Goal: Communication & Community: Answer question/provide support

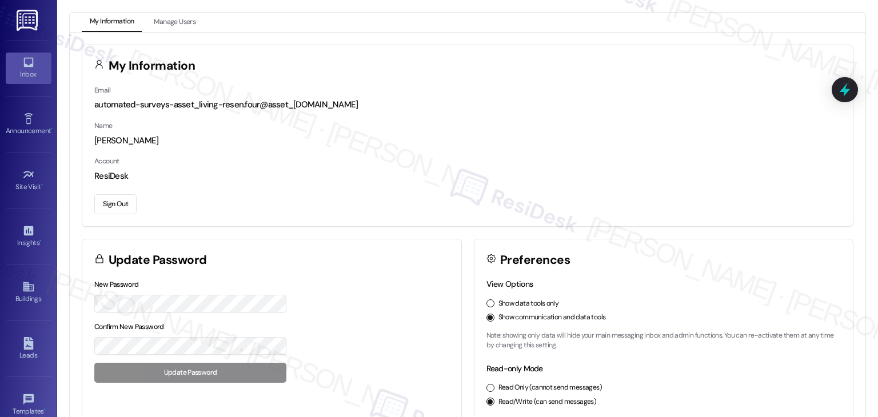
click at [30, 59] on icon at bounding box center [28, 63] width 10 height 10
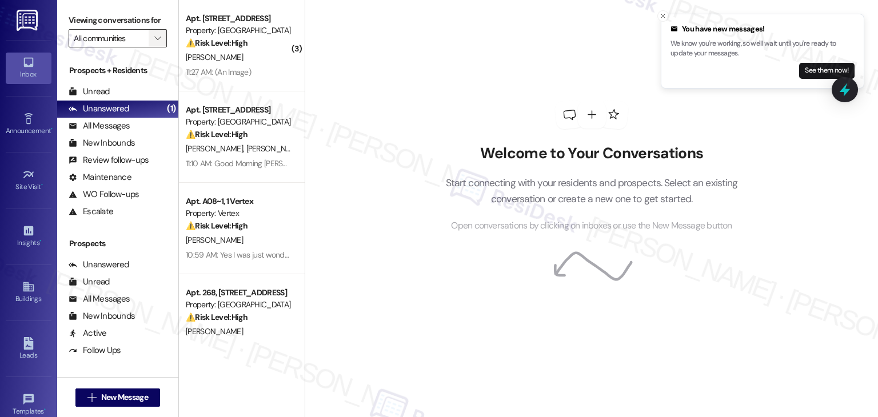
click at [154, 39] on icon "" at bounding box center [157, 38] width 6 height 9
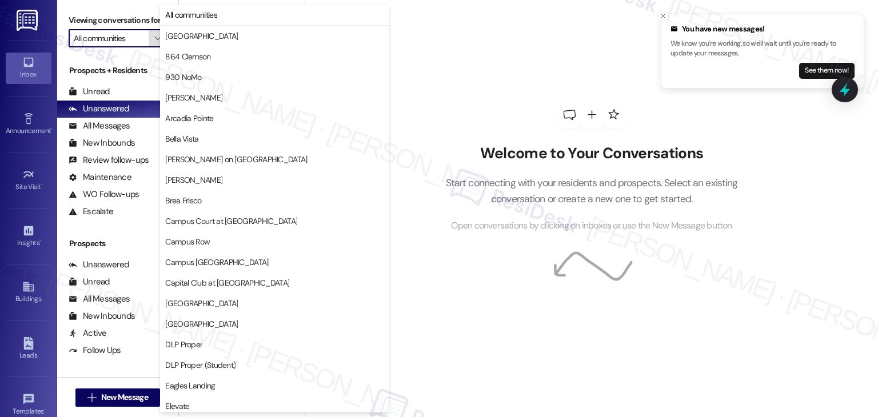
click at [154, 39] on icon "" at bounding box center [157, 38] width 6 height 9
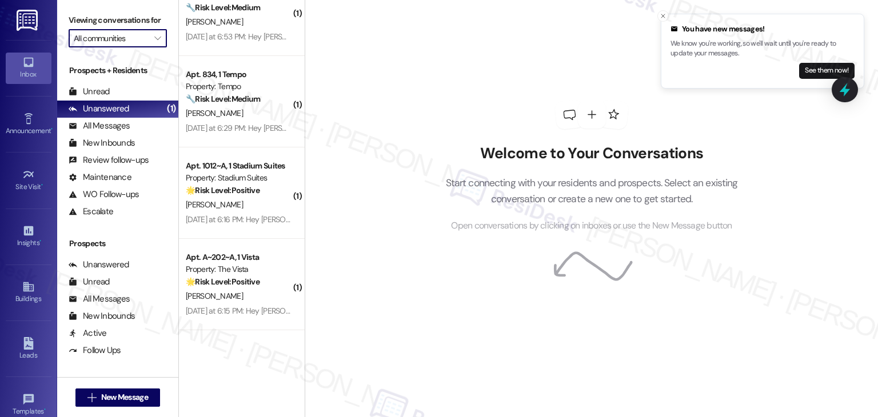
scroll to position [4000, 0]
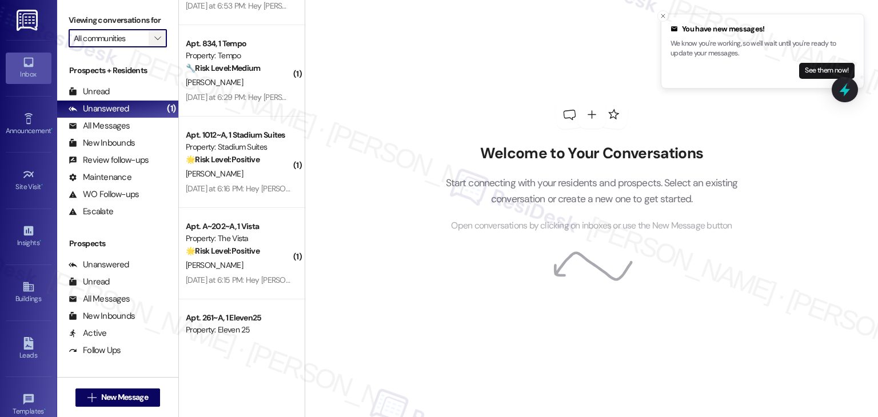
click at [154, 40] on icon "" at bounding box center [157, 38] width 6 height 9
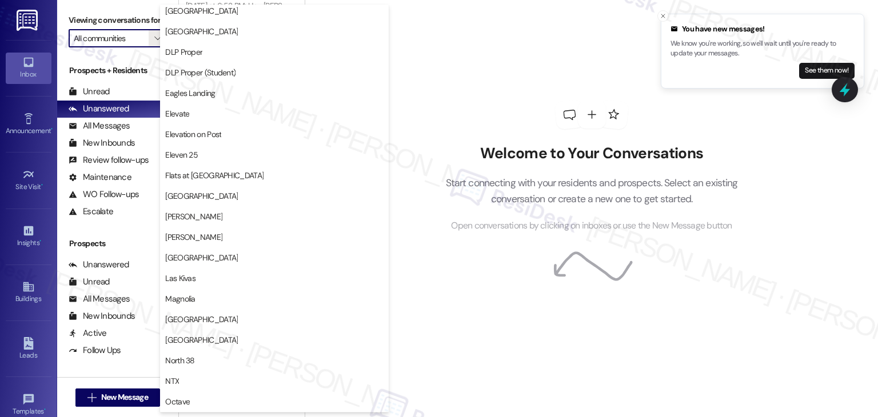
scroll to position [286, 0]
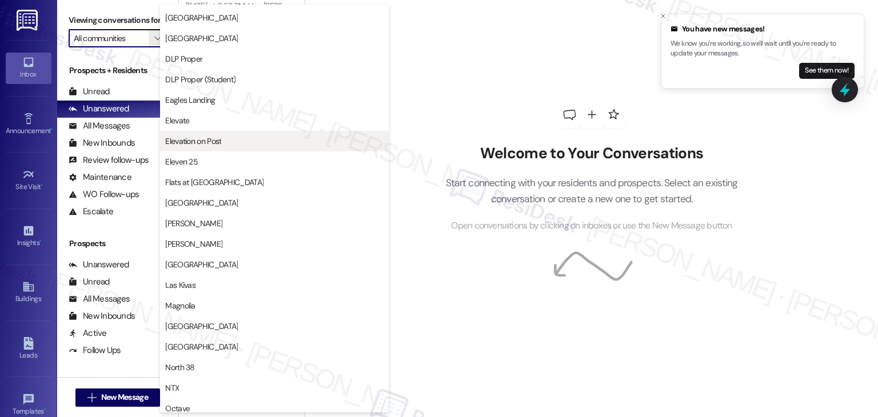
click at [204, 141] on span "Elevation on Post" at bounding box center [193, 140] width 56 height 11
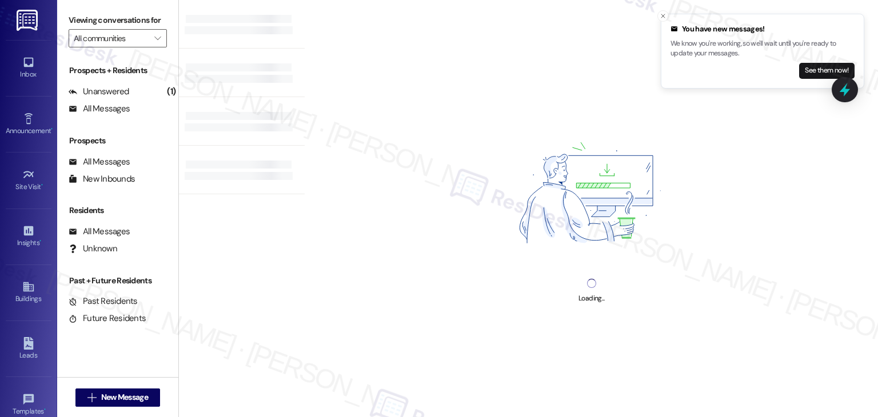
type input "Elevation on Post"
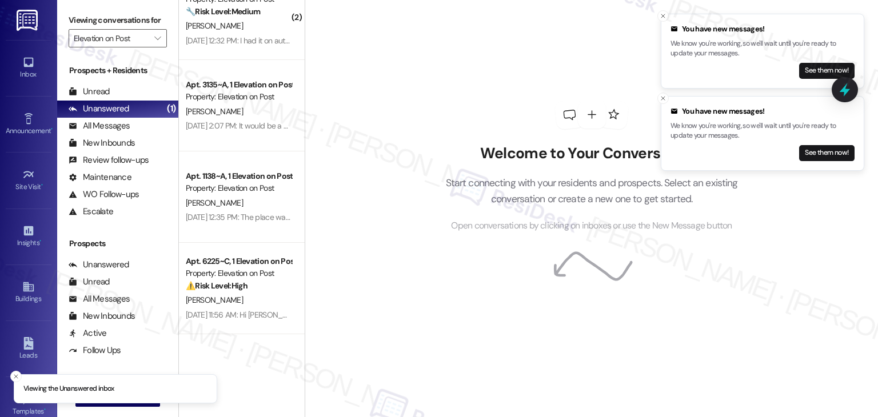
scroll to position [972, 0]
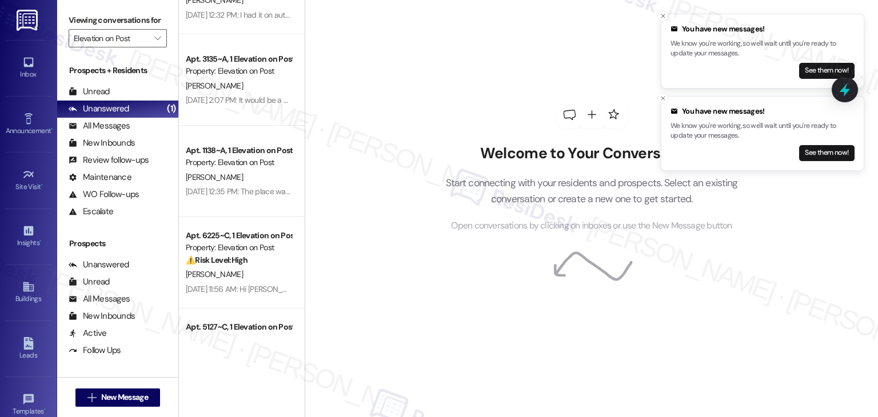
click at [254, 202] on div "Apt. 1138~A, 1 Elevation on Post Property: Elevation on Post R. Benyo Aug 25, 2…" at bounding box center [242, 171] width 126 height 91
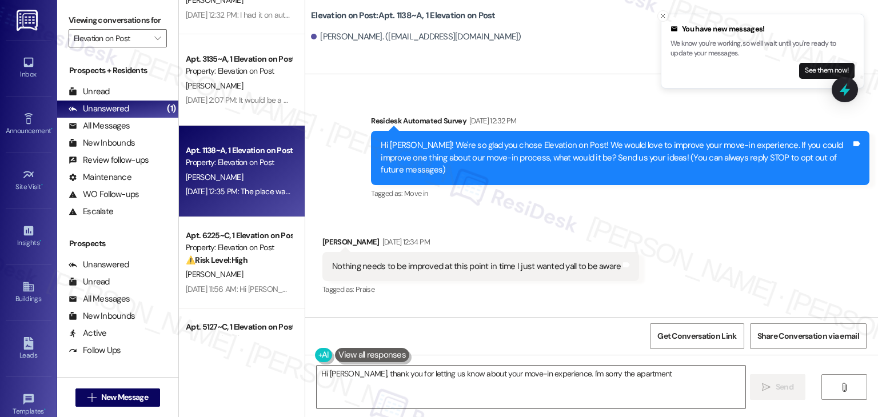
scroll to position [117, 0]
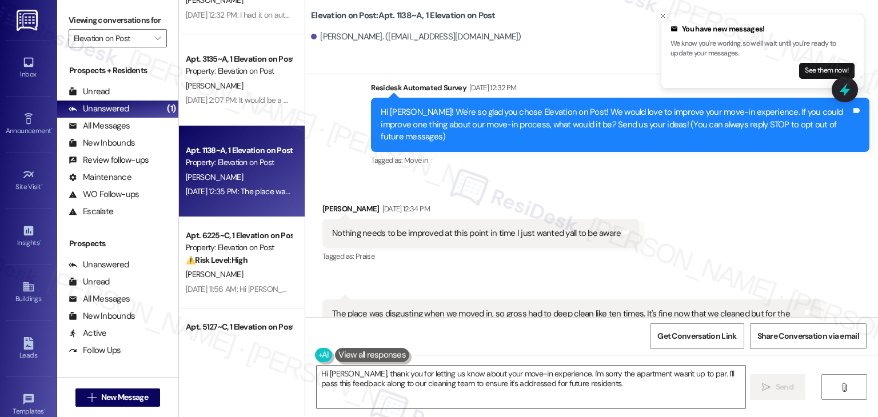
click at [552, 203] on div "Rachael Benyo Aug 25, 2025 at 12:34 PM" at bounding box center [480, 211] width 317 height 16
click at [657, 245] on div "Received via SMS Rachael Benyo Aug 25, 2025 at 12:34 PM Nothing needs to be imp…" at bounding box center [591, 286] width 573 height 218
click at [692, 213] on div "Received via SMS Rachael Benyo Aug 25, 2025 at 12:34 PM Nothing needs to be imp…" at bounding box center [591, 286] width 573 height 218
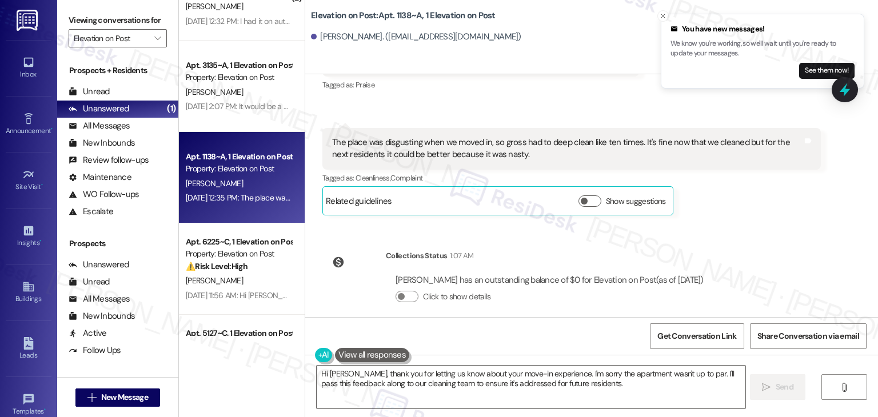
scroll to position [956, 0]
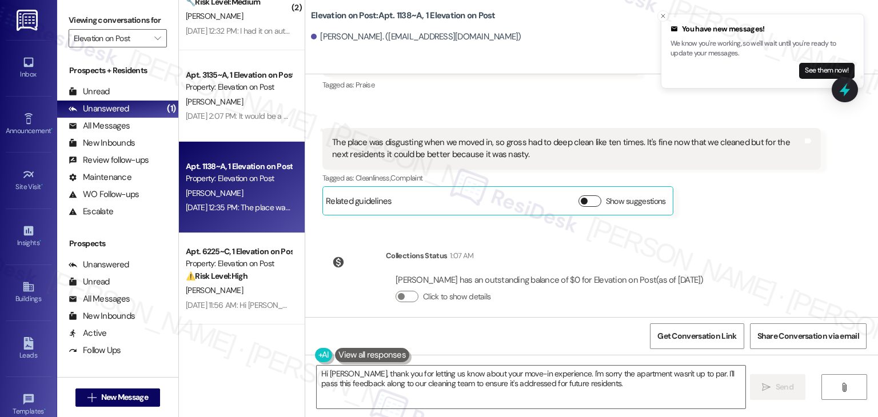
click at [587, 196] on button "Show suggestions" at bounding box center [590, 201] width 23 height 11
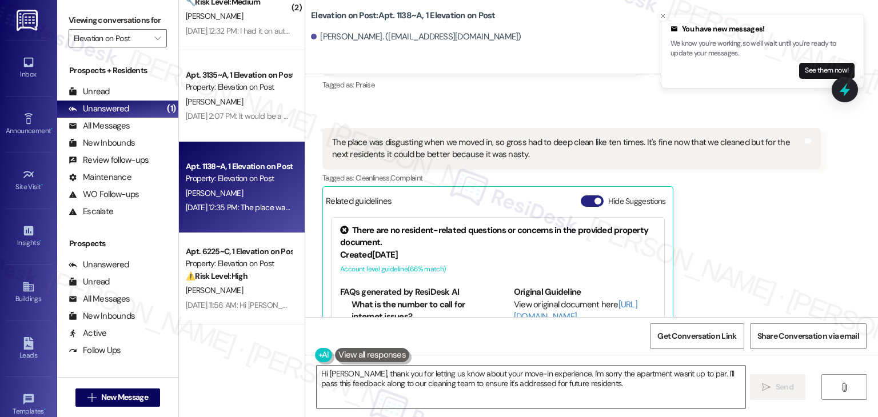
click at [583, 196] on button "Hide Suggestions" at bounding box center [592, 201] width 23 height 11
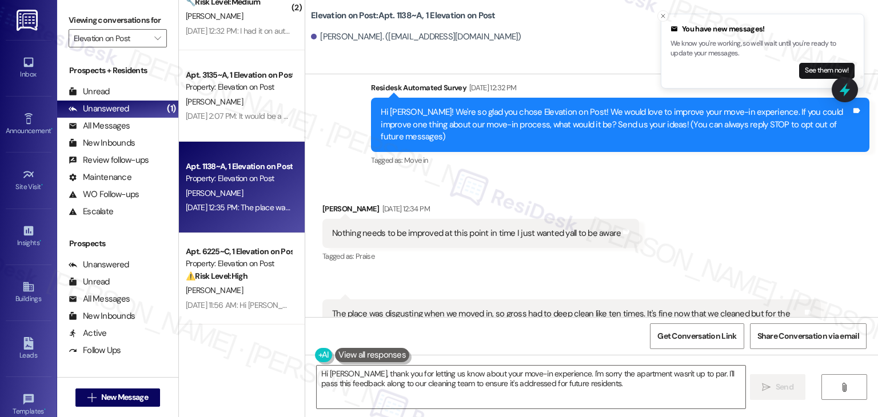
scroll to position [60, 0]
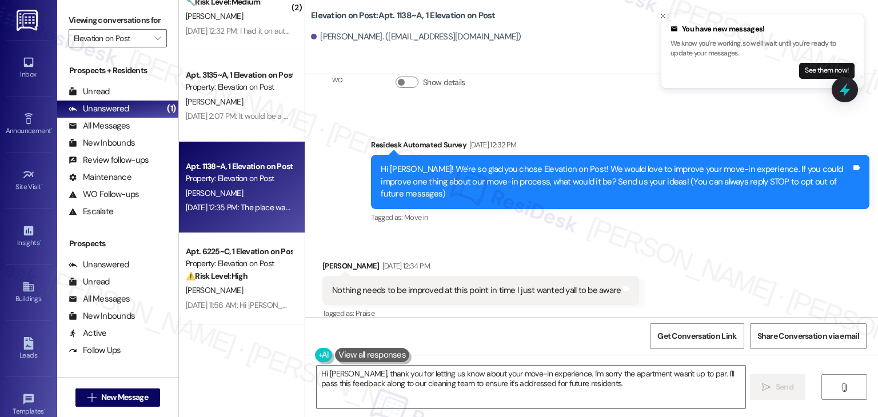
click at [725, 253] on div "Received via SMS Rachael Benyo Aug 25, 2025 at 12:34 PM Nothing needs to be imp…" at bounding box center [591, 343] width 573 height 218
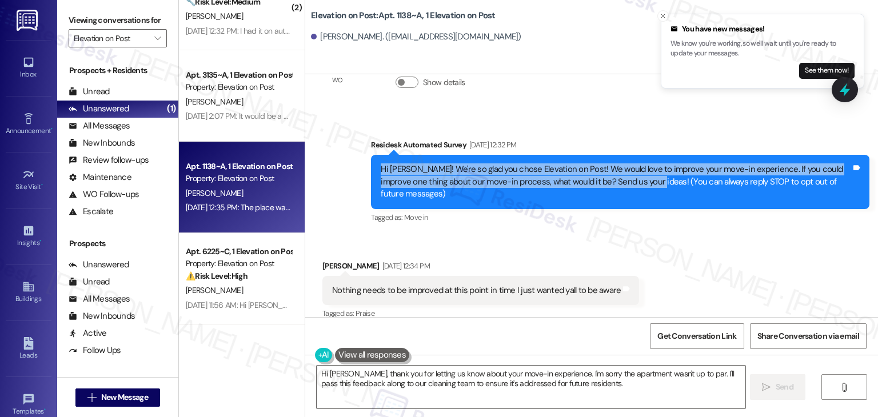
drag, startPoint x: 628, startPoint y: 177, endPoint x: 353, endPoint y: 171, distance: 275.1
click at [353, 171] on div "Survey, sent via SMS Residesk Automated Survey Aug 25, 2025 at 12:32 PM Hi Rach…" at bounding box center [591, 173] width 573 height 121
copy div "Hi Rachael! We're so glad you chose Elevation on Post! We would love to improve…"
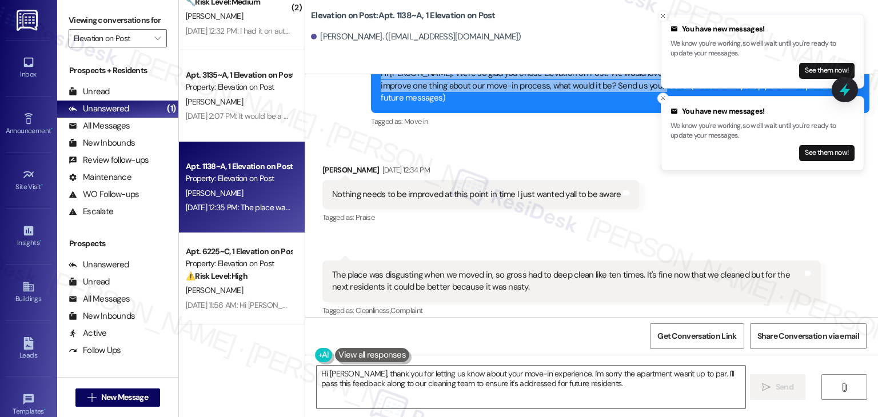
scroll to position [174, 0]
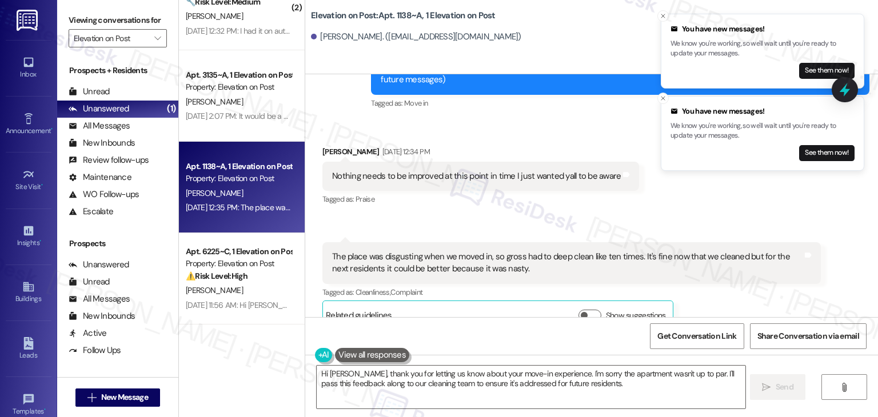
click at [472, 172] on div "Nothing needs to be improved at this point in time I just wanted yall to be awa…" at bounding box center [480, 176] width 317 height 29
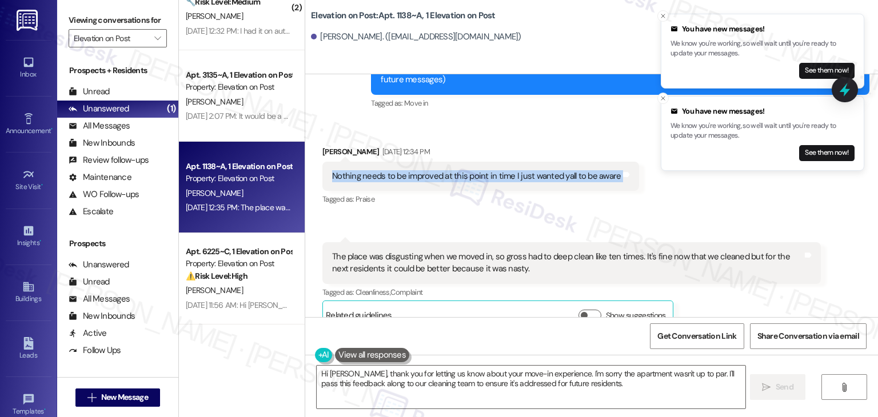
click at [472, 172] on div "Nothing needs to be improved at this point in time I just wanted yall to be awa…" at bounding box center [480, 176] width 317 height 29
copy div "Nothing needs to be improved at this point in time I just wanted yall to be awa…"
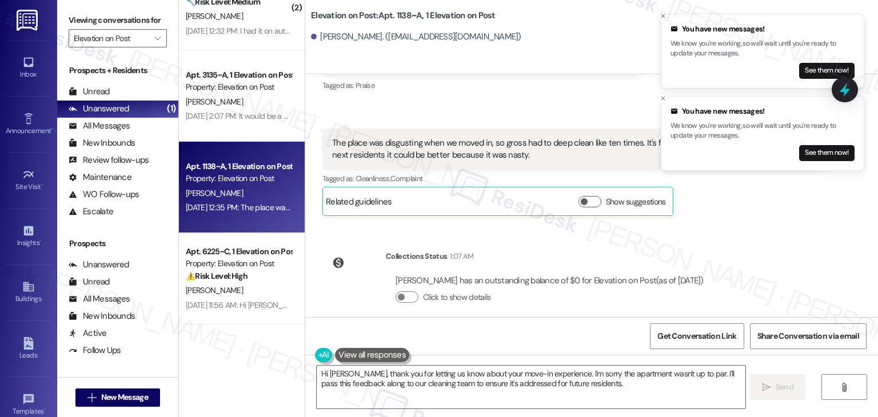
scroll to position [289, 0]
click at [661, 15] on icon "Close toast" at bounding box center [663, 16] width 7 height 7
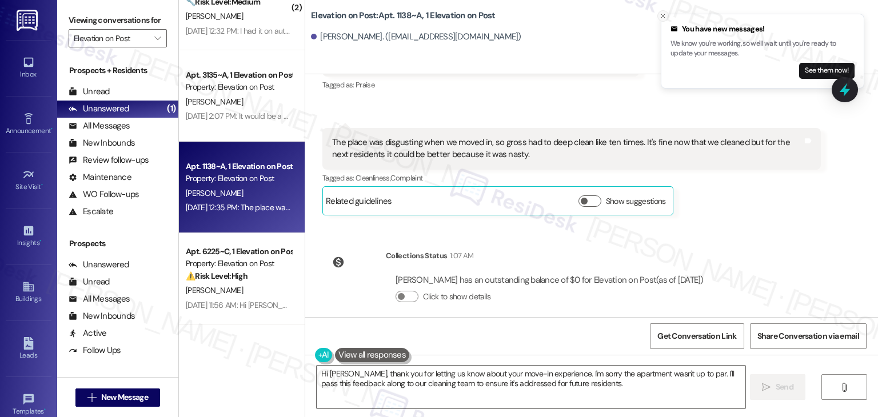
click at [663, 15] on line "Close toast" at bounding box center [662, 15] width 3 height 3
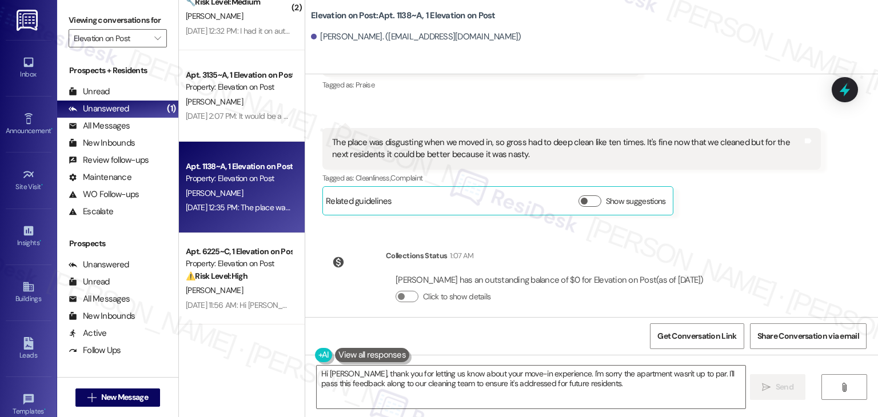
click at [428, 137] on div "The place was disgusting when we moved in, so gross had to deep clean like ten …" at bounding box center [567, 149] width 471 height 25
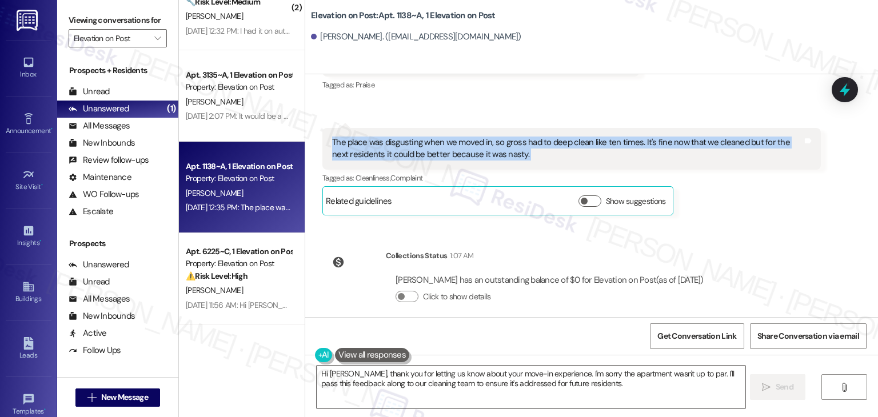
click at [428, 137] on div "The place was disgusting when we moved in, so gross had to deep clean like ten …" at bounding box center [567, 149] width 471 height 25
copy div "The place was disgusting when we moved in, so gross had to deep clean like ten …"
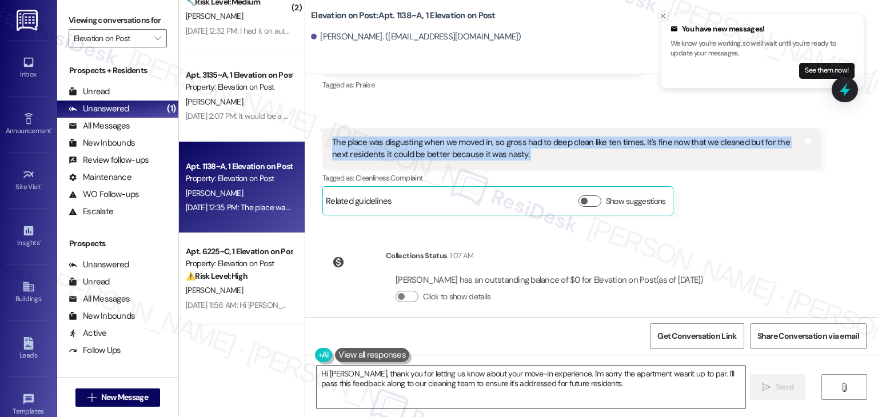
click at [663, 14] on icon "Close toast" at bounding box center [663, 16] width 7 height 7
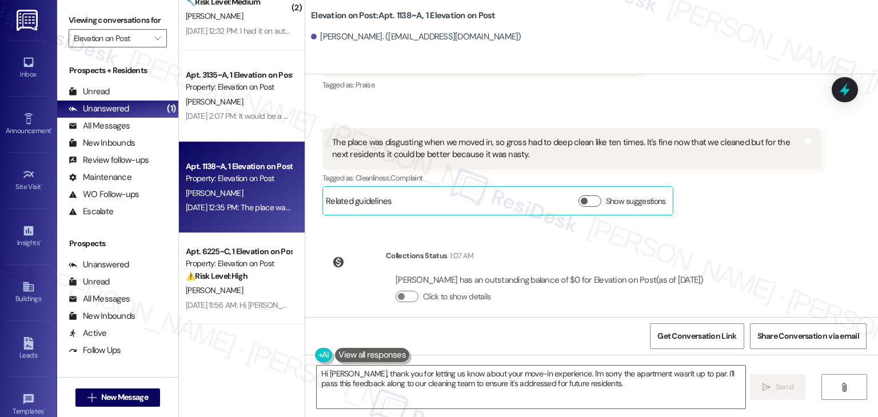
click at [770, 229] on div "WO Lease started Aug 17, 2025 at 7:00 PM Show details Survey, sent via SMS Resi…" at bounding box center [591, 195] width 573 height 243
click at [794, 260] on div "WO Lease started Aug 17, 2025 at 7:00 PM Show details Survey, sent via SMS Resi…" at bounding box center [591, 195] width 573 height 243
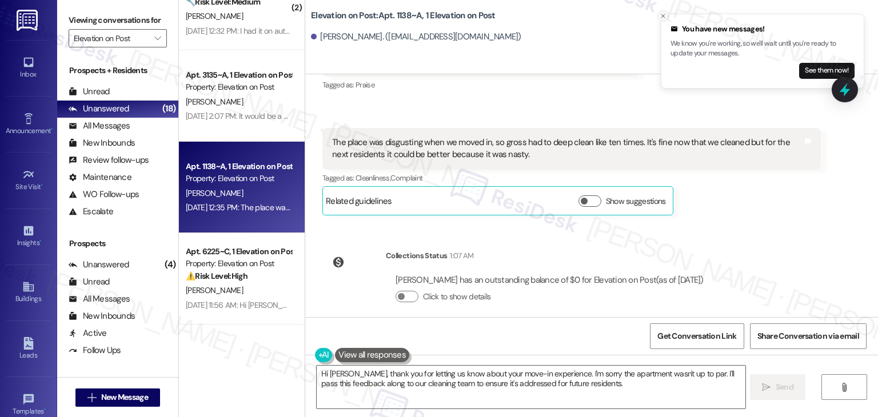
click at [663, 15] on line "Close toast" at bounding box center [662, 15] width 3 height 3
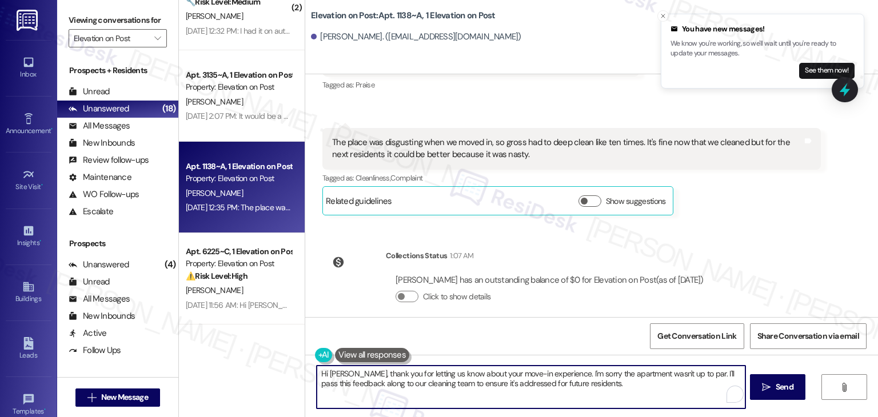
drag, startPoint x: 555, startPoint y: 376, endPoint x: 307, endPoint y: 371, distance: 248.2
click at [310, 371] on div "Hi Rachael, thank you for letting us know about your move-in experience. I'm so…" at bounding box center [524, 387] width 429 height 44
click at [465, 375] on textarea "Hi Rachael, thank you for letting us know about your move-in experience. I'm so…" at bounding box center [530, 387] width 428 height 43
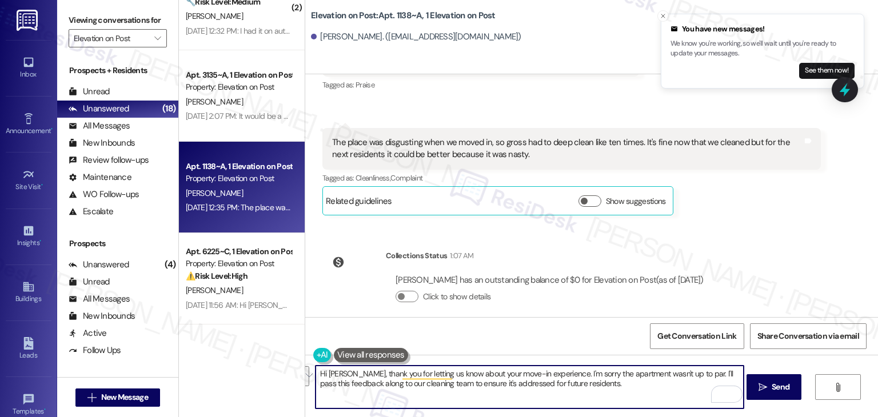
paste textarea "how are things going? Thank you for letting us know about your move-in experien…"
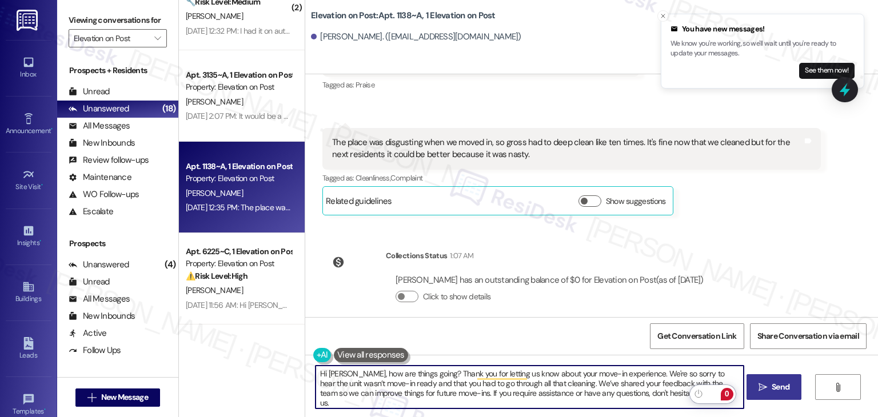
type textarea "Hi Rachael, how are things going? Thank you for letting us know about your move…"
click at [783, 392] on span "Send" at bounding box center [781, 387] width 18 height 12
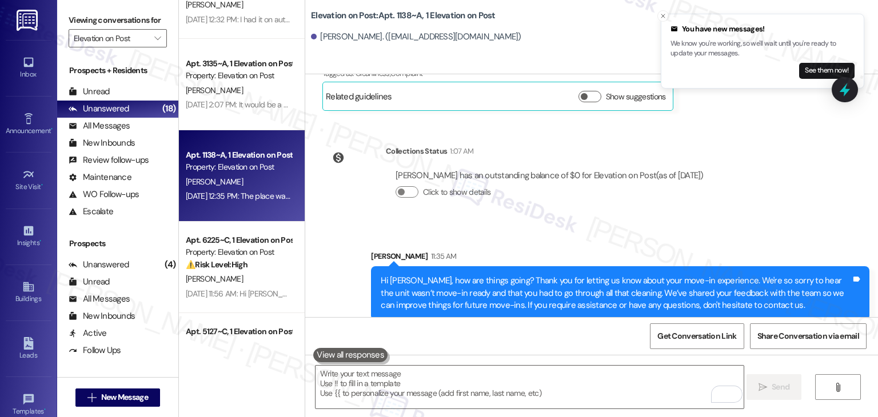
scroll to position [842, 0]
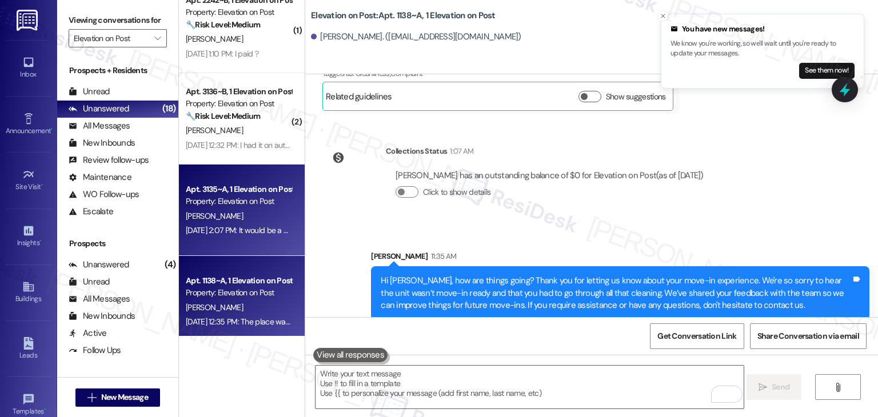
click at [240, 244] on div "Apt. 3135~A, 1 Elevation on Post Property: Elevation on Post J. Villanueva Aug …" at bounding box center [242, 210] width 126 height 91
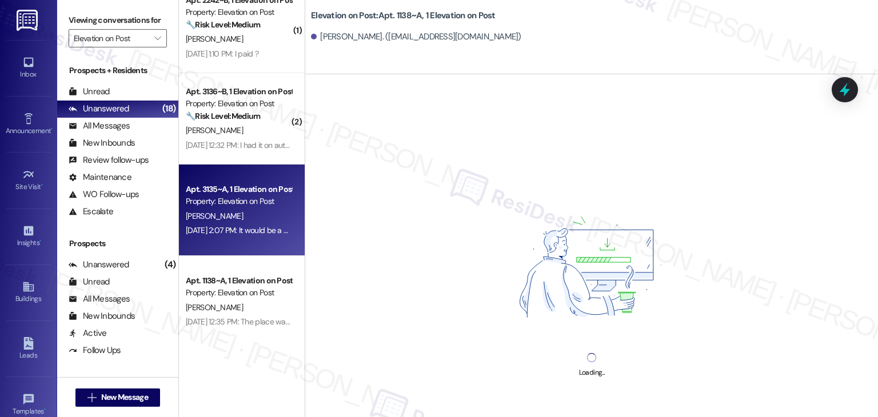
click at [577, 19] on div "Elevation on Post: Apt. 1138~A, 1 Elevation on Post Rachael Benyo. (rachaelbeny…" at bounding box center [594, 26] width 567 height 46
click at [577, 18] on div "Elevation on Post: Apt. 1138~A, 1 Elevation on Post Rachael Benyo. (rachaelbeny…" at bounding box center [594, 26] width 567 height 46
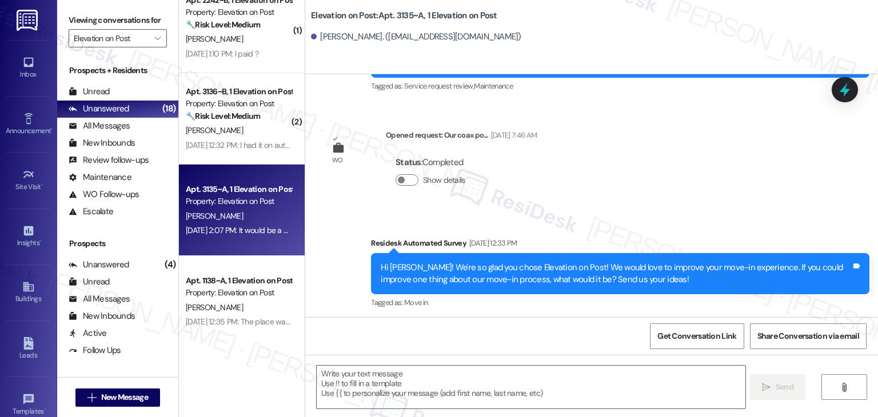
click at [576, 34] on div "[PERSON_NAME]. ([EMAIL_ADDRESS][DOMAIN_NAME])" at bounding box center [594, 37] width 567 height 23
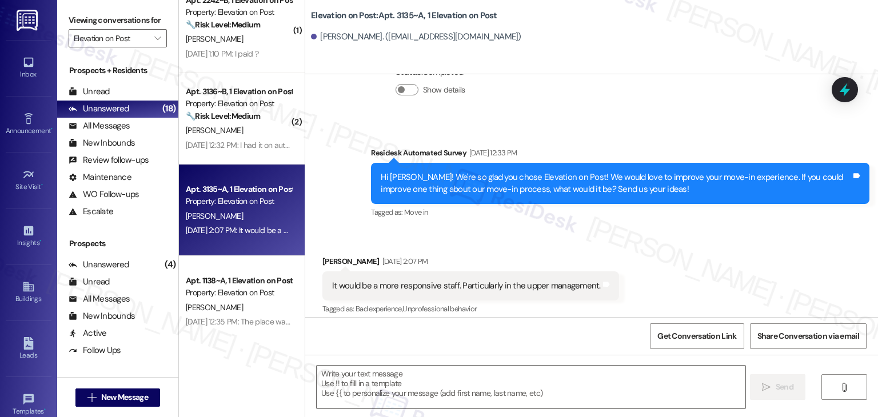
scroll to position [364, 0]
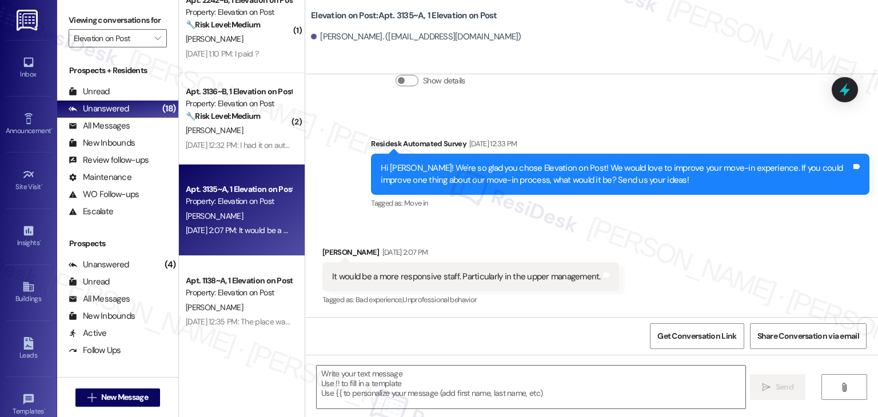
click at [576, 33] on div "[PERSON_NAME]. ([EMAIL_ADDRESS][DOMAIN_NAME])" at bounding box center [594, 37] width 567 height 23
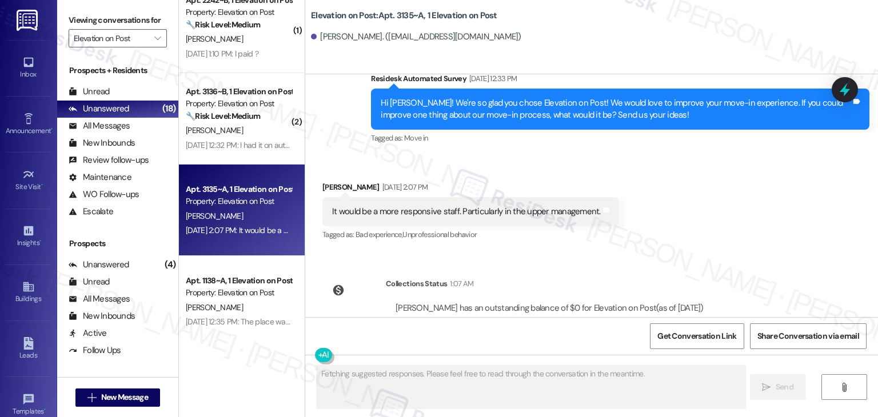
scroll to position [412, 0]
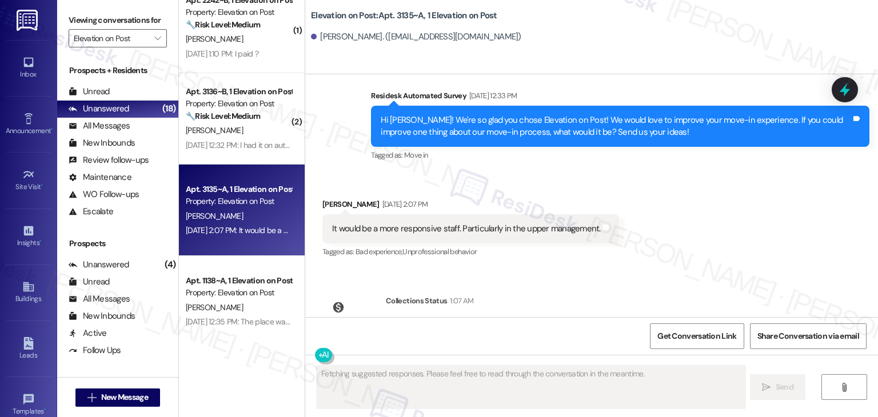
click at [660, 217] on div "Received via SMS Jacquelyne Villanueva Aug 25, 2025 at 2:07 PM It would be a mo…" at bounding box center [591, 221] width 573 height 97
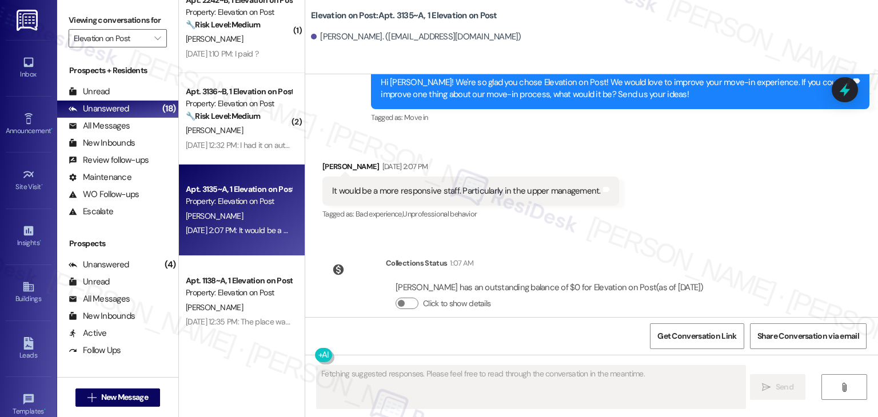
scroll to position [469, 0]
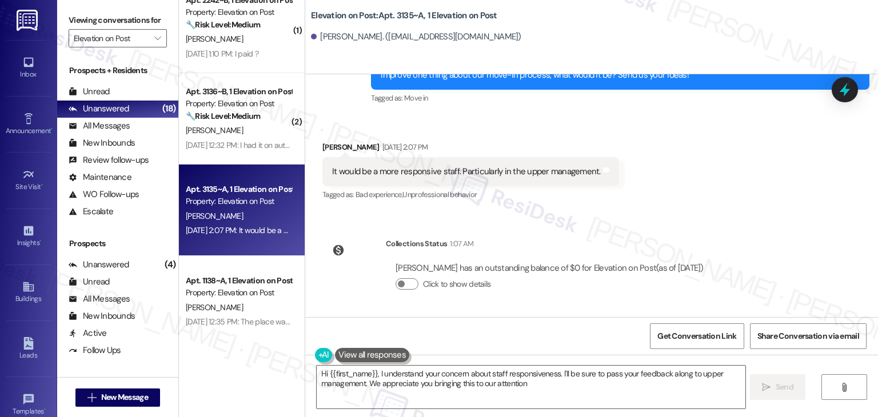
type textarea "Hi {{first_name}}, I understand your concern about staff responsiveness. I'll b…"
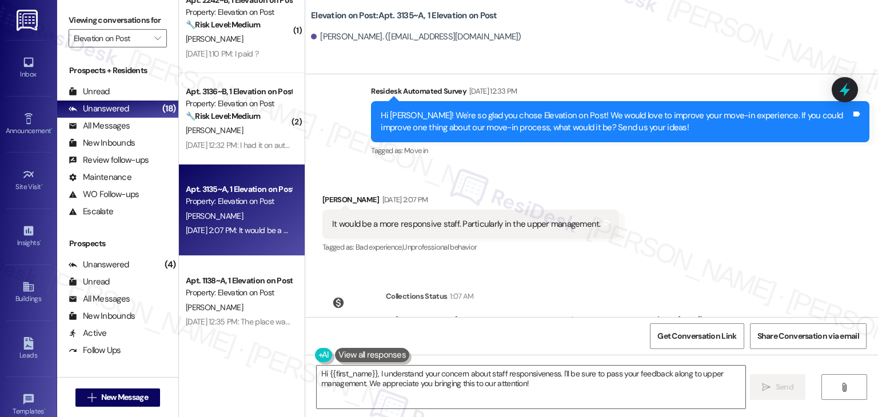
scroll to position [354, 0]
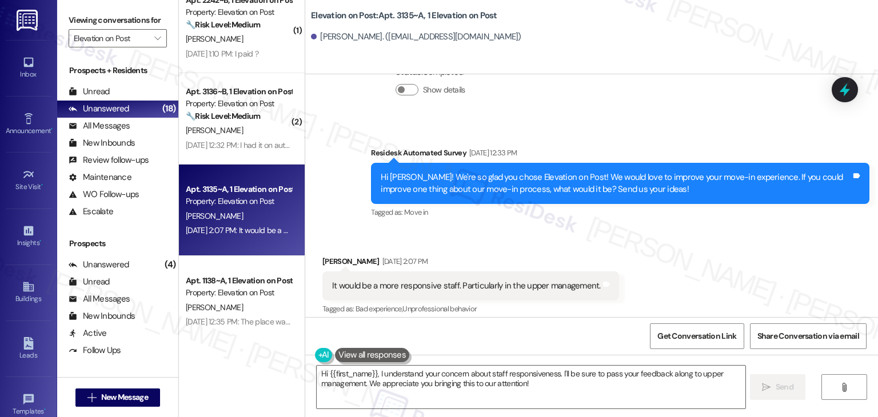
click at [573, 190] on div "Hi [PERSON_NAME]! We're so glad you chose Elevation on Post! We would love to i…" at bounding box center [616, 184] width 471 height 25
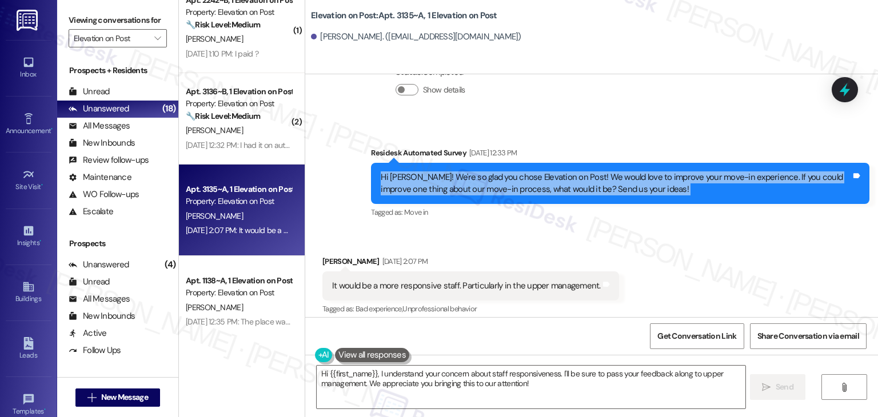
click at [573, 190] on div "Hi [PERSON_NAME]! We're so glad you chose Elevation on Post! We would love to i…" at bounding box center [616, 184] width 471 height 25
copy div "Hi [PERSON_NAME]! We're so glad you chose Elevation on Post! We would love to i…"
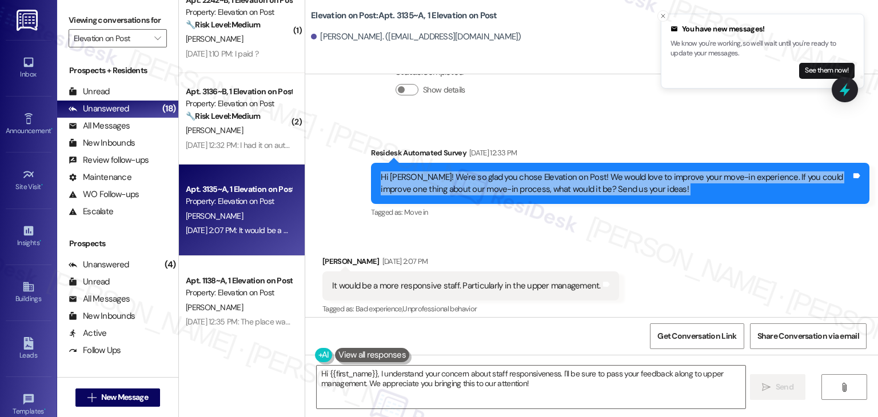
scroll to position [469, 0]
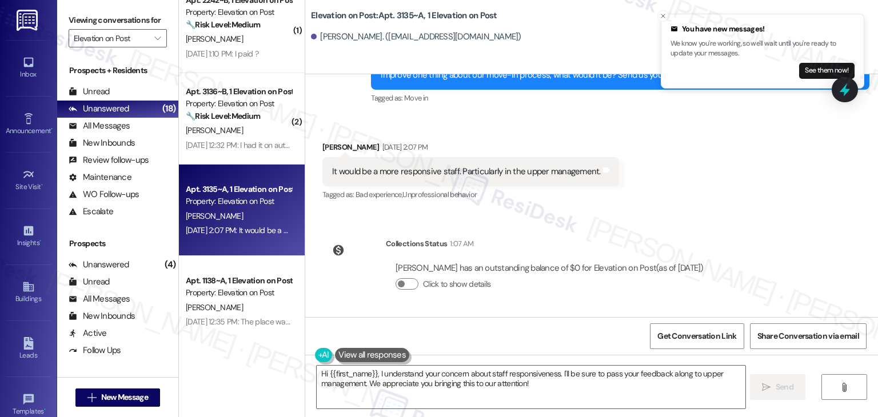
click at [719, 222] on div "WO Opened request: missing doo... Aug 13, 2025 at 9:00 AM Status : Completed Sh…" at bounding box center [591, 195] width 573 height 243
click at [505, 173] on div "It would be a more responsive staff. Particularly in the upper management." at bounding box center [466, 172] width 269 height 12
click at [505, 172] on div "It would be a more responsive staff. Particularly in the upper management." at bounding box center [466, 172] width 269 height 12
copy div "It would be a more responsive staff. Particularly in the upper management. Tags…"
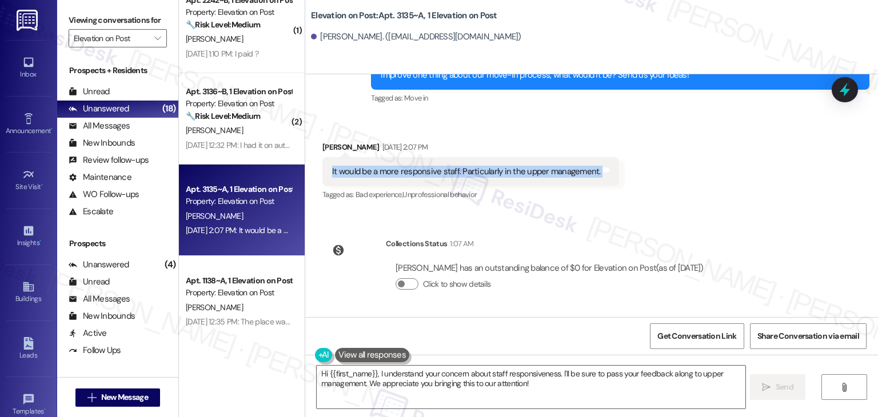
click at [680, 182] on div "Received via SMS Jacquelyne Villanueva Aug 25, 2025 at 2:07 PM It would be a mo…" at bounding box center [591, 163] width 573 height 97
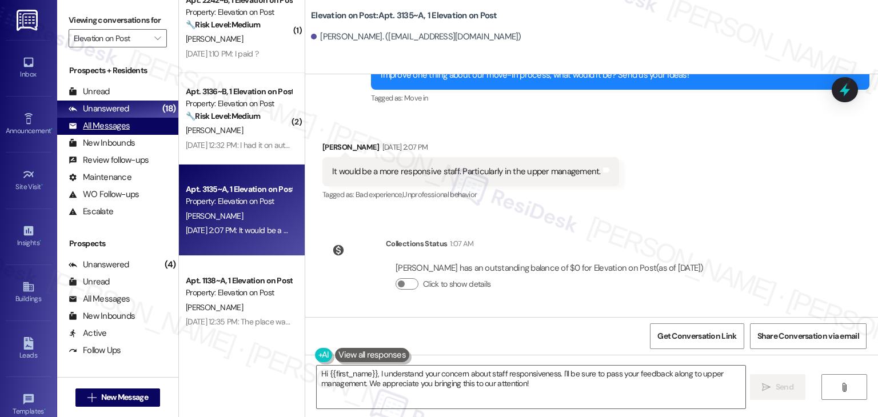
click at [122, 125] on div "All Messages" at bounding box center [99, 126] width 61 height 12
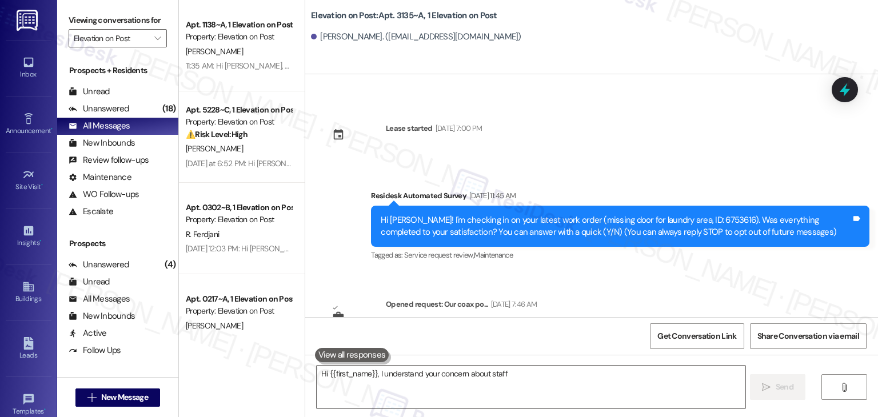
scroll to position [157, 0]
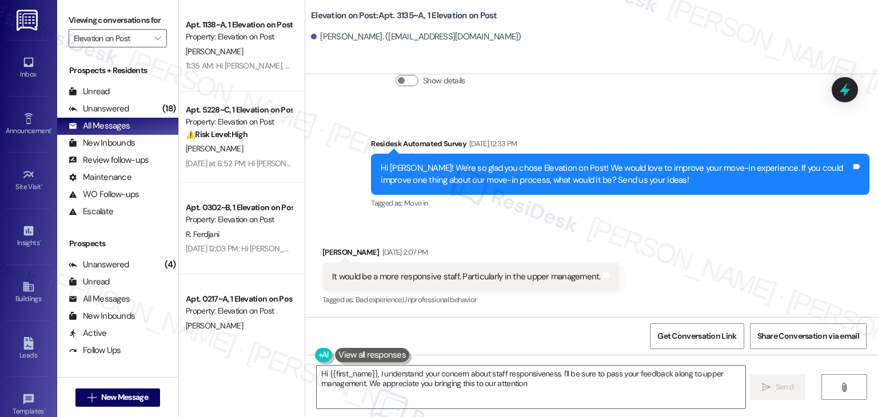
type textarea "Hi {{first_name}}, I understand your concern about staff responsiveness. I'll b…"
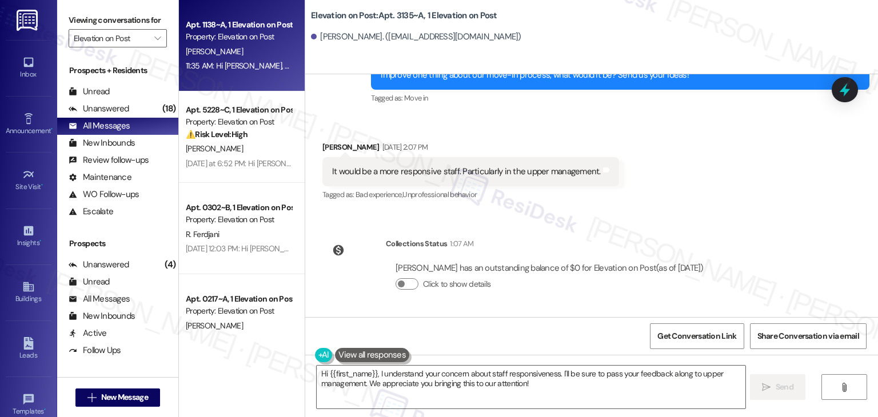
click at [210, 26] on div "Apt. 1138~A, 1 Elevation on Post" at bounding box center [239, 25] width 106 height 12
type textarea "Hi {{first_name}}, I understand your concern about staff responsiveness. I'll b…"
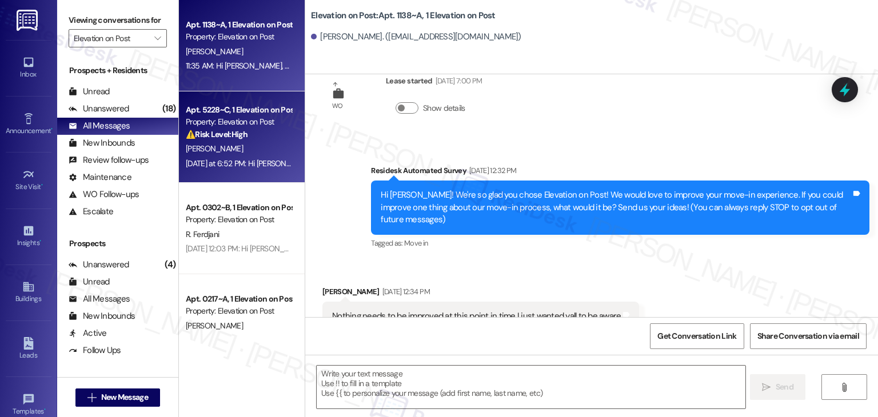
click at [239, 164] on div "Yesterday at 6:52 PM: Hi Felix, I apologize for the delayed response. Please le…" at bounding box center [503, 163] width 634 height 10
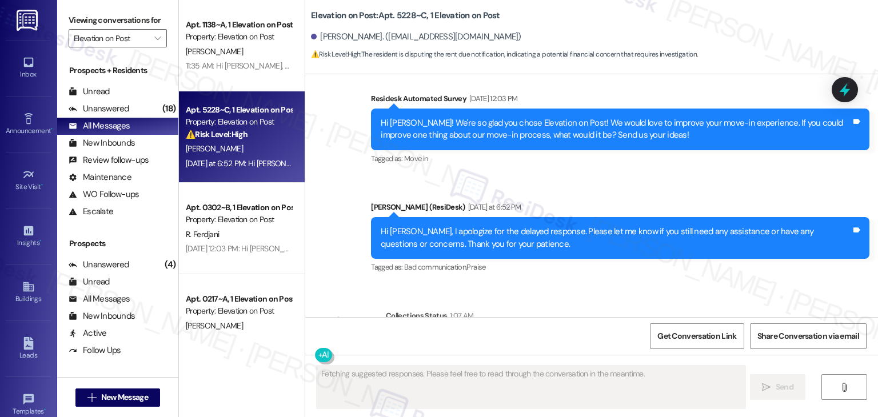
scroll to position [421, 0]
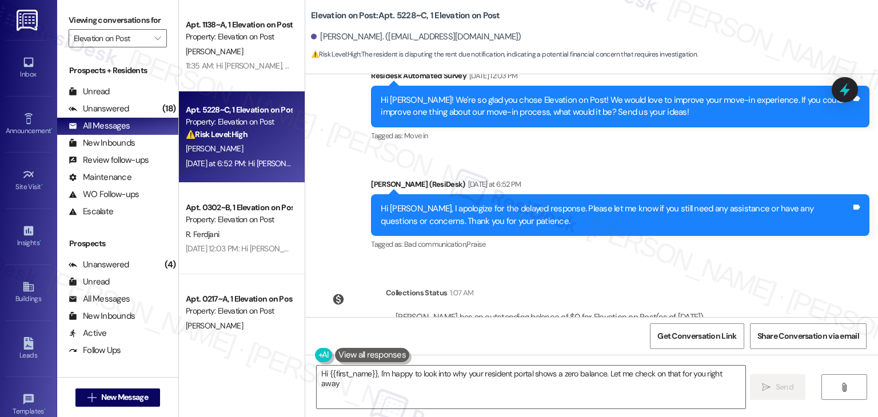
type textarea "Hi {{first_name}}, I'm happy to look into why your resident portal shows a zero…"
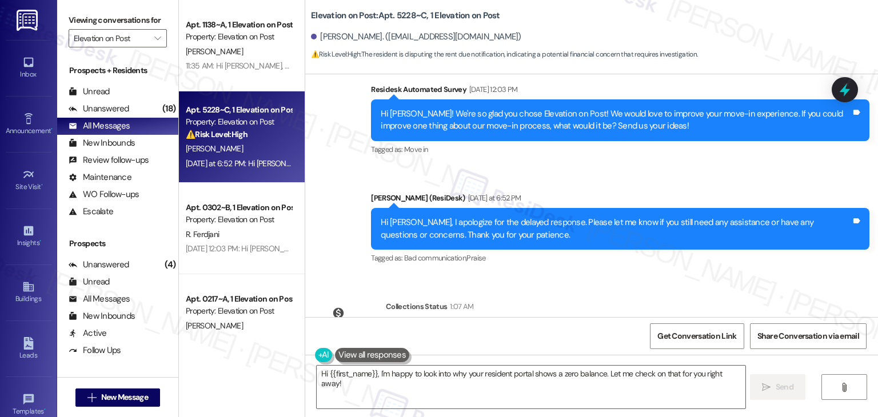
scroll to position [459, 0]
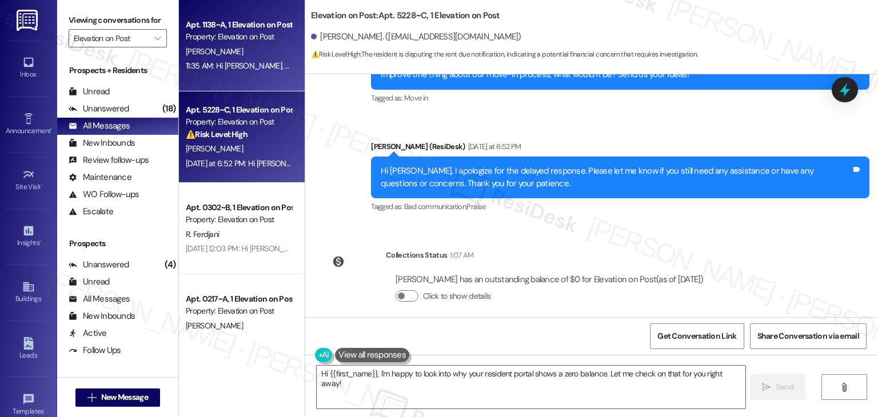
click at [231, 58] on div "[PERSON_NAME]" at bounding box center [239, 52] width 108 height 14
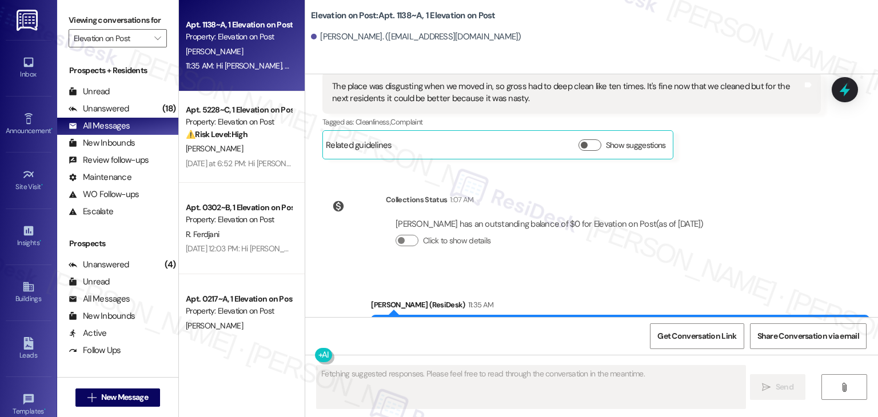
scroll to position [410, 0]
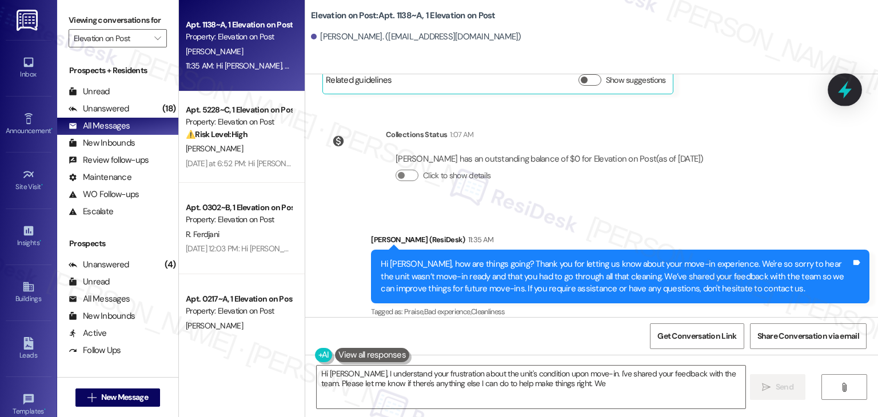
click at [839, 98] on icon at bounding box center [844, 89] width 19 height 19
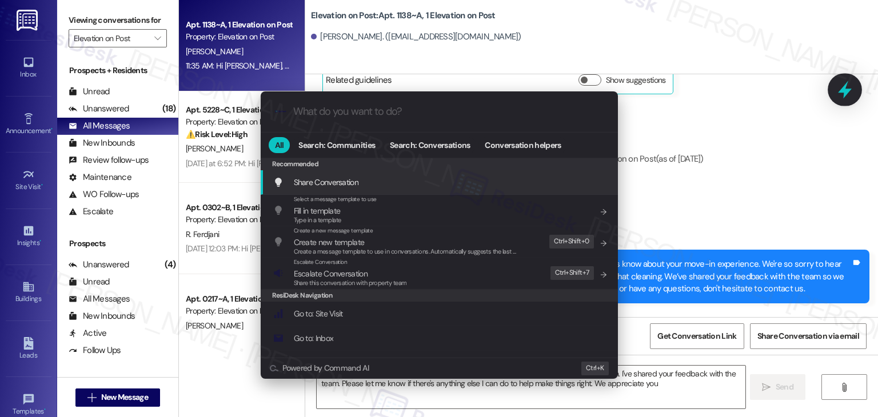
type textarea "Hi Rachael, I understand your frustration about the unit's condition upon move-…"
click at [745, 182] on div ".cls-1{fill:#0a055f;}.cls-2{fill:#0cc4c4;} resideskLogoBlueOrange All Search: C…" at bounding box center [439, 208] width 878 height 417
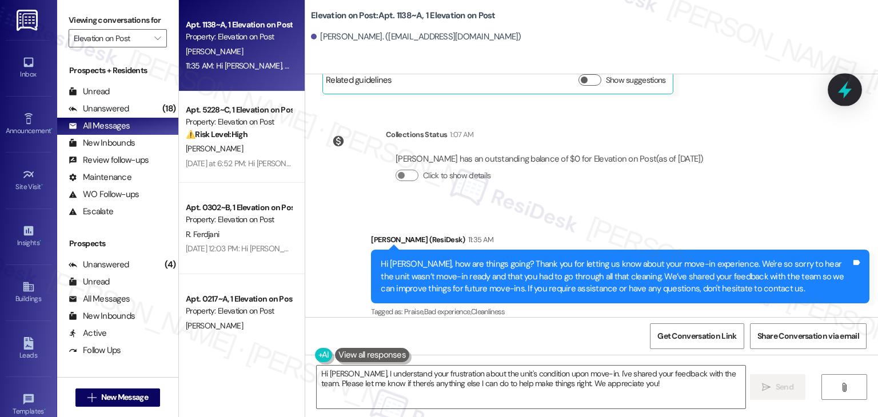
click at [844, 91] on icon at bounding box center [845, 90] width 14 height 18
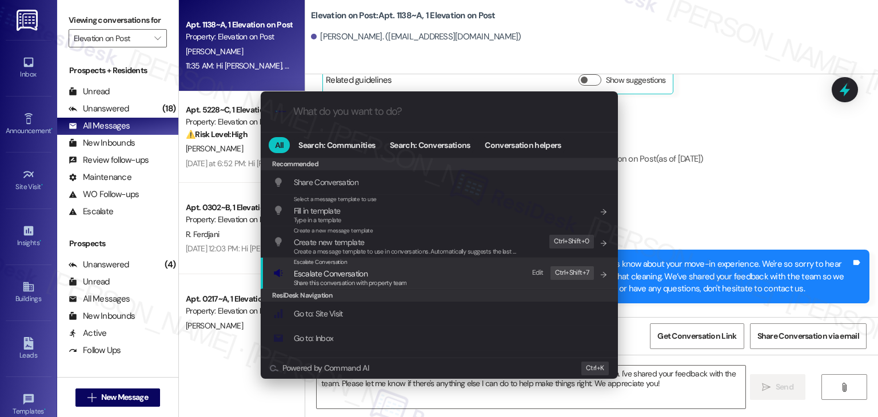
click at [397, 278] on div "Share this conversation with property team" at bounding box center [350, 283] width 113 height 10
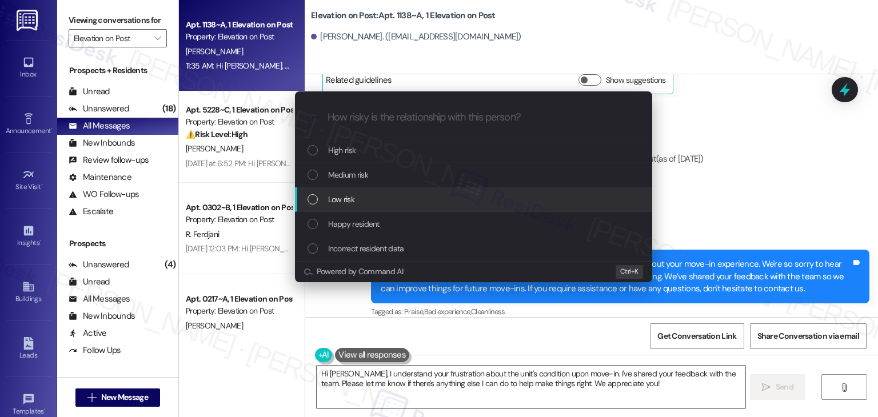
click at [308, 197] on div "List of options" at bounding box center [313, 199] width 10 height 10
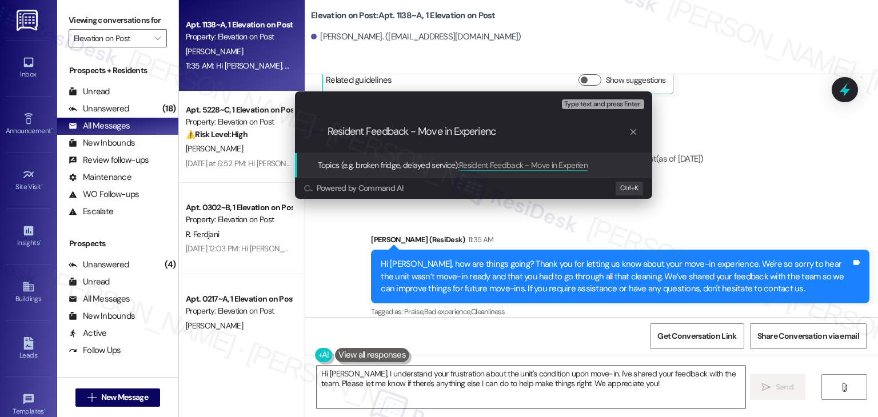
type input "Resident Feedback - Move in Experience"
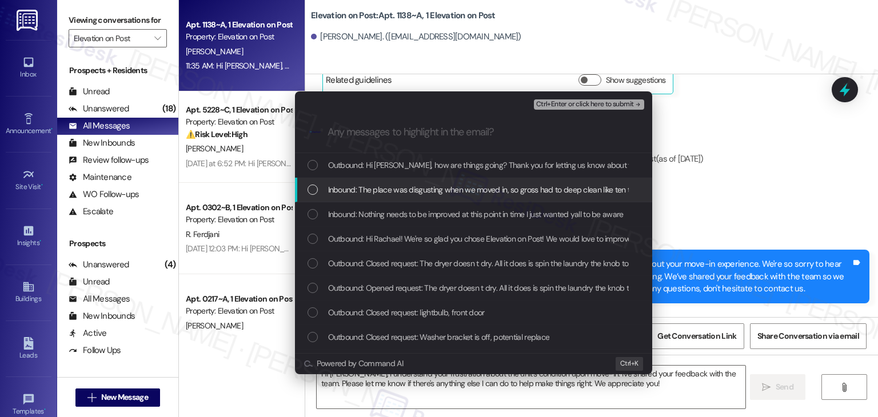
click at [309, 186] on div "List of options" at bounding box center [313, 190] width 10 height 10
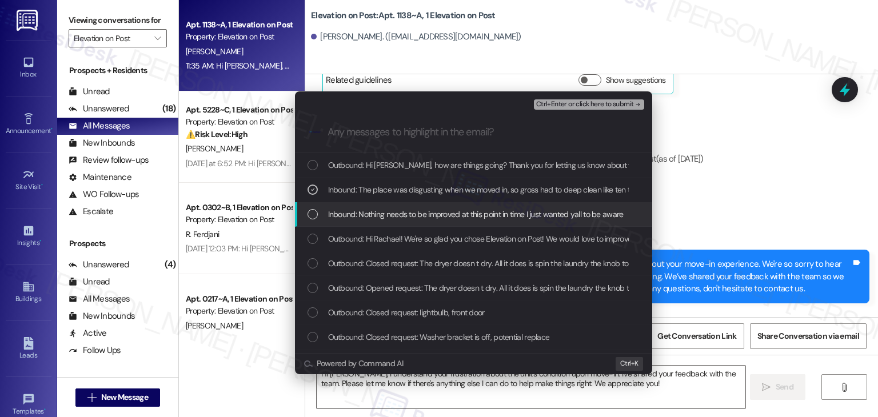
click at [316, 213] on div "List of options" at bounding box center [313, 214] width 10 height 10
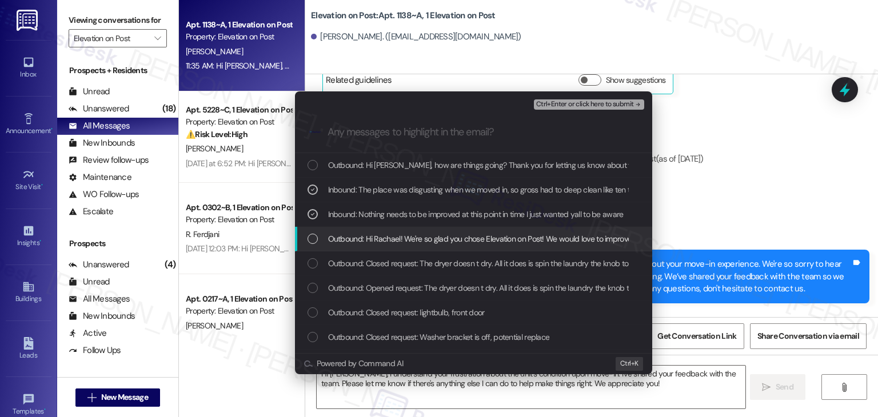
click at [313, 240] on div "List of options" at bounding box center [313, 239] width 10 height 10
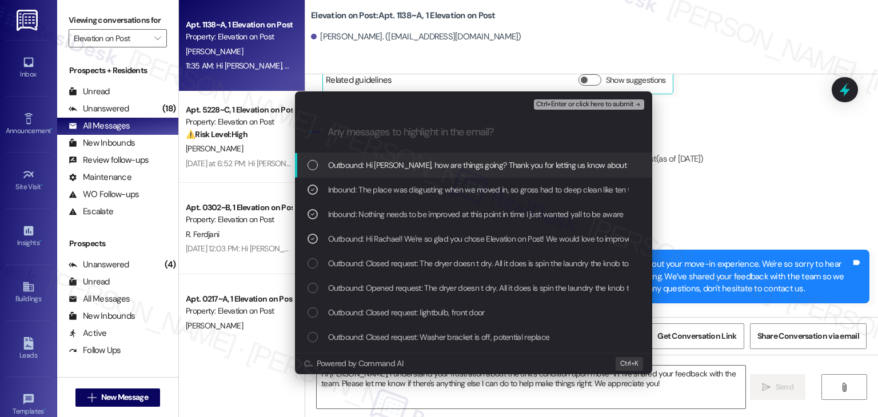
click at [571, 104] on span "Ctrl+Enter or click here to submit" at bounding box center [585, 105] width 98 height 8
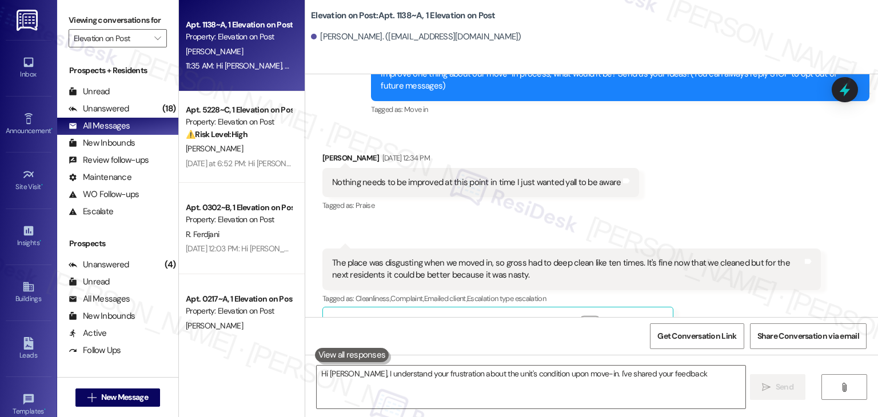
scroll to position [183, 0]
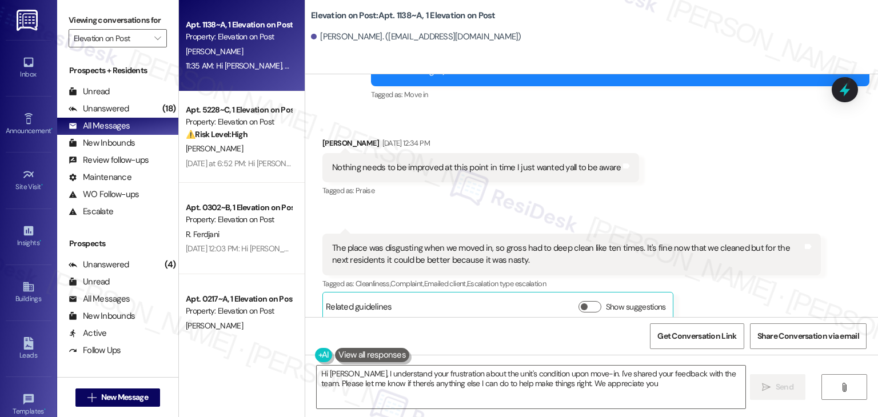
type textarea "Hi Rachael, I understand your frustration about the unit's condition upon move-…"
click at [139, 114] on div "Unanswered (18)" at bounding box center [117, 109] width 121 height 17
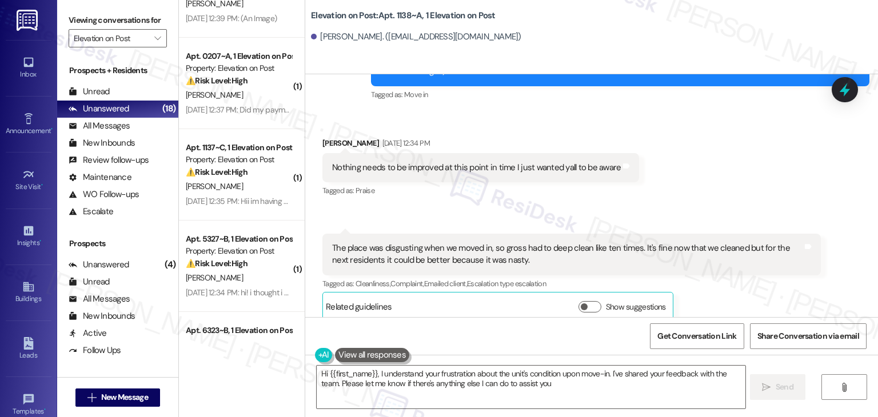
type textarea "Hi {{first_name}}, I understand your frustration about the unit's condition upo…"
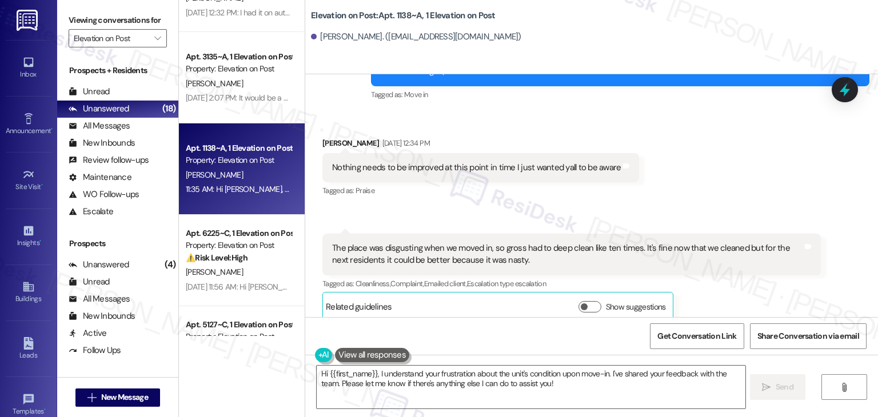
scroll to position [956, 0]
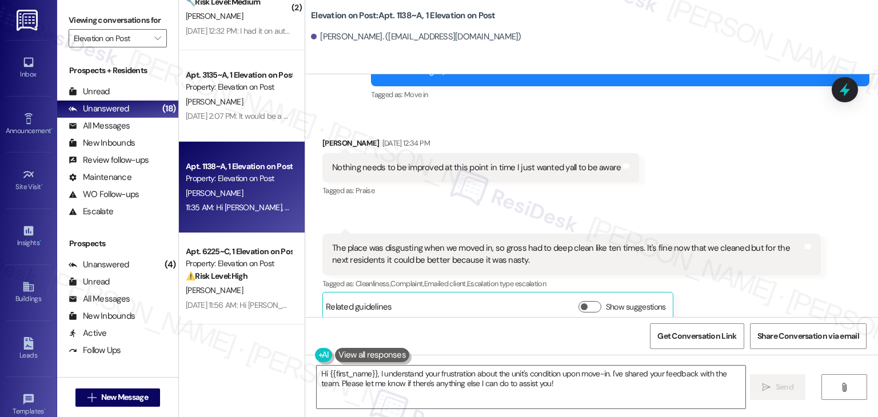
click at [252, 276] on div "⚠️ Risk Level: High The resident is disputing a rent reminder, indicating they …" at bounding box center [239, 276] width 106 height 12
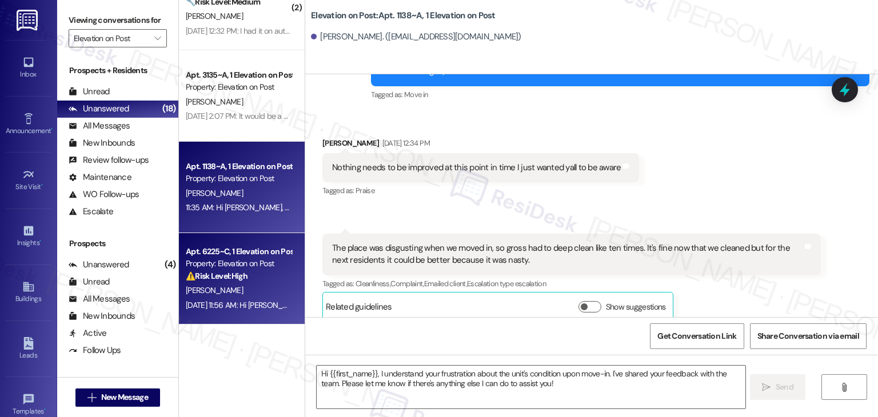
type textarea "Fetching suggested responses. Please feel free to read through the conversation…"
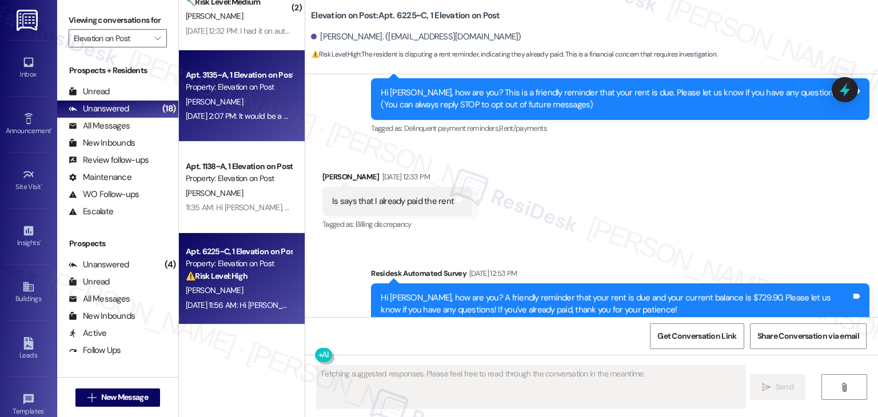
click at [236, 130] on div "Apt. 3135~A, 1 Elevation on Post Property: Elevation on Post J. Villanueva Aug …" at bounding box center [242, 95] width 126 height 91
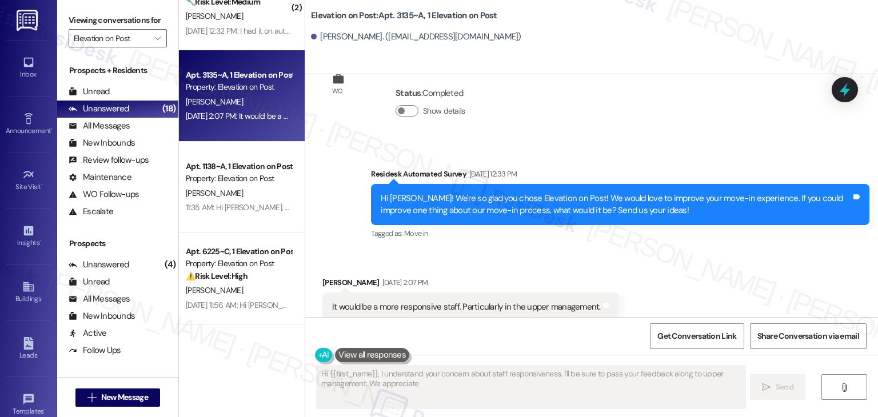
scroll to position [364, 0]
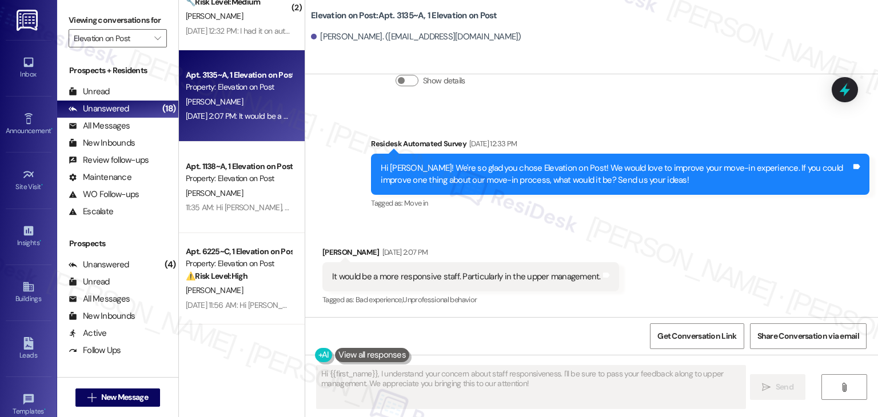
click at [703, 258] on div "Received via SMS Jacquelyne Villanueva Aug 25, 2025 at 2:07 PM It would be a mo…" at bounding box center [591, 269] width 573 height 97
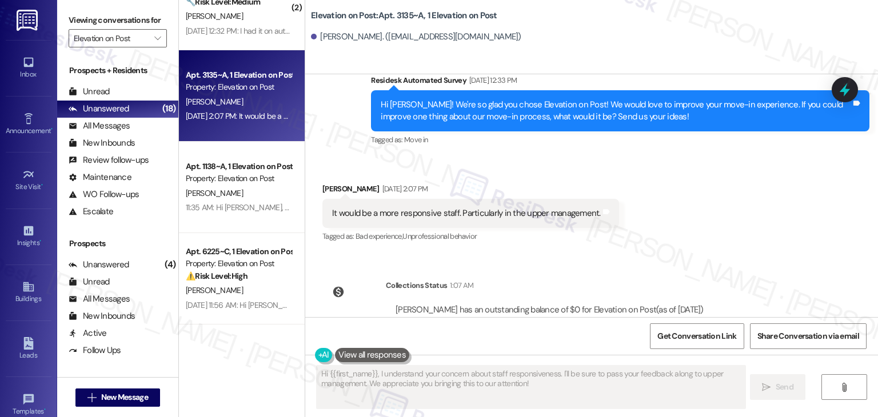
scroll to position [469, 0]
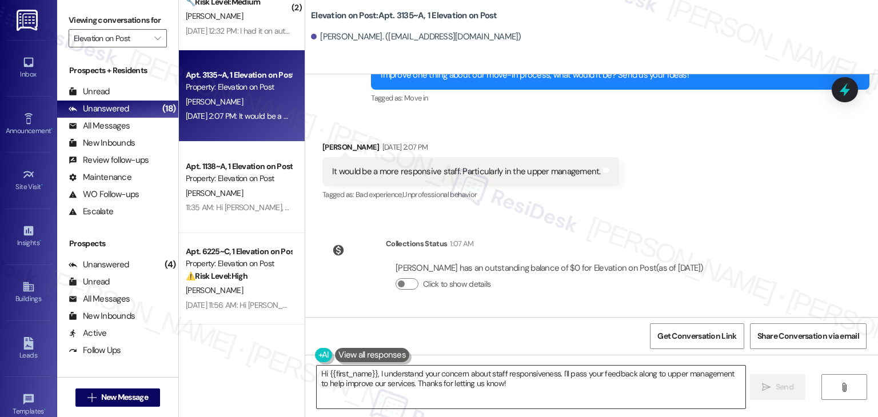
click at [424, 388] on textarea "Hi {{first_name}}, I understand your concern about staff responsiveness. I'll p…" at bounding box center [531, 387] width 428 height 43
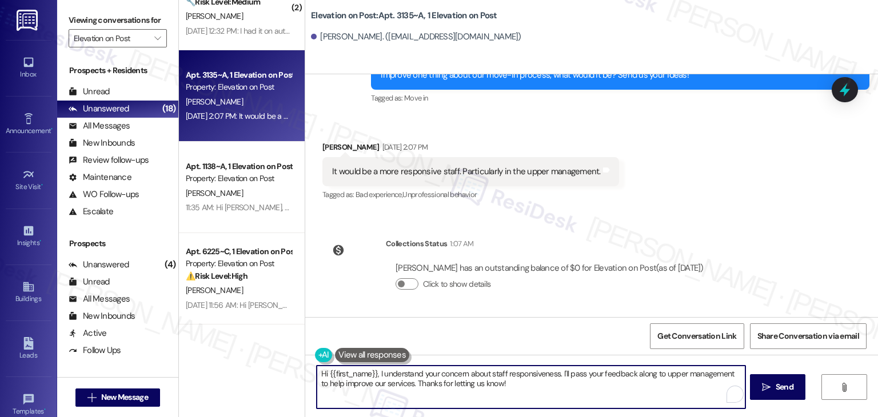
click at [424, 388] on textarea "Hi {{first_name}}, I understand your concern about staff responsiveness. I'll p…" at bounding box center [531, 387] width 428 height 43
paste textarea "Jacquelyne, how are things going? Thank you so much for your feedback. We appre…"
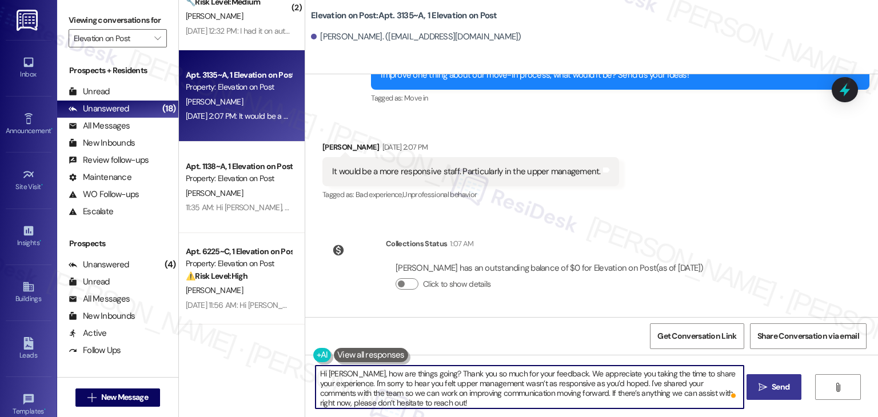
type textarea "Hi [PERSON_NAME], how are things going? Thank you so much for your feedback. We…"
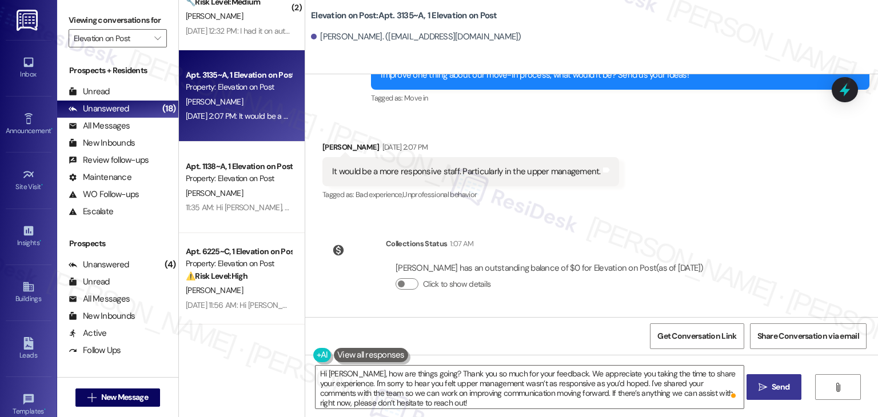
click at [778, 392] on span "Send" at bounding box center [781, 387] width 18 height 12
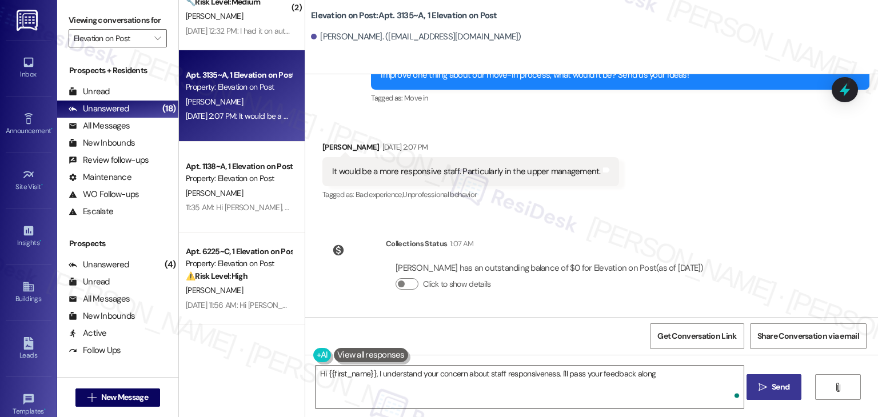
scroll to position [364, 0]
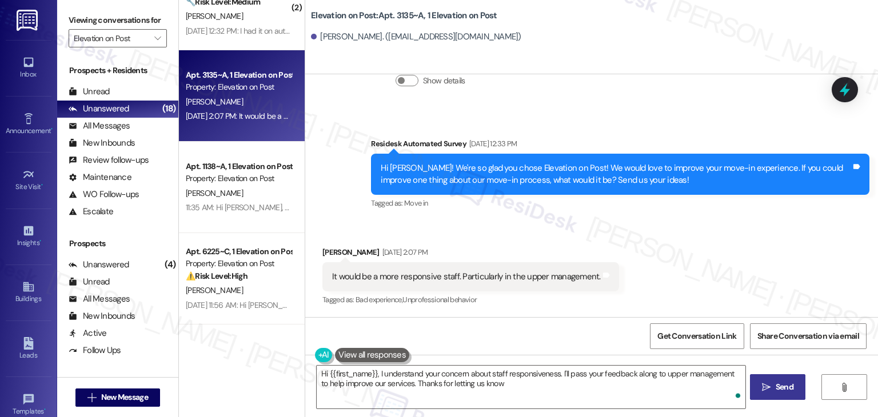
type textarea "Hi {{first_name}}, I understand your concern about staff responsiveness. I'll p…"
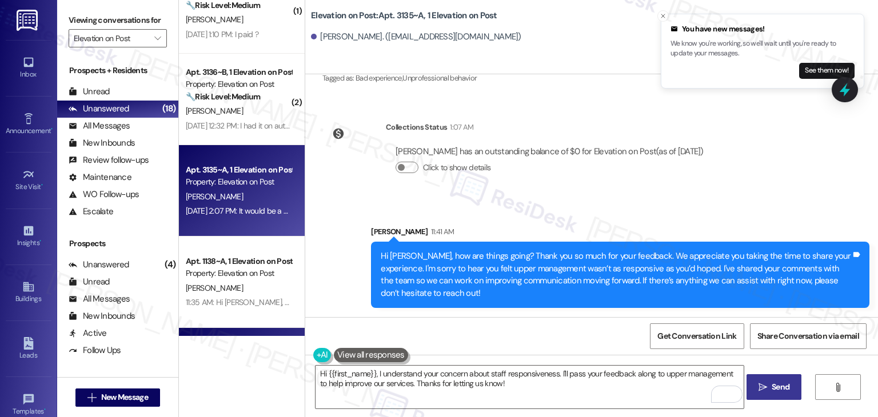
scroll to position [842, 0]
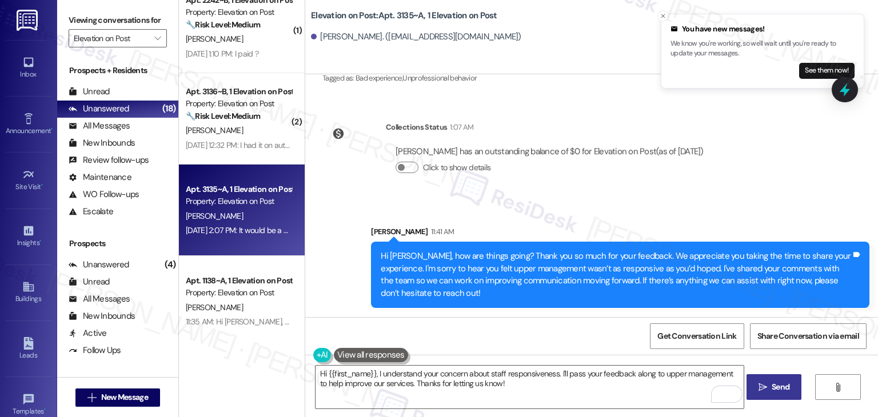
click at [700, 181] on div "Click to show details" at bounding box center [550, 170] width 308 height 25
click at [662, 14] on icon "Close toast" at bounding box center [663, 16] width 7 height 7
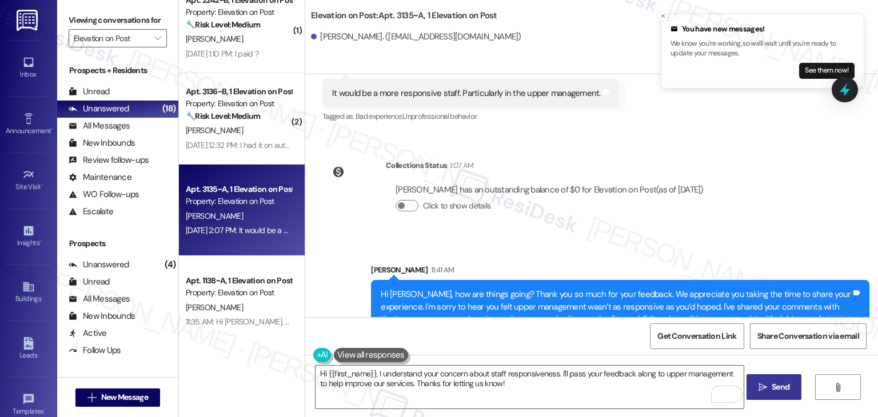
scroll to position [528, 0]
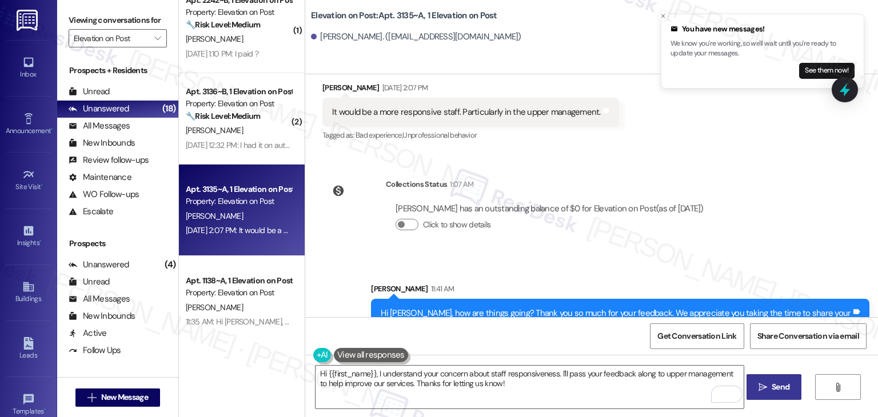
click at [513, 114] on div "It would be a more responsive staff. Particularly in the upper management." at bounding box center [466, 112] width 269 height 12
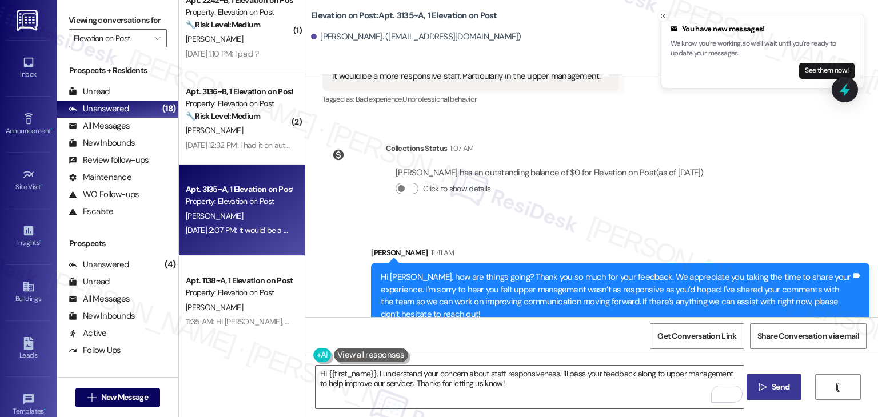
scroll to position [585, 0]
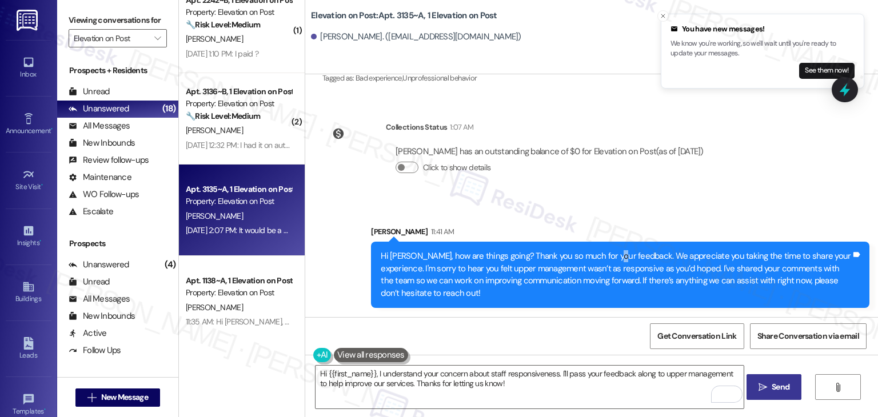
click at [605, 254] on div "Hi [PERSON_NAME], how are things going? Thank you so much for your feedback. We…" at bounding box center [616, 274] width 471 height 49
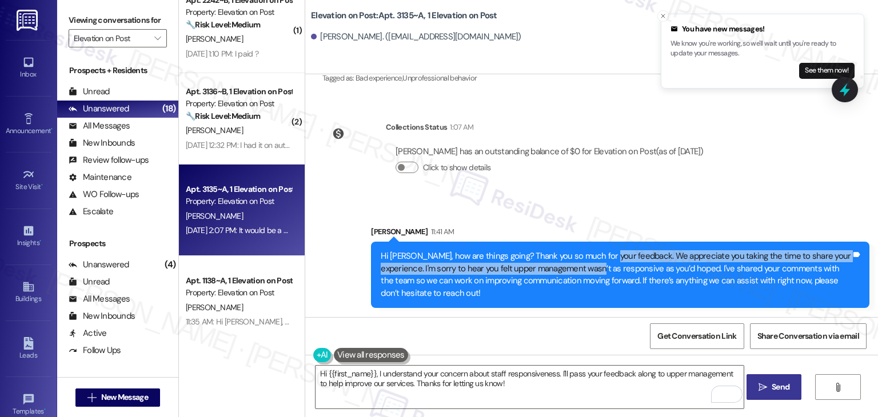
click at [601, 264] on div "Hi [PERSON_NAME], how are things going? Thank you so much for your feedback. We…" at bounding box center [616, 274] width 471 height 49
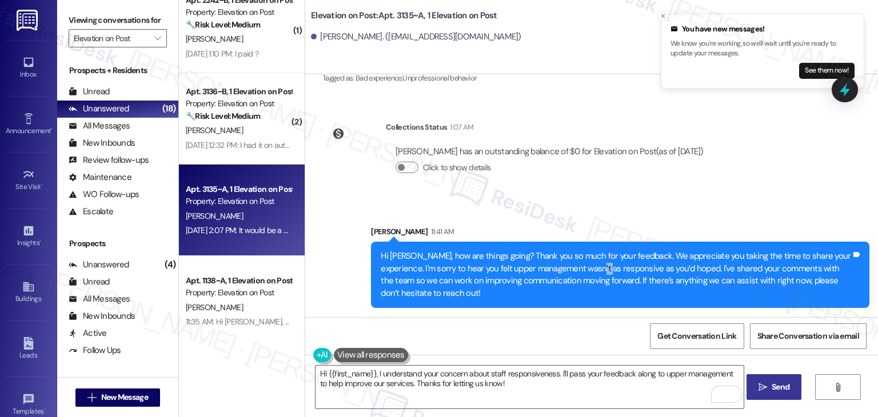
click at [601, 264] on div "Hi [PERSON_NAME], how are things going? Thank you so much for your feedback. We…" at bounding box center [616, 274] width 471 height 49
click at [591, 270] on div "Hi [PERSON_NAME], how are things going? Thank you so much for your feedback. We…" at bounding box center [616, 274] width 471 height 49
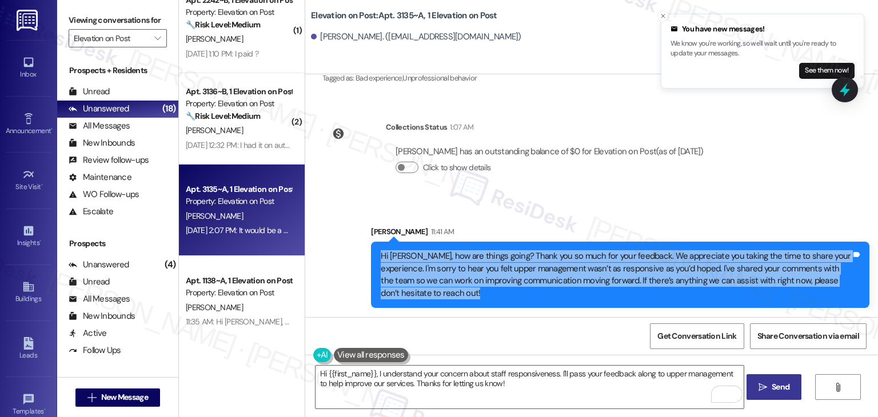
click at [591, 270] on div "Hi [PERSON_NAME], how are things going? Thank you so much for your feedback. We…" at bounding box center [616, 274] width 471 height 49
copy div "Hi Jacquelyne, how are things going? Thank you so much for your feedback. We ap…"
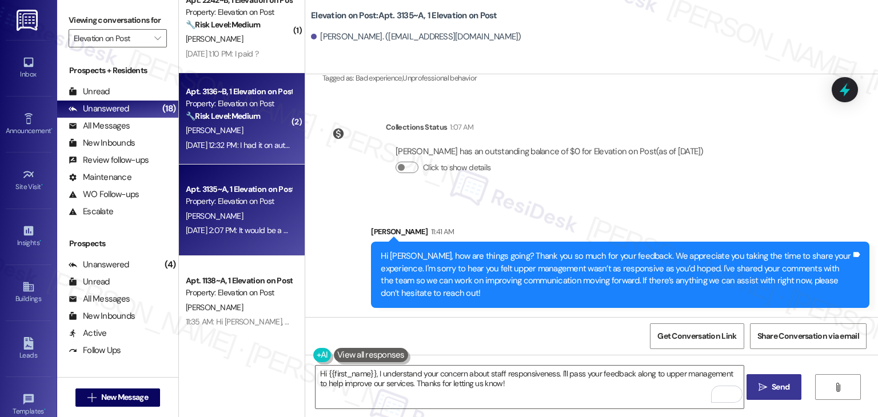
click at [242, 129] on div "[PERSON_NAME]" at bounding box center [239, 130] width 108 height 14
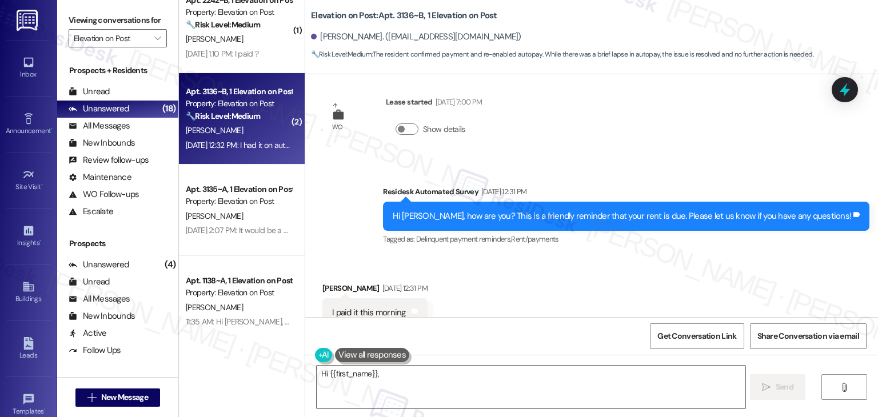
scroll to position [250, 0]
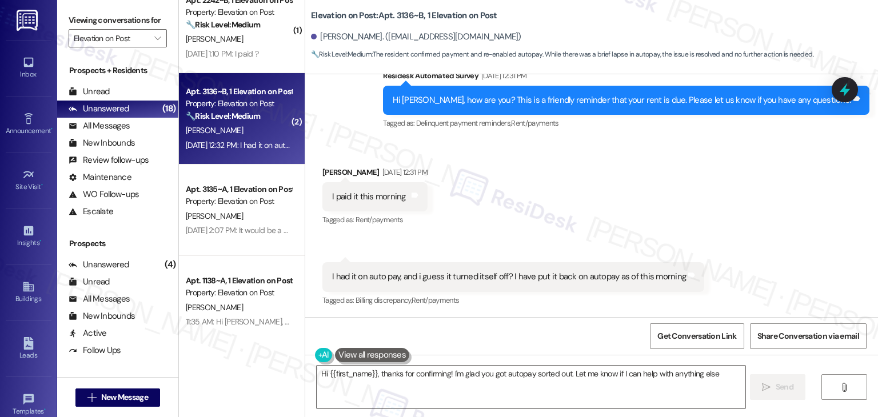
type textarea "Hi {{first_name}}, thanks for confirming! I'm glad you got autopay sorted out. …"
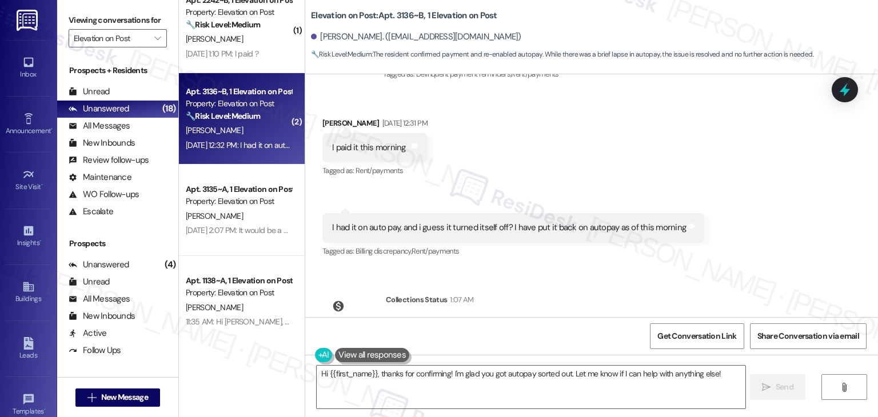
scroll to position [242, 0]
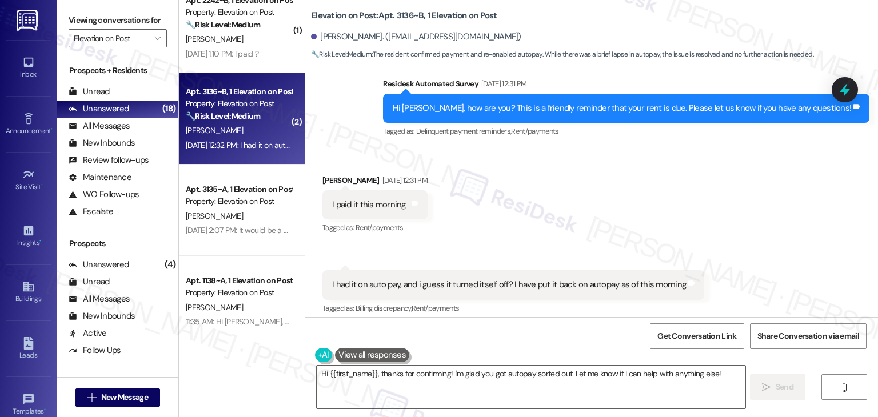
click at [700, 212] on div "Received via SMS Katie Sias Sep 02, 2025 at 12:31 PM I paid it this morning Tag…" at bounding box center [591, 237] width 573 height 177
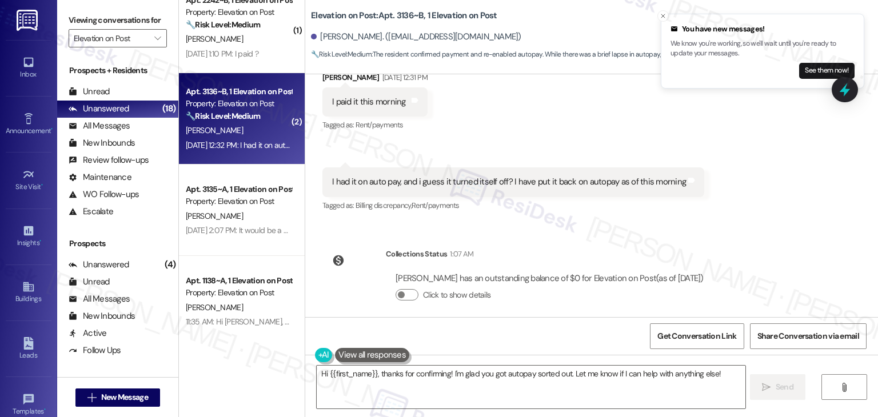
scroll to position [356, 0]
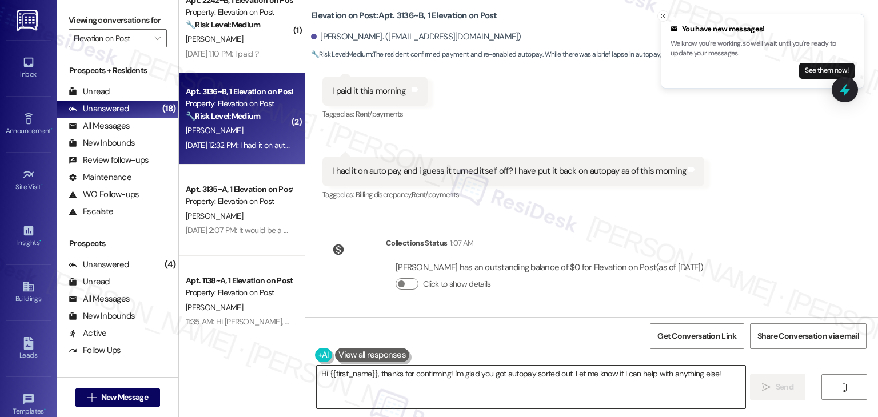
click at [476, 381] on textarea "Hi {{first_name}}, thanks for confirming! I'm glad you got autopay sorted out. …" at bounding box center [531, 387] width 428 height 43
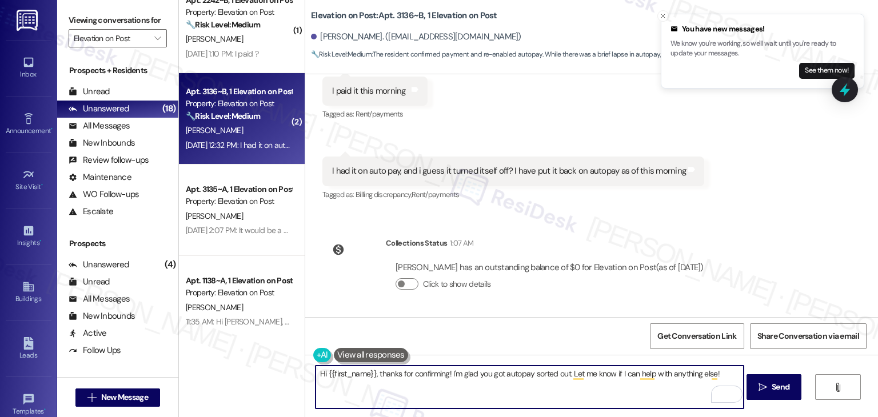
click at [515, 376] on textarea "Hi {{first_name}}, thanks for confirming! I'm glad you got autopay sorted out. …" at bounding box center [530, 387] width 428 height 43
click at [706, 241] on div "Announcement, sent via SMS Sarah (ResiDesk) Mar 25, 2025 at 11:05 AM Hey Katie,…" at bounding box center [591, 195] width 573 height 243
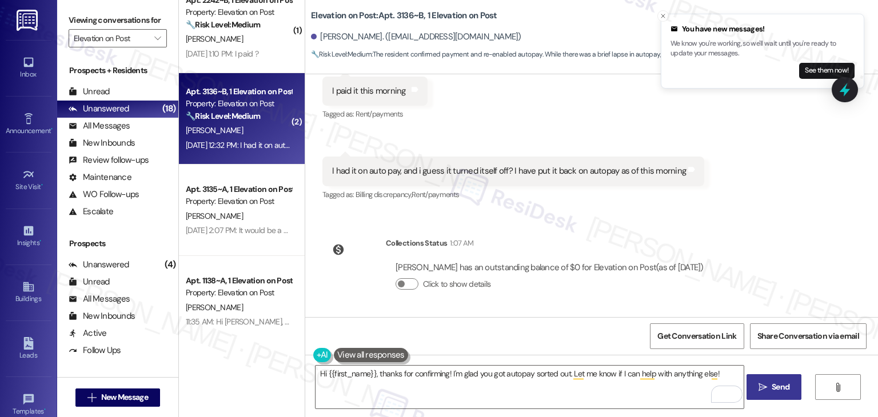
click at [782, 384] on span "Send" at bounding box center [781, 387] width 18 height 12
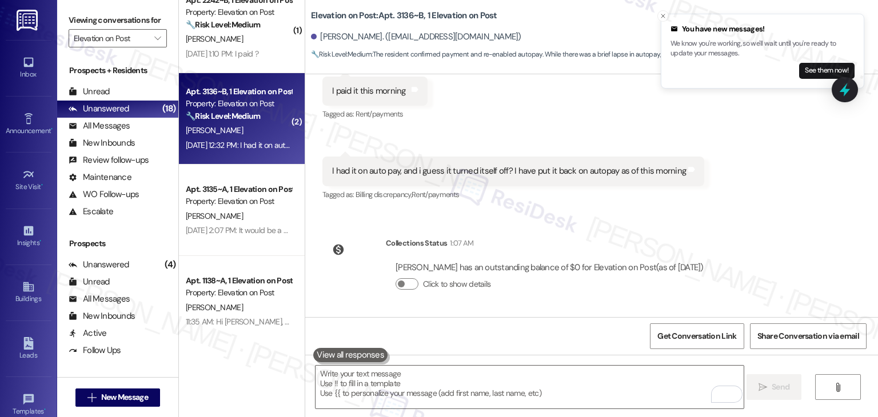
scroll to position [250, 0]
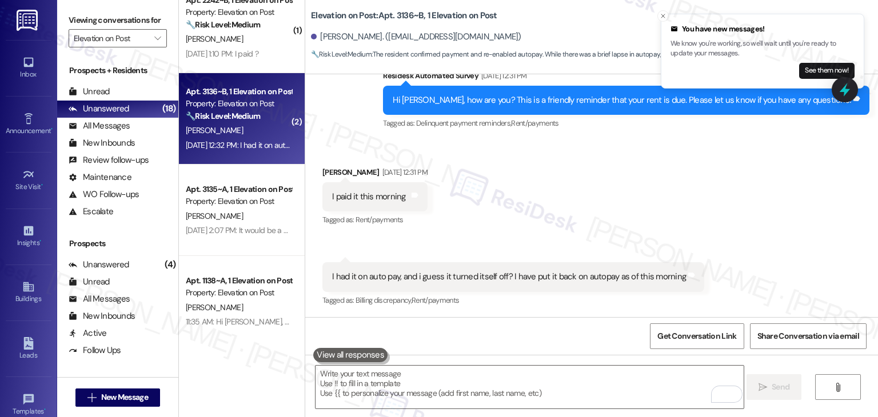
click at [664, 230] on div "Received via SMS Katie Sias Sep 02, 2025 at 12:31 PM I paid it this morning Tag…" at bounding box center [591, 229] width 573 height 177
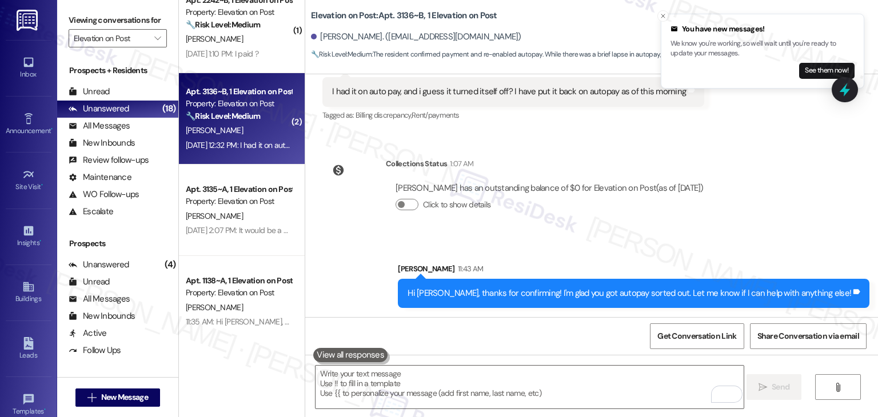
click at [742, 235] on div "Announcement, sent via SMS Sarah (ResiDesk) Mar 25, 2025 at 11:05 AM Hey Katie,…" at bounding box center [591, 195] width 573 height 243
click at [743, 237] on div "Announcement, sent via SMS Sarah (ResiDesk) Mar 25, 2025 at 11:05 AM Hey Katie,…" at bounding box center [591, 195] width 573 height 243
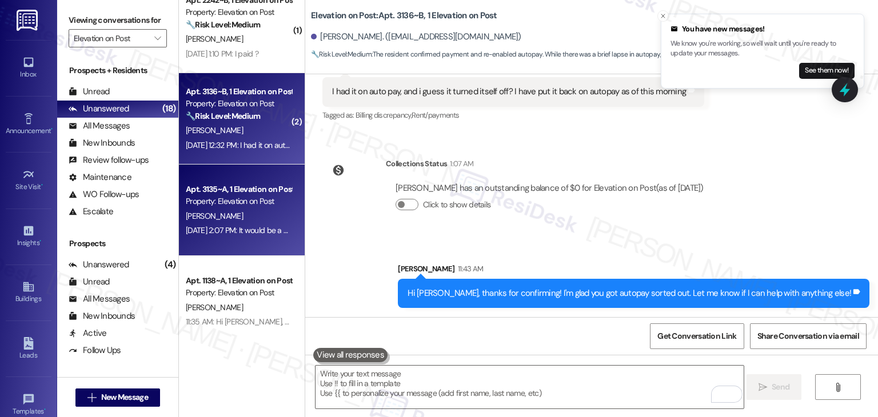
click at [254, 238] on div "Apt. 3135~A, 1 Elevation on Post Property: Elevation on Post J. Villanueva Aug …" at bounding box center [242, 210] width 126 height 91
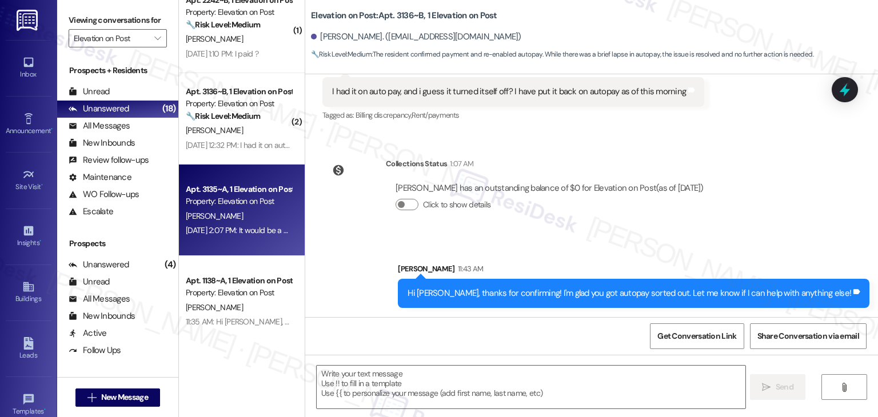
type textarea "Fetching suggested responses. Please feel free to read through the conversation…"
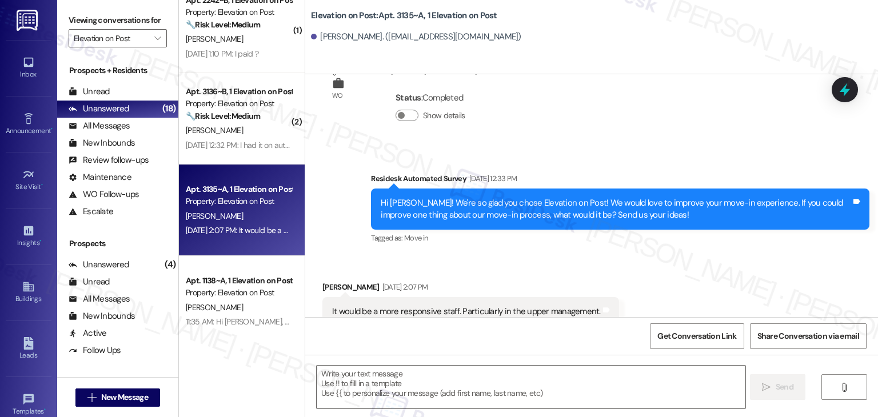
type textarea "Fetching suggested responses. Please feel free to read through the conversation…"
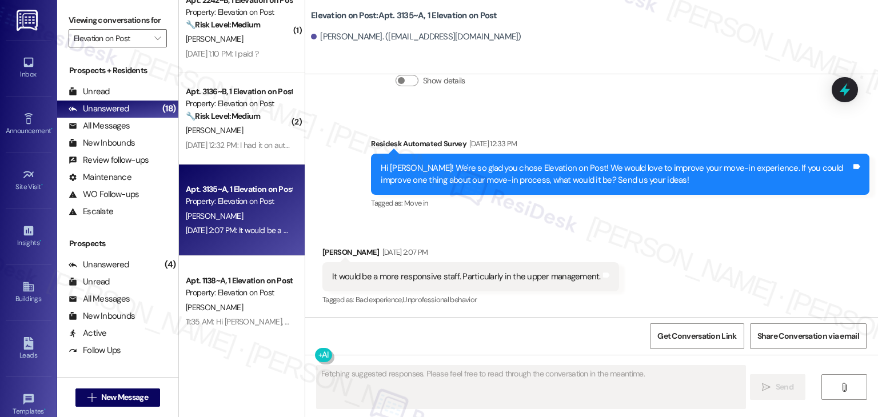
scroll to position [602, 0]
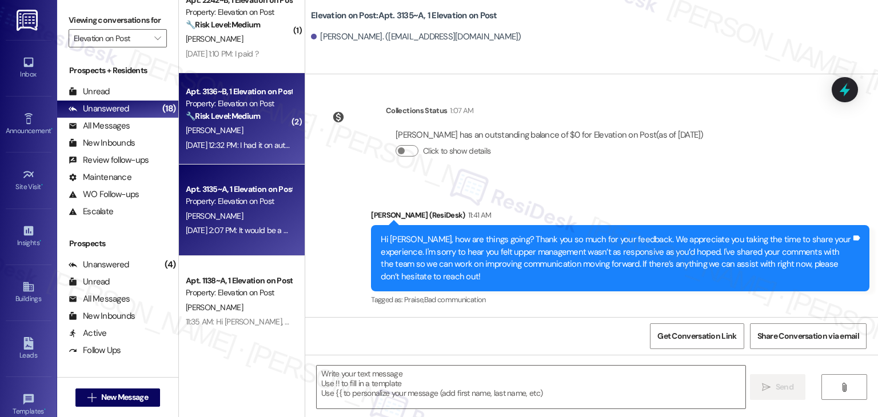
click at [243, 148] on div "Sep 02, 2025 at 12:32 PM: I had it on auto pay, and i guess it turned itself of…" at bounding box center [376, 145] width 380 height 10
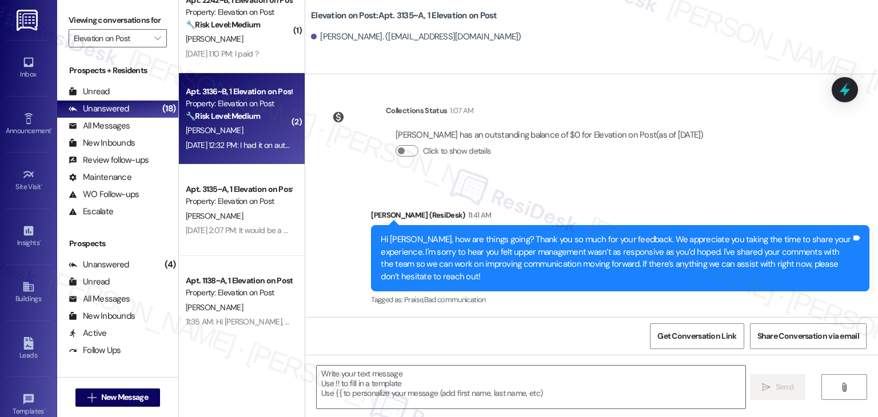
type textarea "Fetching suggested responses. Please feel free to read through the conversation…"
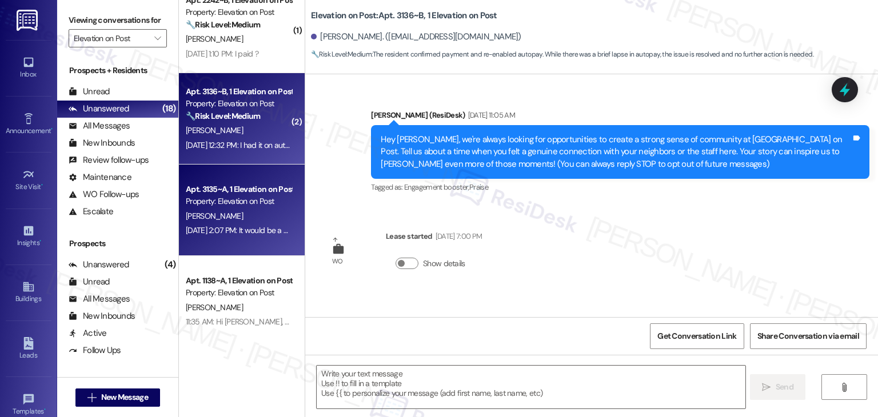
scroll to position [727, 0]
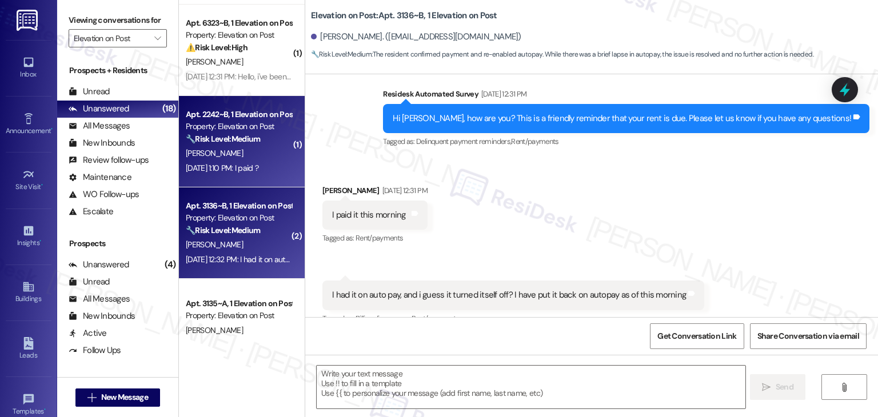
type textarea "Fetching suggested responses. Please feel free to read through the conversation…"
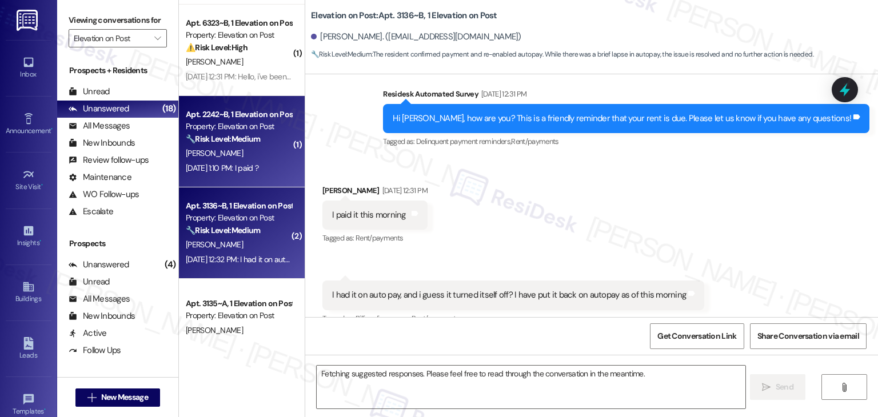
scroll to position [250, 0]
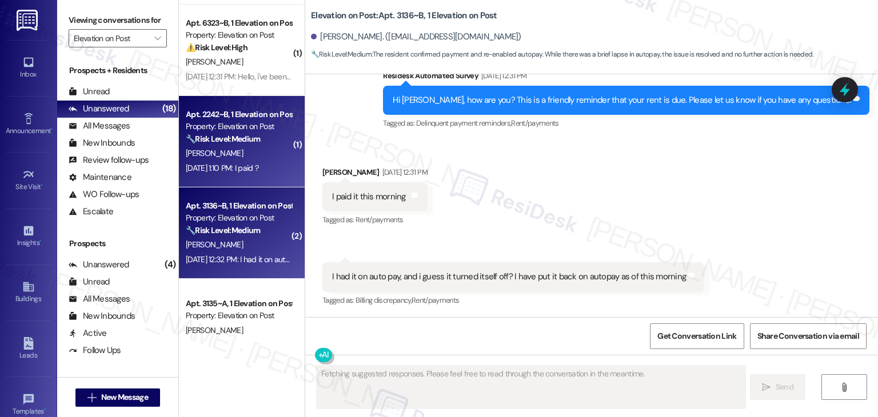
click at [241, 164] on div "Sep 02, 2025 at 1:10 PM: I paid ? Sep 02, 2025 at 1:10 PM: I paid ?" at bounding box center [222, 168] width 73 height 10
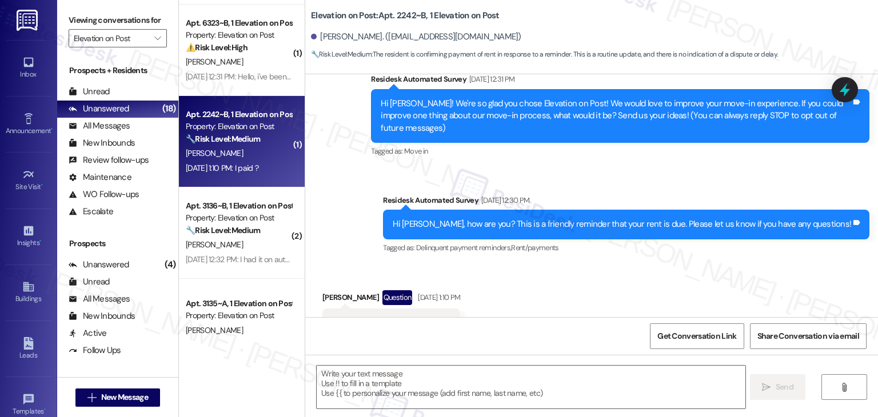
scroll to position [121, 0]
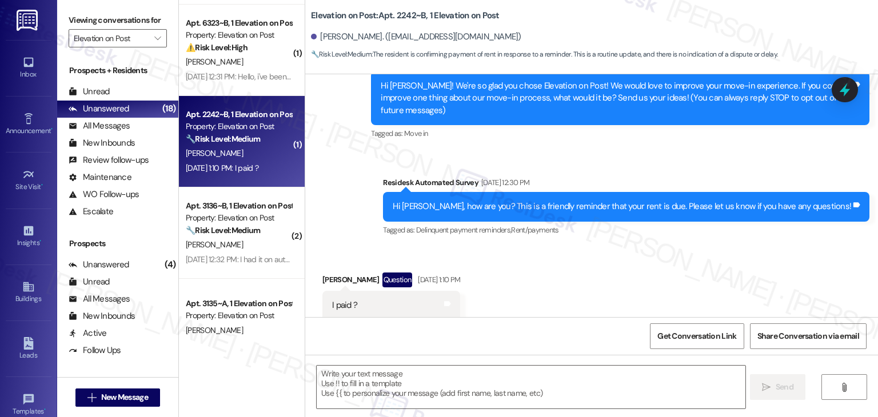
type textarea "Fetching suggested responses. Please feel free to read through the conversation…"
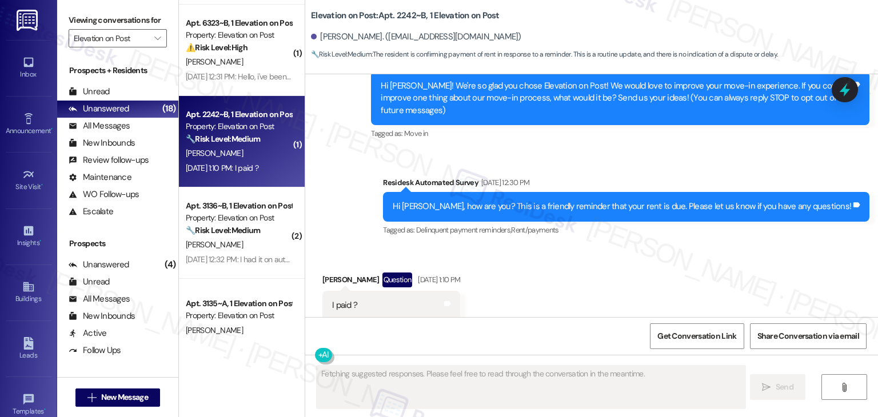
click at [568, 254] on div "Received via SMS Austin Lawrence Question Sep 02, 2025 at 1:10 PM I paid ? Tags…" at bounding box center [591, 288] width 573 height 82
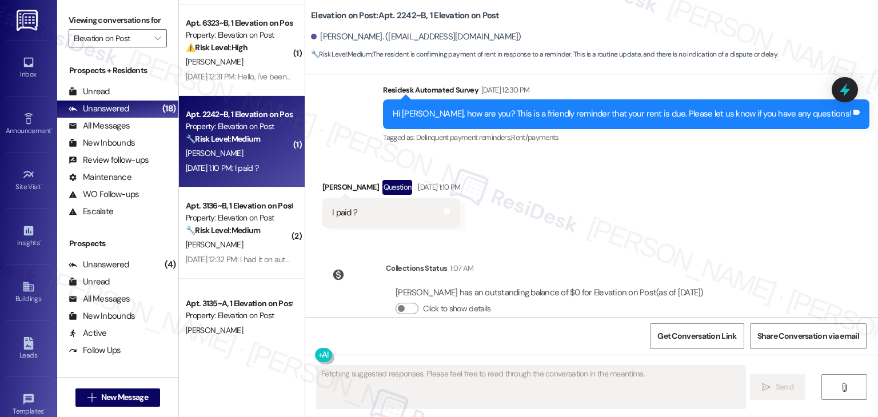
scroll to position [226, 0]
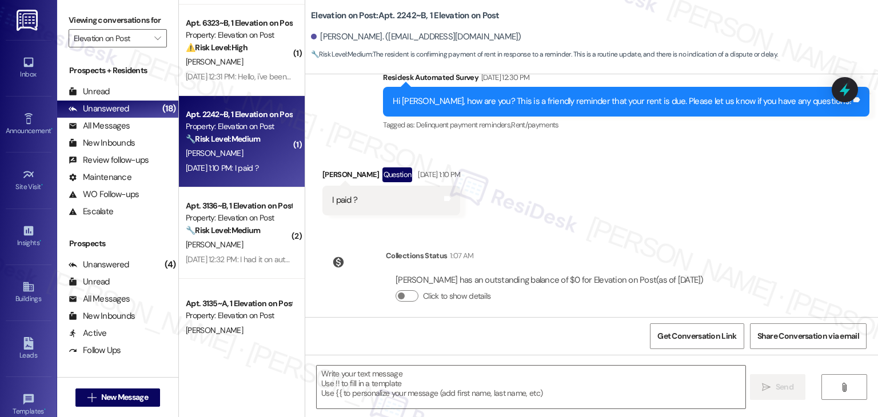
click at [580, 209] on div "Received via SMS Austin Lawrence Question Sep 02, 2025 at 1:10 PM I paid ? Tags…" at bounding box center [591, 183] width 573 height 82
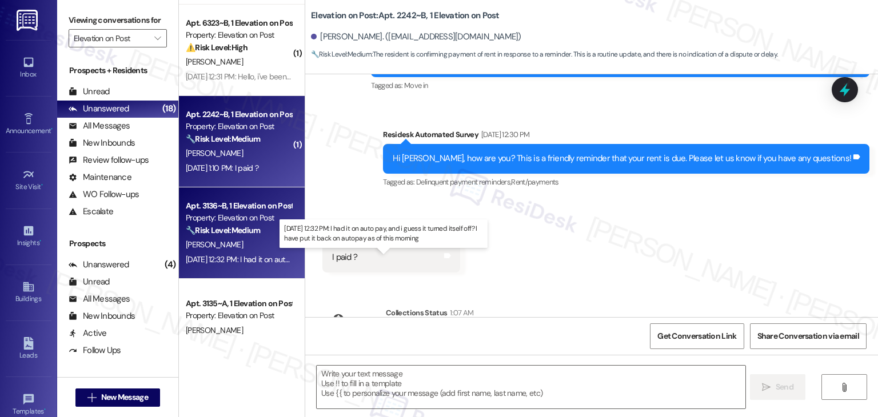
click at [201, 264] on div "Sep 02, 2025 at 12:32 PM: I had it on auto pay, and i guess it turned itself of…" at bounding box center [376, 259] width 380 height 10
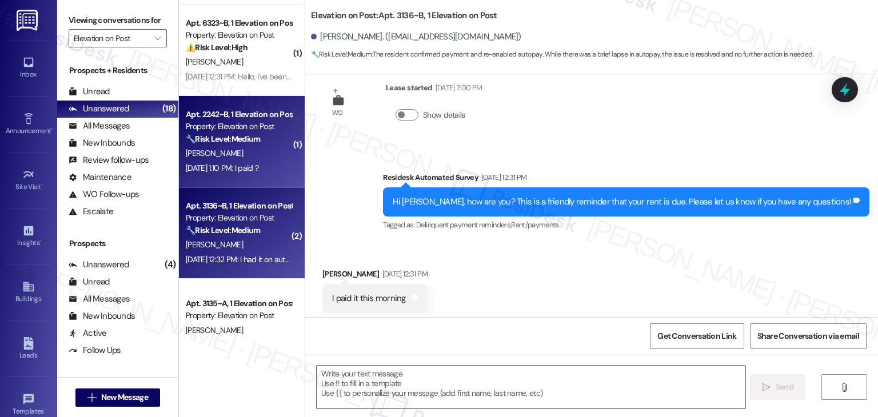
scroll to position [250, 0]
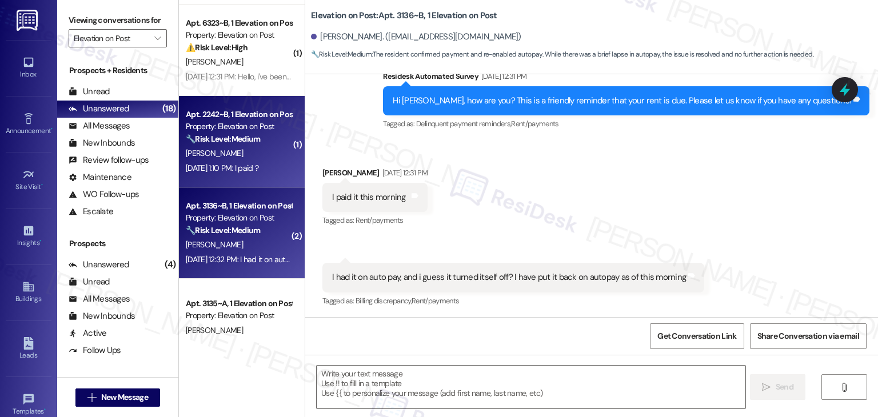
type textarea "Fetching suggested responses. Please feel free to read through the conversation…"
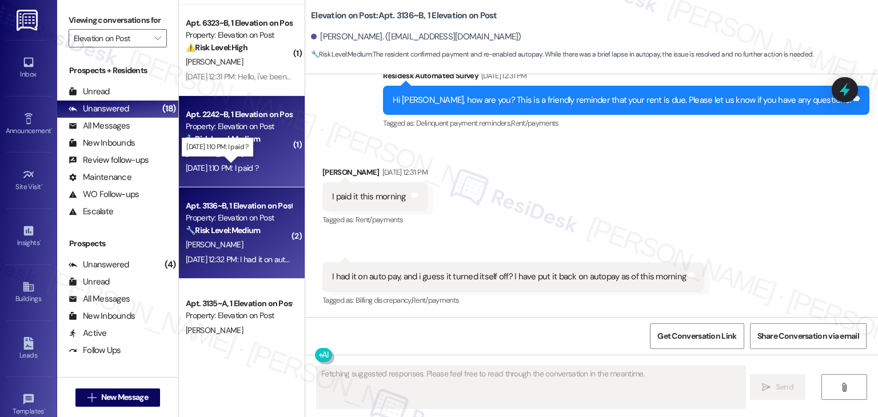
click at [229, 171] on div "Sep 02, 2025 at 1:10 PM: I paid ? Sep 02, 2025 at 1:10 PM: I paid ?" at bounding box center [222, 168] width 73 height 10
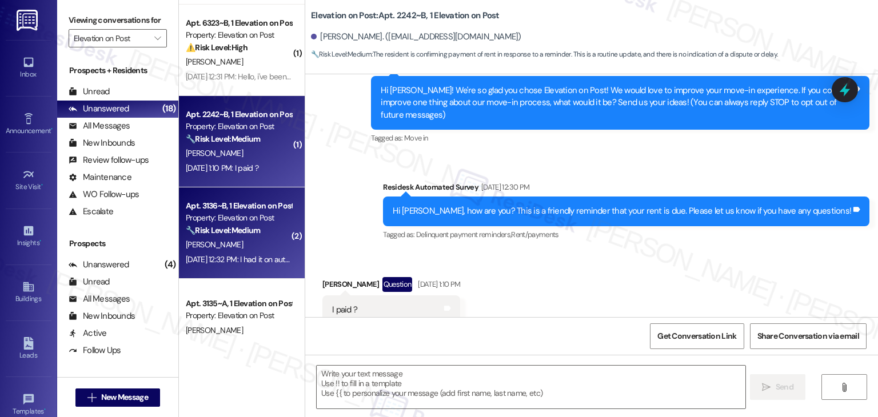
scroll to position [121, 0]
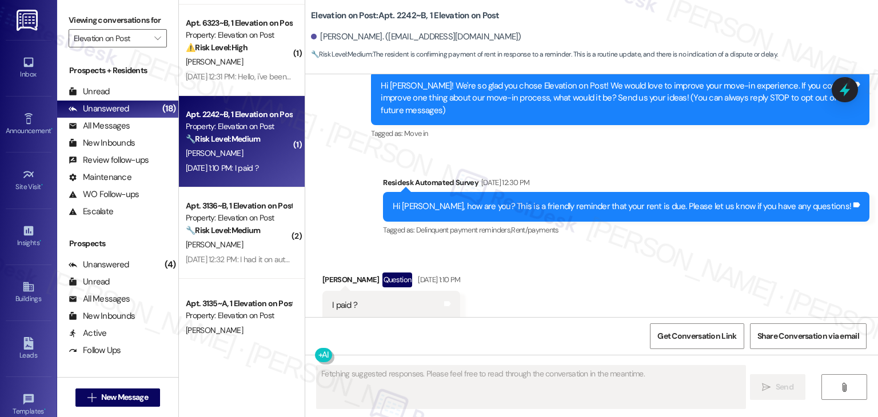
click at [633, 201] on div "Hi Austin, how are you? This is a friendly reminder that your rent is due. Plea…" at bounding box center [622, 207] width 459 height 12
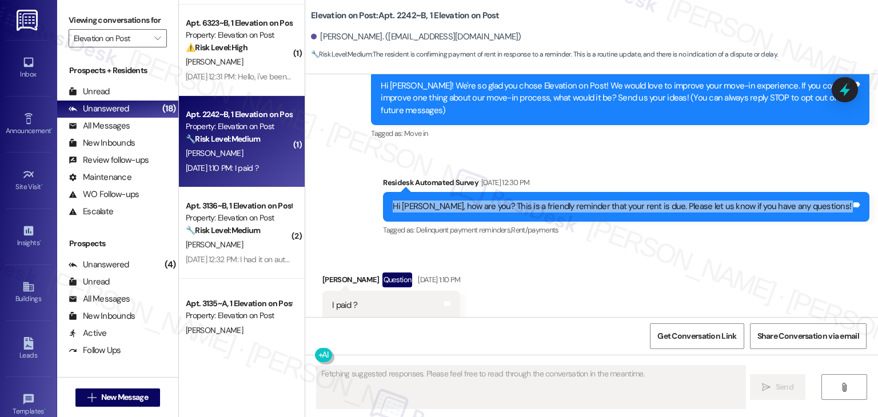
click at [633, 201] on div "Hi Austin, how are you? This is a friendly reminder that your rent is due. Plea…" at bounding box center [622, 207] width 459 height 12
copy div "Hi Austin, how are you? This is a friendly reminder that your rent is due. Plea…"
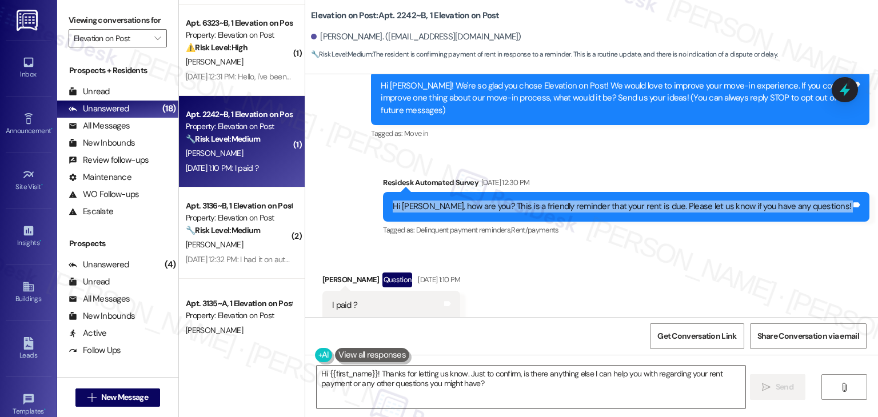
scroll to position [226, 0]
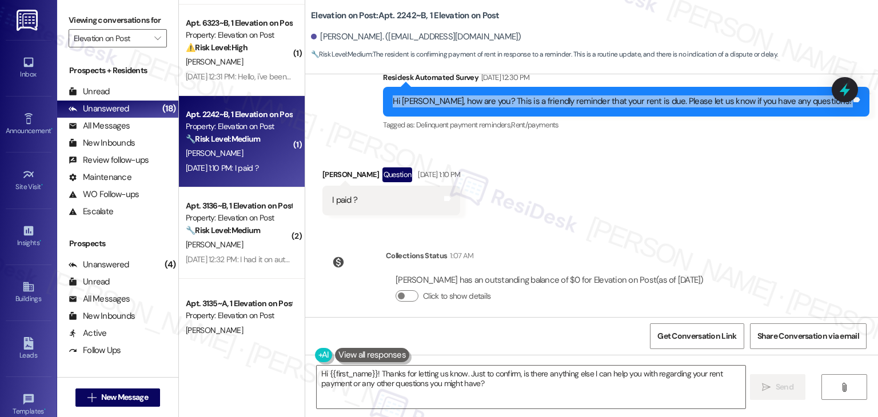
drag, startPoint x: 643, startPoint y: 265, endPoint x: 380, endPoint y: 265, distance: 263.0
click at [386, 266] on div "Austin Lawrence has an outstanding balance of $0 for Elevation on Post (as of S…" at bounding box center [550, 293] width 328 height 55
copy div "Austin Lawrence has an outstanding balance of $0 for Elevation on Post"
click at [418, 384] on textarea "Hi {{first_name}}! Thanks for letting us know. Just to confirm, is there anythi…" at bounding box center [531, 387] width 428 height 43
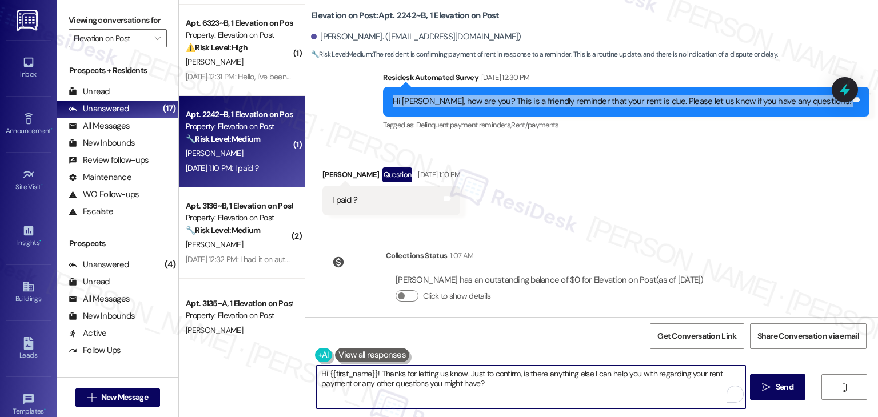
click at [418, 384] on textarea "Hi {{first_name}}! Thanks for letting us know. Just to confirm, is there anythi…" at bounding box center [531, 387] width 428 height 43
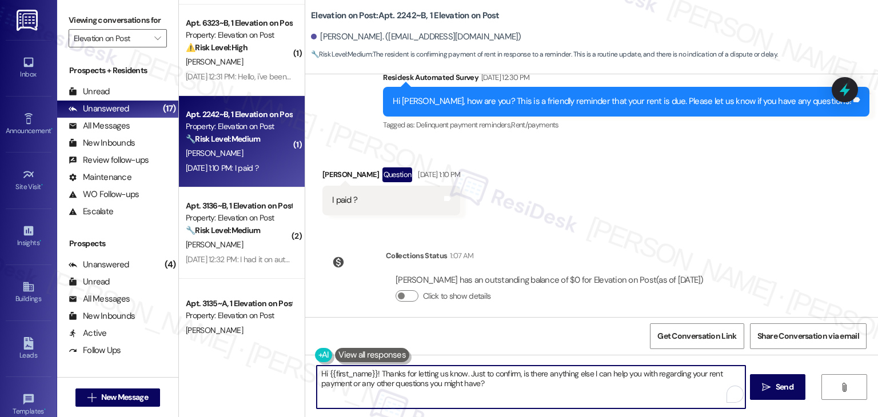
click at [418, 384] on textarea "Hi {{first_name}}! Thanks for letting us know. Just to confirm, is there anythi…" at bounding box center [531, 387] width 428 height 43
paste textarea "Austin, thanks for the heads-up! We really appreciate you letting us know. We'v…"
type textarea "Hi Austin, thanks for the heads-up! We really appreciate you letting us know. W…"
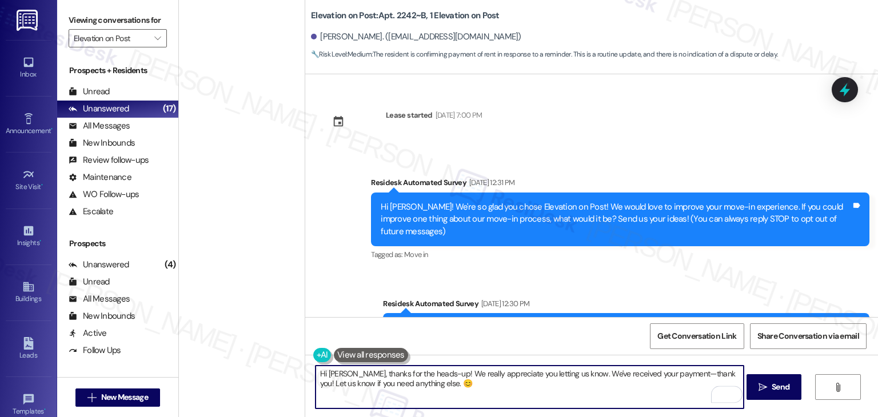
scroll to position [226, 0]
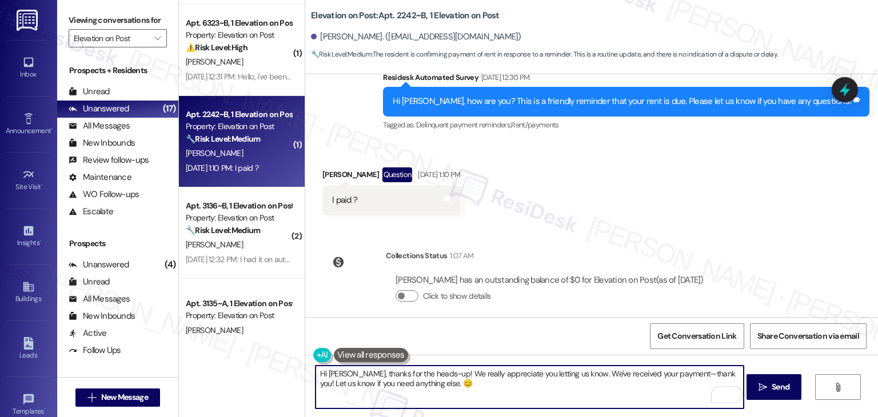
click at [456, 369] on textarea "Hi [PERSON_NAME], thanks for the heads-up! We really appreciate you letting us …" at bounding box center [530, 387] width 428 height 43
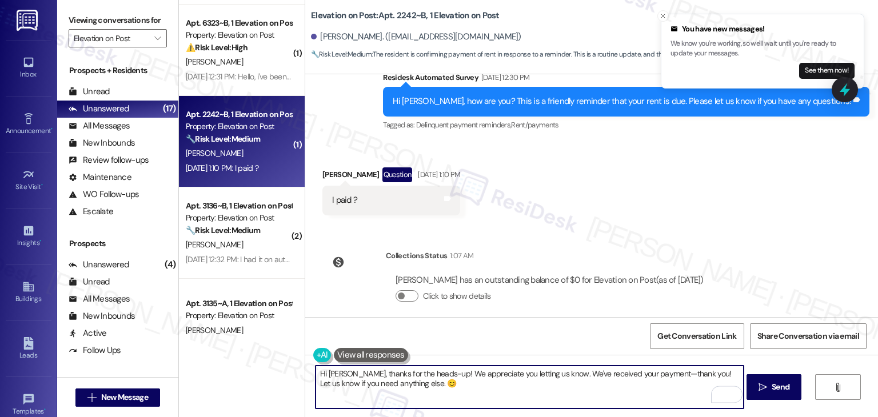
type textarea "Hi [PERSON_NAME], thanks for the heads-up! We appreciate you letting us know. W…"
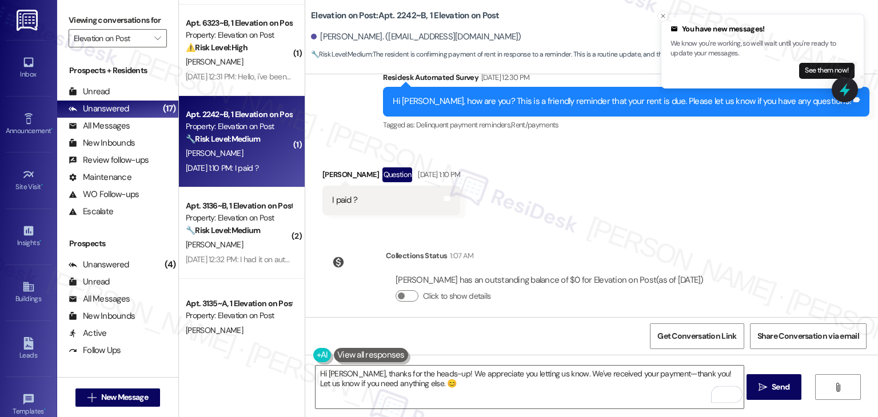
click at [555, 338] on div "Get Conversation Link Share Conversation via email" at bounding box center [591, 336] width 573 height 38
click at [772, 387] on span "Send" at bounding box center [781, 387] width 18 height 12
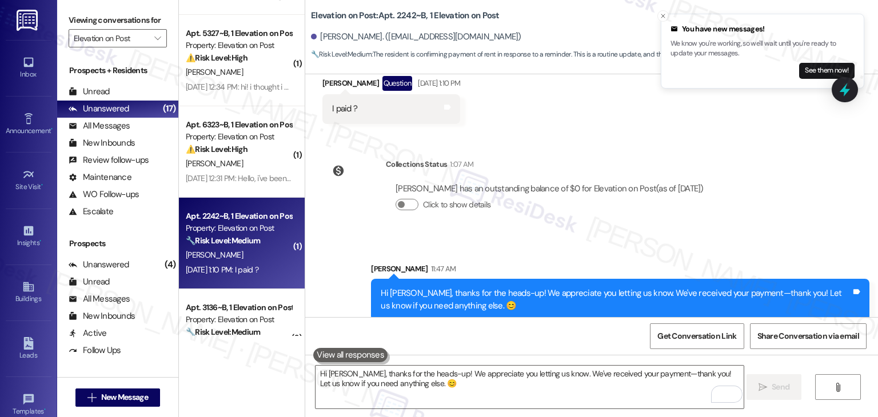
scroll to position [613, 0]
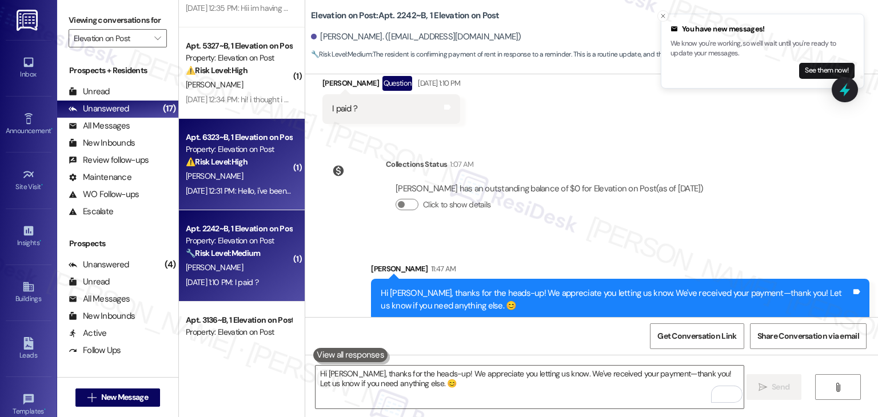
click at [270, 181] on div "[PERSON_NAME]" at bounding box center [239, 176] width 108 height 14
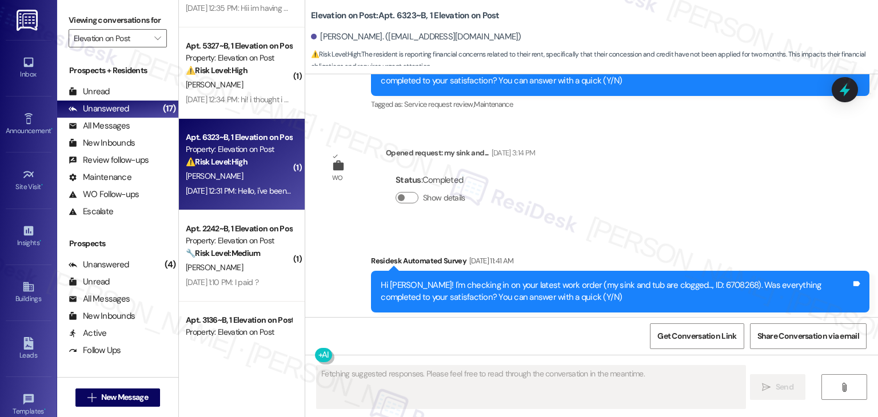
scroll to position [3080, 0]
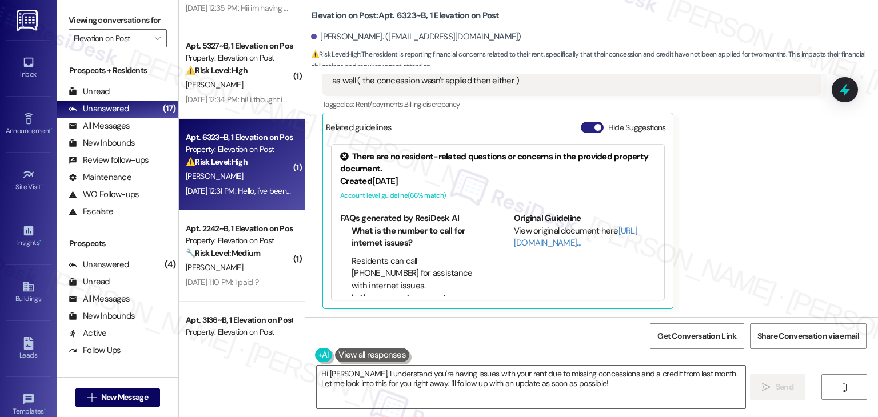
click at [581, 127] on button "Hide Suggestions" at bounding box center [592, 127] width 23 height 11
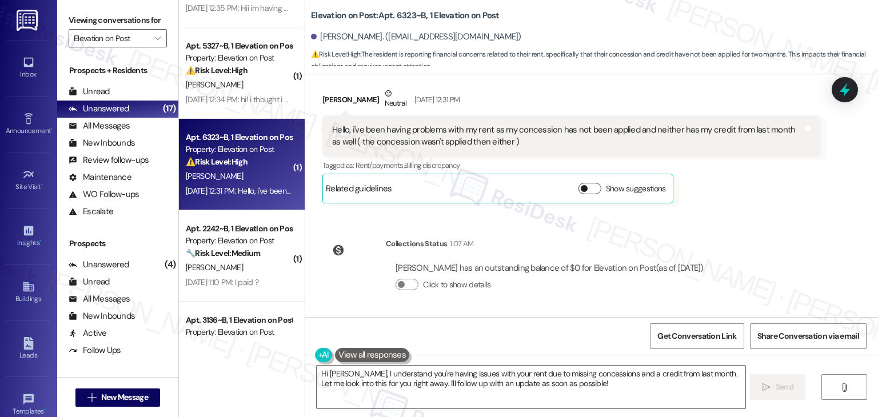
scroll to position [3019, 0]
click at [762, 232] on div "Announcement, sent via SMS Sarah (ResiDesk) Sep 01, 2023 at 10:49 AM Hi Payton …" at bounding box center [591, 195] width 573 height 243
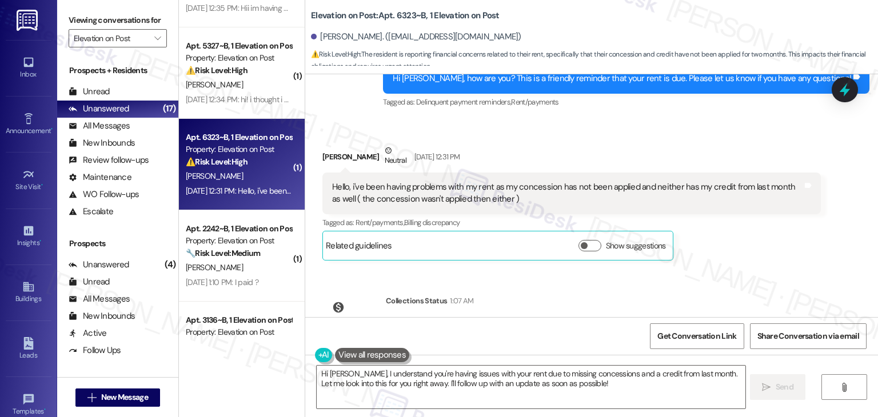
scroll to position [2905, 0]
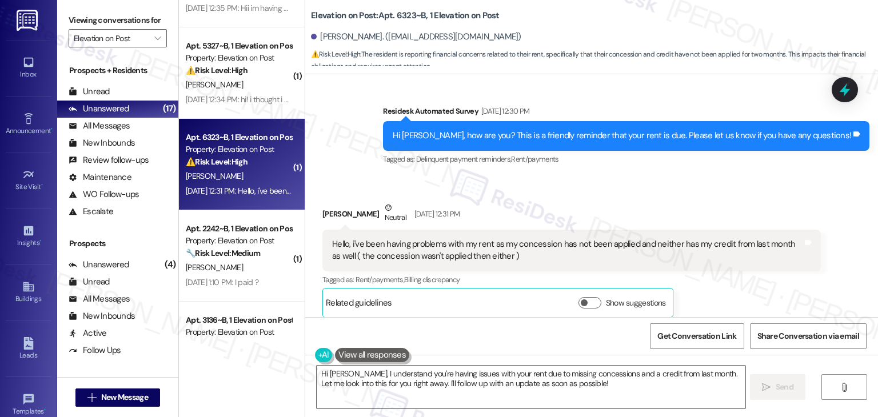
click at [768, 194] on div "Received via SMS Payton Kertzman Neutral Sep 02, 2025 at 12:31 PM Hello, i've b…" at bounding box center [572, 259] width 516 height 133
click at [767, 195] on div "Received via SMS Payton Kertzman Neutral Sep 02, 2025 at 12:31 PM Hello, i've b…" at bounding box center [572, 259] width 516 height 133
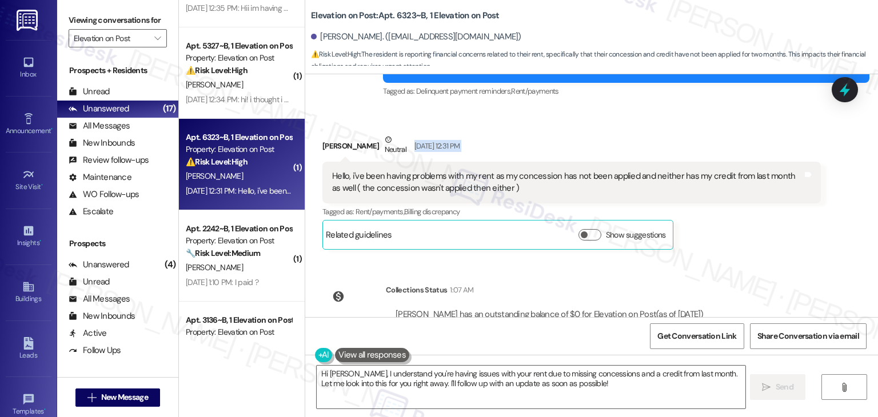
scroll to position [3019, 0]
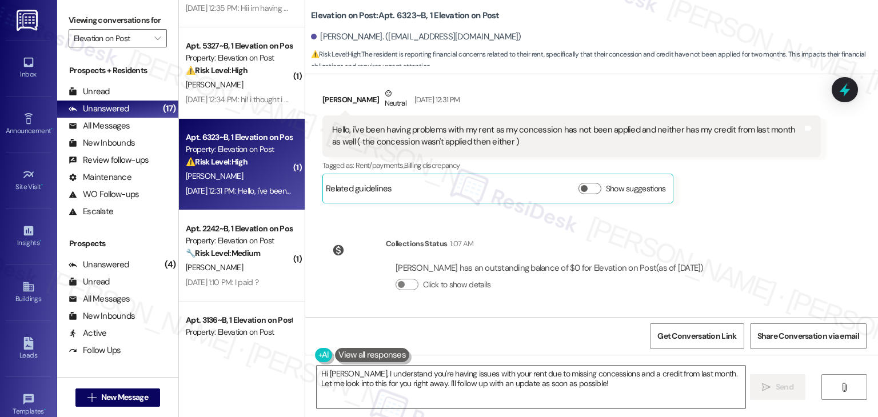
click at [753, 212] on div "Announcement, sent via SMS Sarah (ResiDesk) Sep 01, 2023 at 10:49 AM Hi Payton …" at bounding box center [591, 195] width 573 height 243
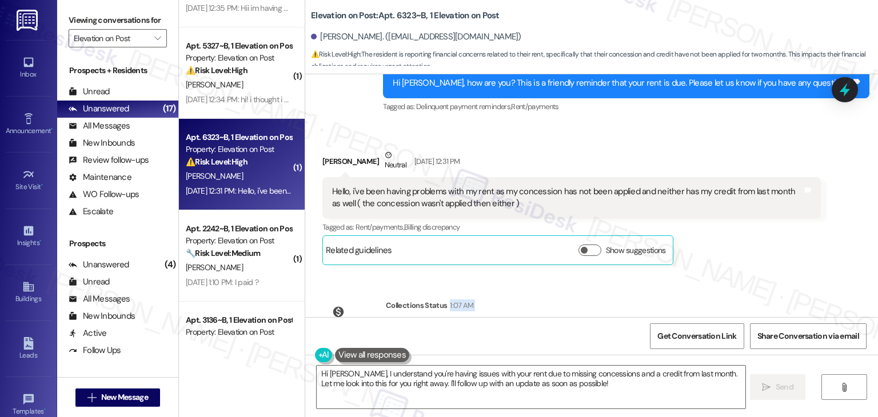
scroll to position [2905, 0]
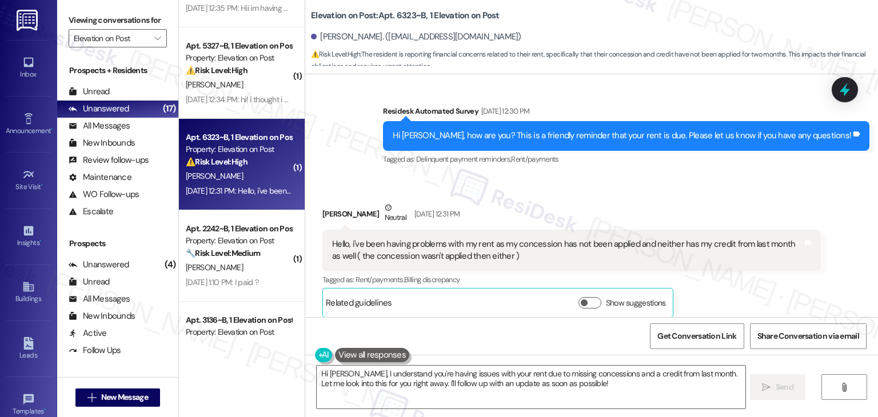
click at [645, 140] on div "Hi [PERSON_NAME], how are you? This is a friendly reminder that your rent is du…" at bounding box center [622, 136] width 459 height 12
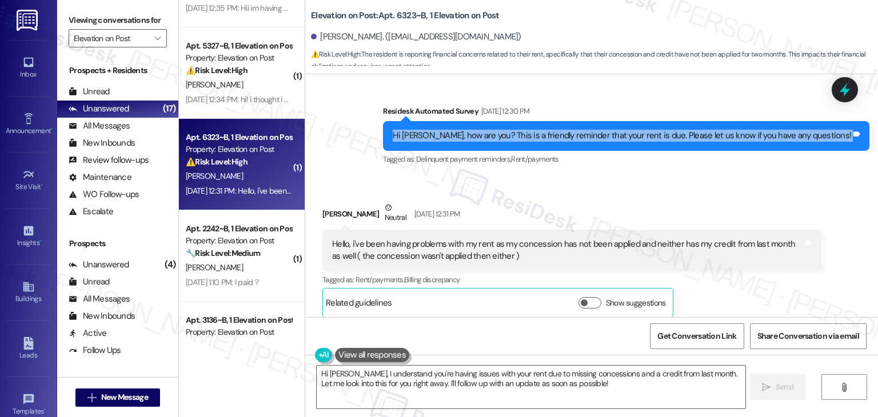
click at [645, 140] on div "Hi [PERSON_NAME], how are you? This is a friendly reminder that your rent is du…" at bounding box center [622, 136] width 459 height 12
copy div "Hi Payton, how are you? This is a friendly reminder that your rent is due. Plea…"
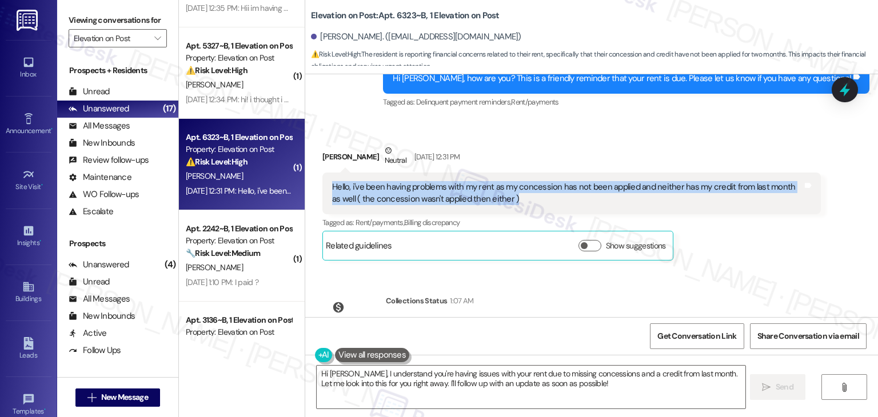
drag, startPoint x: 512, startPoint y: 196, endPoint x: 321, endPoint y: 184, distance: 191.9
click at [322, 184] on div "Hello, i've been having problems with my rent as my concession has not been app…" at bounding box center [571, 194] width 499 height 42
copy div "Hello, i've been having problems with my rent as my concession has not been app…"
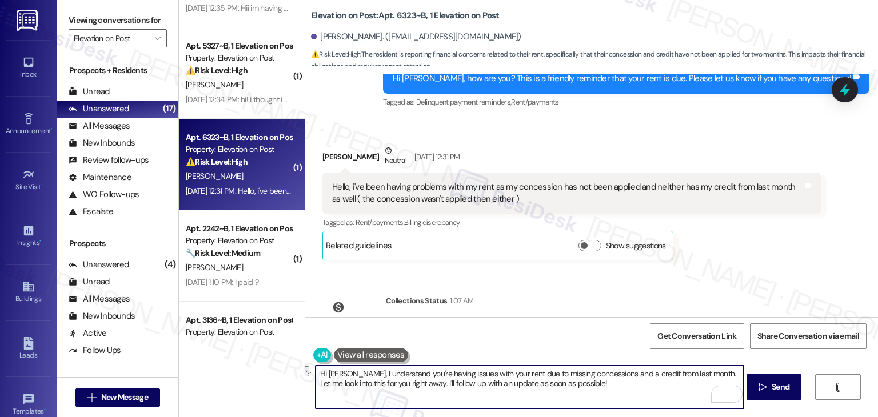
drag, startPoint x: 696, startPoint y: 374, endPoint x: 347, endPoint y: 375, distance: 348.7
click at [347, 375] on textarea "Hi Payton, I understand you're having issues with your rent due to missing conc…" at bounding box center [530, 387] width 428 height 43
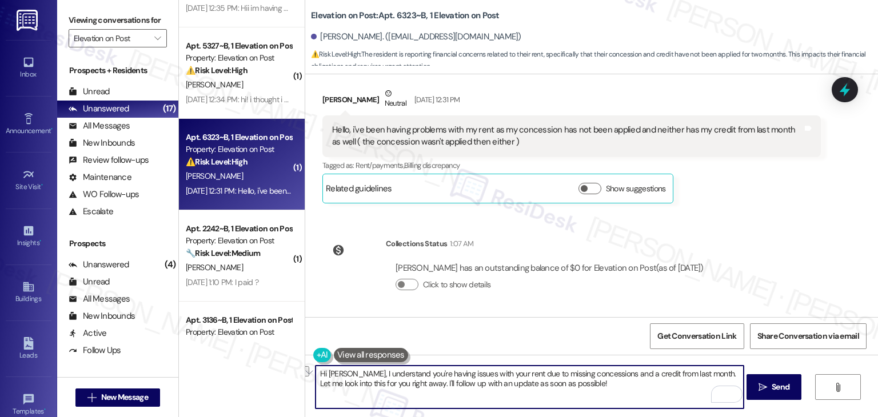
click at [514, 381] on textarea "Hi Payton, I understand you're having issues with your rent due to missing conc…" at bounding box center [530, 387] width 428 height 43
paste textarea "thank you for reaching out! I understand you're having issues with your rent du…"
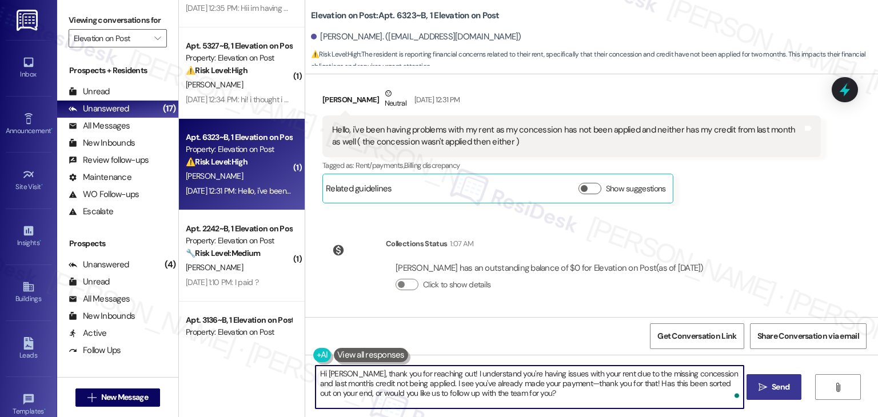
type textarea "Hi [PERSON_NAME], thank you for reaching out! I understand you're having issues…"
click at [772, 386] on span "Send" at bounding box center [781, 387] width 18 height 12
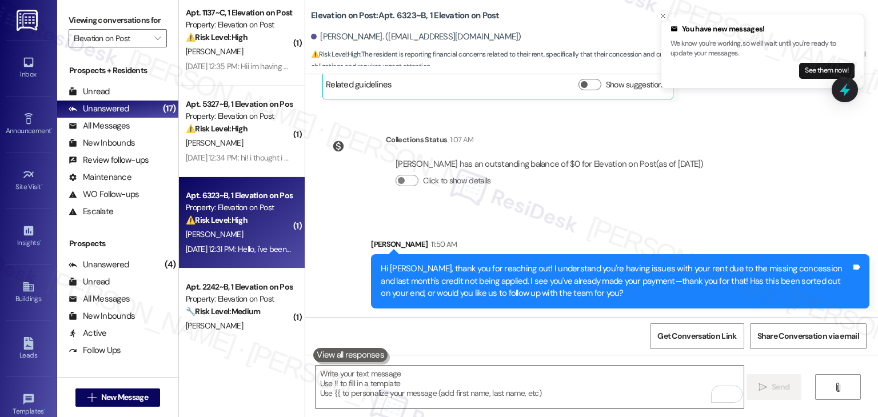
scroll to position [499, 0]
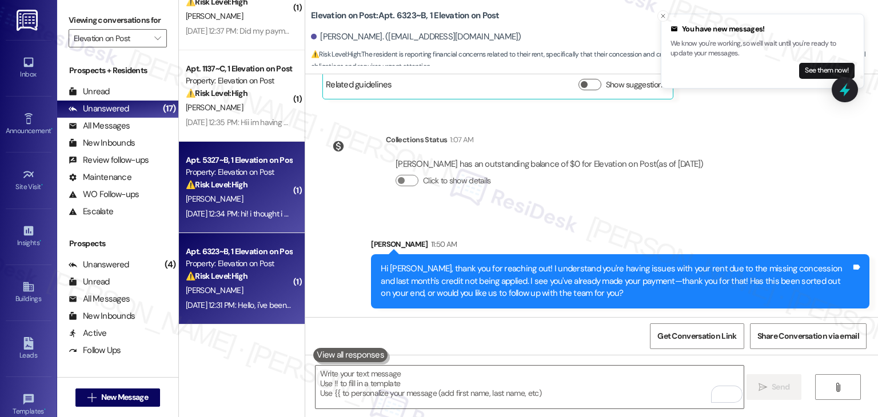
click at [249, 212] on div "[DATE] 12:34 PM: hi! i thought i already paid my rent and was there supposed to…" at bounding box center [420, 214] width 469 height 10
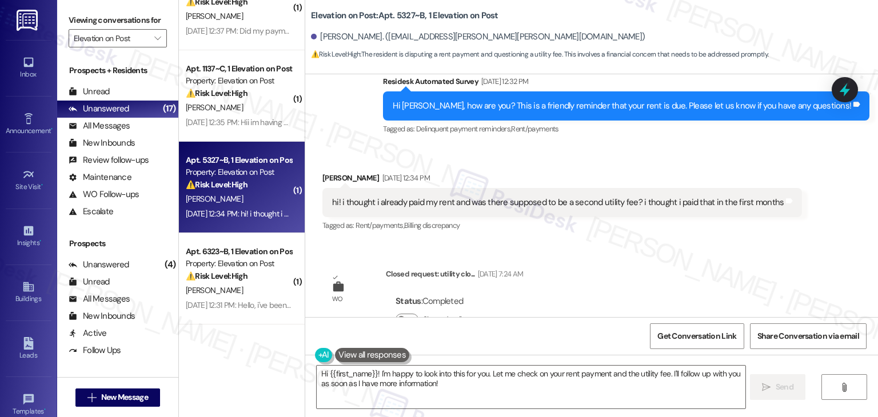
scroll to position [266, 0]
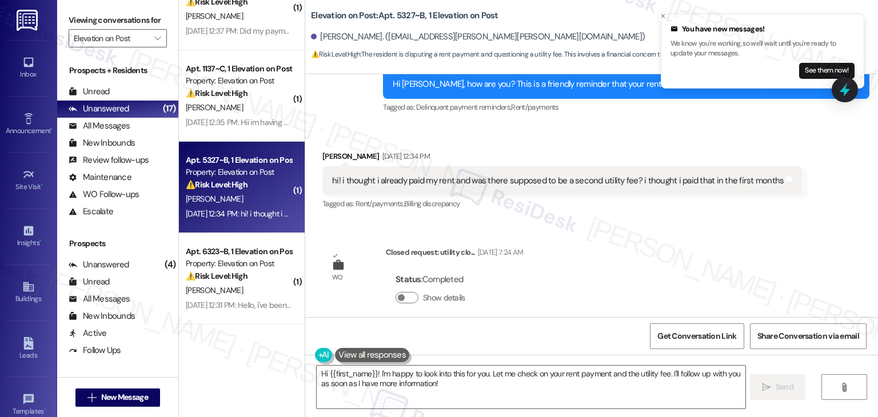
click at [720, 225] on div "WO Lease started Aug 17, 2025 at 7:00 PM Show details Survey, sent via SMS Resi…" at bounding box center [591, 195] width 573 height 243
click at [686, 247] on div "WO Lease started Aug 17, 2025 at 7:00 PM Show details Survey, sent via SMS Resi…" at bounding box center [591, 195] width 573 height 243
click at [402, 292] on button "Show details" at bounding box center [407, 297] width 23 height 11
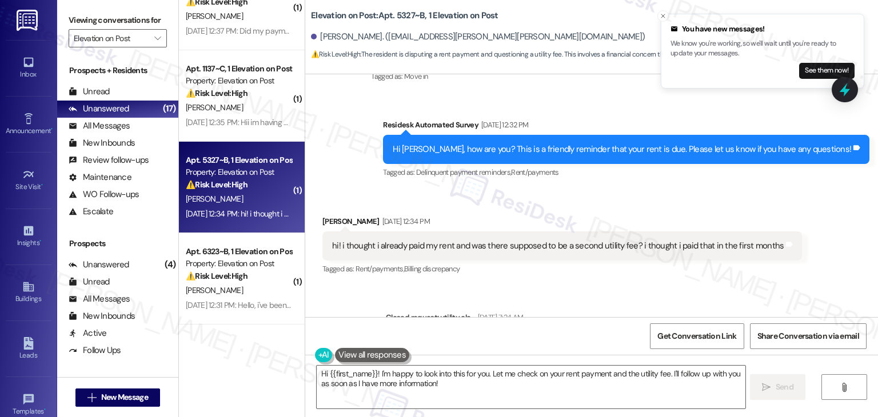
scroll to position [189, 0]
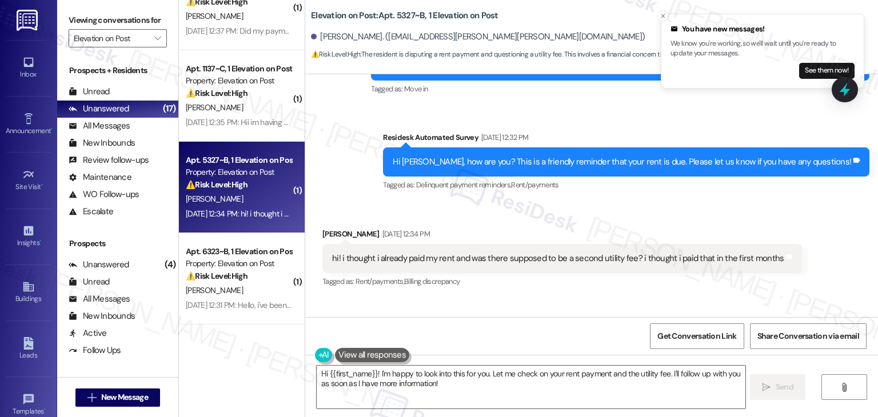
click at [559, 156] on div "Hi [PERSON_NAME], how are you? This is a friendly reminder that your rent is du…" at bounding box center [622, 162] width 459 height 12
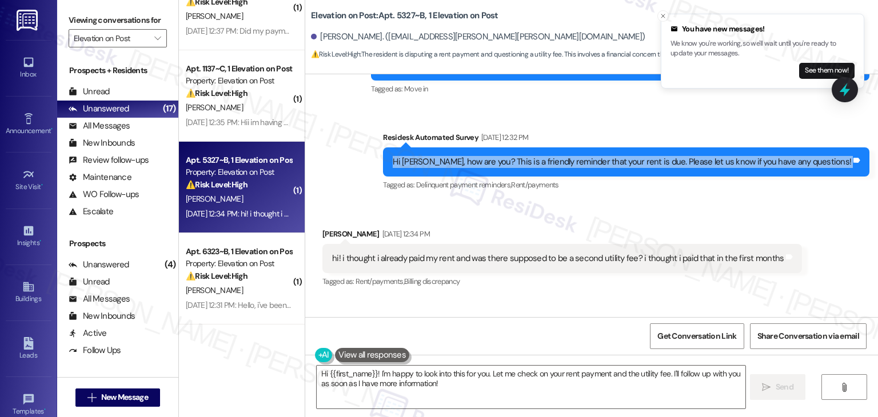
click at [559, 156] on div "Hi [PERSON_NAME], how are you? This is a friendly reminder that your rent is du…" at bounding box center [622, 162] width 459 height 12
copy div "Hi Devon, how are you? This is a friendly reminder that your rent is due. Pleas…"
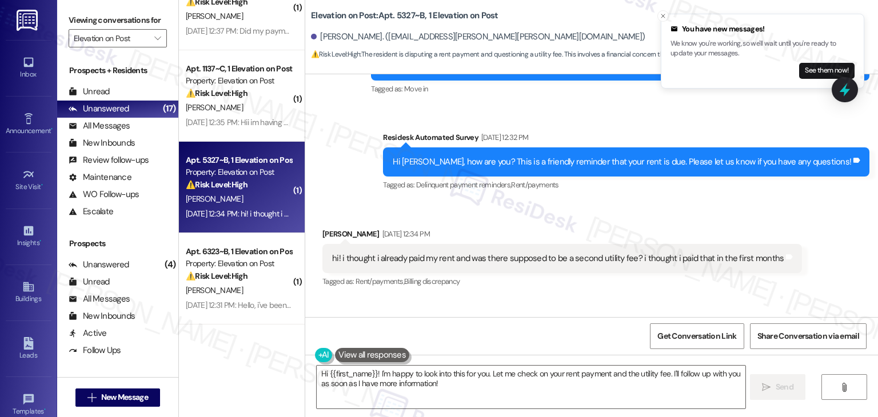
click at [466, 253] on div "hi! i thought i already paid my rent and was there supposed to be a second util…" at bounding box center [558, 259] width 452 height 12
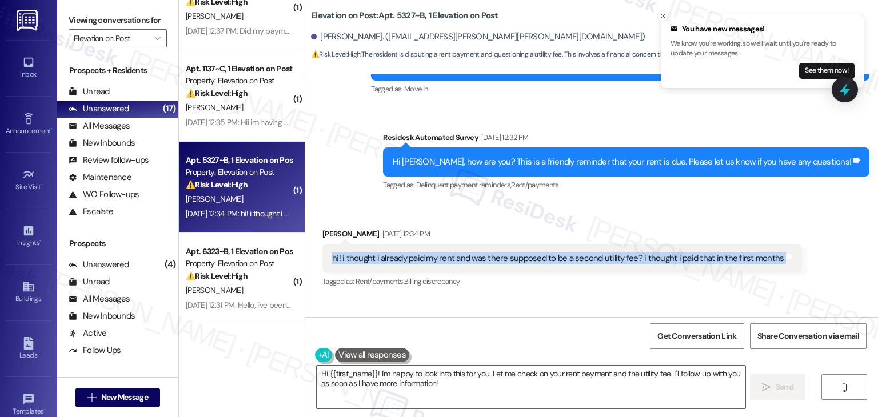
click at [466, 253] on div "hi! i thought i already paid my rent and was there supposed to be a second util…" at bounding box center [558, 259] width 452 height 12
copy div "hi! i thought i already paid my rent and was there supposed to be a second util…"
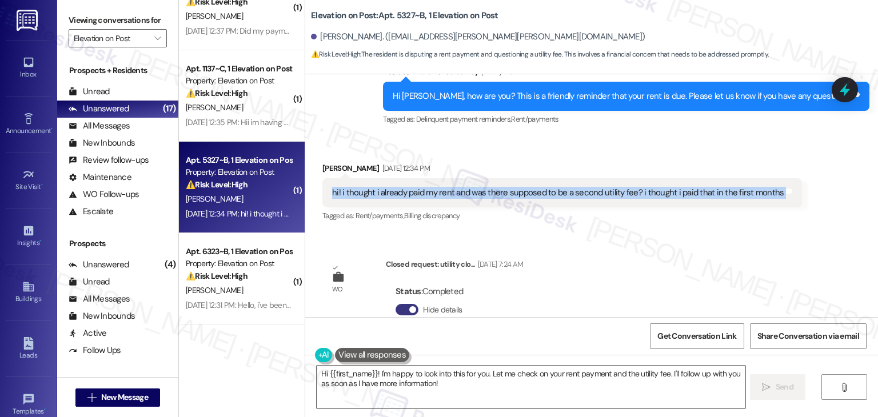
scroll to position [303, 0]
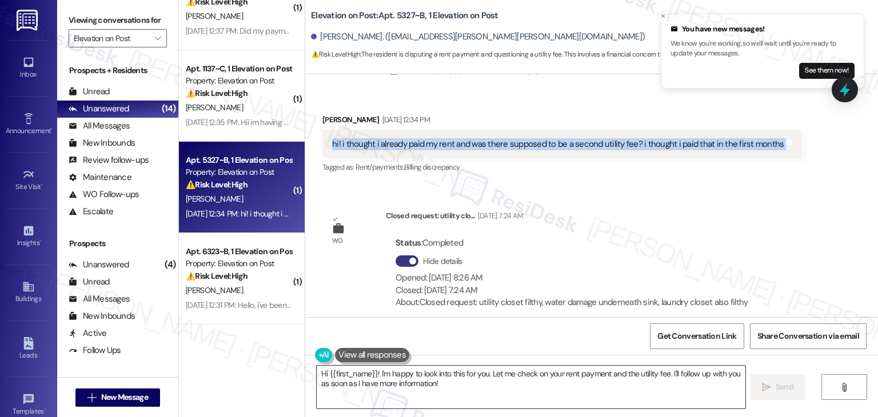
click at [508, 380] on textarea "Hi {{first_name}}! I'm happy to look into this for you. Let me check on your re…" at bounding box center [531, 387] width 428 height 43
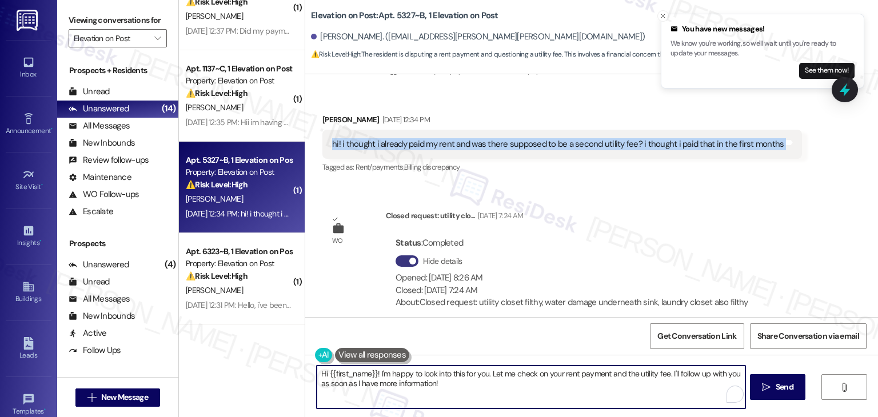
click at [508, 380] on textarea "Hi {{first_name}}! I'm happy to look into this for you. Let me check on your re…" at bounding box center [531, 387] width 428 height 43
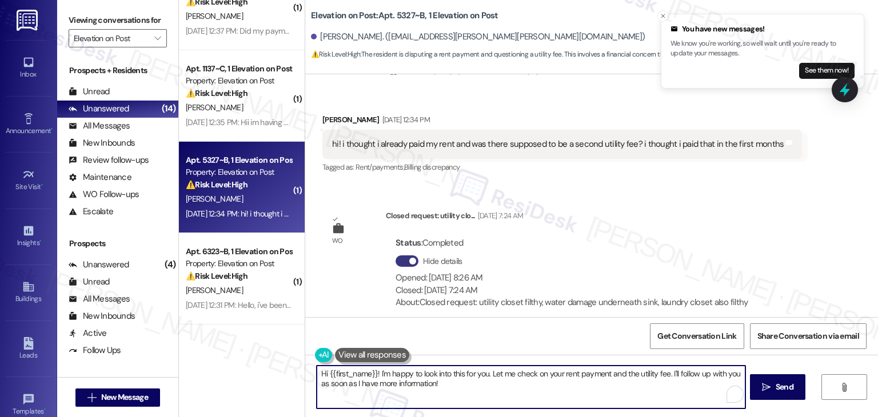
click at [508, 380] on textarea "Hi {{first_name}}! I'm happy to look into this for you. Let me check on your re…" at bounding box center [531, 387] width 428 height 43
paste textarea "Devon, thanks for reaching out! If you’ve already paid your rent, then you’re a…"
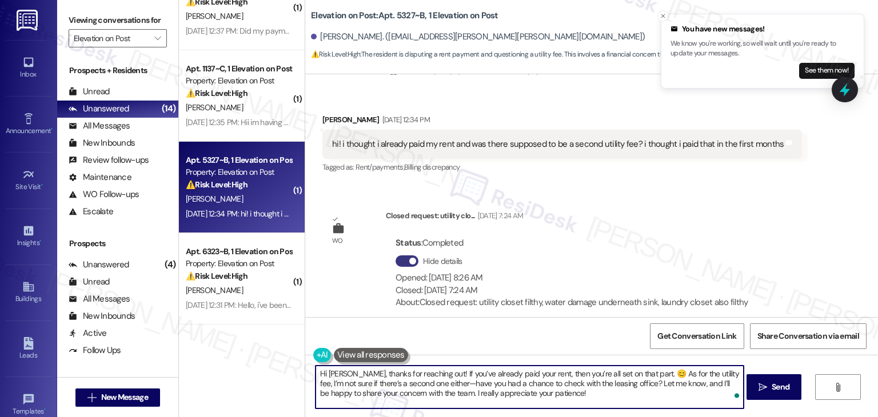
click at [469, 372] on textarea "Hi Devon, thanks for reaching out! If you’ve already paid your rent, then you’r…" at bounding box center [530, 387] width 428 height 43
click at [566, 386] on textarea "Hi Devon, thanks for reaching out! If you’ve already paid your rent, then you’r…" at bounding box center [530, 387] width 428 height 43
click at [436, 393] on textarea "Hi Devon, thanks for reaching out! If you’ve already paid your rent, then you’r…" at bounding box center [530, 387] width 428 height 43
click at [524, 389] on textarea "Hi [PERSON_NAME], thanks for reaching out! If you’ve already paid your rent, th…" at bounding box center [530, 387] width 428 height 43
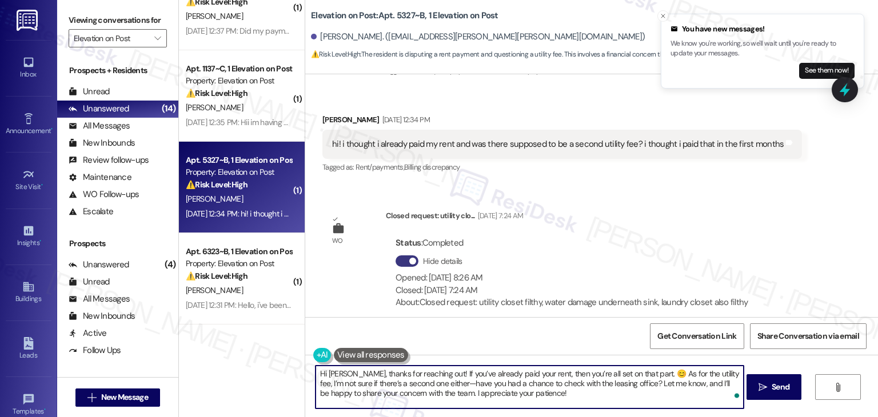
type textarea "Hi [PERSON_NAME], thanks for reaching out! If you’ve already paid your rent, th…"
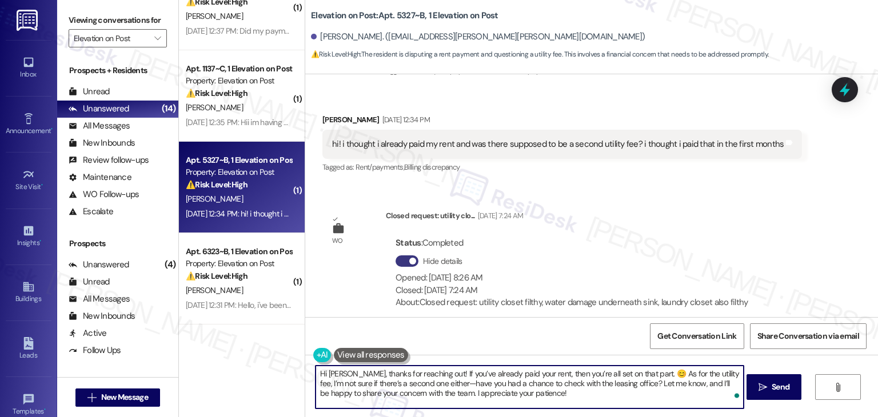
click at [577, 386] on textarea "Hi [PERSON_NAME], thanks for reaching out! If you’ve already paid your rent, th…" at bounding box center [530, 387] width 428 height 43
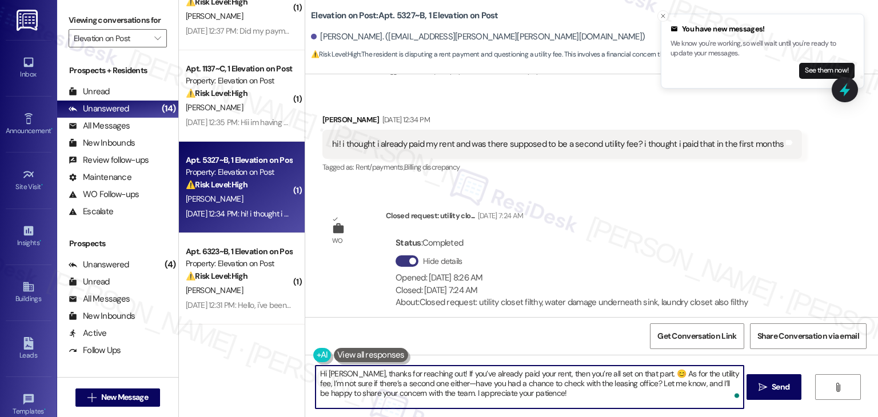
click at [563, 391] on textarea "Hi [PERSON_NAME], thanks for reaching out! If you’ve already paid your rent, th…" at bounding box center [530, 387] width 428 height 43
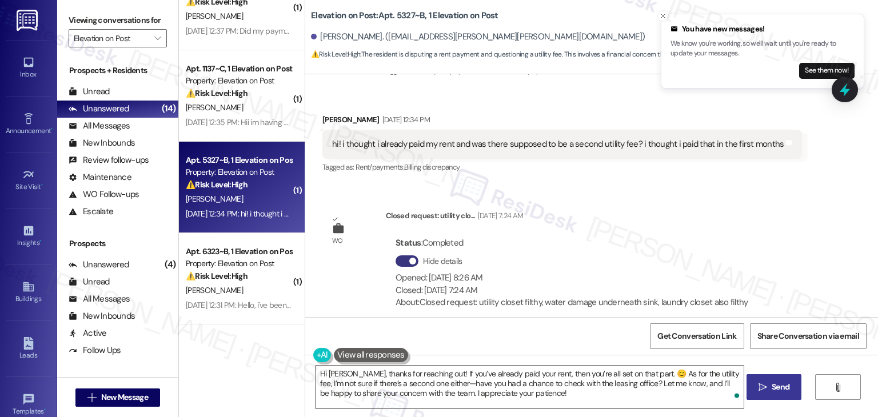
click at [762, 386] on icon "" at bounding box center [763, 387] width 9 height 9
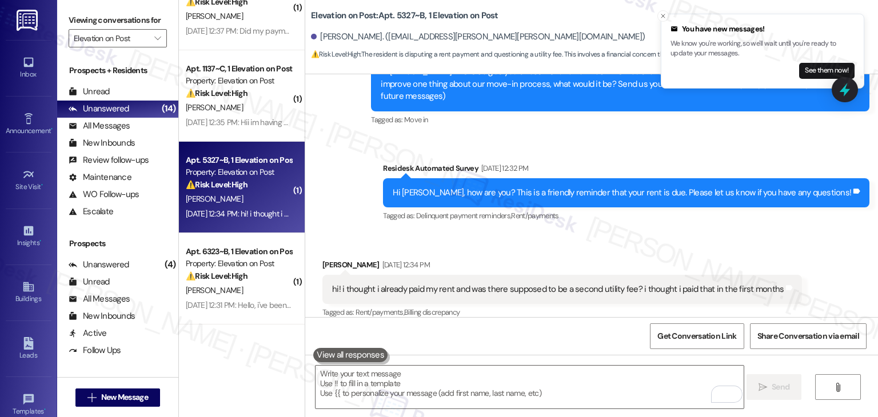
scroll to position [407, 0]
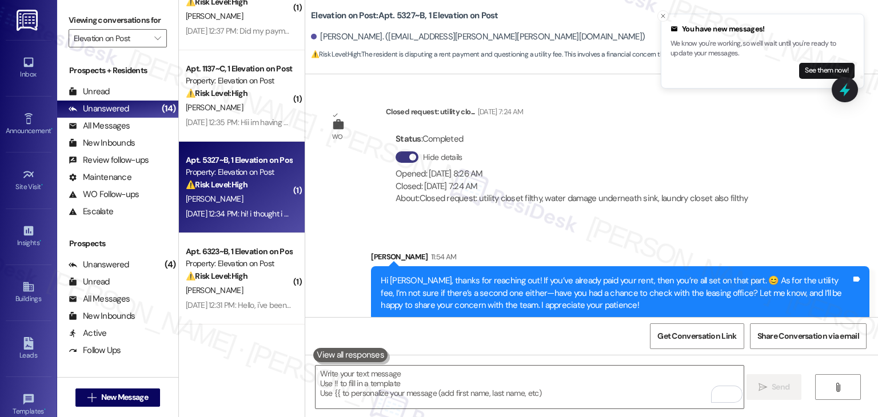
click at [320, 266] on div "Sent via SMS Sarah 11:54 AM Hi Devon, thanks for reaching out! If you’ve alread…" at bounding box center [591, 277] width 573 height 104
click at [236, 296] on div "[PERSON_NAME]" at bounding box center [239, 291] width 108 height 14
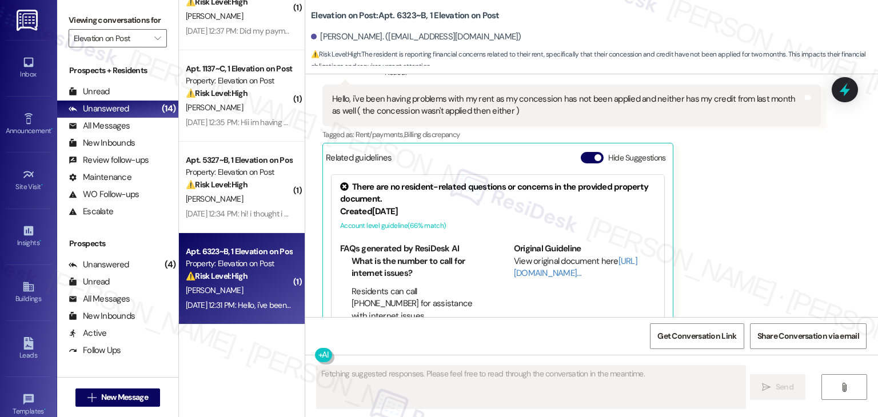
scroll to position [3080, 0]
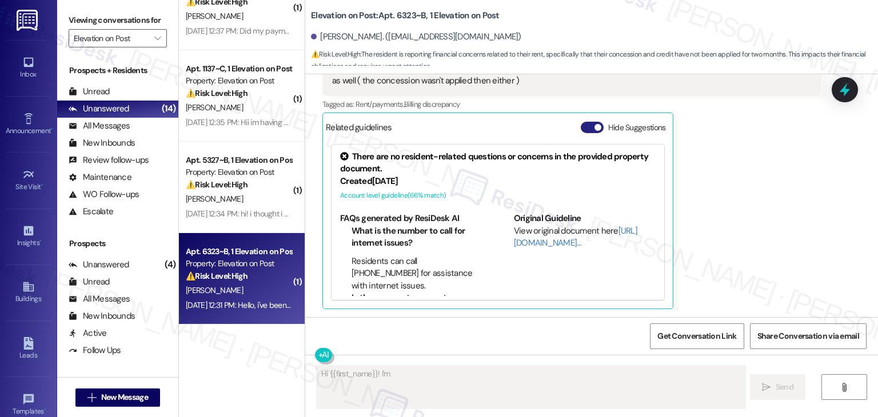
click at [584, 126] on button "Hide Suggestions" at bounding box center [592, 127] width 23 height 11
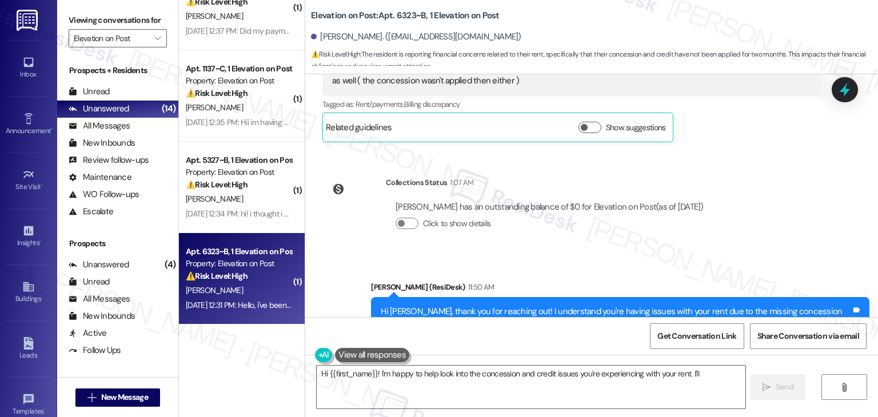
scroll to position [3140, 0]
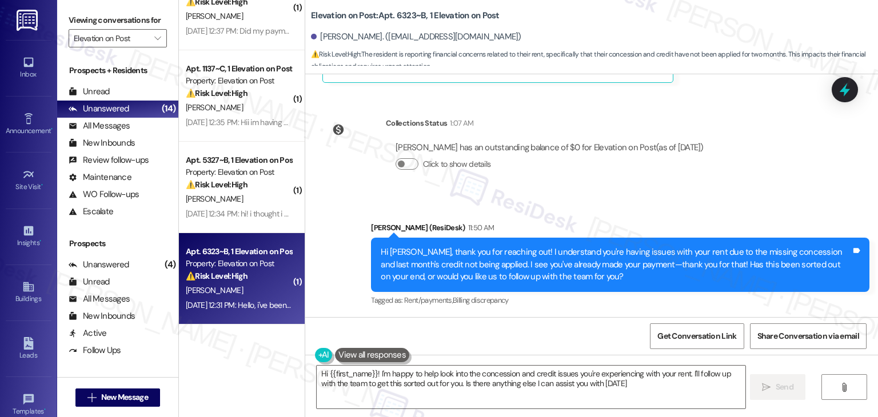
type textarea "Hi {{first_name}}! I'm happy to help look into the concession and credit issues…"
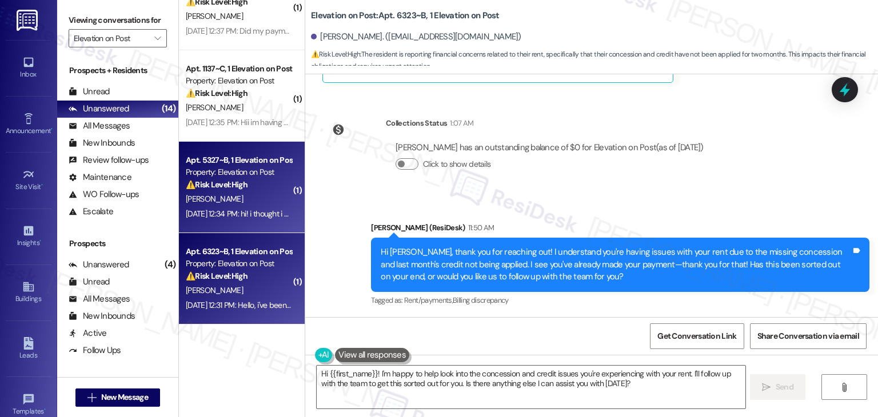
click at [219, 205] on div "[PERSON_NAME]" at bounding box center [239, 199] width 108 height 14
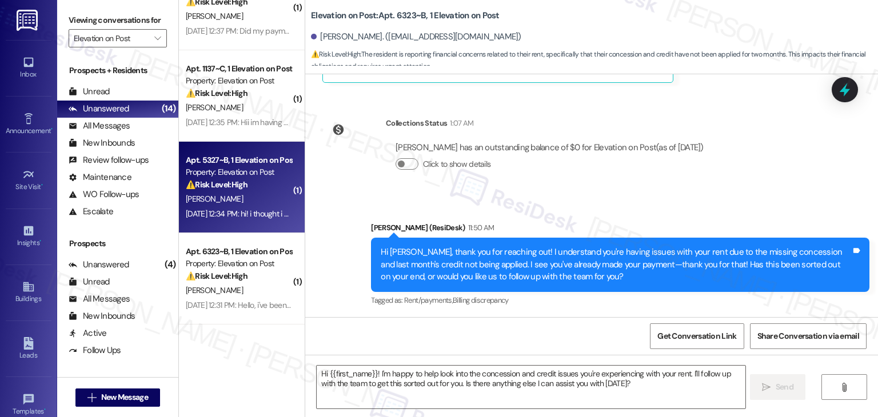
type textarea "Fetching suggested responses. Please feel free to read through the conversation…"
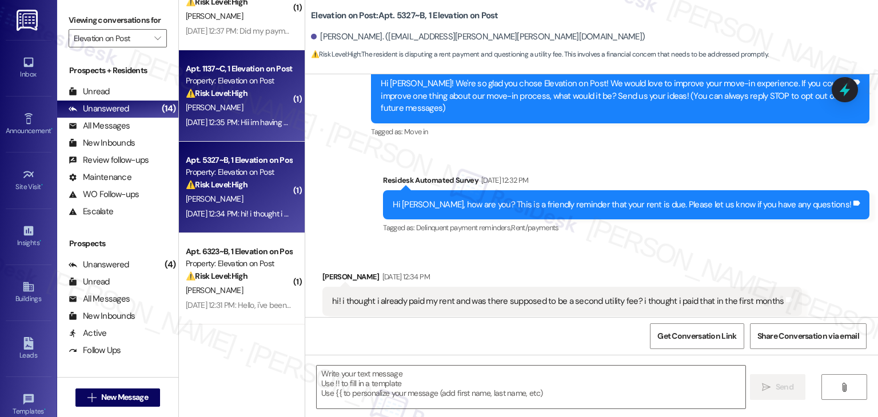
type textarea "Fetching suggested responses. Please feel free to read through the conversation…"
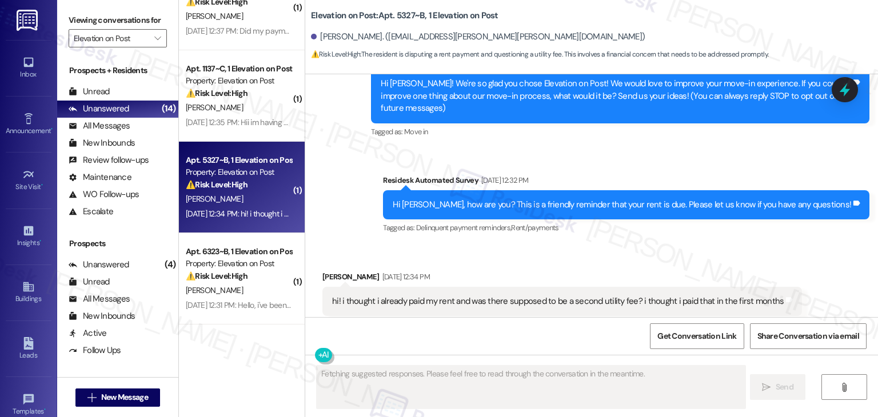
scroll to position [158, 0]
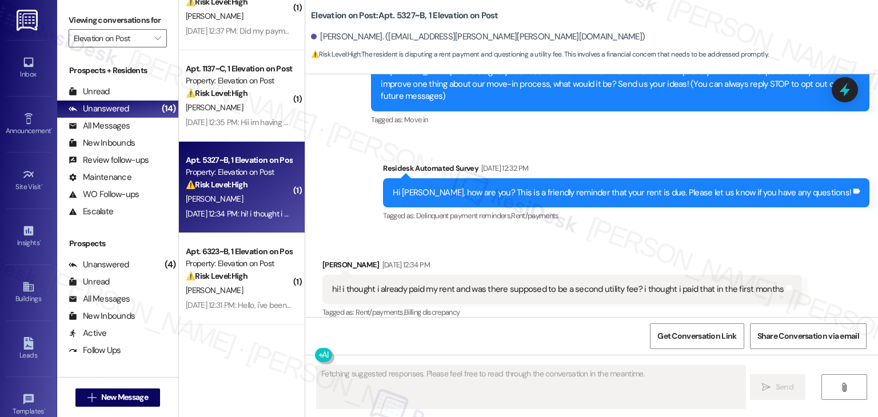
click at [237, 106] on div "[PERSON_NAME]" at bounding box center [239, 108] width 108 height 14
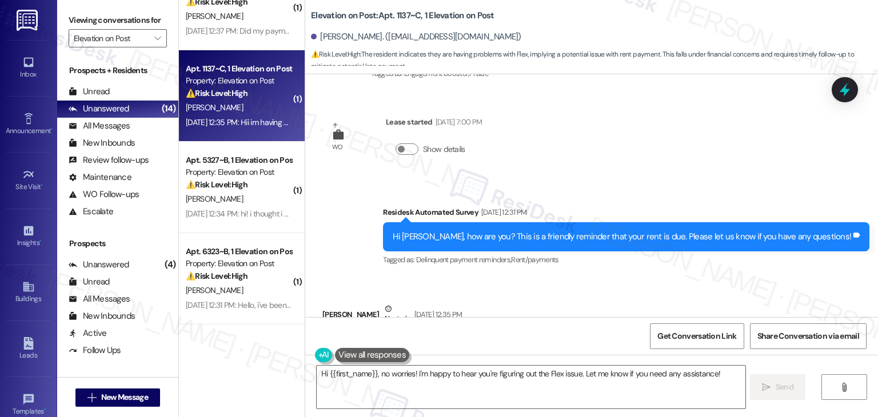
scroll to position [3195, 0]
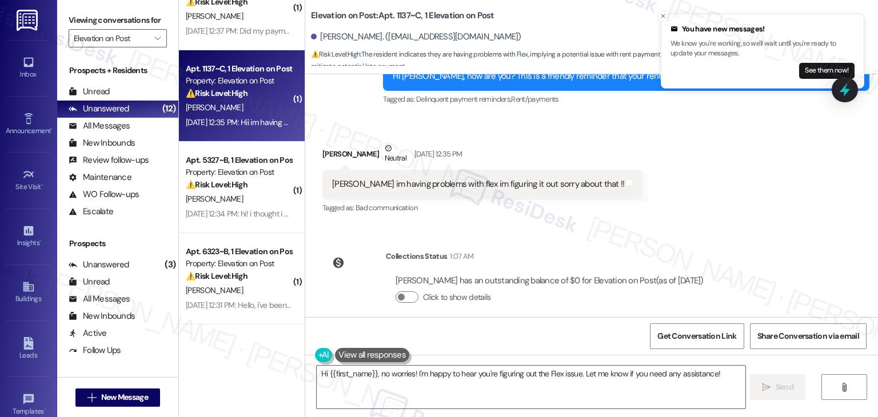
click at [752, 225] on div "WO Opened request: front door ... Aug 24, 2023 at 9:04 AM Status : New Show det…" at bounding box center [591, 195] width 573 height 243
click at [746, 230] on div "WO Opened request: front door ... Aug 24, 2023 at 9:04 AM Status : New Show det…" at bounding box center [591, 195] width 573 height 243
click at [741, 228] on div "WO Opened request: front door ... Aug 24, 2023 at 9:04 AM Status : New Show det…" at bounding box center [591, 195] width 573 height 243
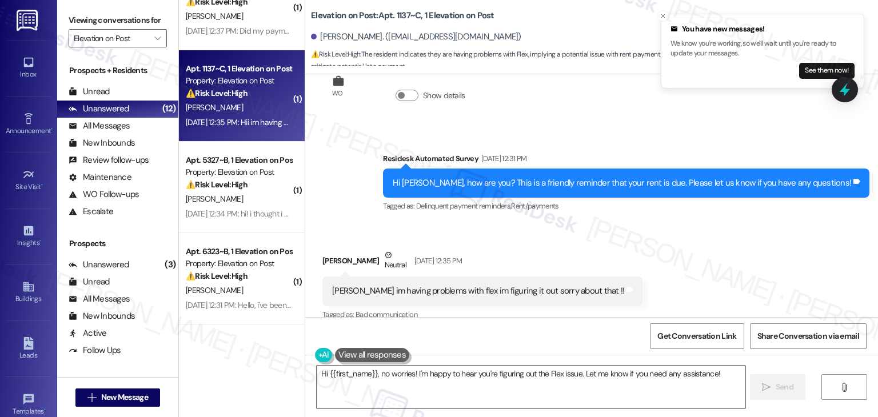
scroll to position [3081, 0]
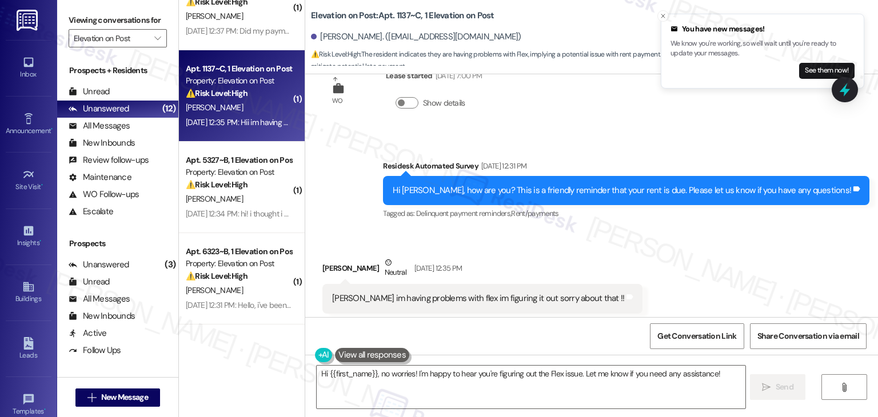
click at [594, 185] on div "Hi [PERSON_NAME], how are you? This is a friendly reminder that your rent is du…" at bounding box center [622, 191] width 459 height 12
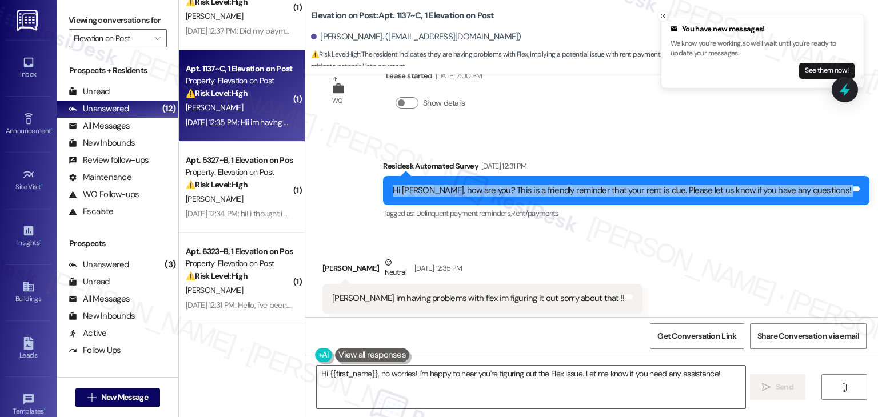
click at [594, 185] on div "Hi [PERSON_NAME], how are you? This is a friendly reminder that your rent is du…" at bounding box center [622, 191] width 459 height 12
copy div "Hi Ethan, how are you? This is a friendly reminder that your rent is due. Pleas…"
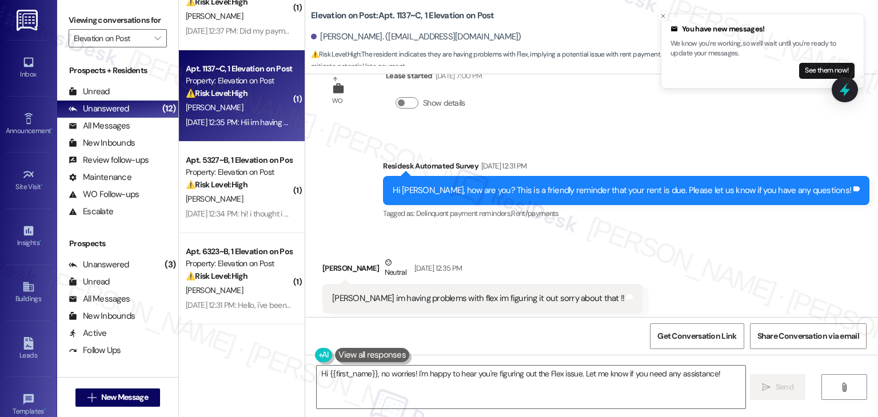
click at [418, 293] on div "[PERSON_NAME] im having problems with flex im figuring it out sorry about that …" at bounding box center [478, 299] width 292 height 12
copy div "Hii im having problems with flex im figuring it out sorry about that !! Tags an…"
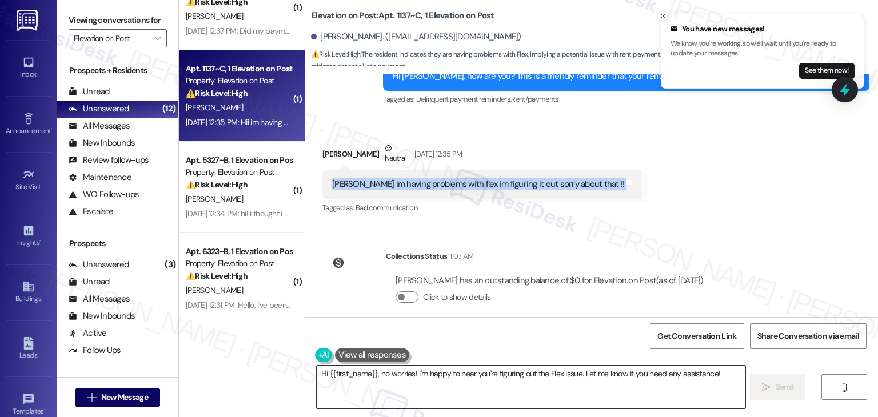
click at [467, 372] on textarea "Hi {{first_name}}, no worries! I'm happy to hear you're figuring out the Flex i…" at bounding box center [531, 387] width 428 height 43
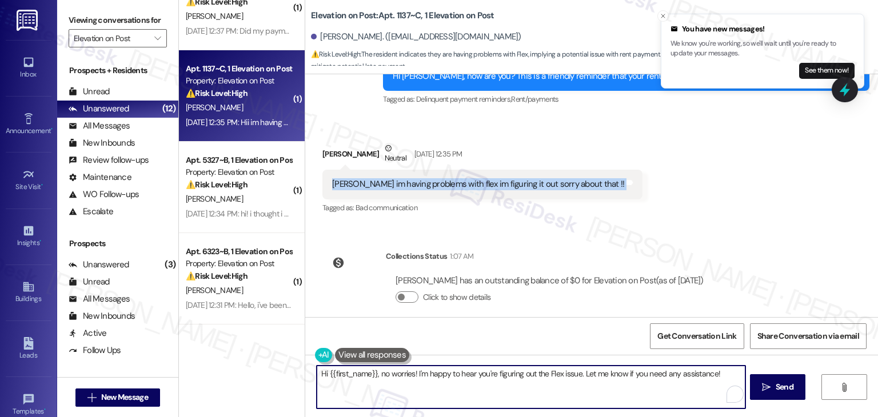
click at [467, 372] on textarea "Hi {{first_name}}, no worries! I'm happy to hear you're figuring out the Flex i…" at bounding box center [531, 387] width 428 height 43
paste textarea "Ethan, no worries at all! I see your rent has been paid, so you're all set ther…"
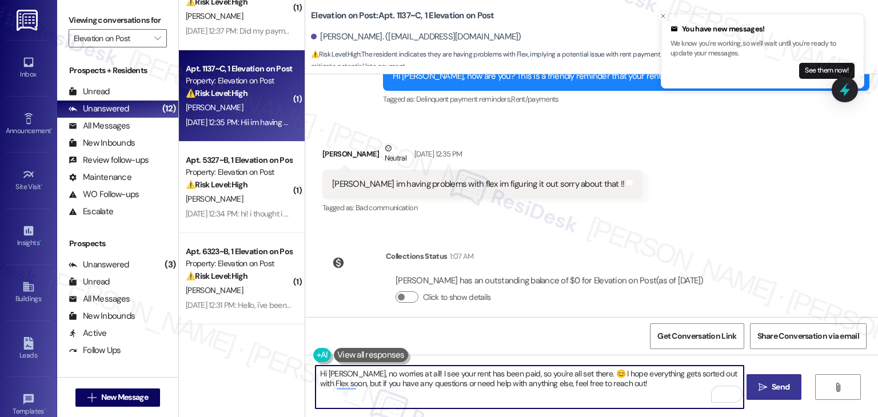
type textarea "Hi [PERSON_NAME], no worries at all! I see your rent has been paid, so you're a…"
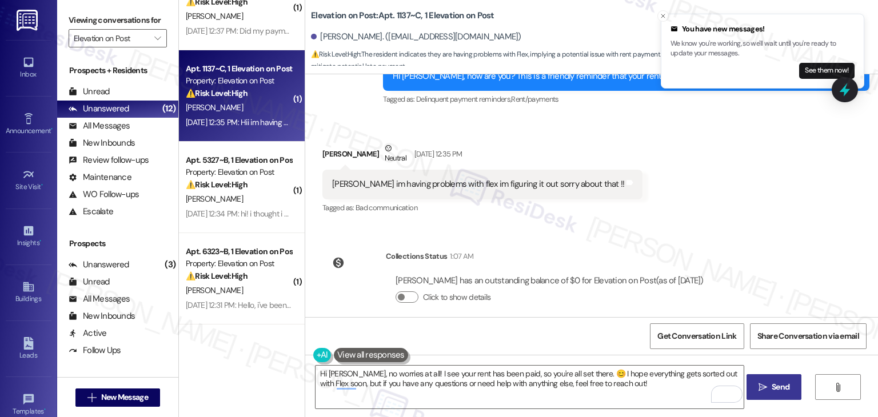
click at [767, 385] on span " Send" at bounding box center [774, 387] width 36 height 12
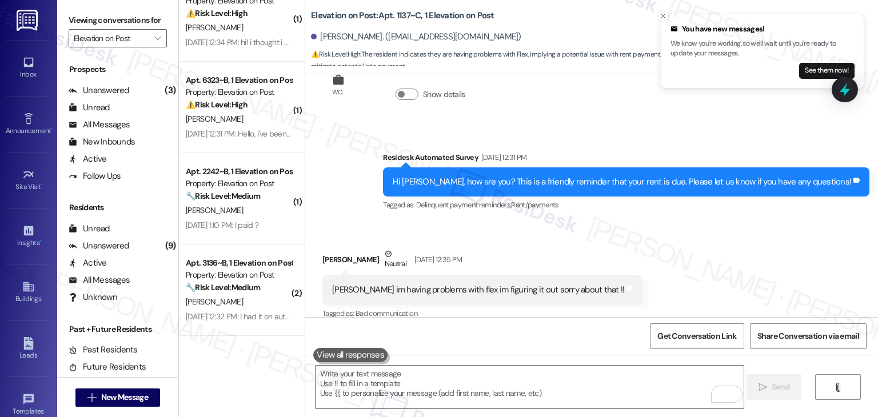
scroll to position [384, 0]
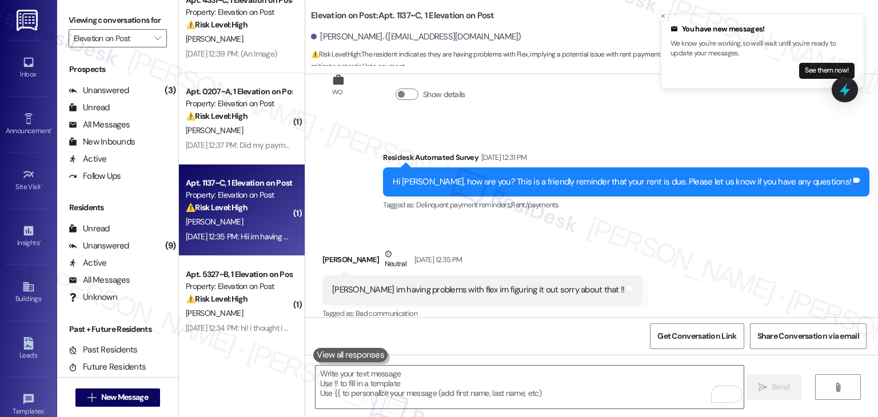
click at [245, 41] on div "[PERSON_NAME]" at bounding box center [239, 39] width 108 height 14
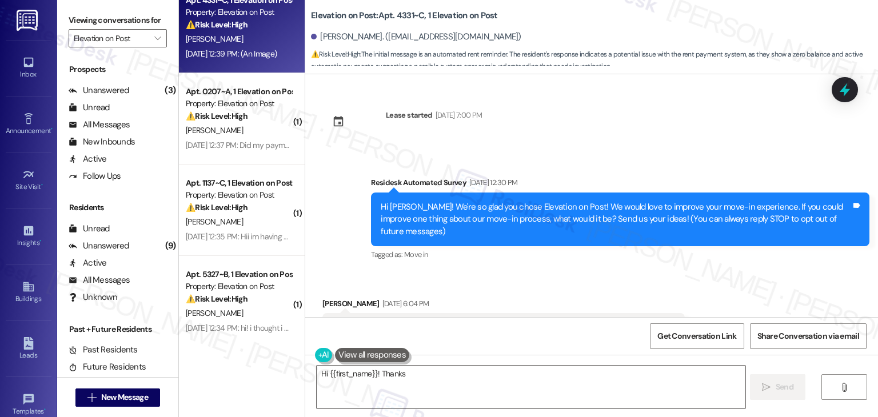
scroll to position [957, 0]
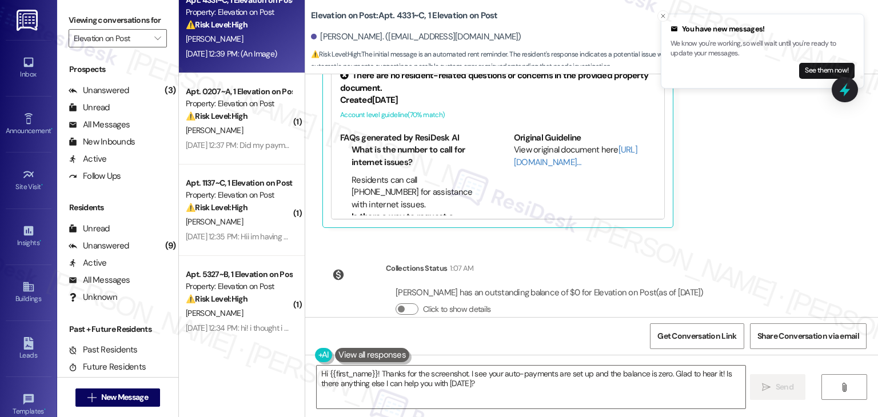
click at [794, 214] on div "Lease started Aug 17, 2025 at 7:00 PM Survey, sent via SMS Residesk Automated S…" at bounding box center [591, 195] width 573 height 243
drag, startPoint x: 661, startPoint y: 14, endPoint x: 688, endPoint y: 59, distance: 52.1
click at [661, 14] on icon "Close toast" at bounding box center [663, 16] width 7 height 7
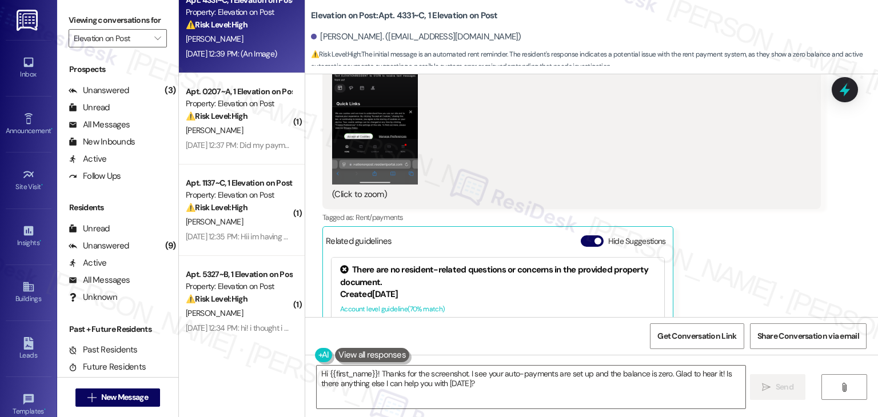
scroll to position [728, 0]
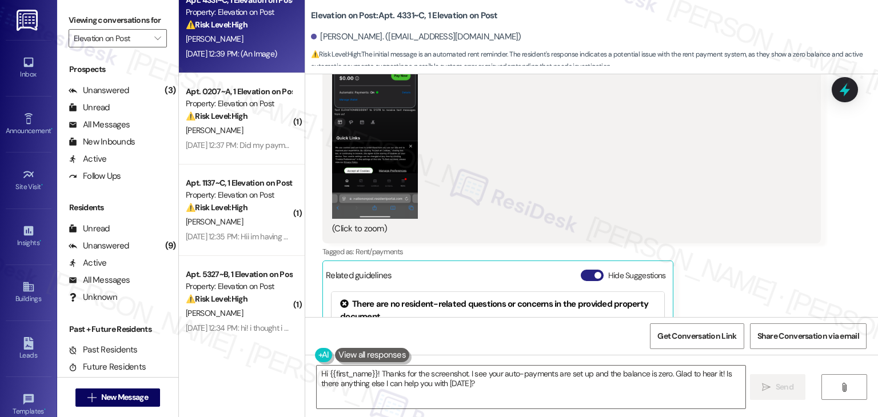
click at [581, 270] on button "Hide Suggestions" at bounding box center [592, 275] width 23 height 11
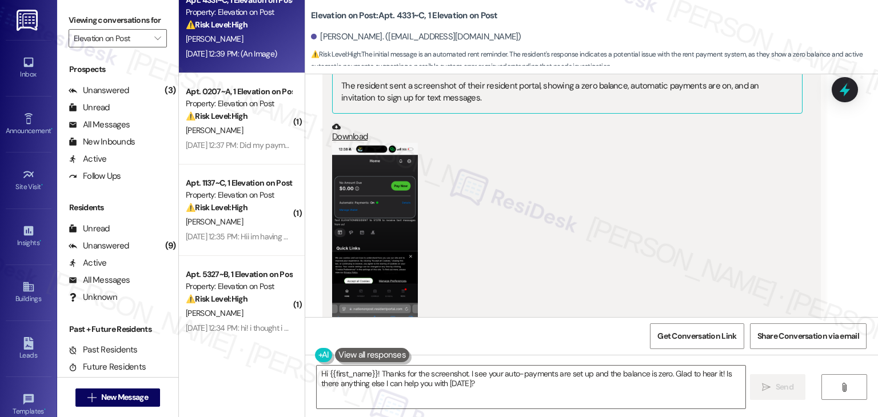
scroll to position [614, 0]
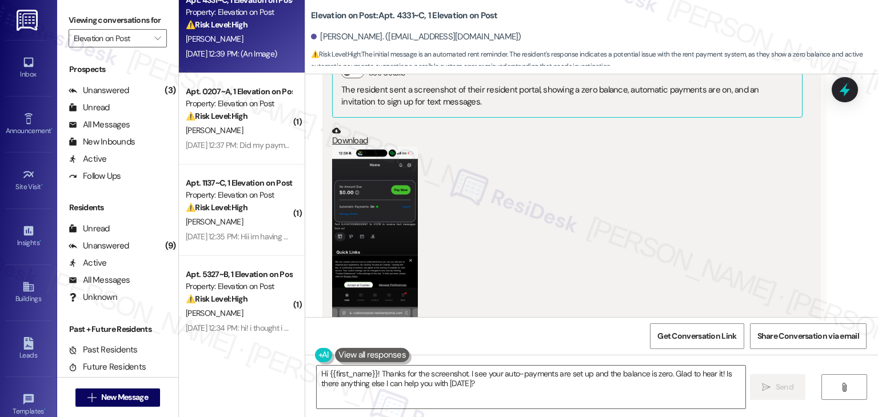
click at [356, 227] on button "Zoom image" at bounding box center [375, 240] width 86 height 186
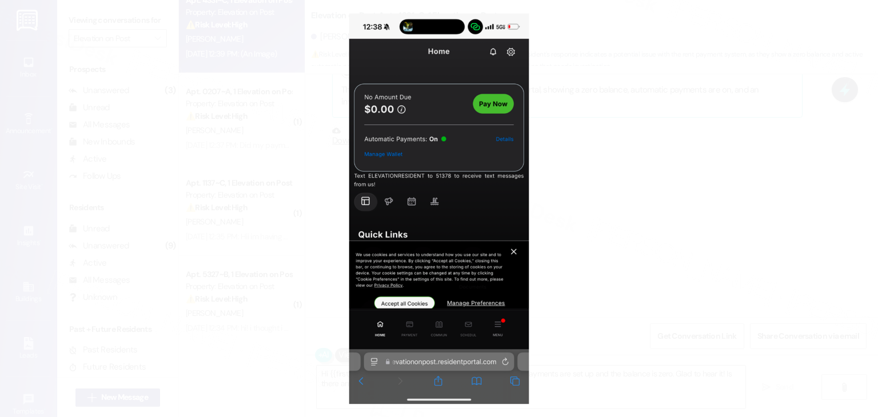
click at [439, 205] on button "Unzoom image" at bounding box center [439, 208] width 878 height 417
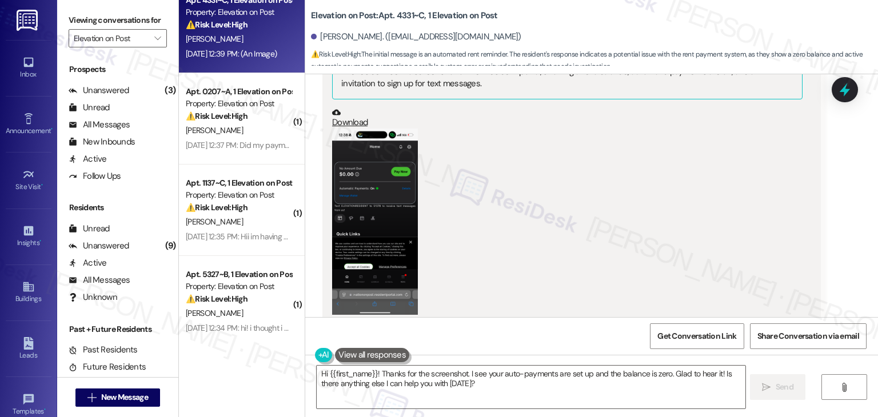
scroll to position [790, 0]
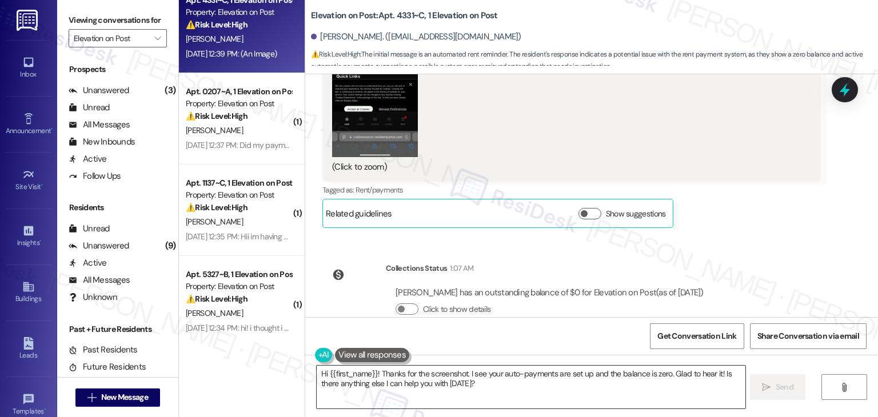
click at [419, 383] on textarea "Hi {{first_name}}! Thanks for the screenshot. I see your auto-payments are set …" at bounding box center [531, 387] width 428 height 43
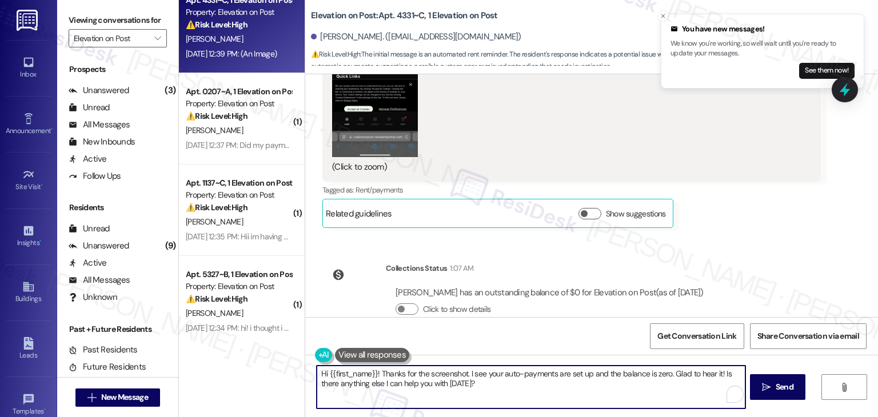
drag, startPoint x: 715, startPoint y: 383, endPoint x: 717, endPoint y: 373, distance: 10.0
click at [717, 373] on textarea "Hi {{first_name}}! Thanks for the screenshot. I see your auto-payments are set …" at bounding box center [531, 387] width 428 height 43
paste textarea "if you have any questions or need assistance with anything else, feel free to r…"
click at [718, 375] on textarea "Hi {{first_name}}! Thanks for the screenshot. I see your auto-payments are set …" at bounding box center [530, 387] width 428 height 43
type textarea "Hi {{first_name}}! Thanks for the screenshot. I see your auto-payments are set …"
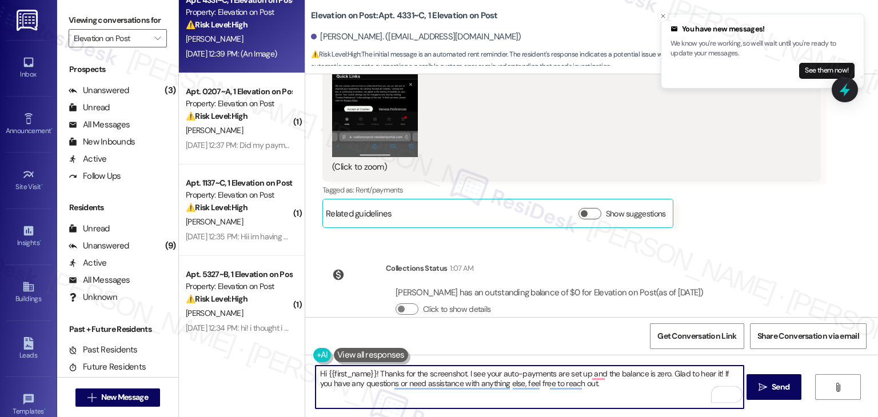
click at [755, 256] on div "Lease started Aug 17, 2025 at 7:00 PM Survey, sent via SMS Residesk Automated S…" at bounding box center [591, 195] width 573 height 243
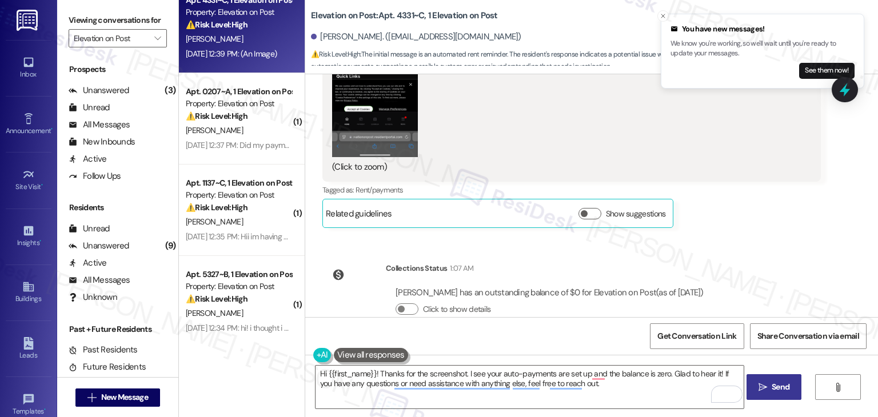
click at [778, 392] on span "Send" at bounding box center [781, 387] width 18 height 12
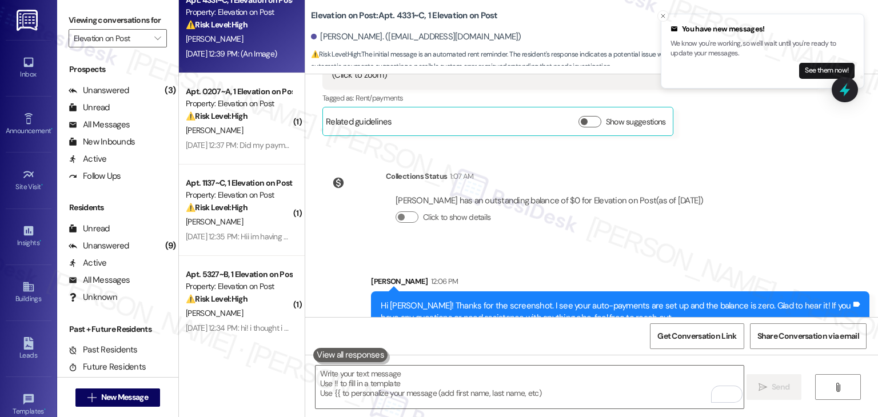
scroll to position [98, 0]
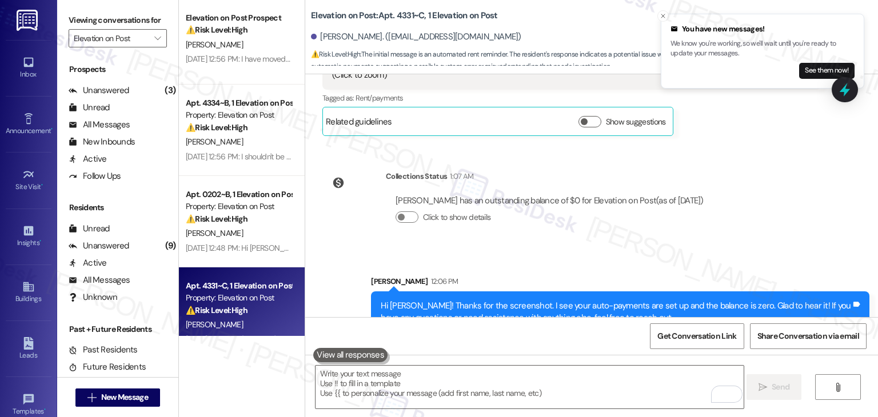
click at [252, 244] on div "Sep 02, 2025 at 12:48 PM: Hi Sarah! Yes, you are charging rent for my dog in bo…" at bounding box center [548, 248] width 725 height 10
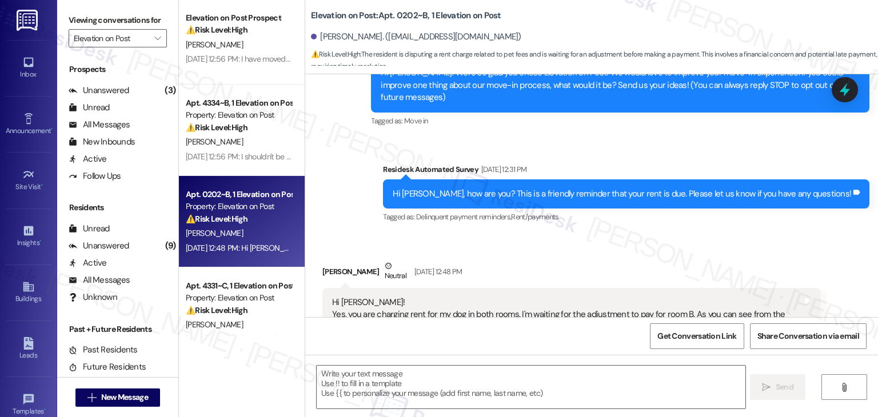
scroll to position [206, 0]
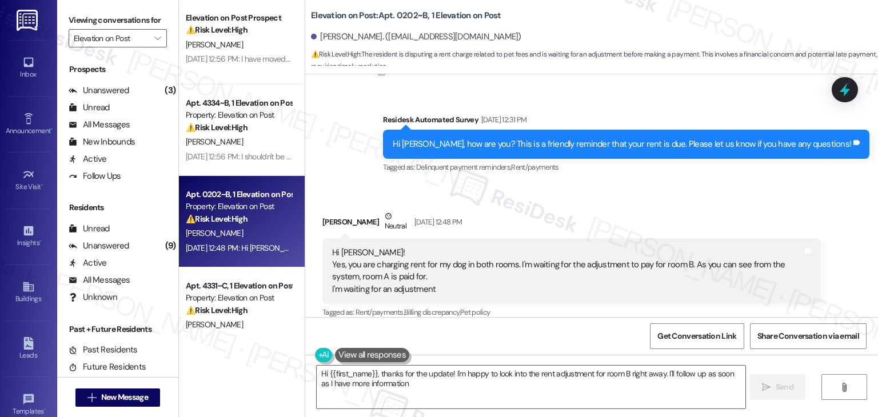
type textarea "Hi {{first_name}}, thanks for the update! I'm happy to look into the rent adjus…"
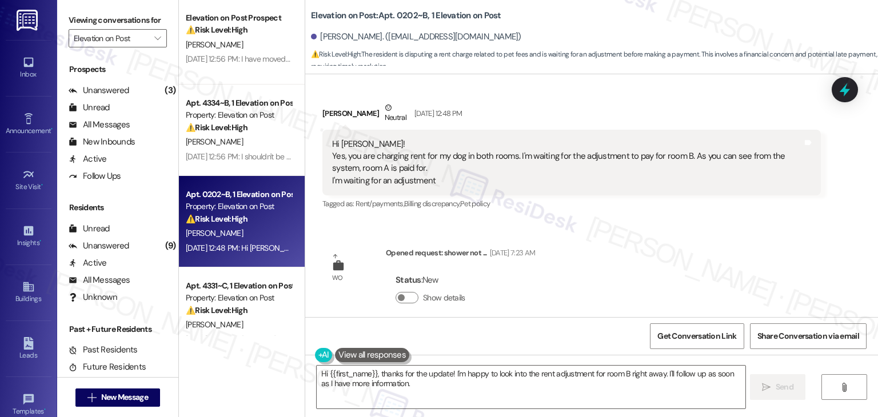
click at [633, 245] on div "WO Lease started [DATE] 7:00 PM Show details Survey, sent via SMS Residesk Auto…" at bounding box center [591, 195] width 573 height 243
click at [632, 245] on div "WO Lease started [DATE] 7:00 PM Show details Survey, sent via SMS Residesk Auto…" at bounding box center [591, 195] width 573 height 243
click at [410, 292] on button "Show details" at bounding box center [407, 297] width 23 height 11
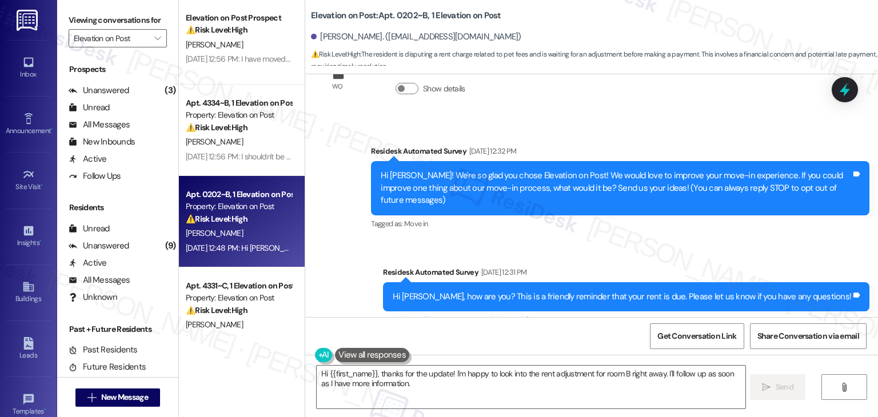
scroll to position [340, 0]
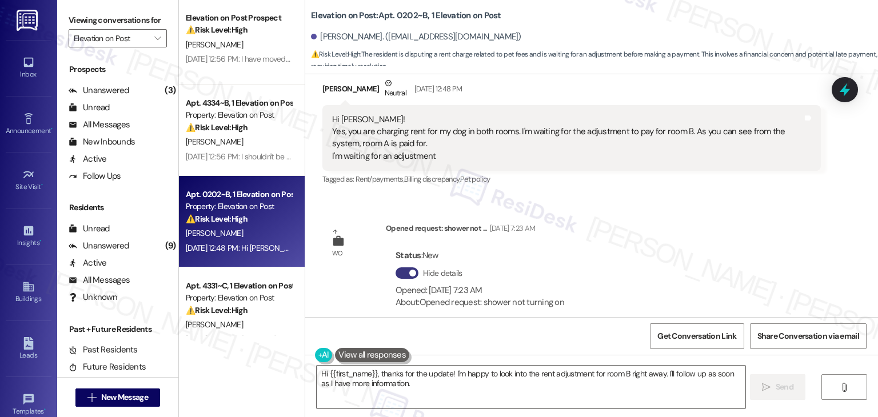
click at [627, 242] on div "WO Lease started [DATE] 7:00 PM Show details Survey, sent via SMS Residesk Auto…" at bounding box center [591, 195] width 573 height 243
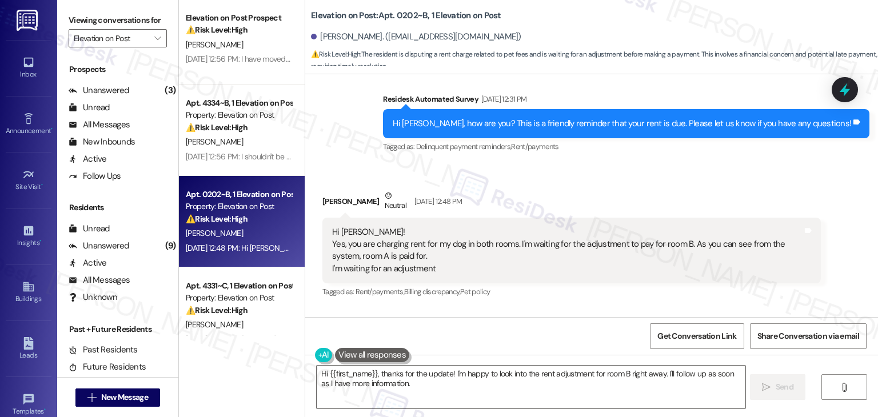
scroll to position [225, 0]
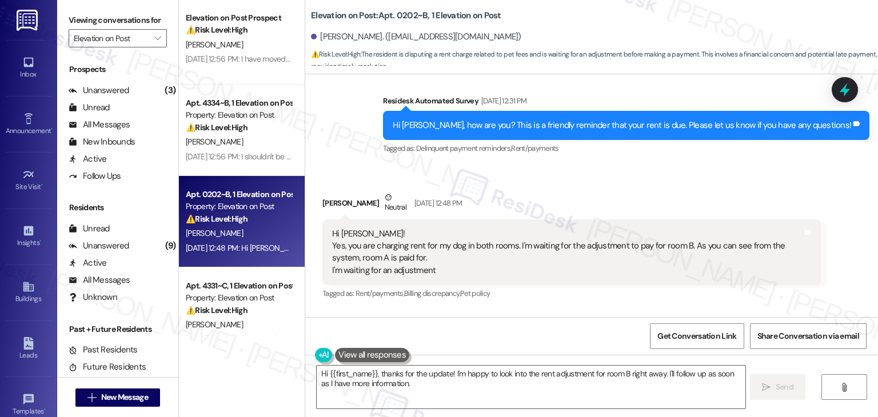
click at [532, 119] on div "Hi [PERSON_NAME], how are you? This is a friendly reminder that your rent is du…" at bounding box center [622, 125] width 459 height 12
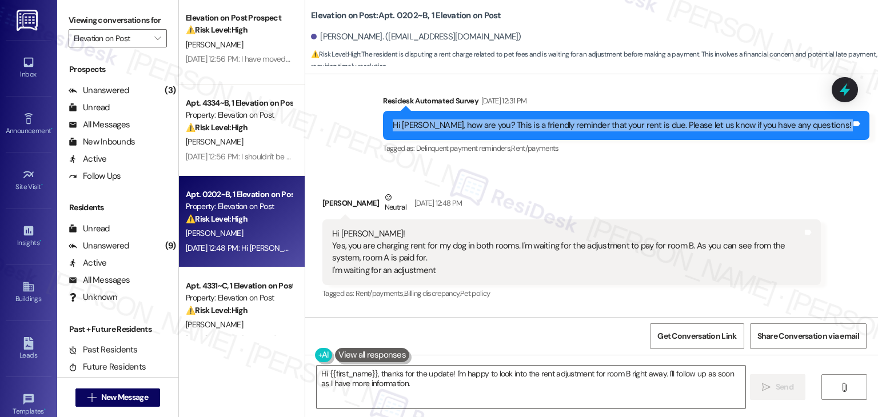
click at [532, 119] on div "Hi [PERSON_NAME], how are you? This is a friendly reminder that your rent is du…" at bounding box center [622, 125] width 459 height 12
copy div "Hi Leticia, how are you? This is a friendly reminder that your rent is due. Ple…"
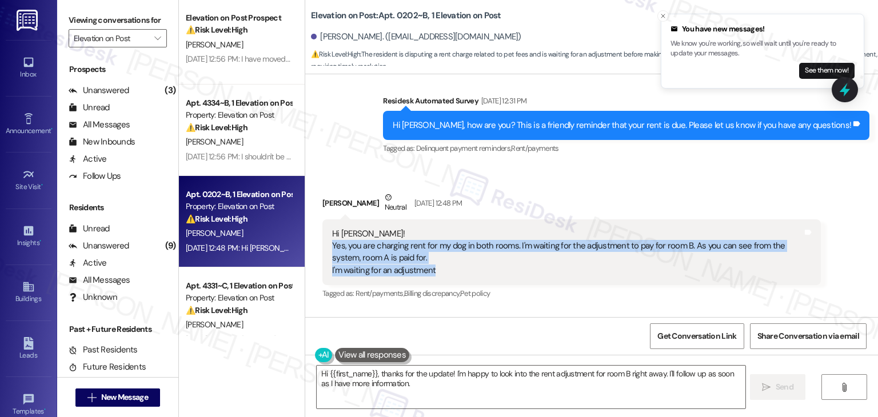
drag, startPoint x: 443, startPoint y: 257, endPoint x: 316, endPoint y: 229, distance: 130.0
click at [322, 229] on div "Hi Sarah! Yes, you are charging rent for my dog in both rooms. I'm waiting for …" at bounding box center [571, 253] width 499 height 66
copy div "Yes, you are charging rent for my dog in both rooms. I'm waiting for the adjust…"
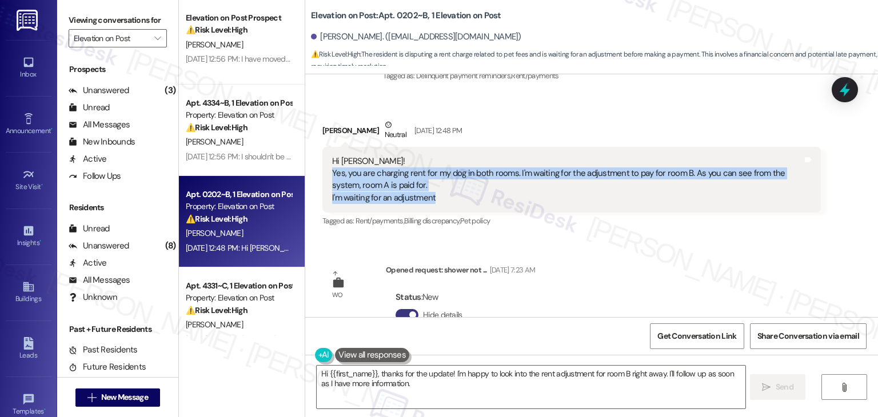
scroll to position [340, 0]
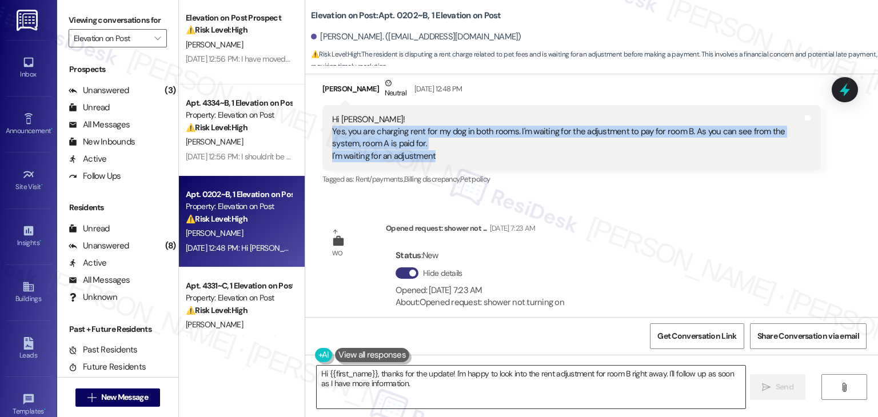
click at [540, 372] on textarea "Hi {{first_name}}, thanks for the update! I'm happy to look into the rent adjus…" at bounding box center [531, 387] width 428 height 43
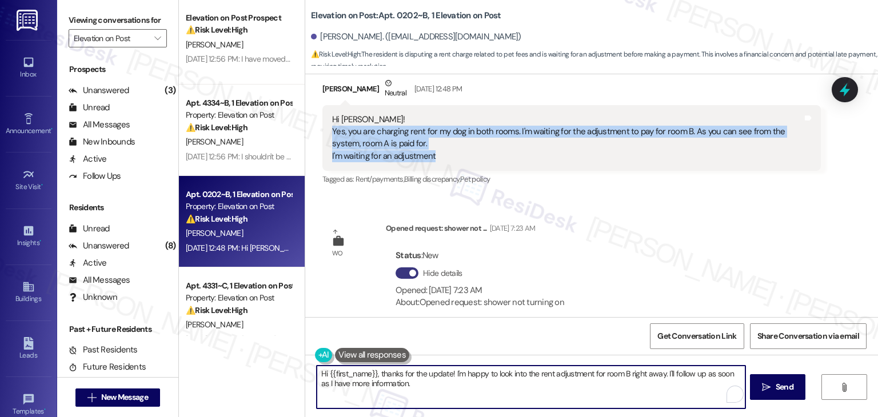
click at [540, 372] on textarea "Hi {{first_name}}, thanks for the update! I'm happy to look into the rent adjus…" at bounding box center [531, 387] width 428 height 43
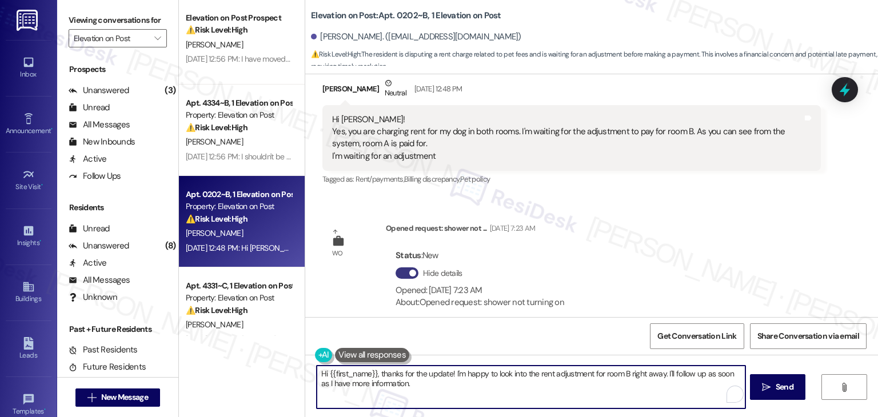
click at [540, 372] on textarea "Hi {{first_name}}, thanks for the update! I'm happy to look into the rent adjus…" at bounding box center [531, 387] width 428 height 43
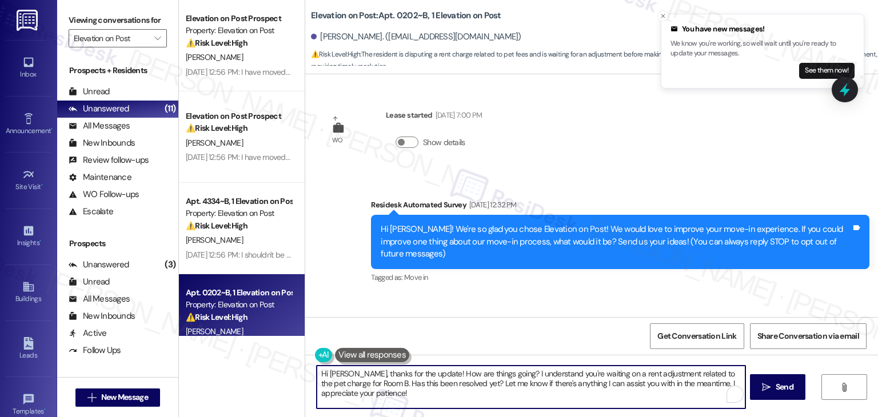
scroll to position [340, 0]
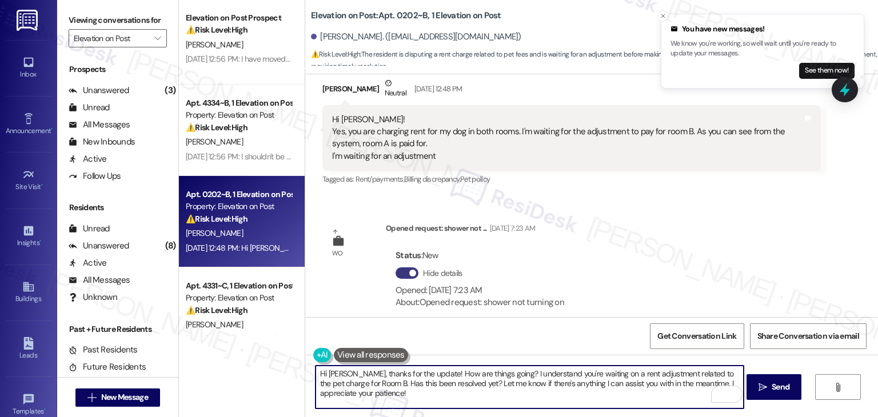
type textarea "Hi [PERSON_NAME], thanks for the update! How are things going? I understand you…"
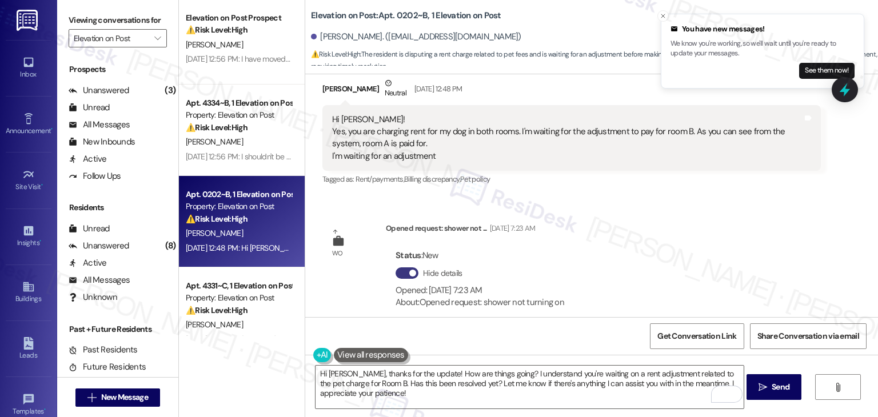
click at [663, 233] on div "WO Lease started [DATE] 7:00 PM Show details Survey, sent via SMS Residesk Auto…" at bounding box center [591, 195] width 573 height 243
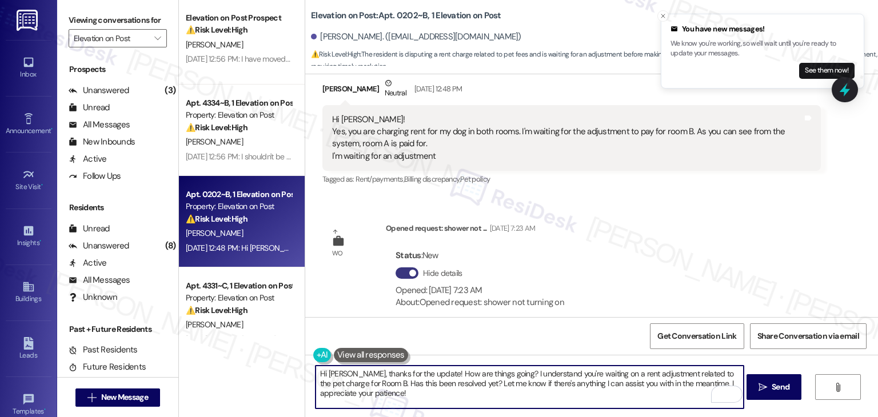
click at [428, 396] on textarea "Hi [PERSON_NAME], thanks for the update! How are things going? I understand you…" at bounding box center [530, 387] width 428 height 43
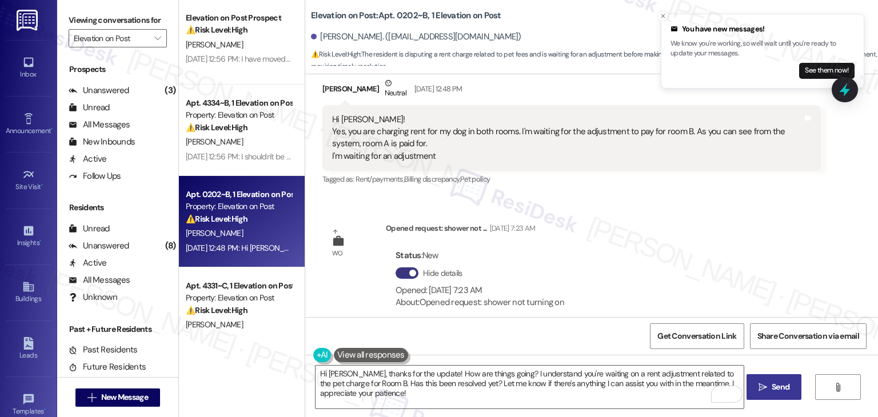
click at [770, 392] on span "Send" at bounding box center [781, 387] width 22 height 12
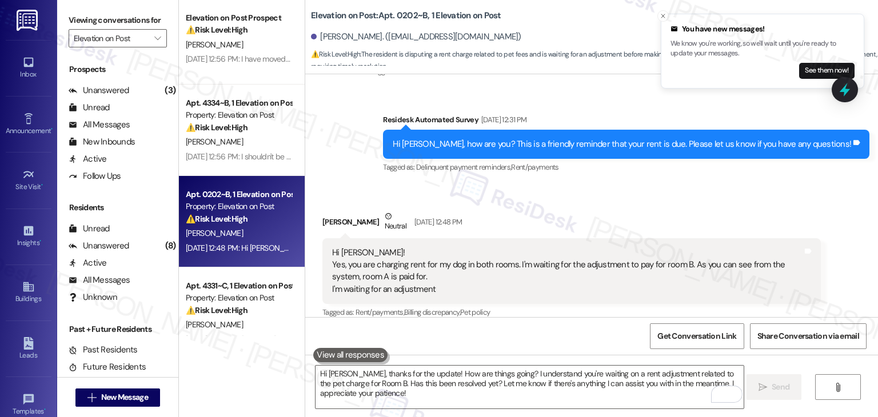
scroll to position [432, 0]
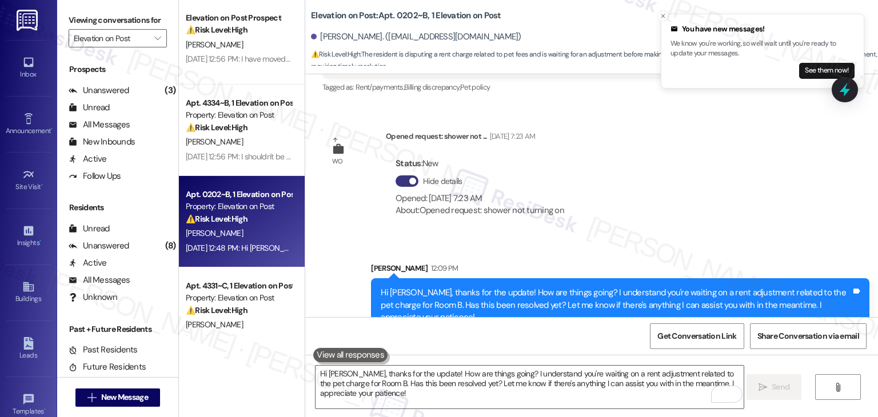
click at [764, 218] on div "WO Lease started [DATE] 7:00 PM Show details Survey, sent via SMS Residesk Auto…" at bounding box center [591, 195] width 573 height 243
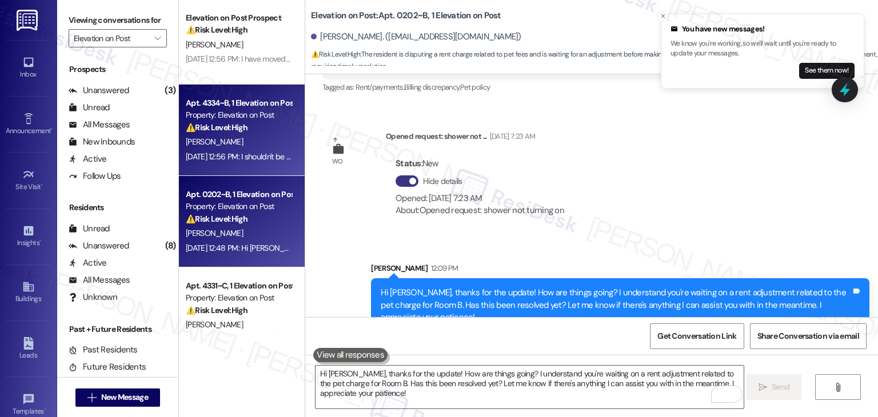
click at [227, 157] on div "[DATE] 12:56 PM: I shouldn't be in the system anymore I'm out of my lease [DATE…" at bounding box center [306, 157] width 240 height 10
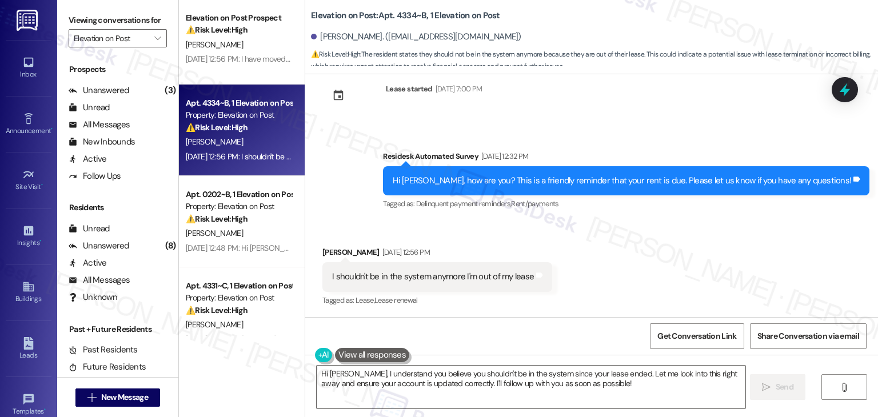
scroll to position [1207, 0]
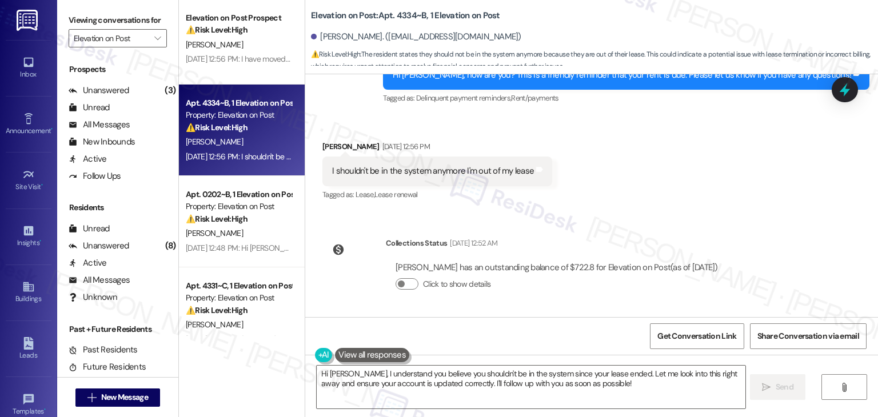
click at [640, 207] on div "Received via SMS [PERSON_NAME] [DATE] 12:56 PM I shouldn't be in the system any…" at bounding box center [591, 163] width 573 height 97
click at [636, 195] on div "Received via SMS [PERSON_NAME] [DATE] 12:56 PM I shouldn't be in the system any…" at bounding box center [591, 163] width 573 height 97
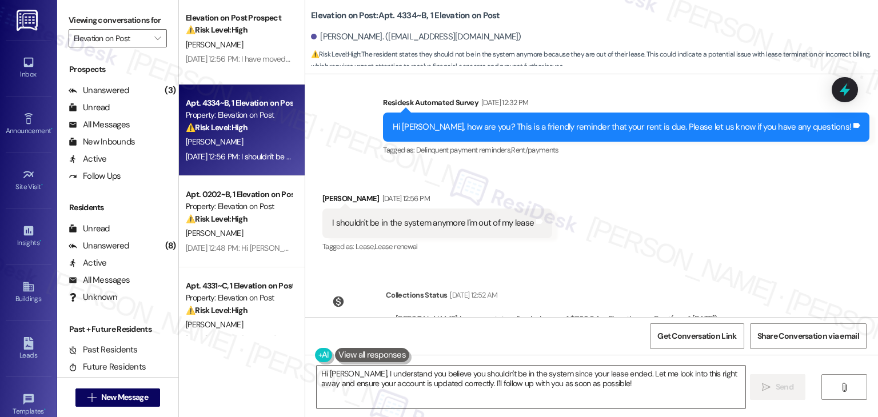
scroll to position [1093, 0]
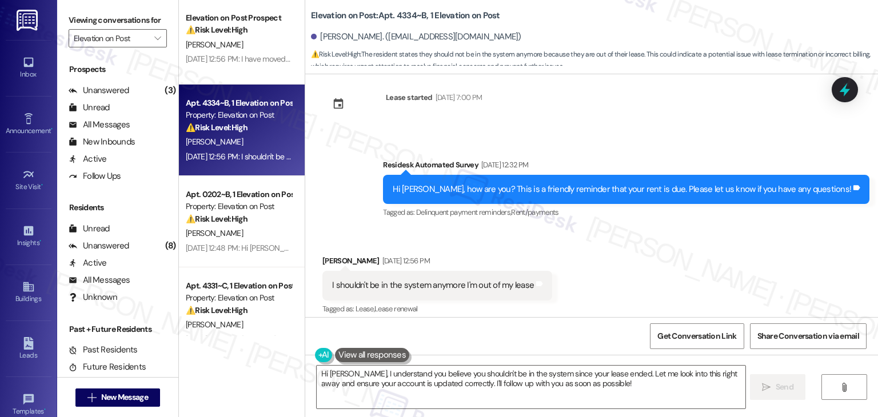
click at [672, 264] on div "Received via SMS [PERSON_NAME] [DATE] 12:56 PM I shouldn't be in the system any…" at bounding box center [591, 277] width 573 height 97
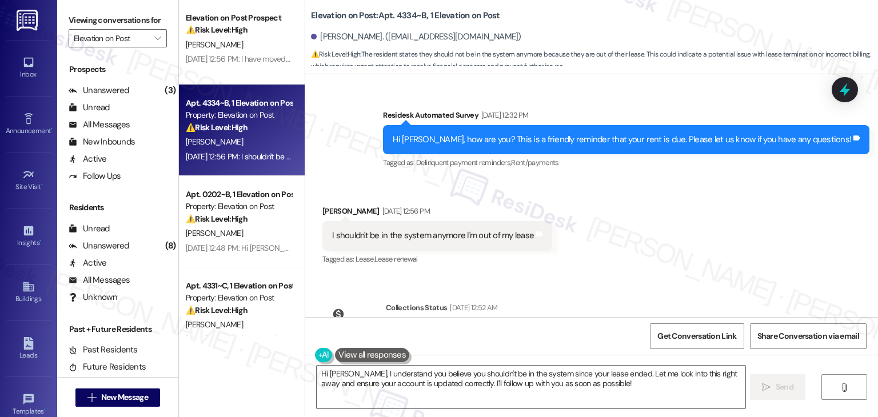
scroll to position [1207, 0]
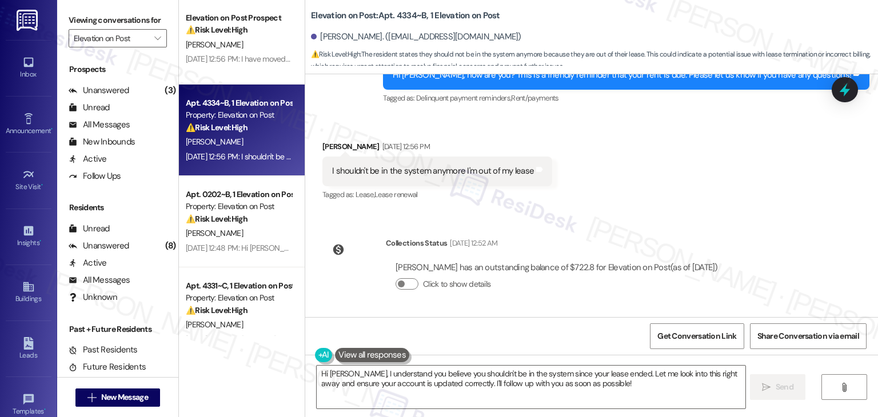
click at [693, 216] on div "WO Opened request: The carpet ... [DATE] 5:45 PM Status : Completed Show detail…" at bounding box center [591, 195] width 573 height 243
click at [405, 282] on button "Click to show details" at bounding box center [407, 283] width 23 height 11
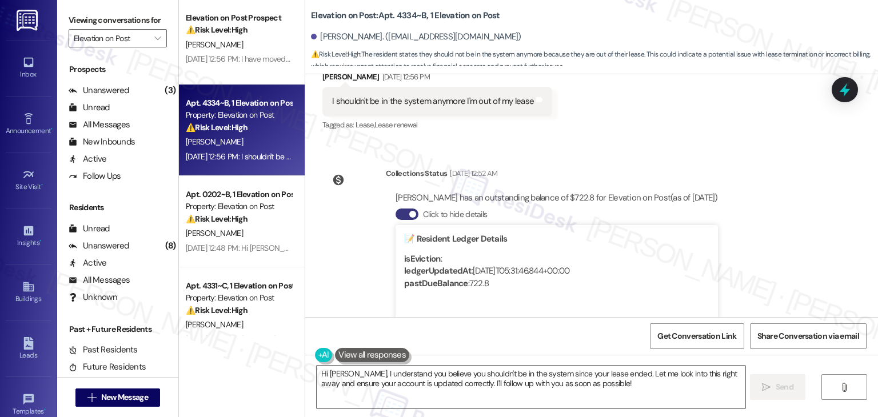
scroll to position [1378, 0]
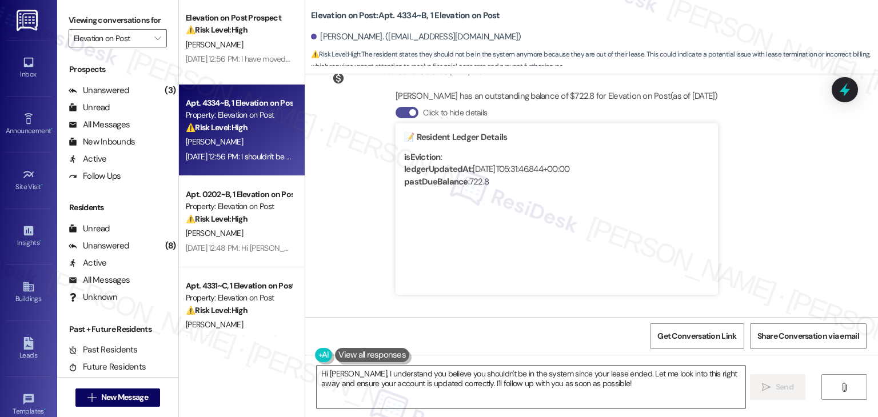
click at [396, 114] on button "Click to hide details" at bounding box center [407, 112] width 23 height 11
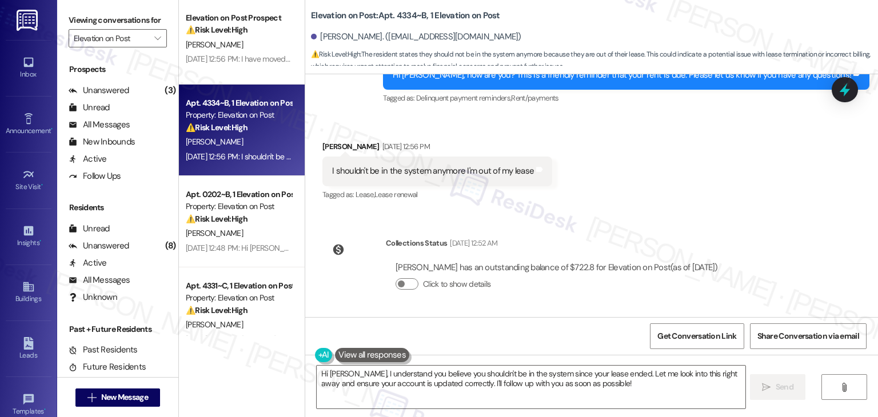
scroll to position [1207, 0]
drag, startPoint x: 737, startPoint y: 188, endPoint x: 740, endPoint y: 200, distance: 11.9
click at [740, 200] on div "Received via SMS [PERSON_NAME] [DATE] 12:56 PM I shouldn't be in the system any…" at bounding box center [591, 163] width 573 height 97
click at [478, 173] on div "I shouldn't be in the system anymore I'm out of my lease" at bounding box center [433, 171] width 202 height 12
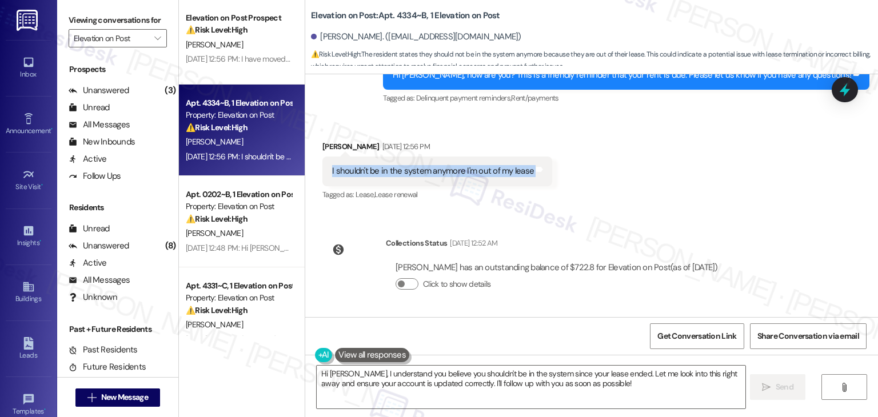
click at [478, 172] on div "I shouldn't be in the system anymore I'm out of my lease" at bounding box center [433, 171] width 202 height 12
copy div "I shouldn't be in the system anymore I'm out of my lease Tags and notes"
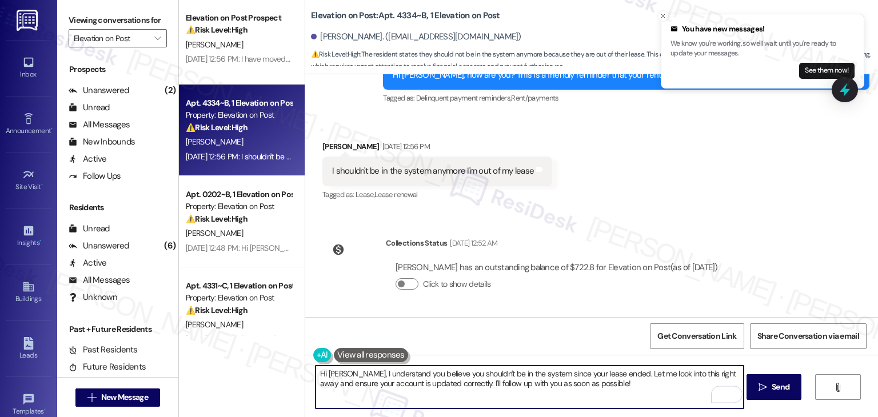
drag, startPoint x: 613, startPoint y: 373, endPoint x: 349, endPoint y: 377, distance: 264.2
click at [349, 377] on textarea "Hi [PERSON_NAME], I understand you believe you shouldn't be in the system since…" at bounding box center [530, 387] width 428 height 43
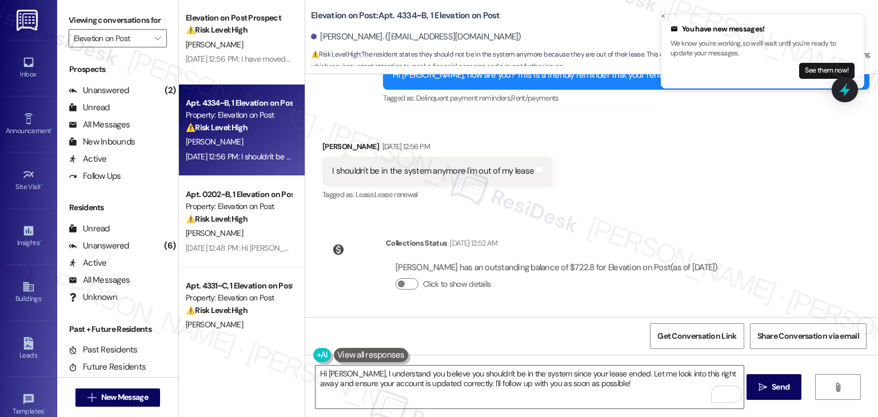
drag, startPoint x: 654, startPoint y: 265, endPoint x: 603, endPoint y: 264, distance: 50.9
click at [603, 264] on div "[PERSON_NAME] has an outstanding balance of $722.8 for Elevation on Post (as of…" at bounding box center [557, 268] width 322 height 12
click at [616, 213] on div "WO Opened request: The carpet ... [DATE] 5:45 PM Status : Completed Show detail…" at bounding box center [591, 195] width 573 height 243
click at [479, 380] on textarea "Hi [PERSON_NAME], I understand you believe you shouldn't be in the system since…" at bounding box center [530, 387] width 428 height 43
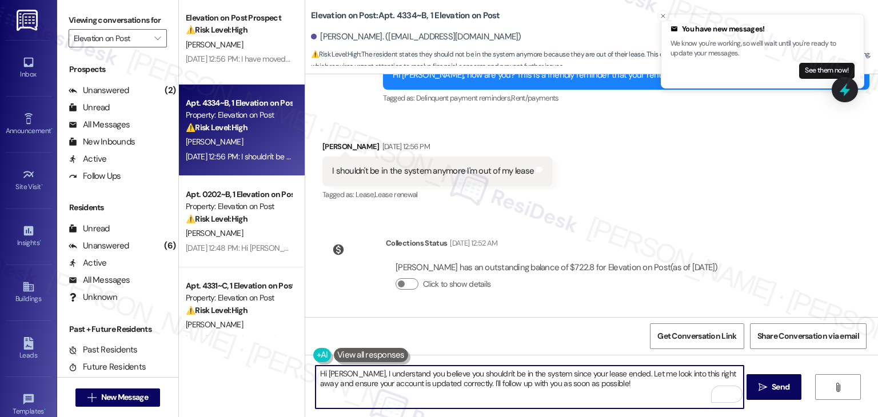
click at [479, 380] on textarea "Hi [PERSON_NAME], I understand you believe you shouldn't be in the system since…" at bounding box center [530, 387] width 428 height 43
paste textarea "thanks for reaching out! I understand you believe you shouldn’t still be in the…"
type textarea "Hi [PERSON_NAME], thanks for reaching out! I understand you believe you shouldn…"
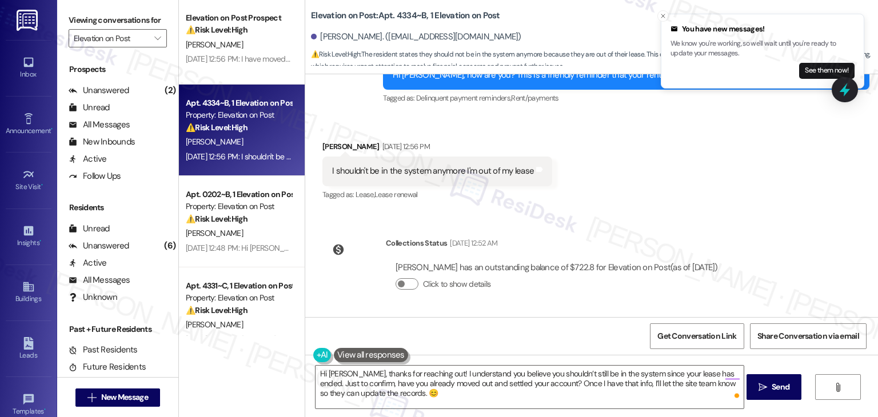
click at [563, 283] on div "Click to show details" at bounding box center [557, 284] width 322 height 12
click at [778, 388] on span "Send" at bounding box center [781, 387] width 18 height 12
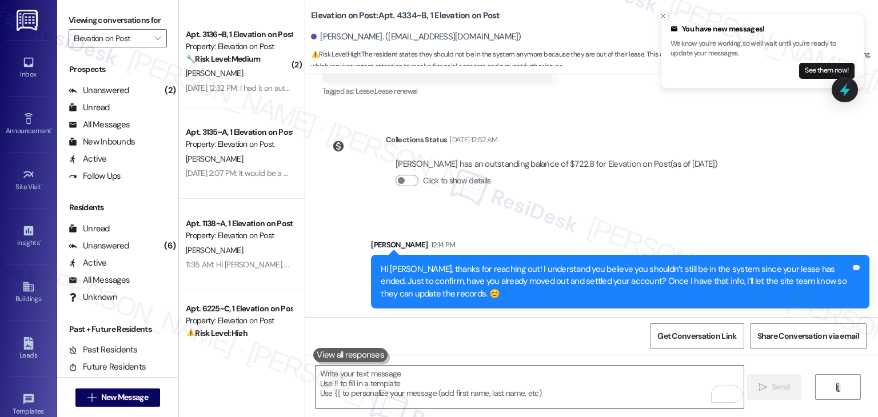
scroll to position [1127, 0]
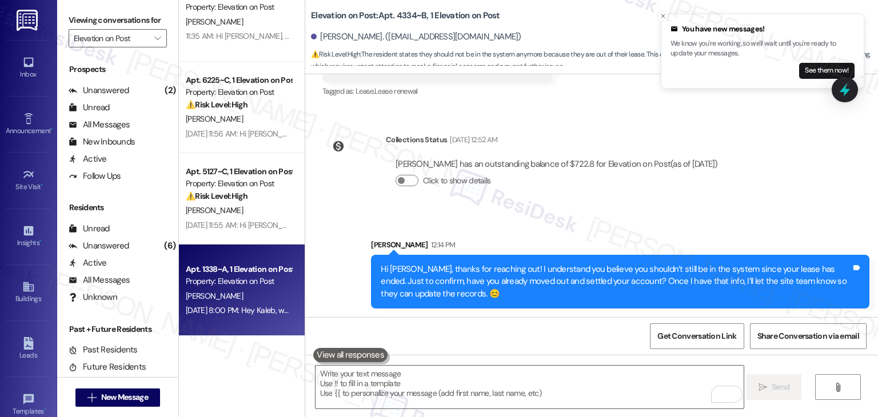
click at [268, 317] on div "[DATE] 8:00 PM: Hey Kaleb, we appreciate your text! We'll be back at 11AM to he…" at bounding box center [239, 311] width 108 height 14
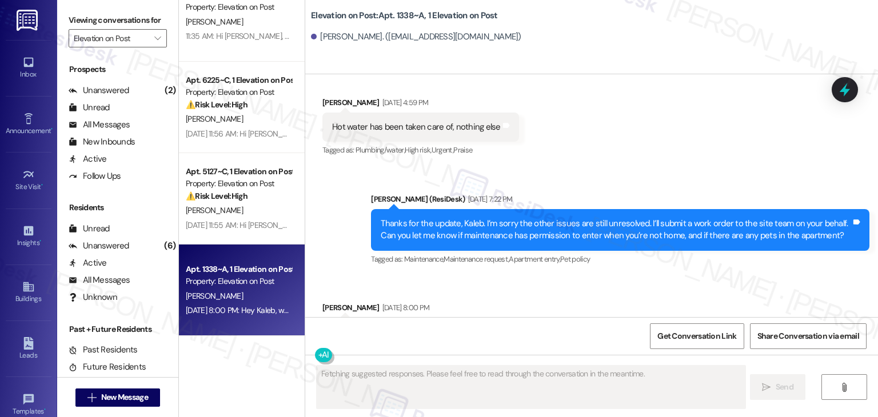
scroll to position [1023, 0]
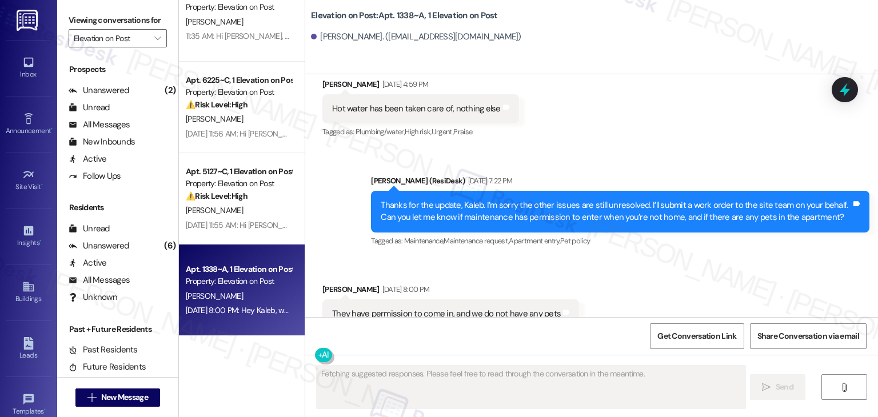
click at [645, 258] on div "Received via SMS [PERSON_NAME] [DATE] 8:00 PM They have permission to come in, …" at bounding box center [591, 306] width 573 height 97
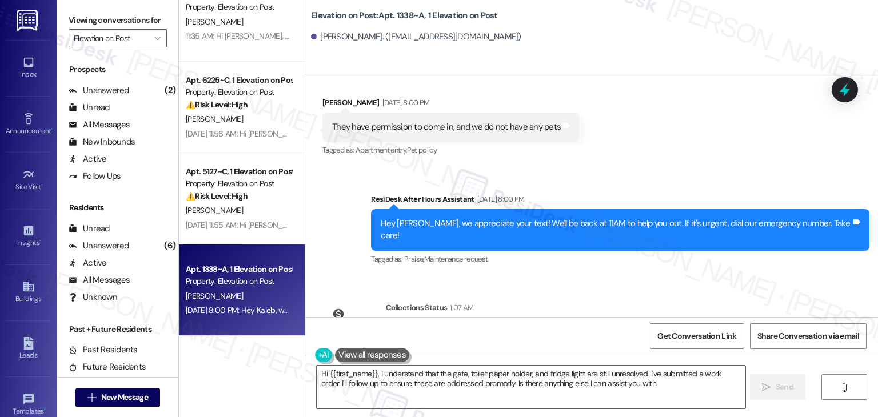
type textarea "Hi {{first_name}}, I understand that the gate, toilet paper holder, and fridge …"
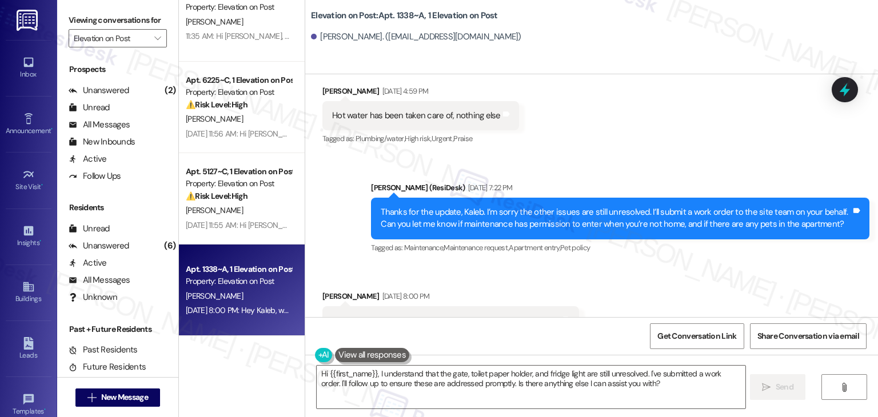
scroll to position [996, 0]
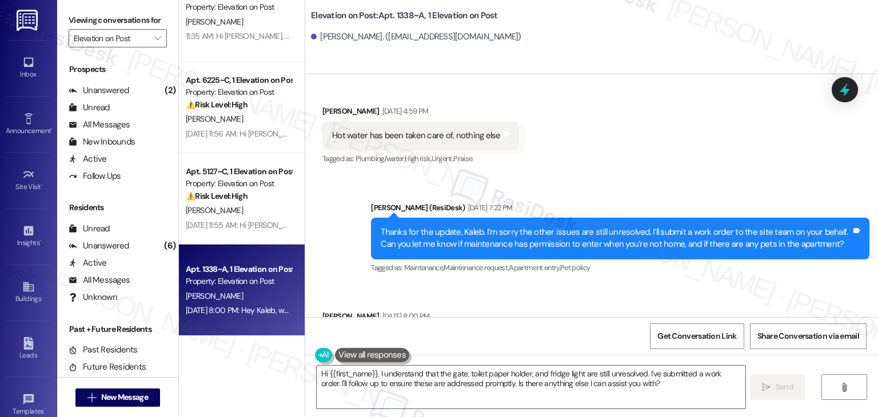
click at [634, 247] on div "Sent via SMS [PERSON_NAME] (ResiDesk) [DATE] 7:22 PM Thanks for the update, Kal…" at bounding box center [620, 238] width 516 height 91
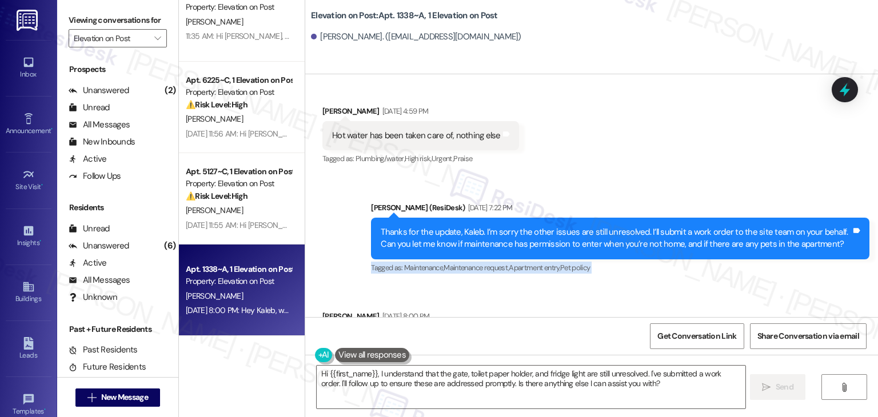
click at [634, 247] on div "Sent via SMS [PERSON_NAME] (ResiDesk) [DATE] 7:22 PM Thanks for the update, Kal…" at bounding box center [620, 238] width 516 height 91
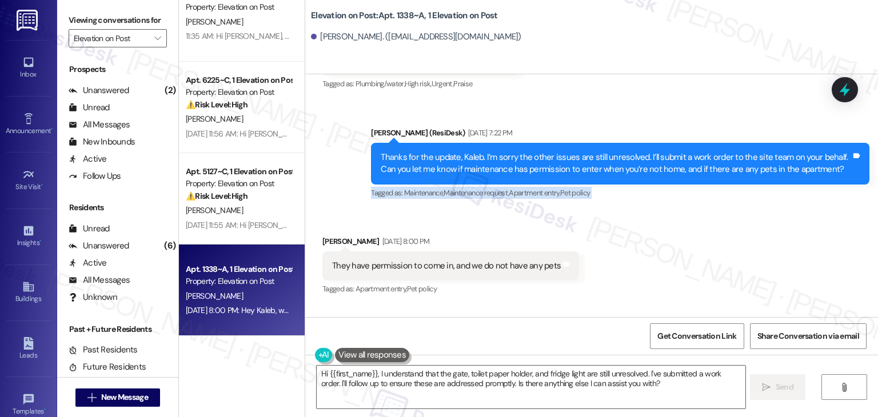
scroll to position [1111, 0]
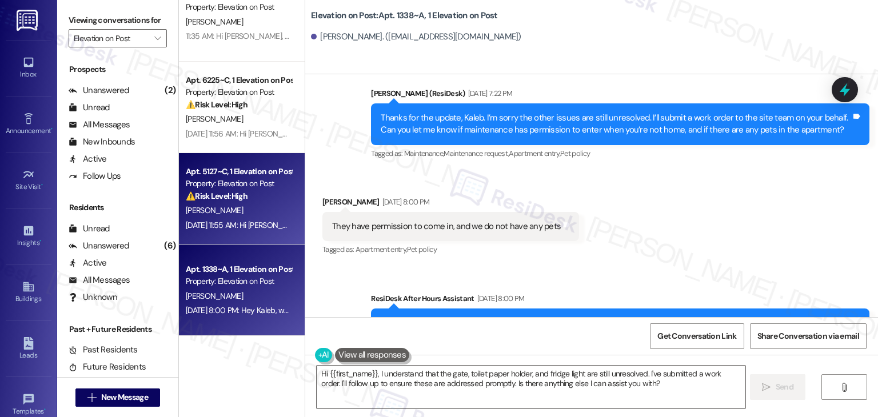
click at [237, 228] on div "[DATE] 11:55 AM: Hi [PERSON_NAME], how are you? We're checking in to ask if you…" at bounding box center [580, 225] width 788 height 10
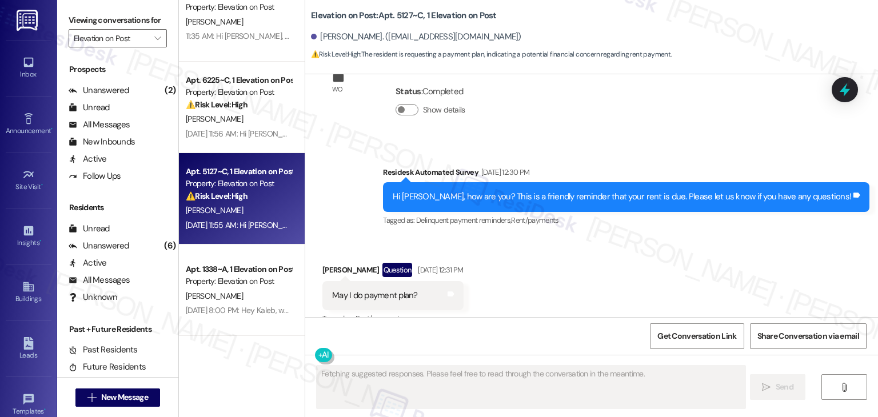
scroll to position [1882, 0]
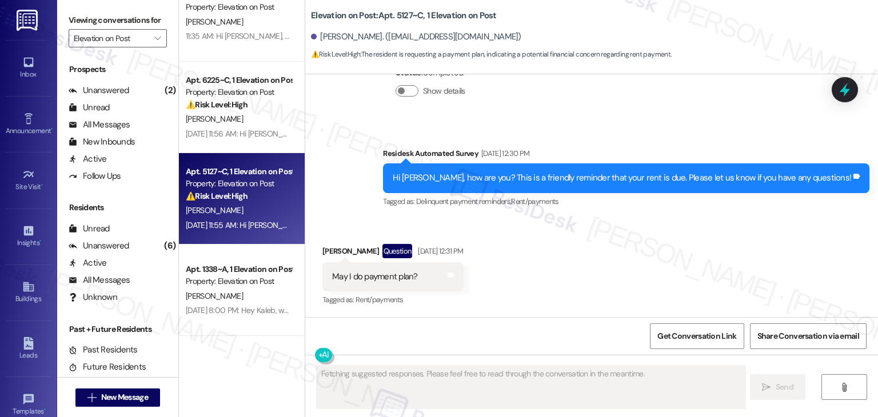
click at [569, 241] on div "Received via SMS [PERSON_NAME] Question [DATE] 12:31 PM May I do payment plan? …" at bounding box center [591, 267] width 573 height 99
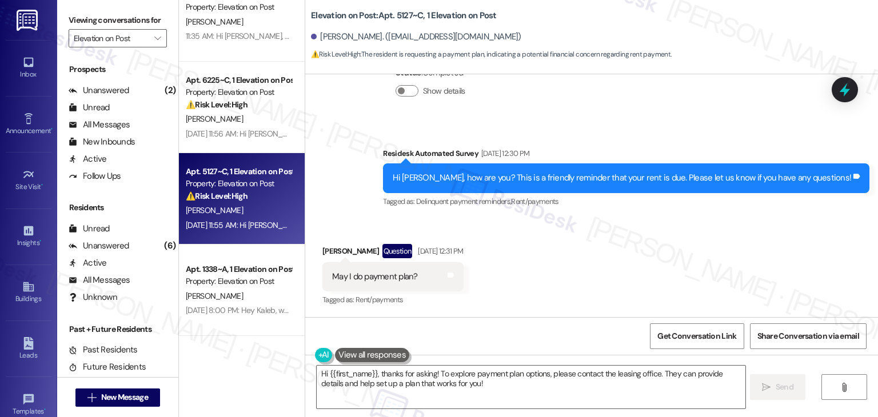
click at [540, 254] on div "Received via SMS [PERSON_NAME] Question [DATE] 12:31 PM May I do payment plan? …" at bounding box center [591, 267] width 573 height 99
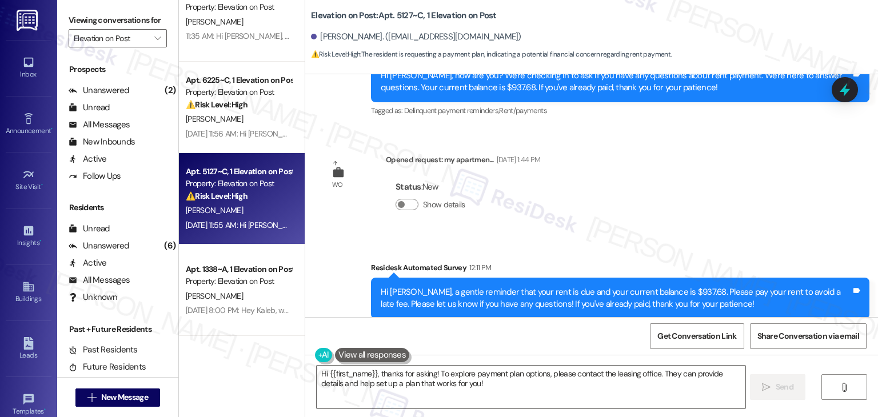
scroll to position [2425, 0]
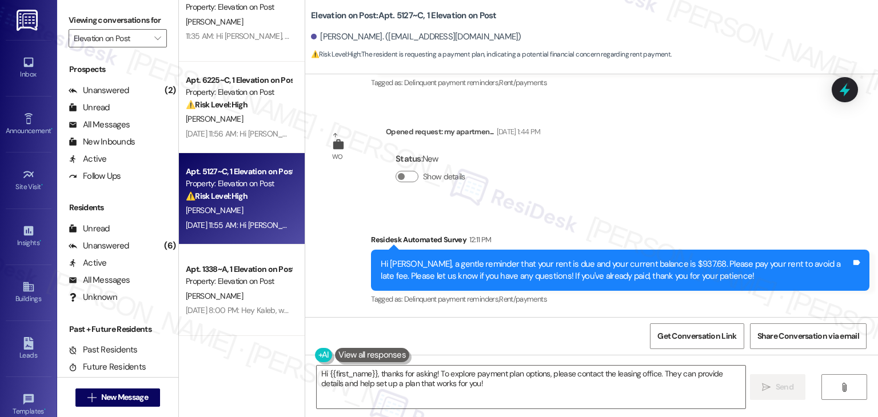
click at [612, 216] on div "Survey, sent via SMS Residesk Automated Survey 12:11 PM Hi [PERSON_NAME], a gen…" at bounding box center [591, 262] width 573 height 109
click at [544, 276] on div "Hi [PERSON_NAME], a gentle reminder that your rent is due and your current bala…" at bounding box center [616, 270] width 471 height 25
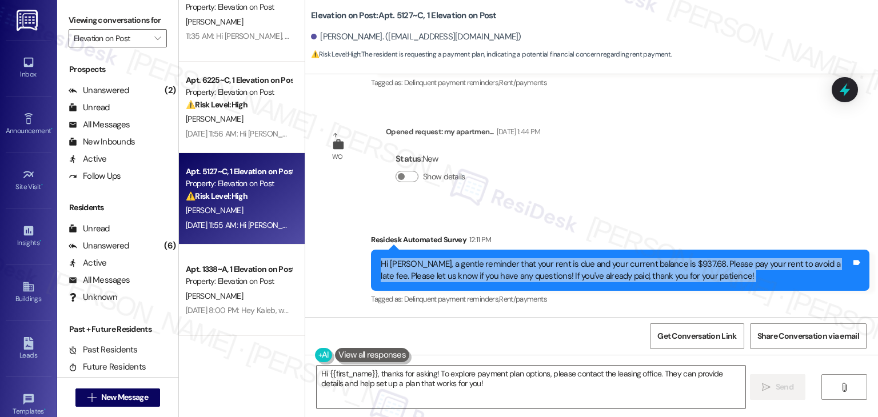
click at [544, 276] on div "Hi [PERSON_NAME], a gentle reminder that your rent is due and your current bala…" at bounding box center [616, 270] width 471 height 25
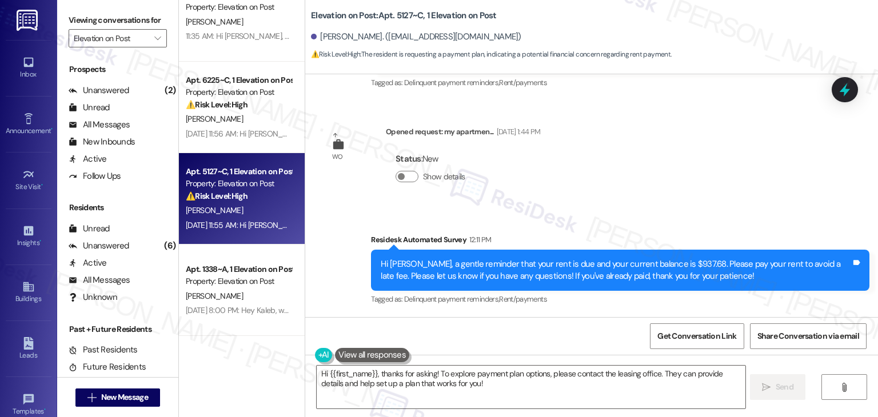
click at [639, 135] on div "WO Opened request: front door ... [DATE] 5:55 AM Status : Completed Show detail…" at bounding box center [591, 195] width 573 height 243
click at [523, 254] on div "Hi [PERSON_NAME], a gentle reminder that your rent is due and your current bala…" at bounding box center [620, 271] width 499 height 42
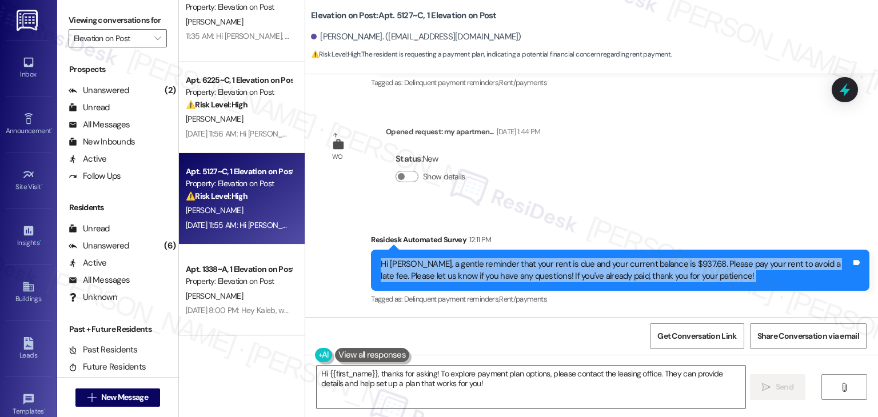
click at [523, 254] on div "Hi [PERSON_NAME], a gentle reminder that your rent is due and your current bala…" at bounding box center [620, 271] width 499 height 42
copy div "Hi [PERSON_NAME], a gentle reminder that your rent is due and your current bala…"
click at [489, 274] on div "Hi [PERSON_NAME], a gentle reminder that your rent is due and your current bala…" at bounding box center [616, 270] width 471 height 25
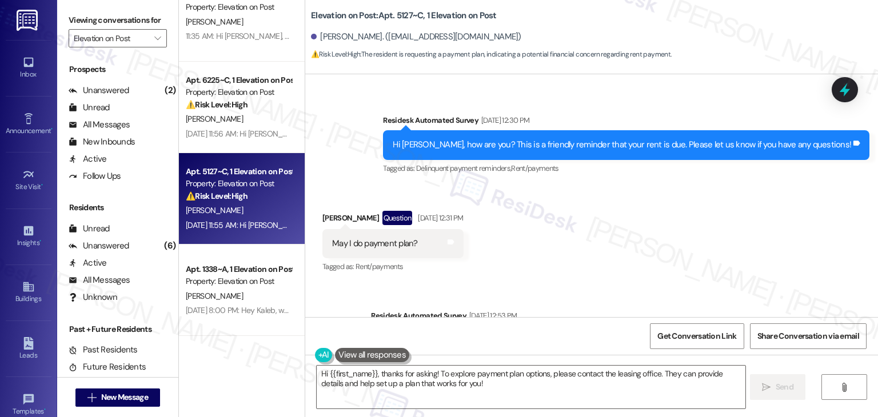
scroll to position [1910, 0]
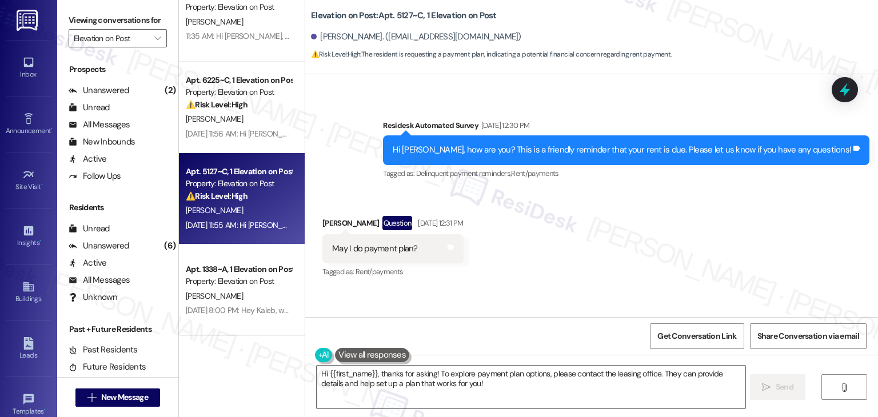
click at [373, 245] on div "May I do payment plan?" at bounding box center [375, 249] width 86 height 12
copy div "May I do payment plan? Tags and notes"
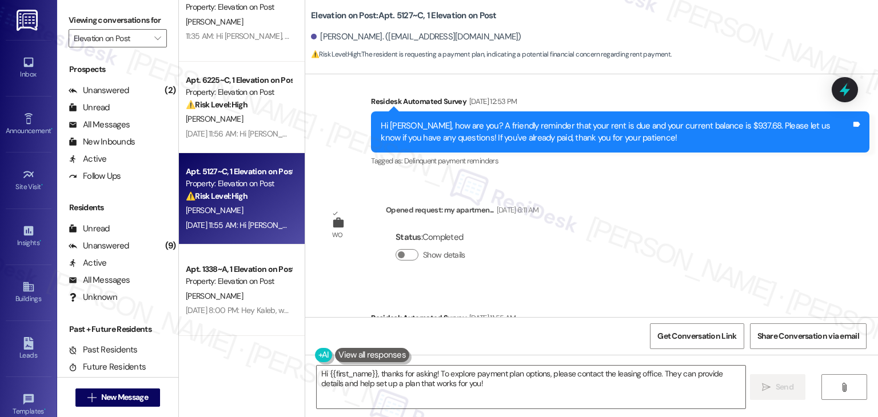
scroll to position [2310, 0]
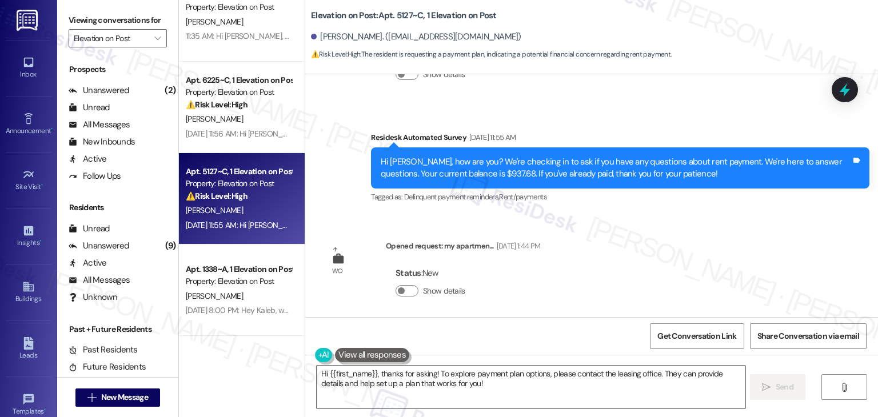
click at [660, 290] on div "WO Opened request: front door ... [DATE] 5:55 AM Status : Completed Show detail…" at bounding box center [591, 195] width 573 height 243
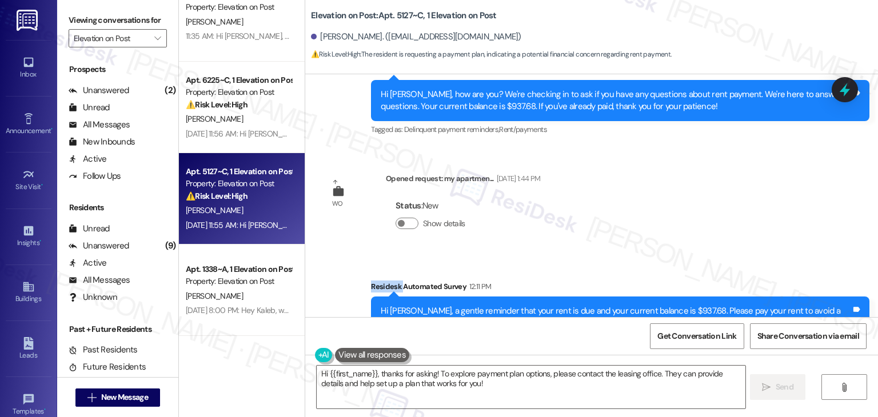
scroll to position [2425, 0]
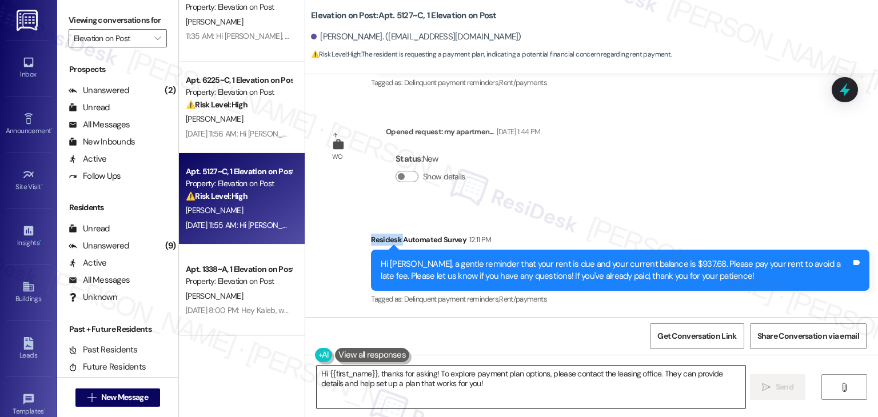
click at [404, 376] on textarea "Hi {{first_name}}, thanks for asking! To explore payment plan options, please c…" at bounding box center [531, 387] width 428 height 43
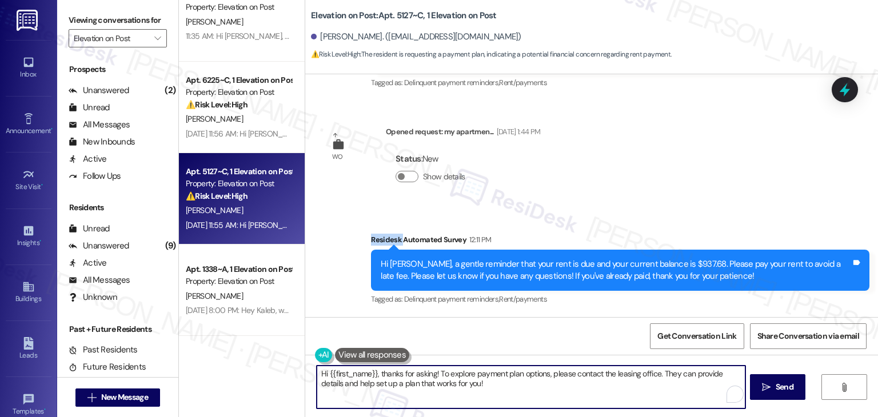
click at [404, 376] on textarea "Hi {{first_name}}, thanks for asking! To explore payment plan options, please c…" at bounding box center [531, 387] width 428 height 43
paste textarea "[PERSON_NAME], thanks for reaching out! I understand you're interested in setti…"
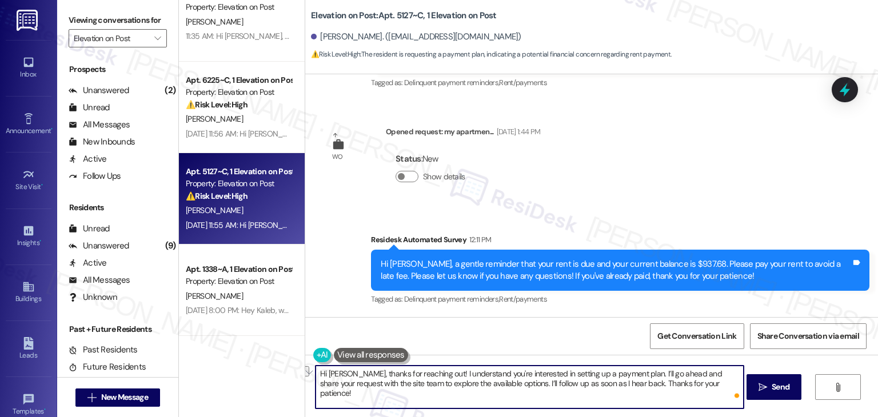
drag, startPoint x: 679, startPoint y: 374, endPoint x: 649, endPoint y: 374, distance: 29.7
click at [649, 374] on textarea "Hi [PERSON_NAME], thanks for reaching out! I understand you're interested in se…" at bounding box center [530, 387] width 428 height 43
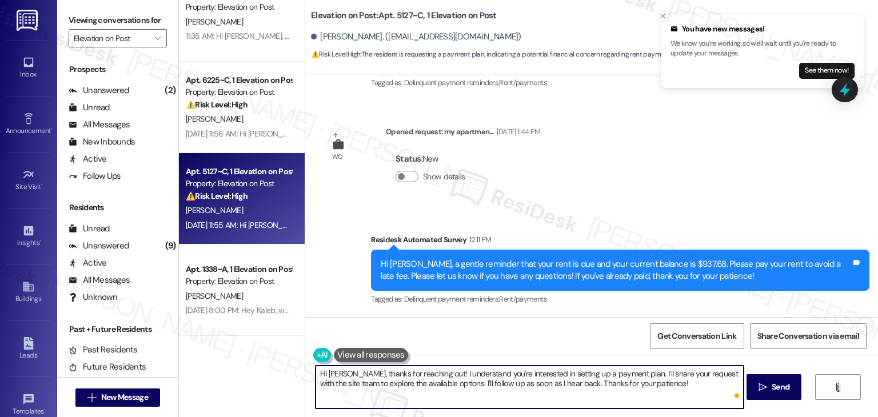
type textarea "Hi [PERSON_NAME], thanks for reaching out! I understand you're interested in se…"
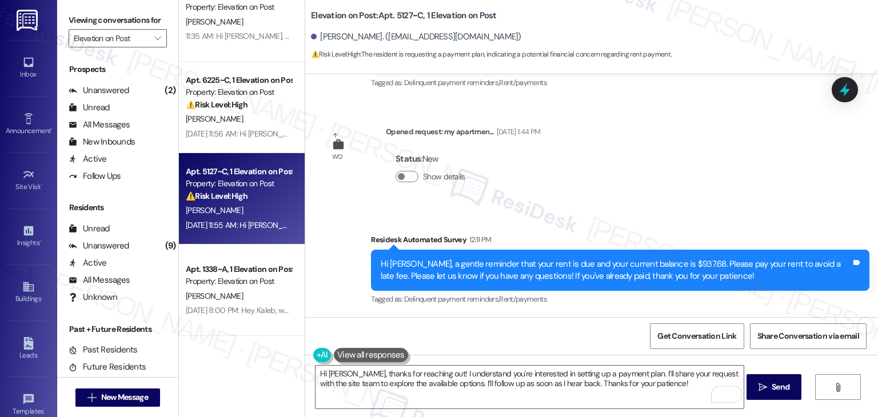
click at [606, 330] on div "Get Conversation Link Share Conversation via email" at bounding box center [591, 336] width 573 height 38
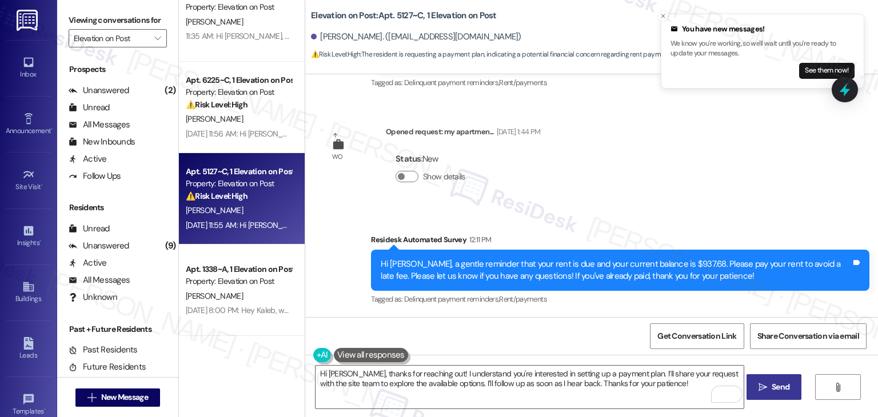
click at [763, 395] on button " Send" at bounding box center [774, 387] width 55 height 26
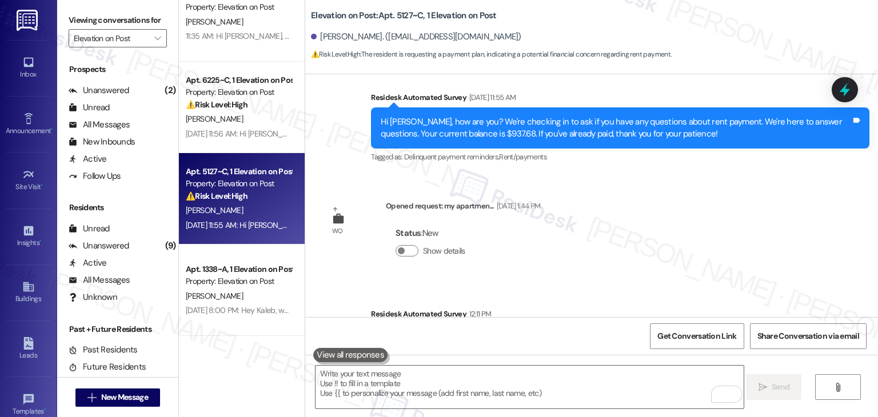
scroll to position [2517, 0]
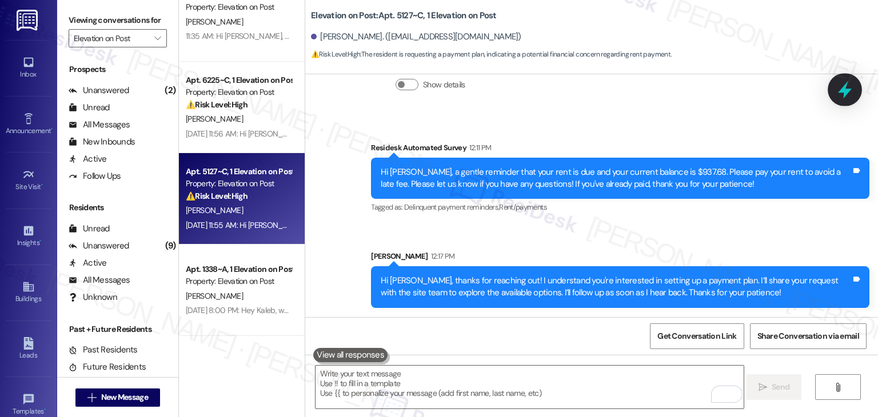
click at [843, 94] on icon at bounding box center [844, 89] width 19 height 19
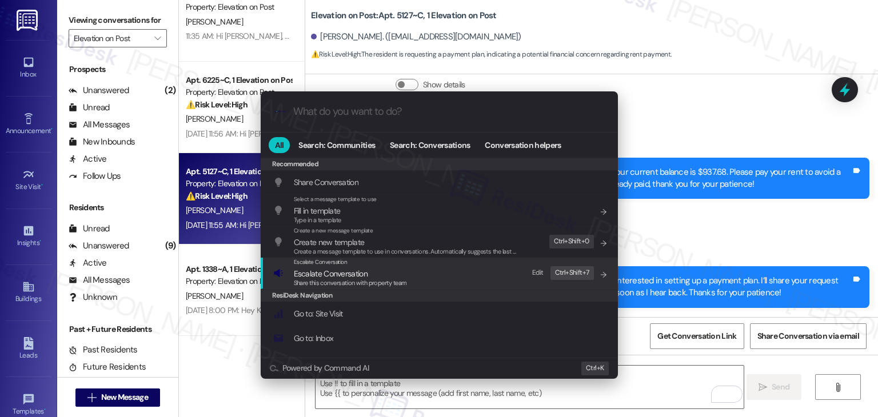
click at [350, 280] on span "Share this conversation with property team" at bounding box center [350, 283] width 113 height 8
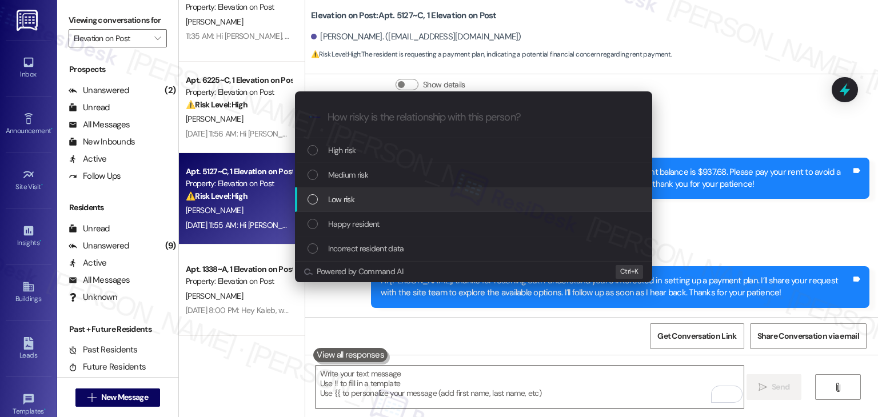
click at [311, 195] on div "List of options" at bounding box center [313, 199] width 10 height 10
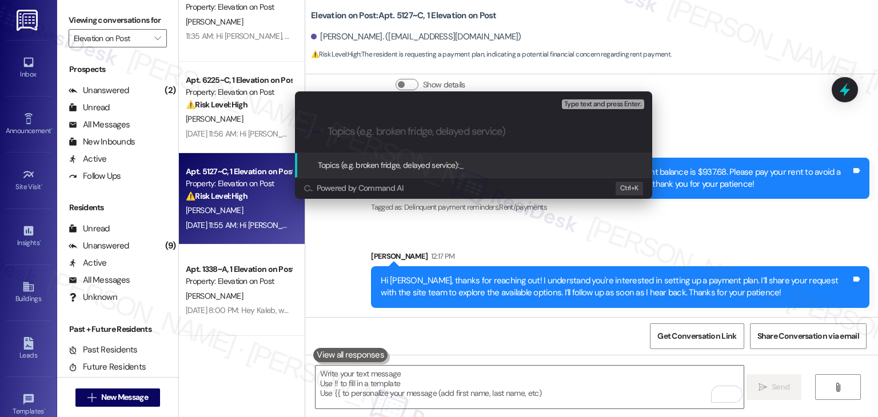
paste input "Resident Request: Payment Plan Inquiry"
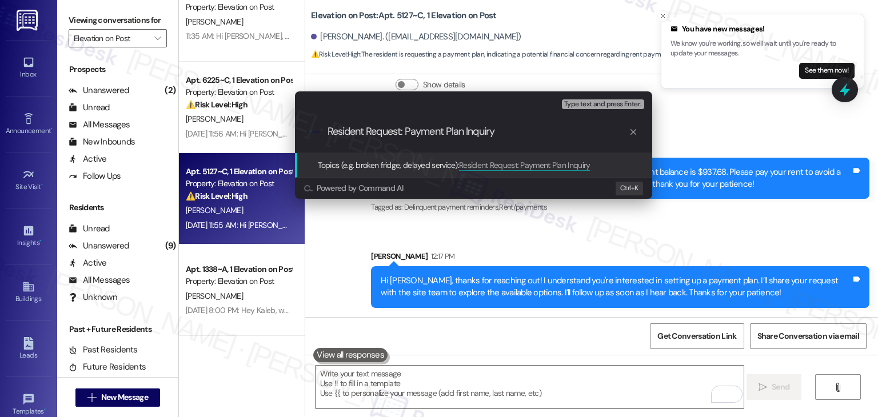
click at [402, 133] on input "Resident Request: Payment Plan Inquiry" at bounding box center [478, 132] width 301 height 12
type input "Resident Request : Payment Plan Inquiry"
click at [475, 129] on input "Resident Request : Payment Plan Inquiry" at bounding box center [478, 132] width 301 height 12
click at [511, 130] on input "Resident Request : Payment Plan Inquiry" at bounding box center [478, 132] width 301 height 12
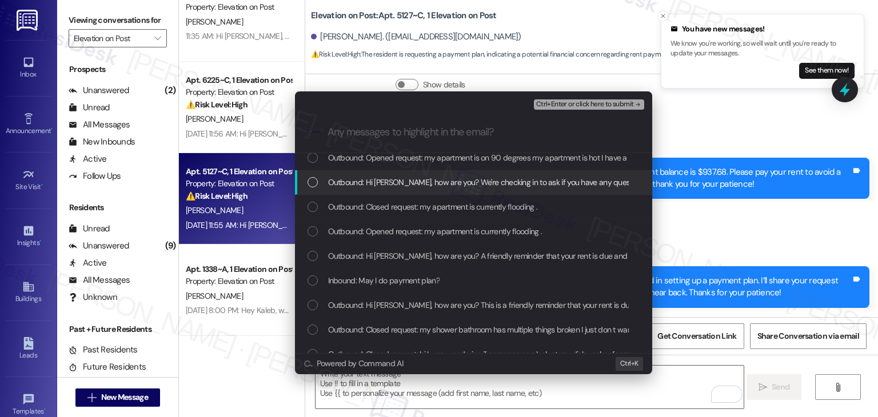
scroll to position [57, 0]
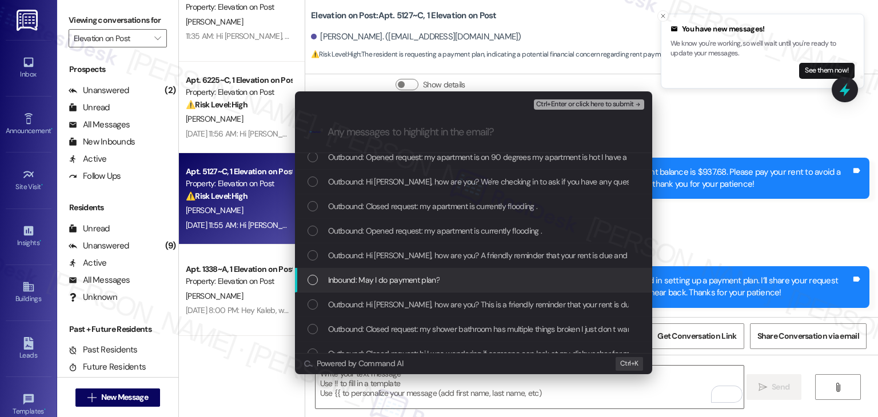
click at [309, 276] on div "List of options" at bounding box center [313, 280] width 10 height 10
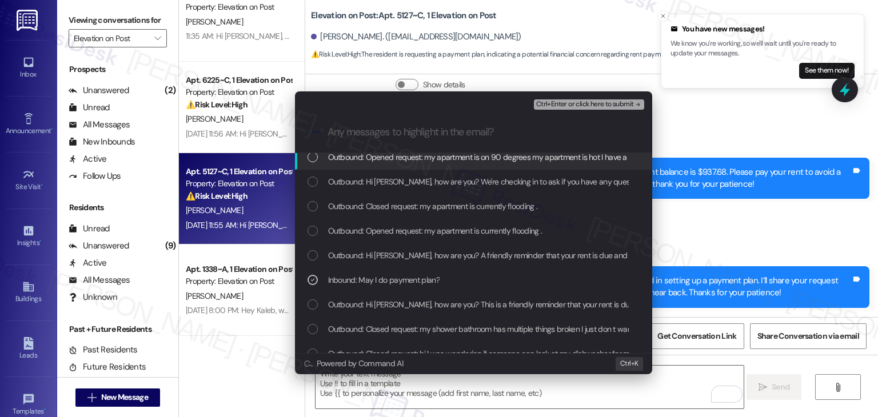
click at [569, 108] on span "Ctrl+Enter or click here to submit" at bounding box center [585, 105] width 98 height 8
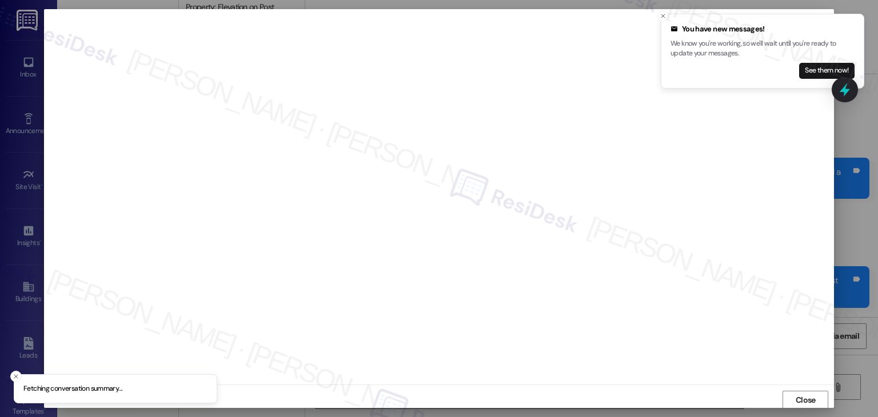
scroll to position [1, 0]
click at [784, 390] on button "Close" at bounding box center [806, 399] width 46 height 18
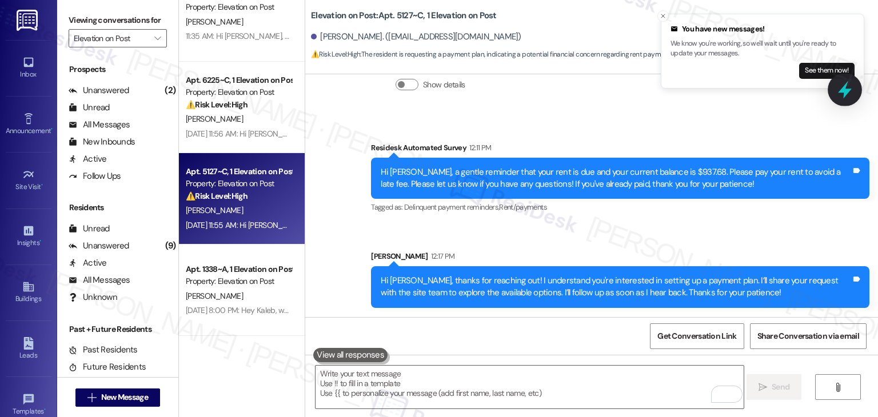
click at [851, 97] on icon at bounding box center [844, 89] width 19 height 19
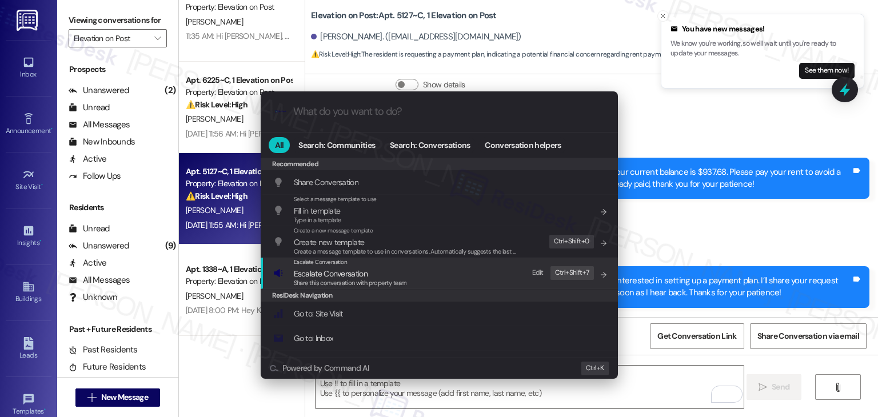
click at [381, 282] on span "Share this conversation with property team" at bounding box center [350, 283] width 113 height 8
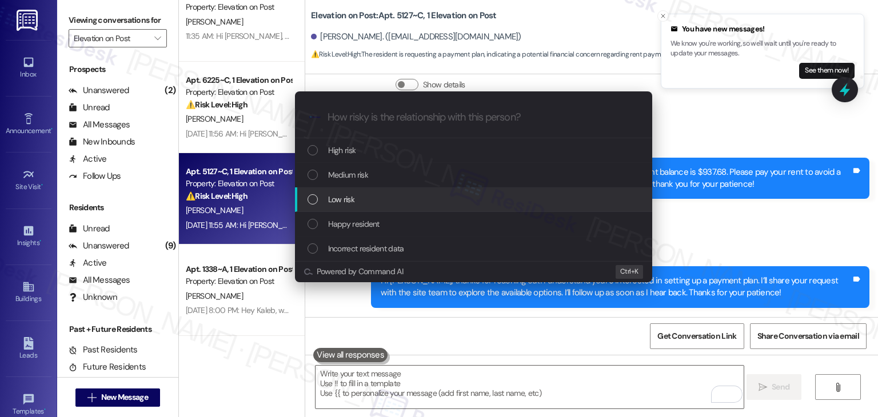
click at [318, 200] on div "Low risk" at bounding box center [475, 199] width 334 height 13
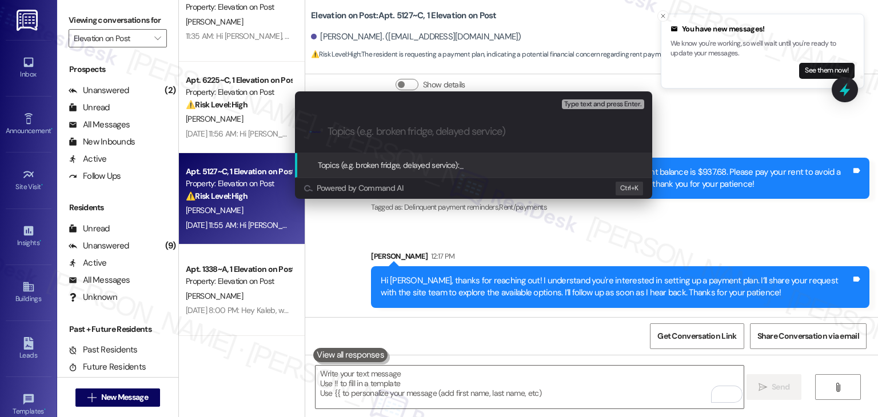
paste input "Resident Request: Payment Plan Inquiry"
click at [404, 133] on input "Resident Request: Payment Plan Inquiry" at bounding box center [478, 132] width 301 height 12
click at [402, 132] on input "Resident Request: Payment Plan Inquiry" at bounding box center [478, 132] width 301 height 12
type input "Resident Request : Payment Plan Inquiry"
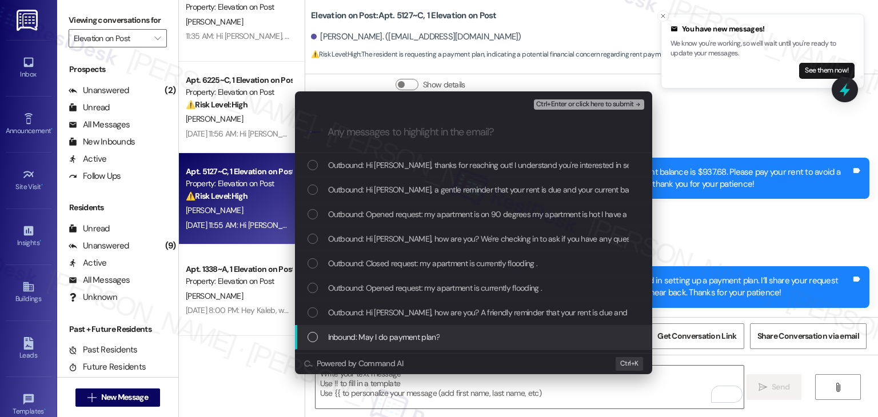
click at [314, 333] on div "List of options" at bounding box center [313, 337] width 10 height 10
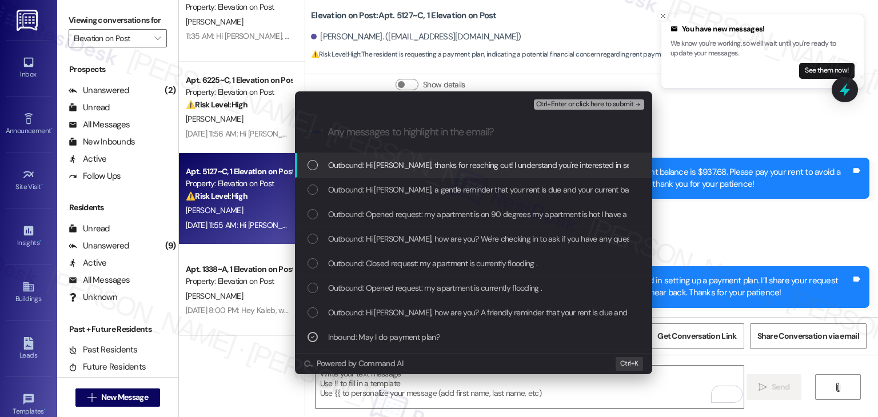
click at [587, 103] on span "Ctrl+Enter or click here to submit" at bounding box center [585, 105] width 98 height 8
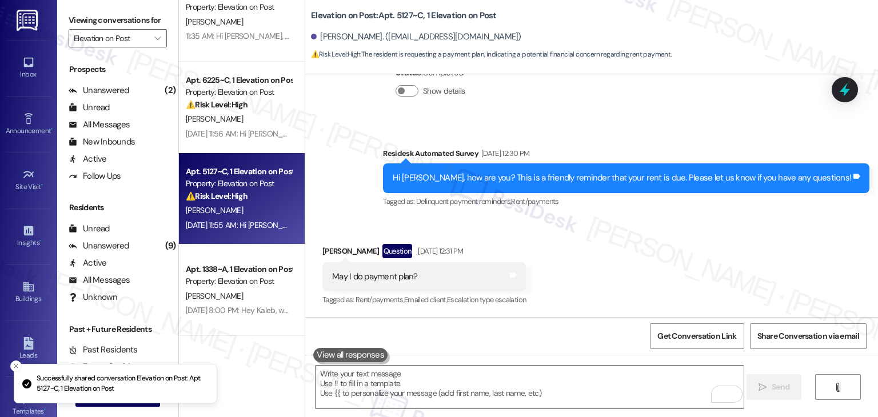
scroll to position [2339, 0]
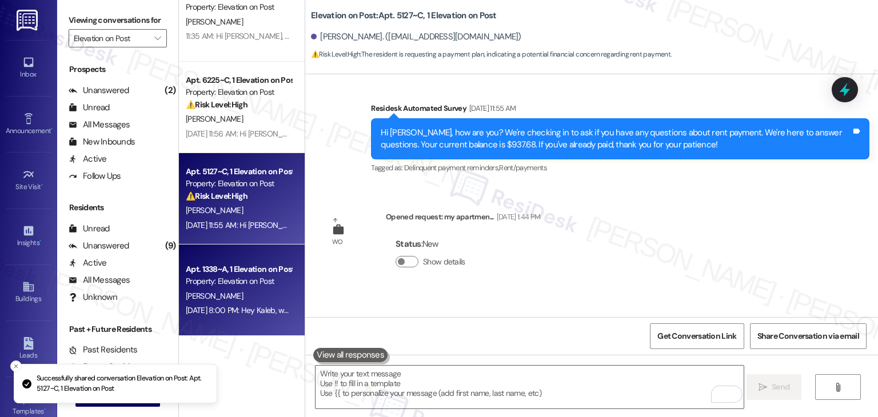
click at [244, 258] on div "Apt. 1338~A, 1 Elevation on Post Property: Elevation on Post [PERSON_NAME] [DAT…" at bounding box center [242, 290] width 126 height 91
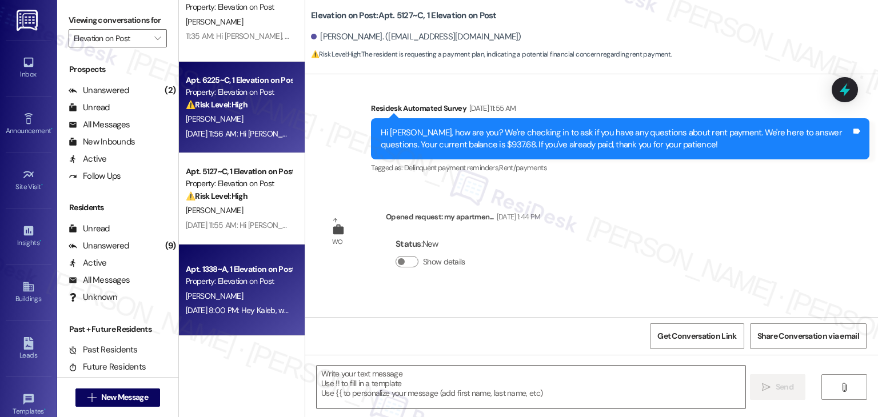
click at [239, 138] on div "[DATE] 11:56 AM: Hi [PERSON_NAME], how are you? We're checking in to ask if you…" at bounding box center [580, 134] width 788 height 10
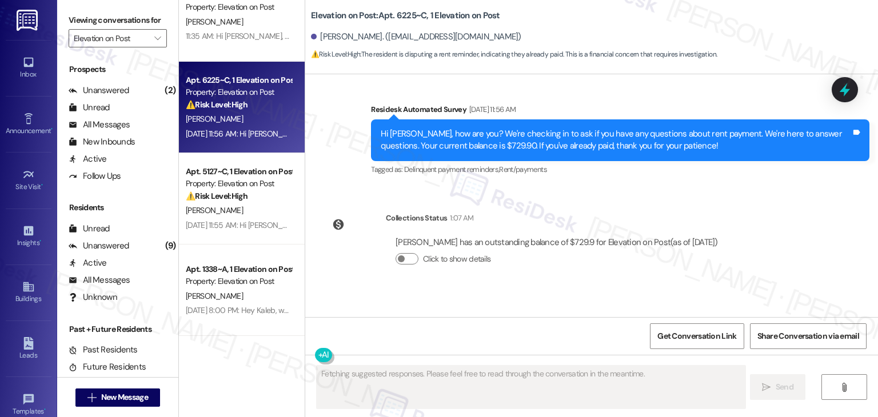
scroll to position [471, 0]
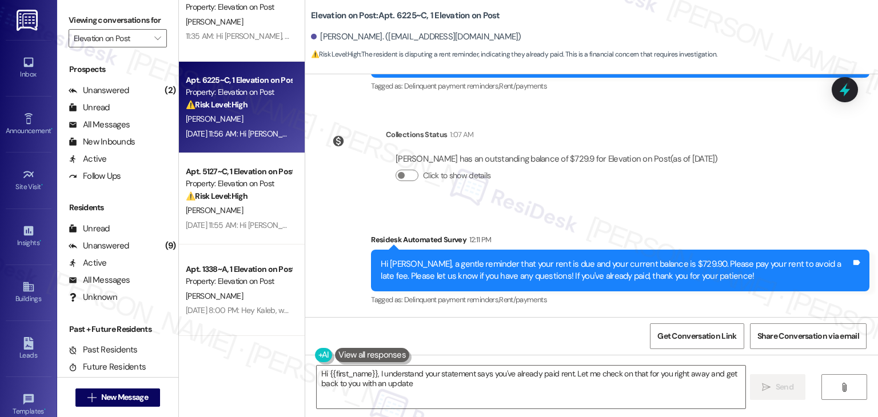
type textarea "Hi {{first_name}}, I understand your statement says you've already paid rent. L…"
click at [576, 216] on div "Survey, sent via SMS Residesk Automated Survey 12:11 PM Hi [PERSON_NAME], a gen…" at bounding box center [591, 262] width 573 height 109
click at [579, 211] on div "Survey, sent via SMS Residesk Automated Survey 12:11 PM Hi [PERSON_NAME], a gen…" at bounding box center [591, 262] width 573 height 109
click at [611, 201] on div "Collections Status 1:07 AM [PERSON_NAME] has an outstanding balance of $729.9 f…" at bounding box center [525, 164] width 422 height 88
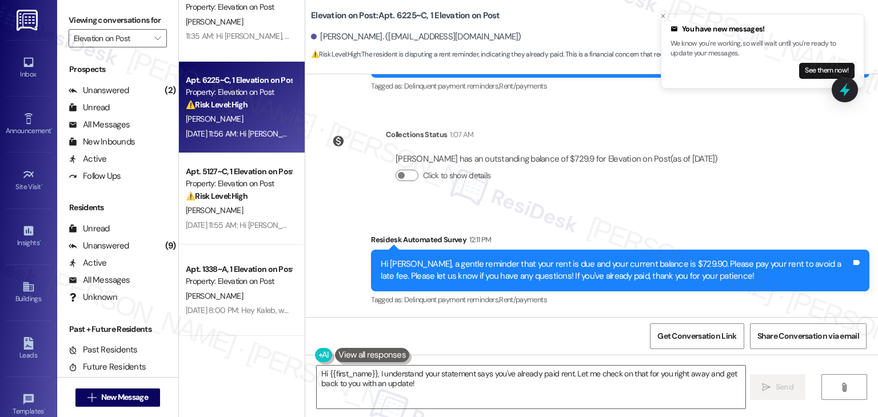
click at [254, 127] on div "[DATE] 11:56 AM: Hi [PERSON_NAME], how are you? We're checking in to ask if you…" at bounding box center [239, 134] width 108 height 14
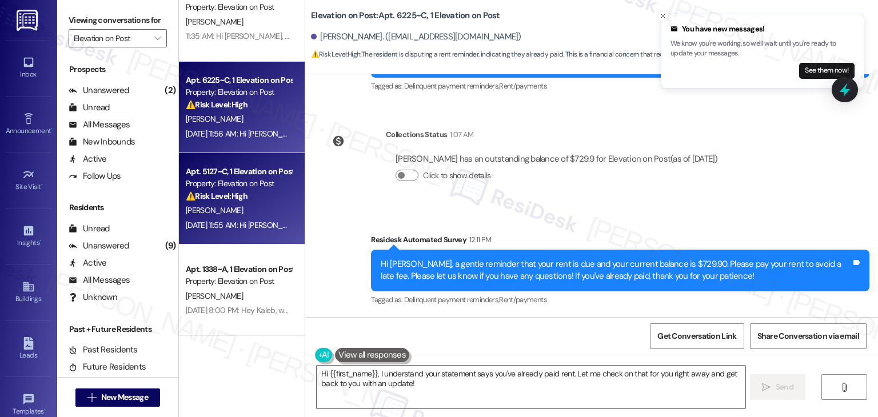
click at [250, 181] on div "Property: Elevation on Post" at bounding box center [239, 184] width 106 height 12
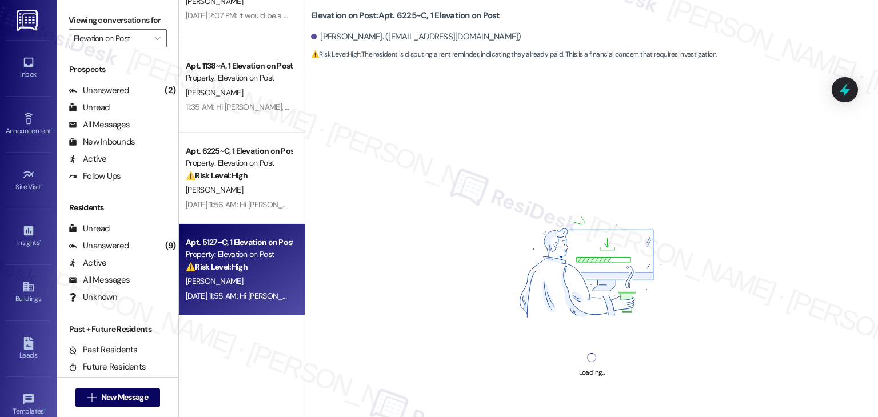
scroll to position [899, 0]
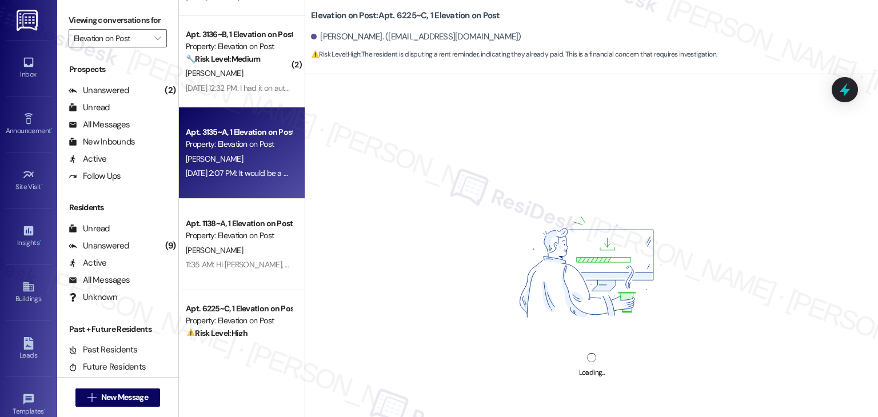
click at [252, 171] on div "[DATE] 2:07 PM: It would be a more responsive staff. Particularly in the upper …" at bounding box center [336, 173] width 300 height 10
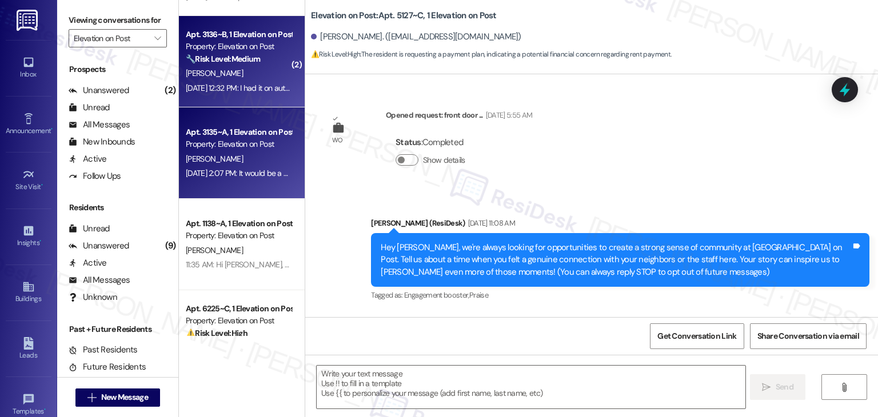
click at [253, 74] on div "[PERSON_NAME]" at bounding box center [239, 73] width 108 height 14
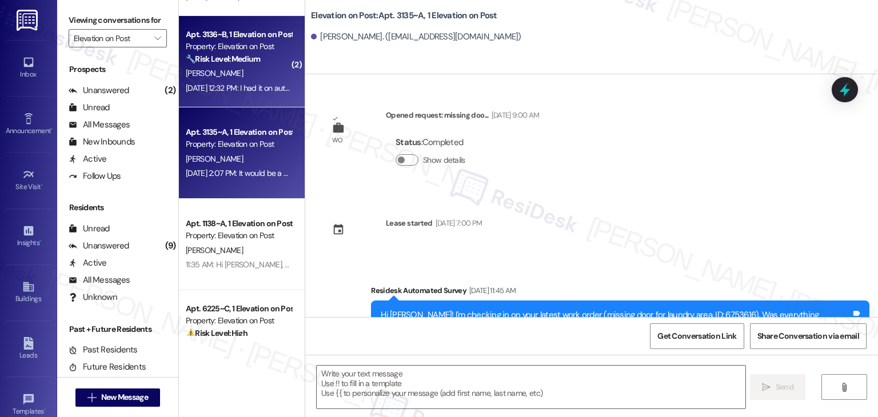
scroll to position [179, 0]
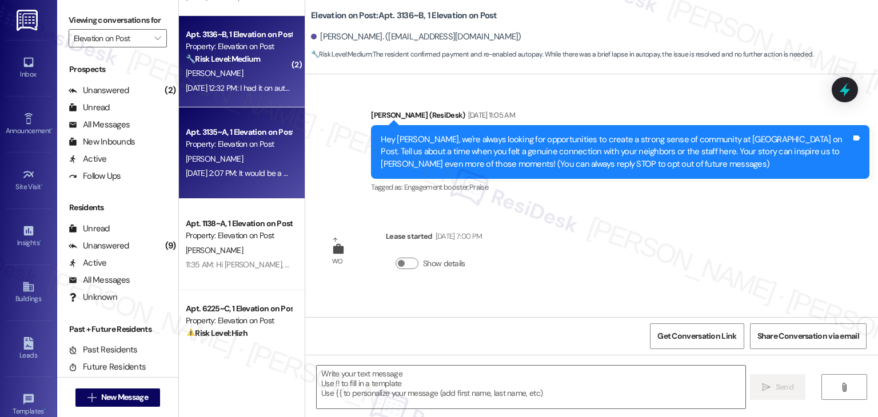
click at [250, 157] on div "[PERSON_NAME]" at bounding box center [239, 159] width 108 height 14
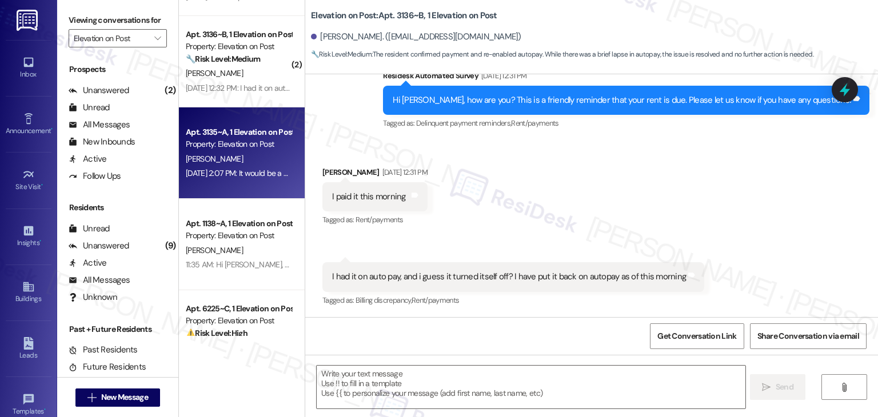
type textarea "Fetching suggested responses. Please feel free to read through the conversation…"
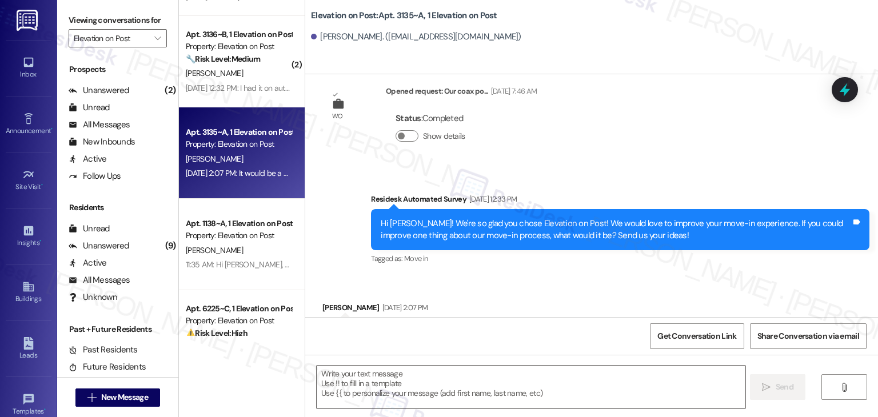
scroll to position [444, 0]
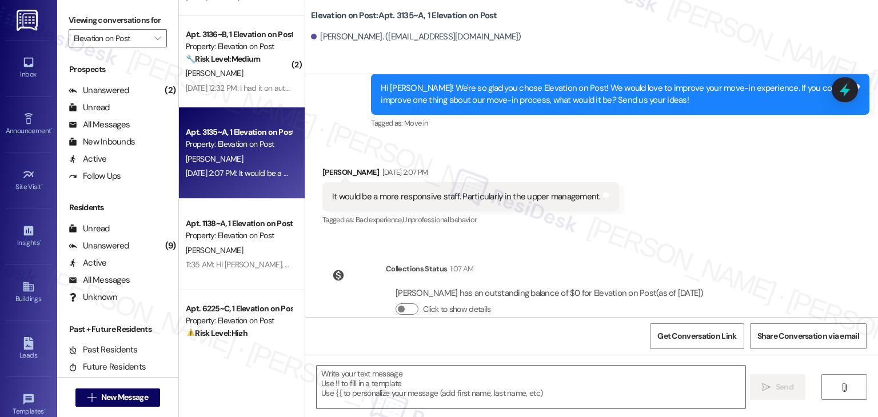
click at [568, 110] on div "Hi [PERSON_NAME]! We're so glad you chose Elevation on Post! We would love to i…" at bounding box center [620, 95] width 499 height 42
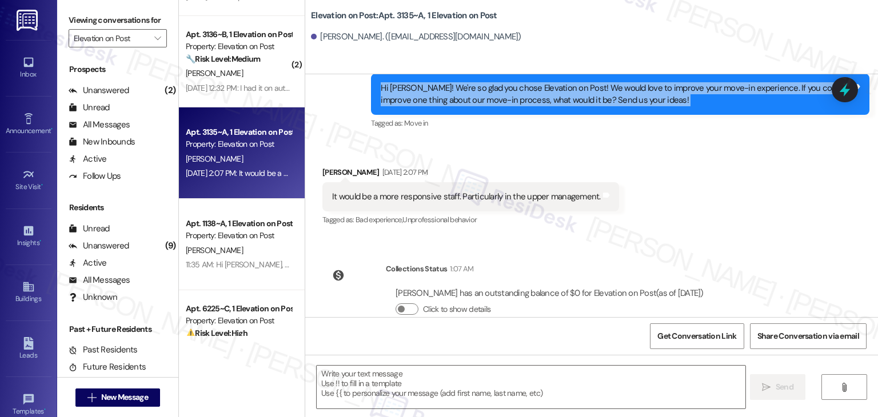
click at [568, 110] on div "Hi [PERSON_NAME]! We're so glad you chose Elevation on Post! We would love to i…" at bounding box center [620, 95] width 499 height 42
copy div "Hi [PERSON_NAME]! We're so glad you chose Elevation on Post! We would love to i…"
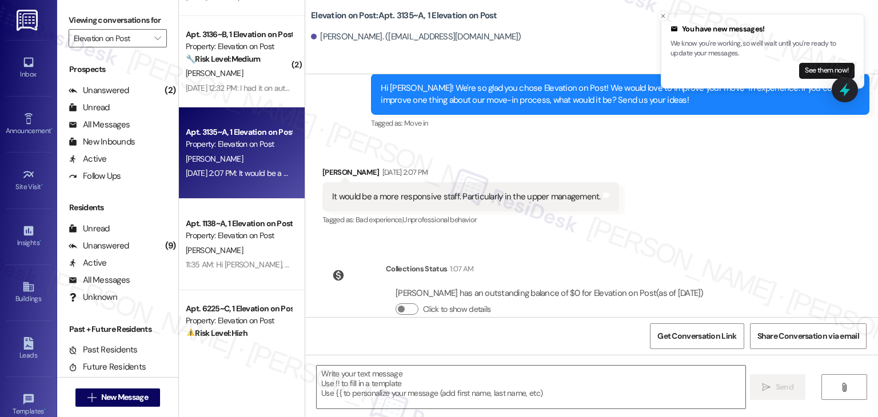
click at [503, 197] on div "It would be a more responsive staff. Particularly in the upper management." at bounding box center [466, 197] width 269 height 12
click at [503, 196] on div "It would be a more responsive staff. Particularly in the upper management." at bounding box center [466, 197] width 269 height 12
copy div "It would be a more responsive staff. Particularly in the upper management. Tags…"
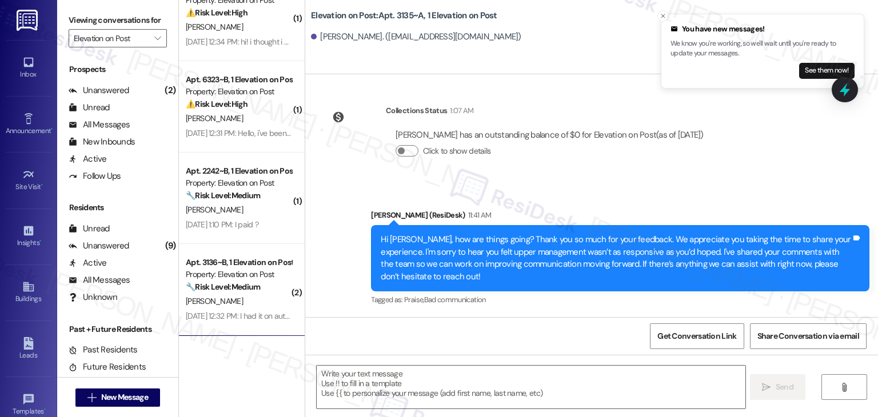
scroll to position [670, 0]
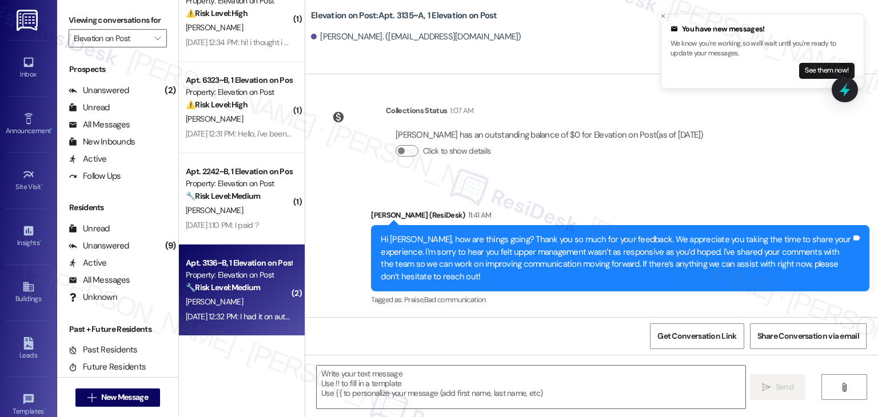
click at [249, 270] on div "Property: Elevation on Post" at bounding box center [239, 275] width 106 height 12
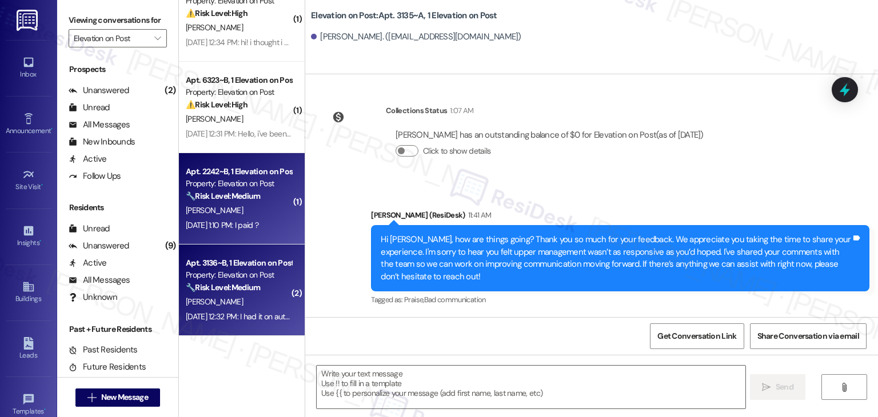
click at [245, 203] on div "Apt. 2242~B, 1 Elevation on Post Property: Elevation on Post 🔧 Risk Level: Medi…" at bounding box center [239, 184] width 108 height 39
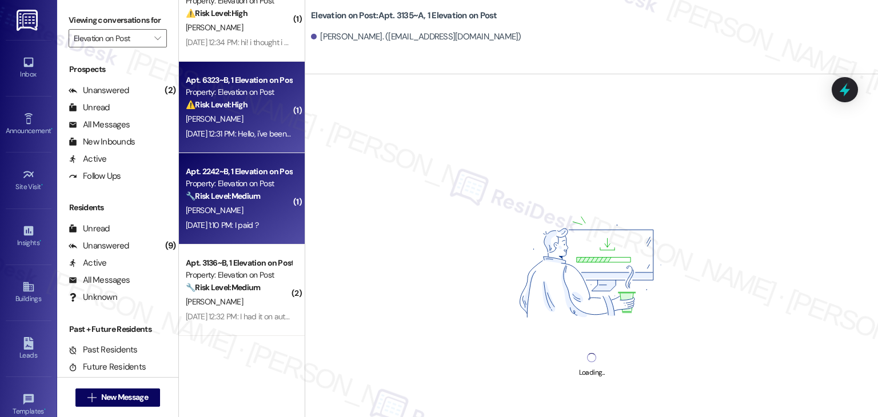
click at [233, 115] on div "[PERSON_NAME]" at bounding box center [239, 119] width 108 height 14
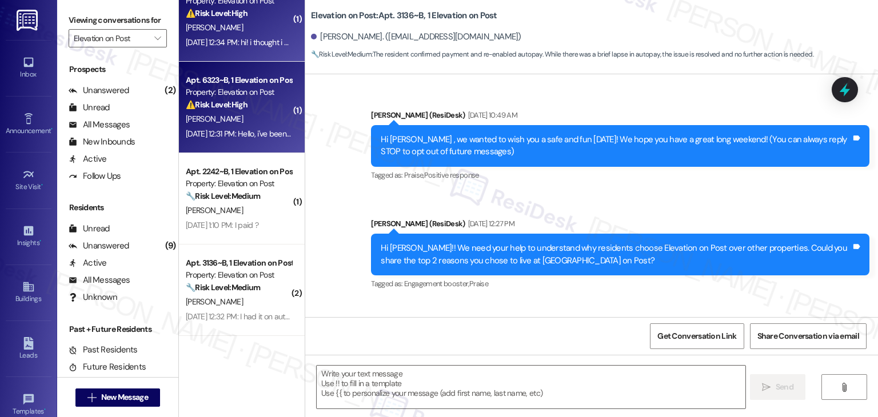
click at [260, 41] on div "[DATE] 12:34 PM: hi! i thought i already paid my rent and was there supposed to…" at bounding box center [420, 42] width 469 height 10
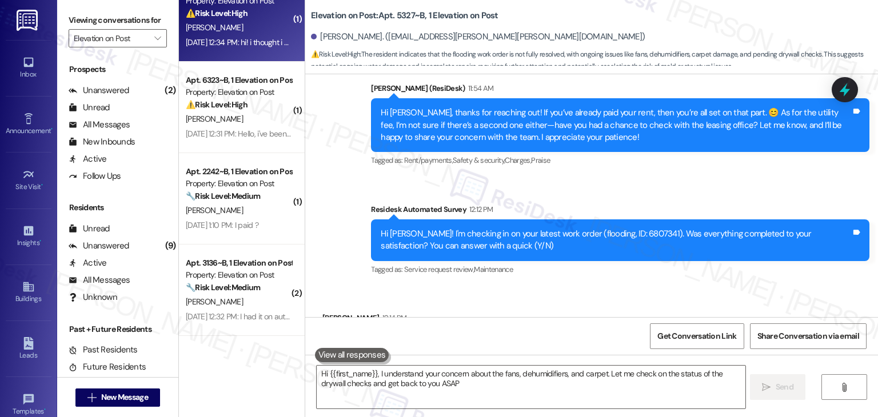
scroll to position [604, 0]
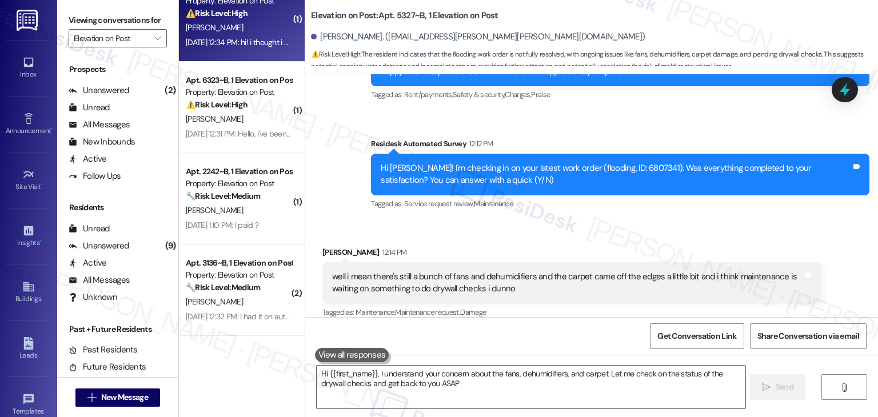
type textarea "Hi {{first_name}}, I understand your concern about the fans, dehumidifiers, and…"
click at [562, 238] on div "Received via SMS [PERSON_NAME] 12:14 PM well i mean there's still a bunch of fa…" at bounding box center [572, 283] width 516 height 91
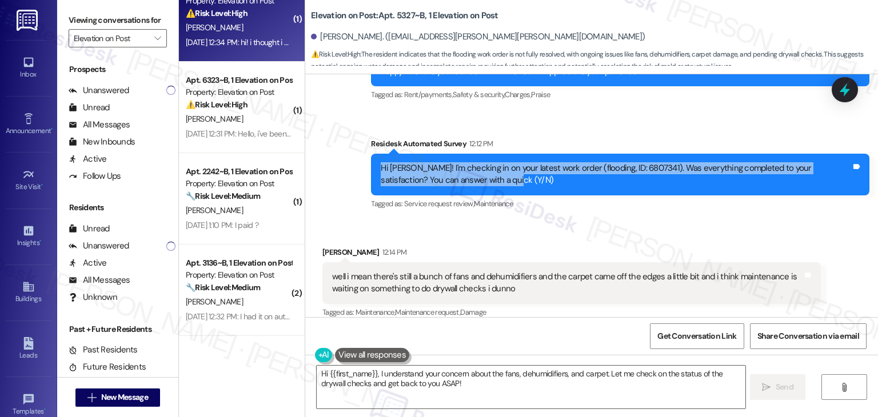
drag, startPoint x: 476, startPoint y: 176, endPoint x: 354, endPoint y: 157, distance: 123.2
click at [354, 157] on div "Sent via SMS [PERSON_NAME] (ResiDesk) 11:54 AM Hi [PERSON_NAME], thanks for rea…" at bounding box center [591, 106] width 573 height 230
copy div "Hi [PERSON_NAME]! I'm checking in on your latest work order (flooding, ID: 6807…"
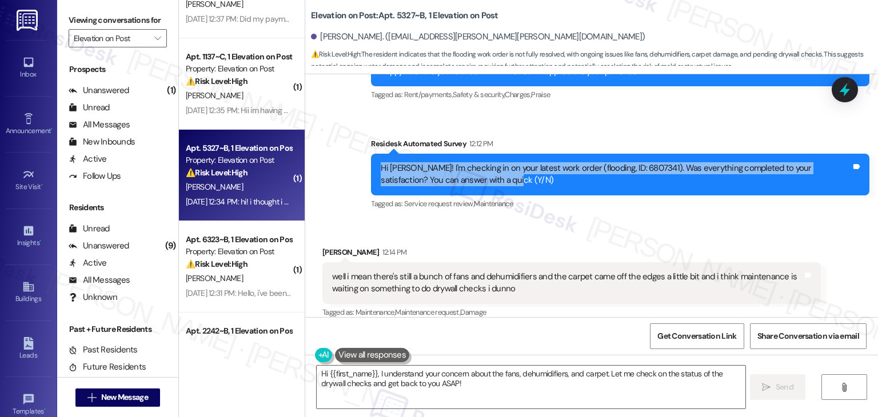
scroll to position [499, 0]
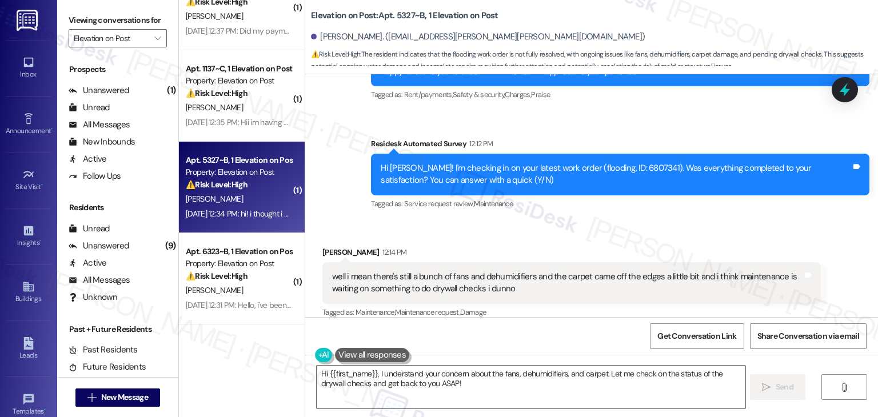
click at [519, 196] on div "Tagged as: Service request review , Click to highlight conversations about Serv…" at bounding box center [620, 204] width 499 height 17
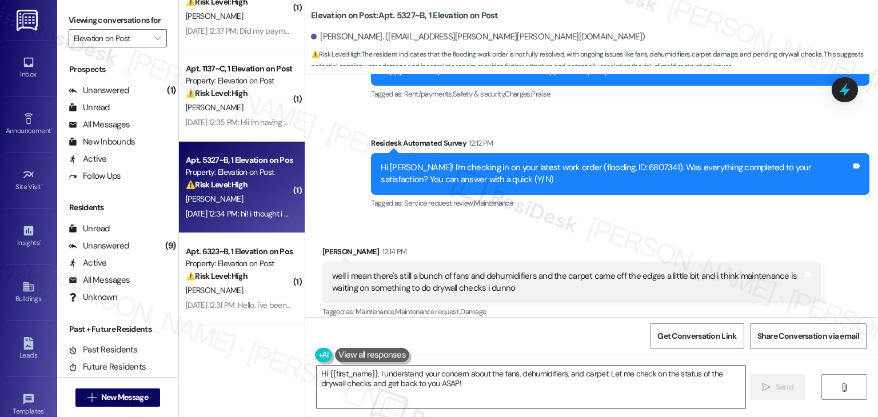
click at [603, 220] on div "Received via SMS [PERSON_NAME] 12:14 PM well i mean there's still a bunch of fa…" at bounding box center [591, 274] width 573 height 109
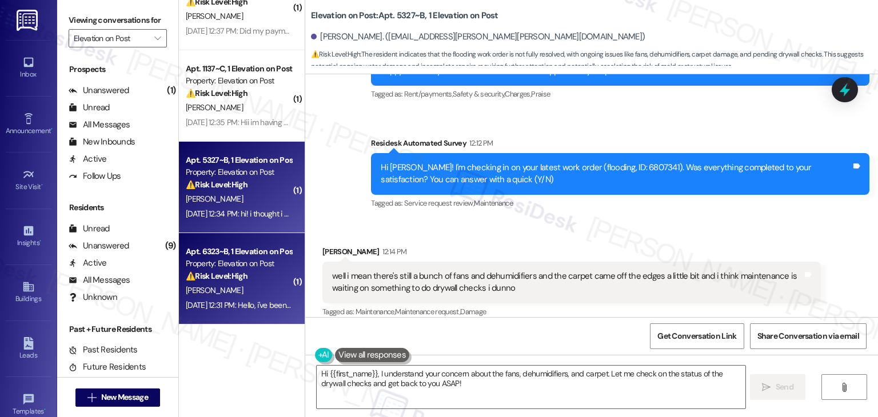
click at [252, 254] on div "Apt. 6323~B, 1 Elevation on Post" at bounding box center [239, 252] width 106 height 12
type textarea "Hi {{first_name}}, I understand your concern about the fans, dehumidifiers, and…"
click at [256, 209] on div "[DATE] 12:34 PM: hi! i thought i already paid my rent and was there supposed to…" at bounding box center [420, 214] width 469 height 10
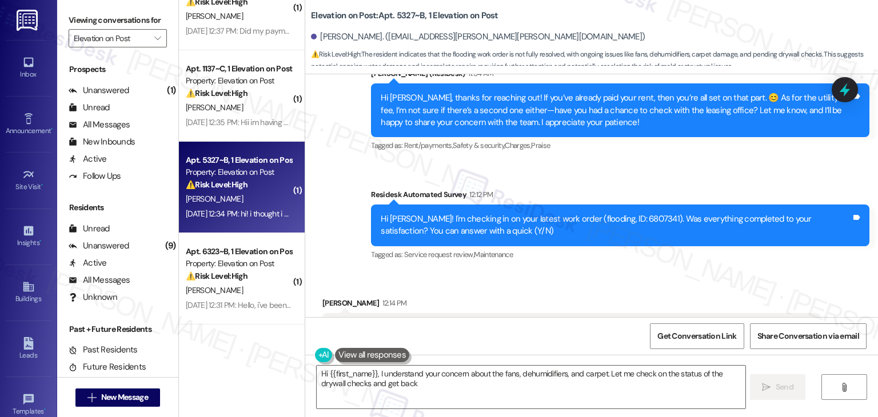
scroll to position [604, 0]
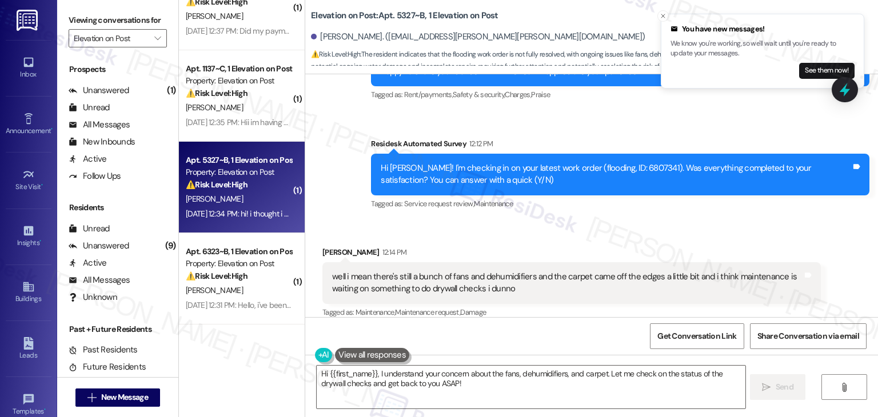
click at [418, 273] on div "well i mean there's still a bunch of fans and dehumidifiers and the carpet came…" at bounding box center [567, 283] width 471 height 25
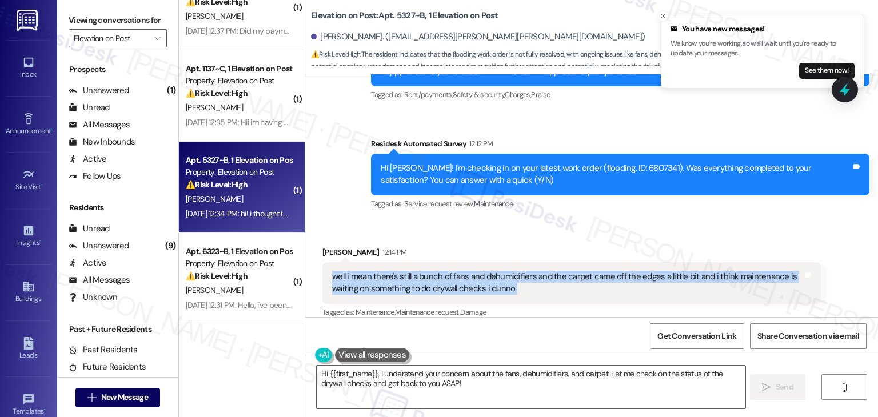
click at [418, 273] on div "well i mean there's still a bunch of fans and dehumidifiers and the carpet came…" at bounding box center [567, 283] width 471 height 25
copy div "well i mean there's still a bunch of fans and dehumidifiers and the carpet came…"
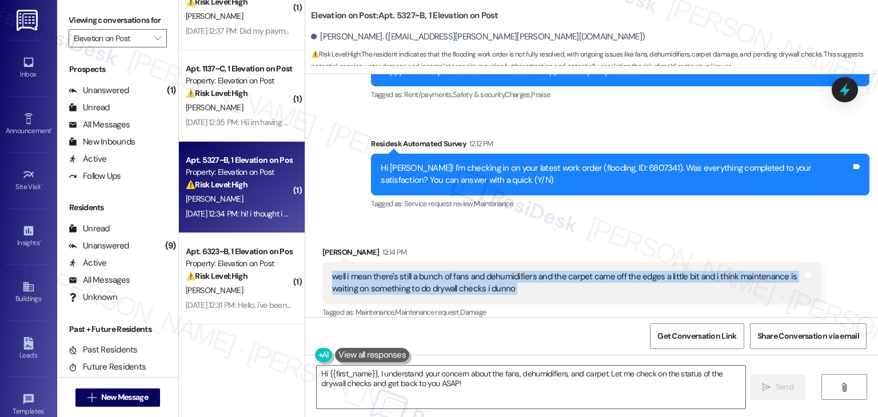
scroll to position [605, 0]
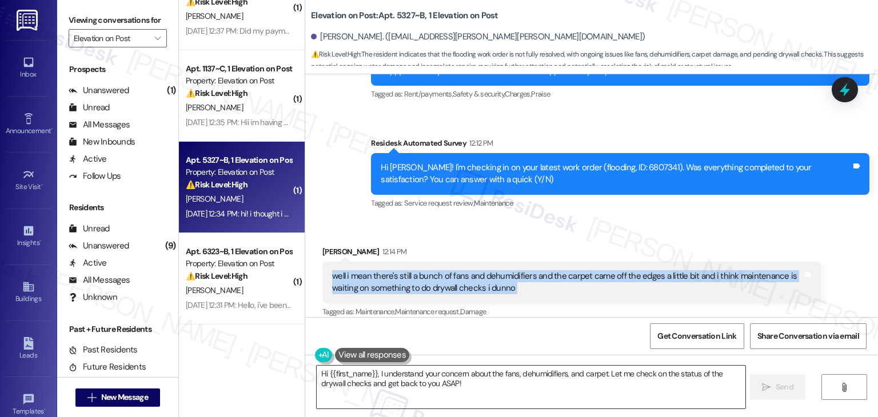
click at [505, 376] on textarea "Hi {{first_name}}, I understand your concern about the fans, dehumidifiers, and…" at bounding box center [531, 387] width 428 height 43
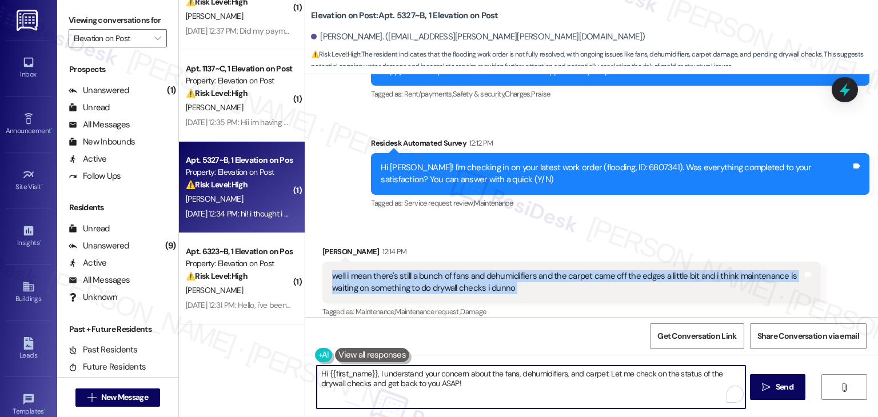
click at [505, 376] on textarea "Hi {{first_name}}, I understand your concern about the fans, dehumidifiers, and…" at bounding box center [531, 387] width 428 height 43
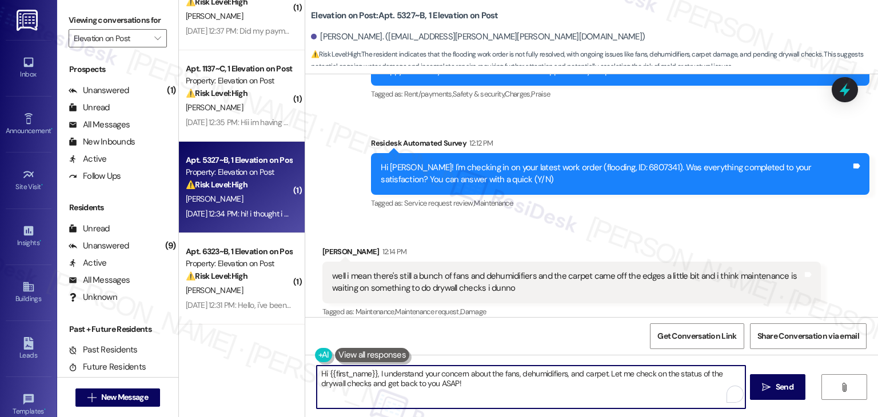
paste textarea "[PERSON_NAME], thanks for the update! It sounds like the work is still in progr…"
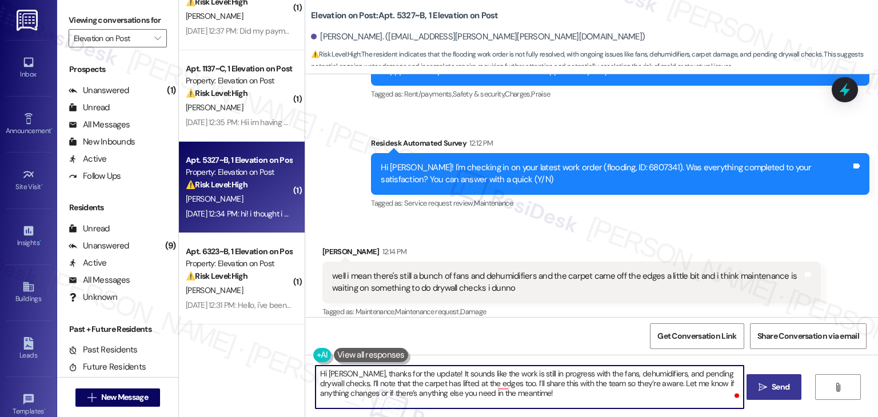
type textarea "Hi [PERSON_NAME], thanks for the update! It sounds like the work is still in pr…"
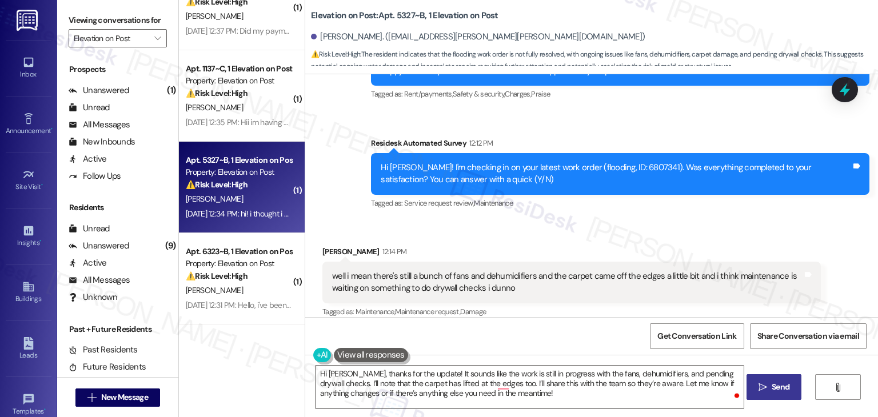
click at [767, 389] on span " Send" at bounding box center [774, 387] width 36 height 12
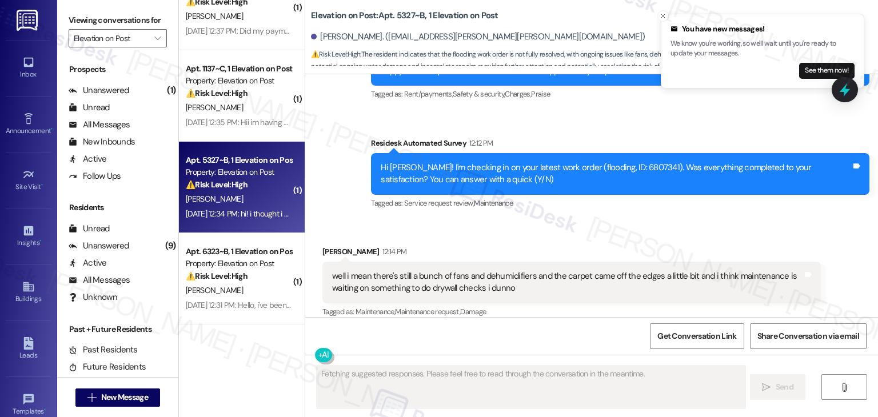
scroll to position [604, 0]
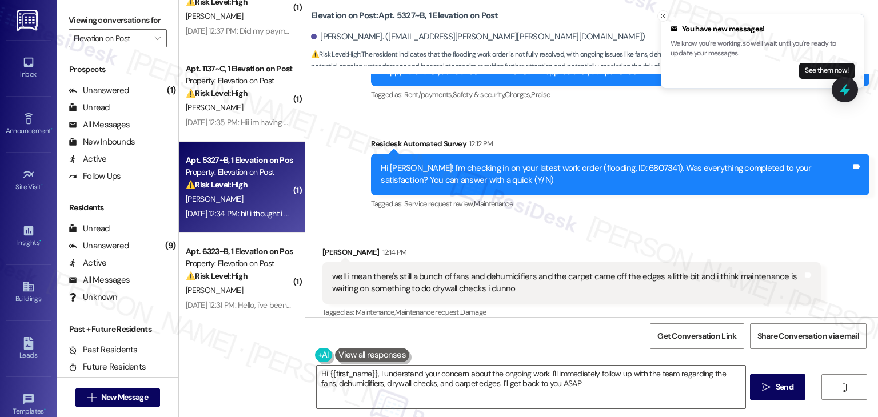
type textarea "Hi {{first_name}}, I understand your concern about the ongoing work. I'll immed…"
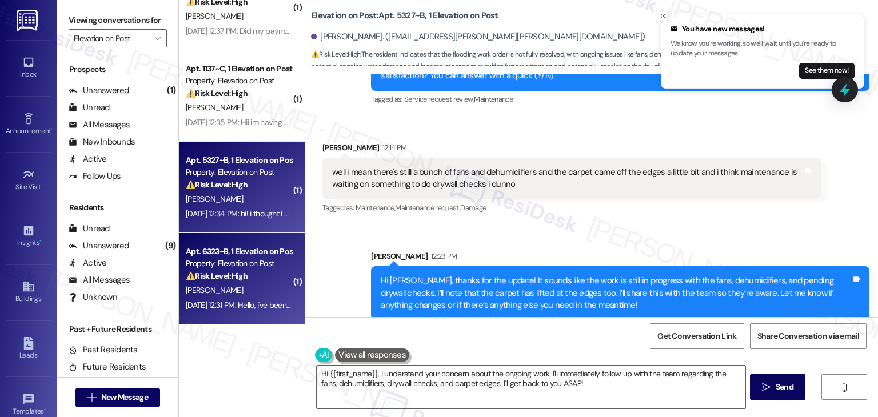
scroll to position [384, 0]
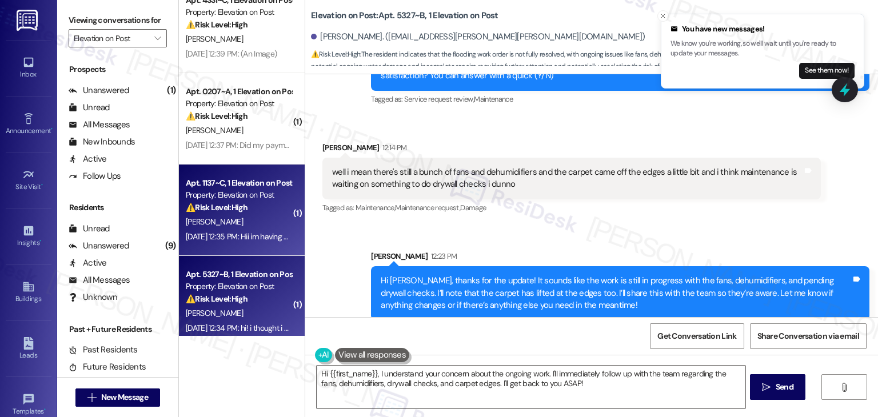
click at [249, 230] on div "[DATE] 12:35 PM: Hii im having problems with flex im figuring it out sorry abou…" at bounding box center [239, 237] width 108 height 14
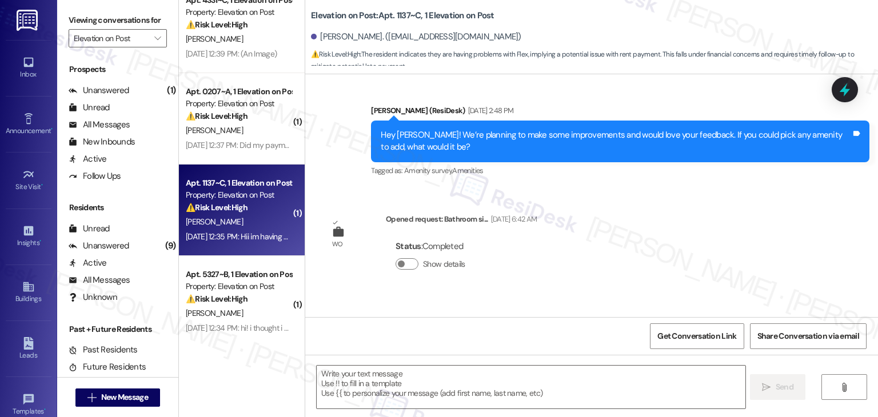
type textarea "Fetching suggested responses. Please feel free to read through the conversation…"
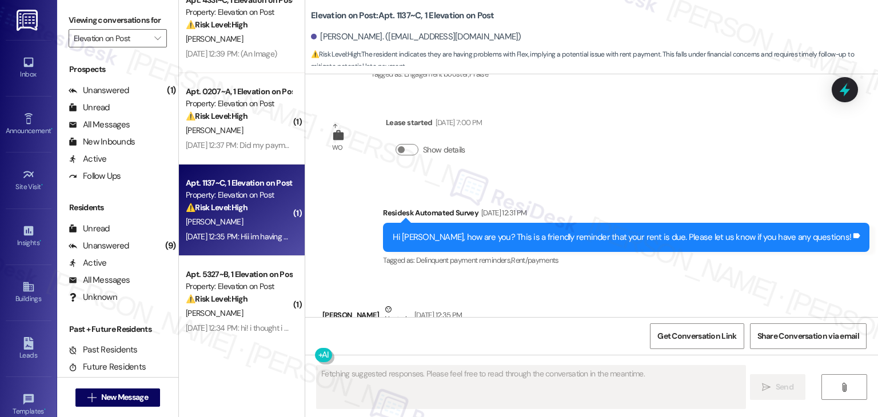
scroll to position [3090, 0]
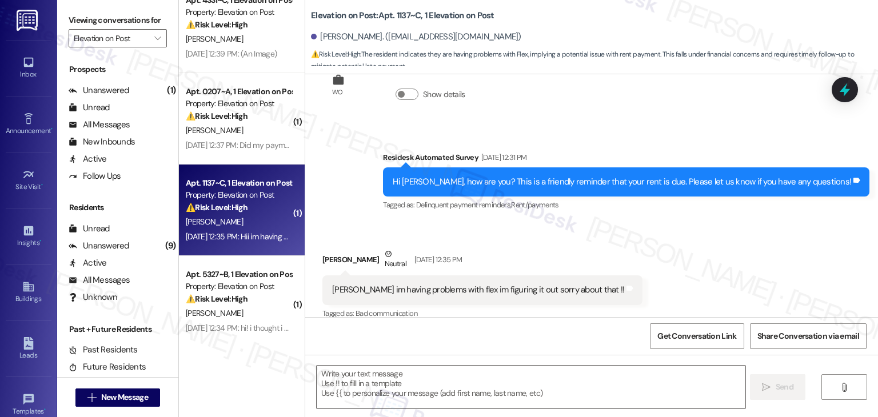
click at [653, 250] on div "Received via SMS [PERSON_NAME] Neutral [DATE] 12:35 PM Hii im having problems w…" at bounding box center [591, 276] width 573 height 109
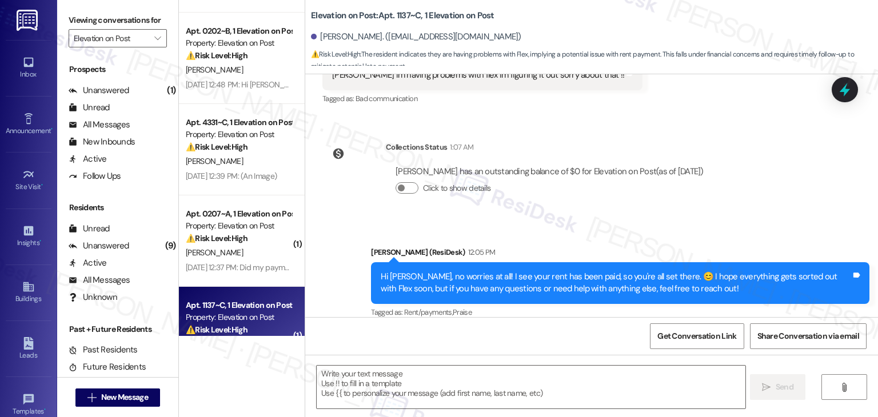
scroll to position [213, 0]
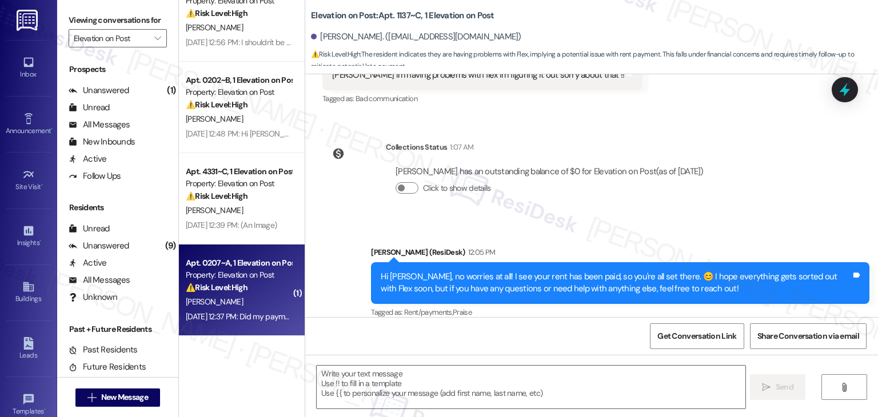
click at [206, 261] on div "Apt. 0207~A, 1 Elevation on Post" at bounding box center [239, 263] width 106 height 12
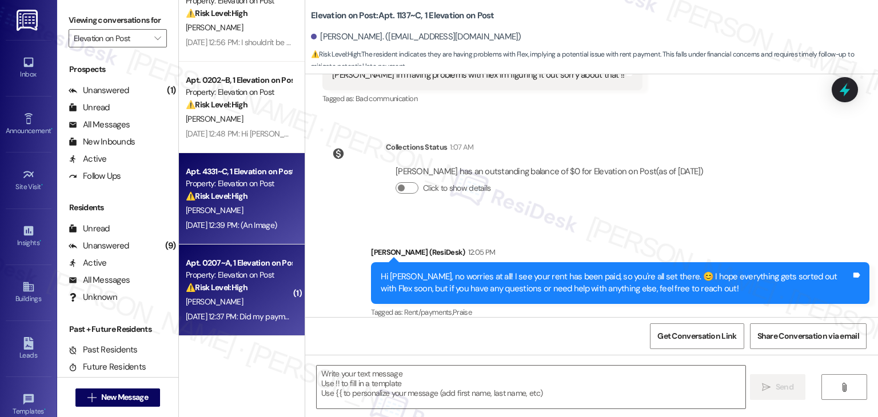
click at [230, 216] on div "[PERSON_NAME]" at bounding box center [239, 211] width 108 height 14
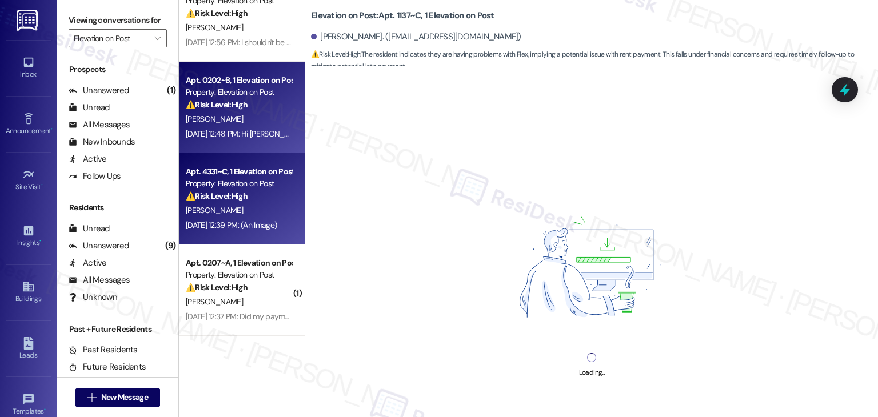
click at [243, 149] on div "Apt. 0202~B, 1 Elevation on Post Property: Elevation on Post ⚠️ Risk Level: Hig…" at bounding box center [242, 107] width 126 height 91
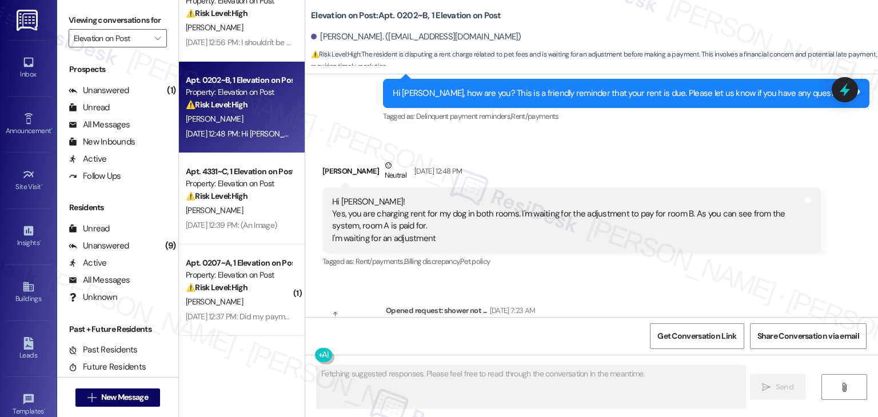
scroll to position [206, 0]
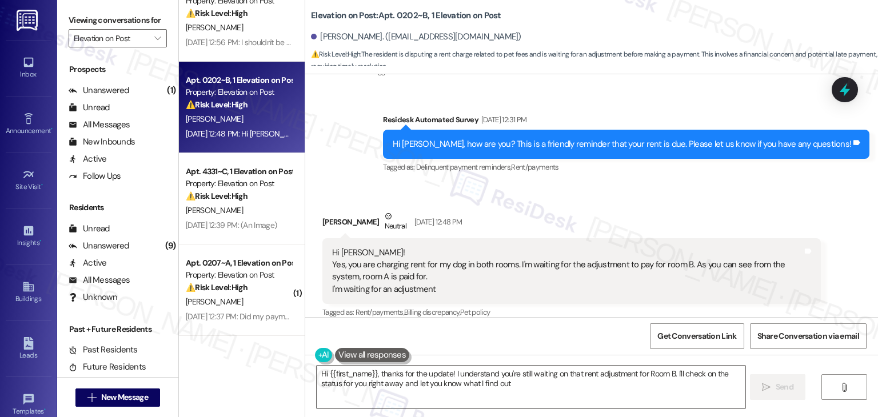
type textarea "Hi {{first_name}}, thanks for the update! I understand you're still waiting on …"
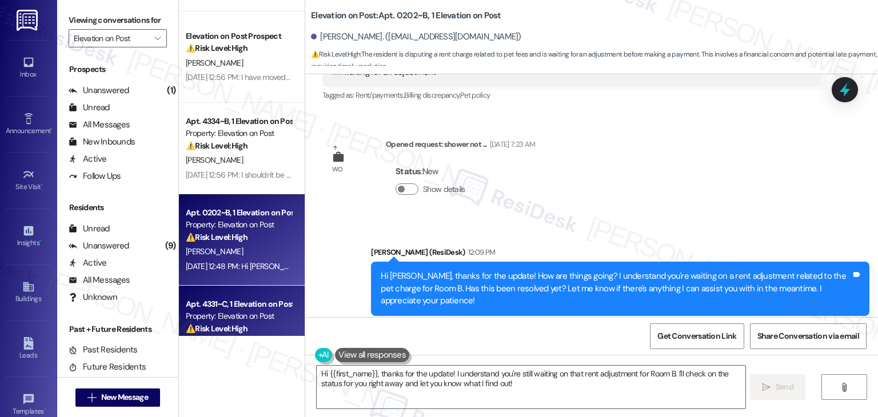
scroll to position [41, 0]
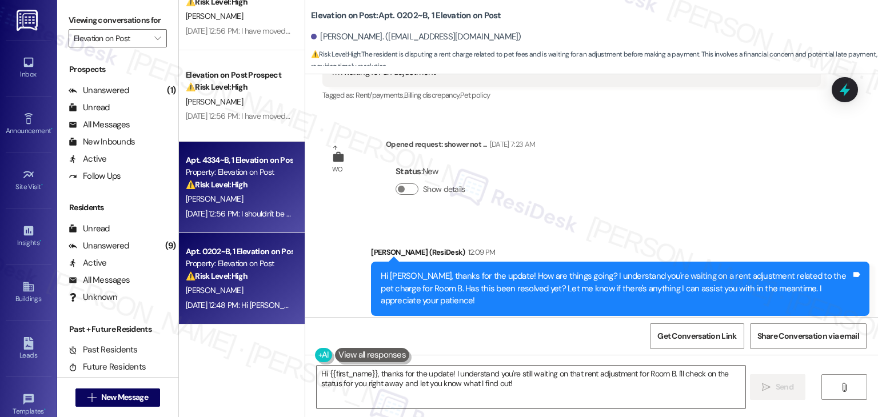
click at [240, 212] on div "[DATE] 12:56 PM: I shouldn't be in the system anymore I'm out of my lease [DATE…" at bounding box center [306, 214] width 240 height 10
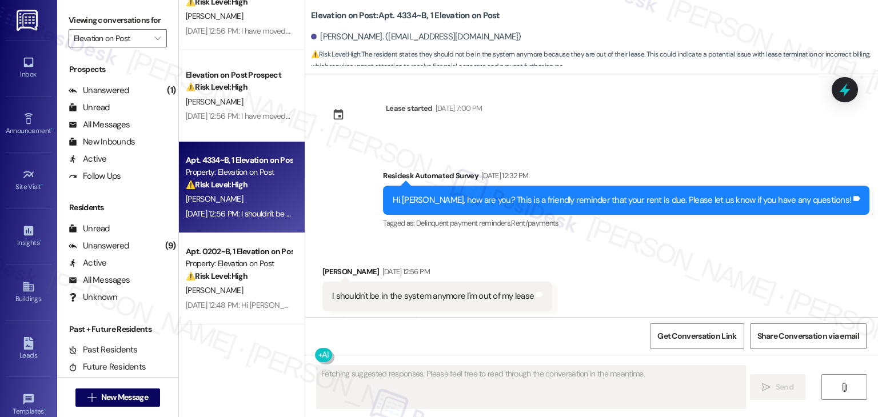
scroll to position [1101, 0]
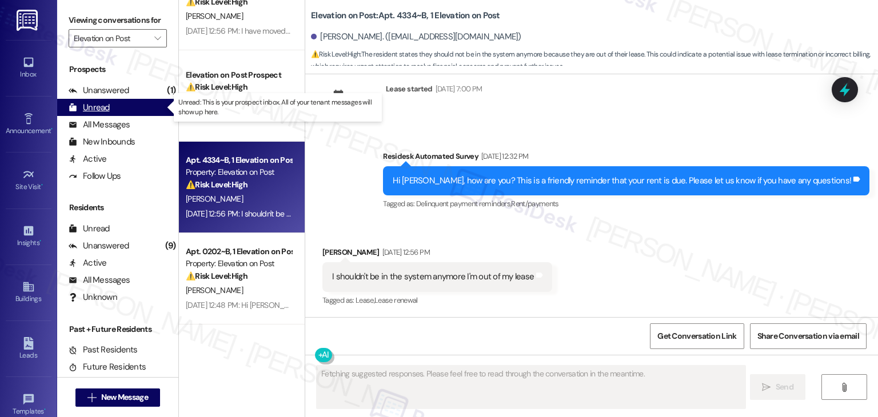
click at [120, 102] on div "Unread (0)" at bounding box center [117, 107] width 121 height 17
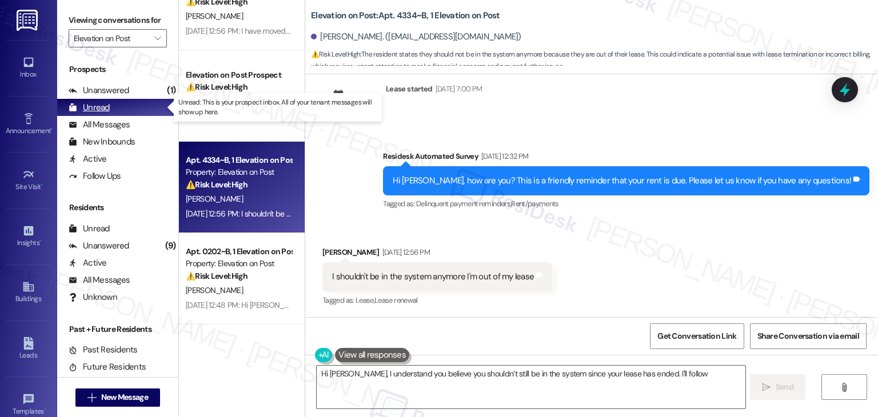
type textarea "Hi [PERSON_NAME], I understand you believe you shouldn’t still be in the system…"
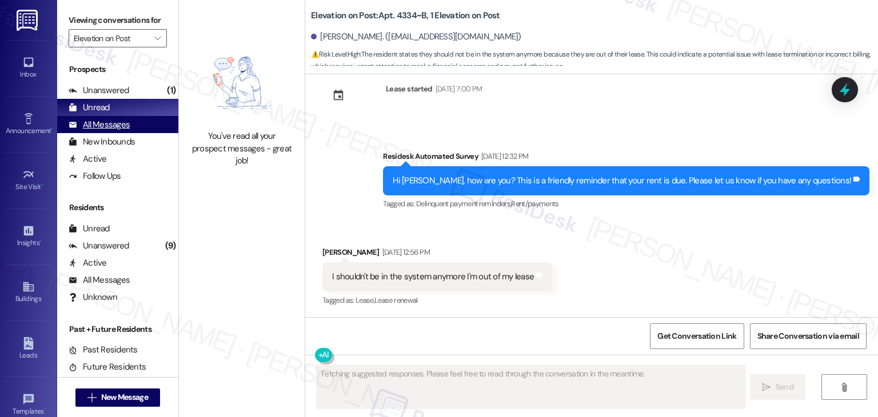
click at [125, 127] on div "All Messages" at bounding box center [99, 125] width 61 height 12
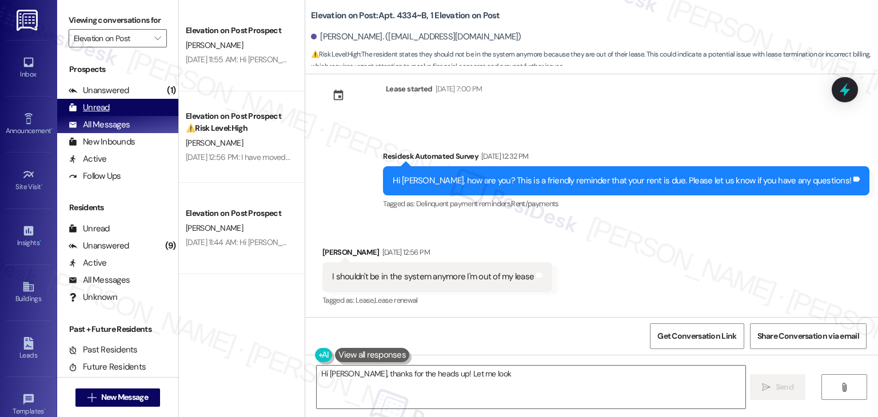
click at [107, 105] on div "Unread" at bounding box center [89, 108] width 41 height 12
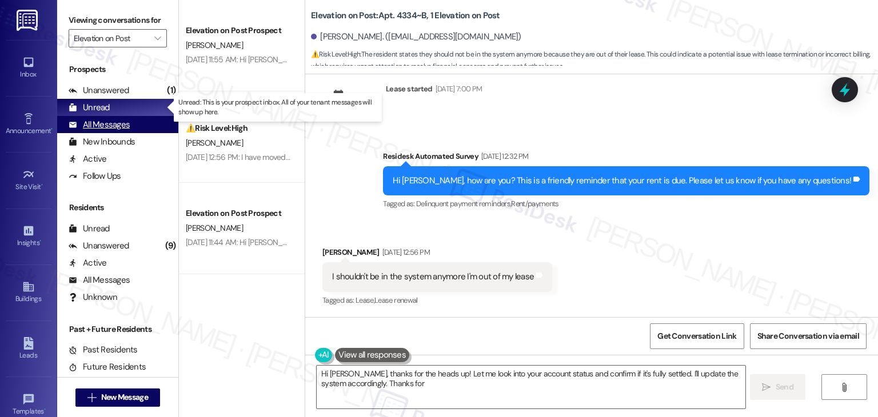
type textarea "Hi [PERSON_NAME], thanks for the heads up! Let me look into your account status…"
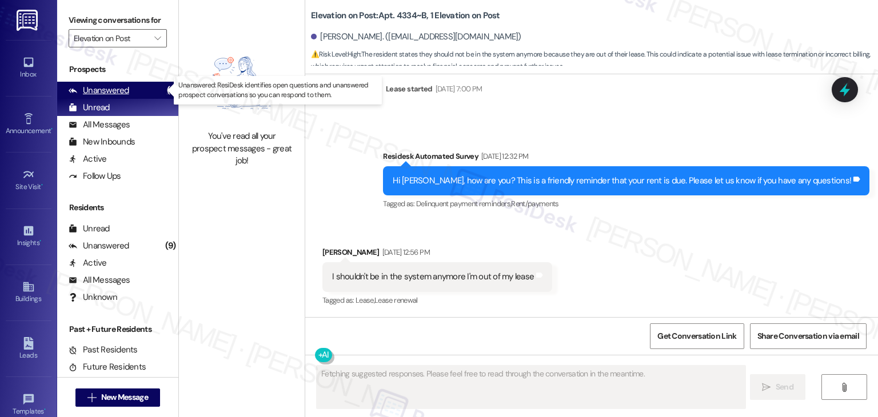
click at [118, 86] on div "Unanswered" at bounding box center [99, 91] width 61 height 12
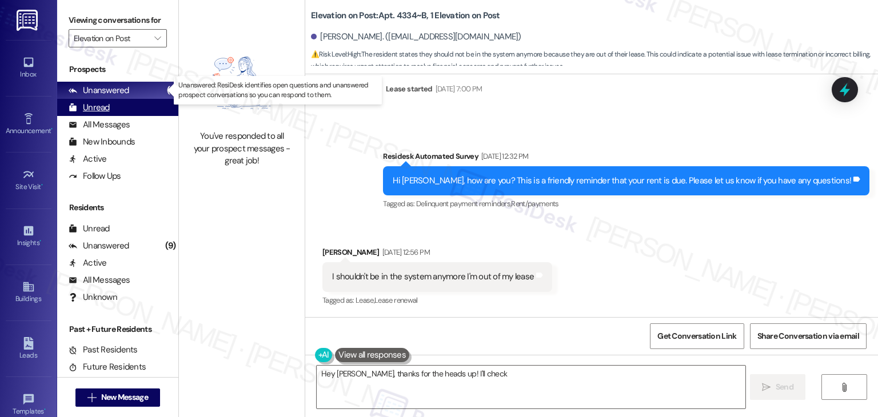
type textarea "Hey [PERSON_NAME], thanks for the heads up! I'll check on"
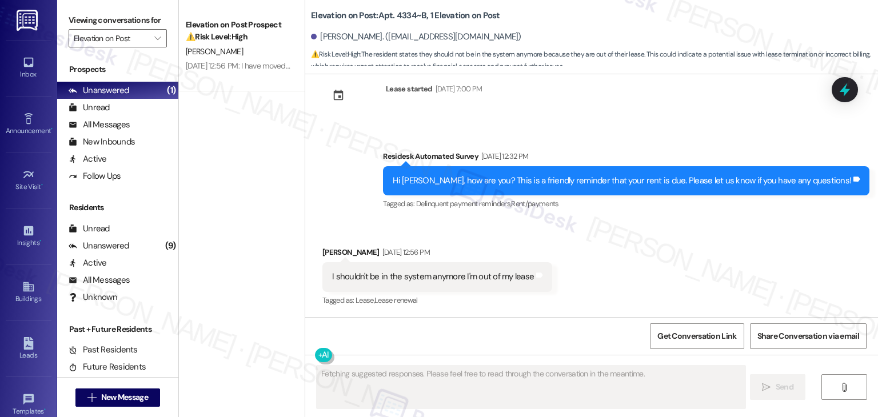
click at [373, 206] on div "Survey, sent via SMS Residesk Automated Survey [DATE] 12:32 PM Hi [PERSON_NAME]…" at bounding box center [591, 173] width 573 height 97
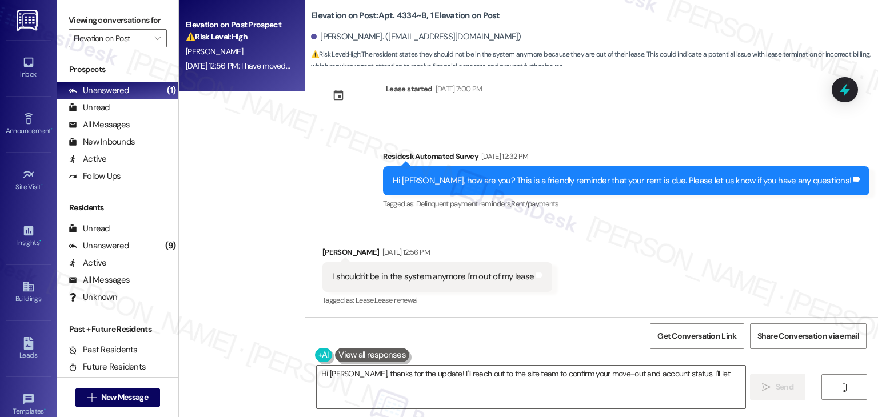
type textarea "Hi [PERSON_NAME], thanks for the update! I'll reach out to the site team to con…"
click at [192, 49] on span "[PERSON_NAME]" at bounding box center [214, 51] width 57 height 10
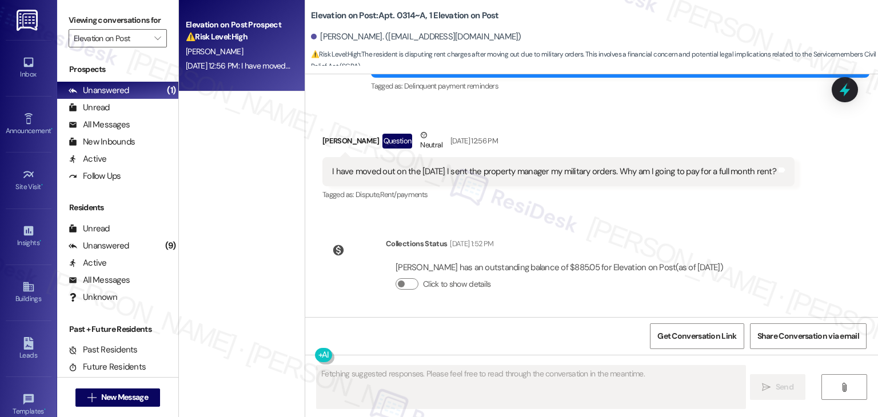
scroll to position [696, 0]
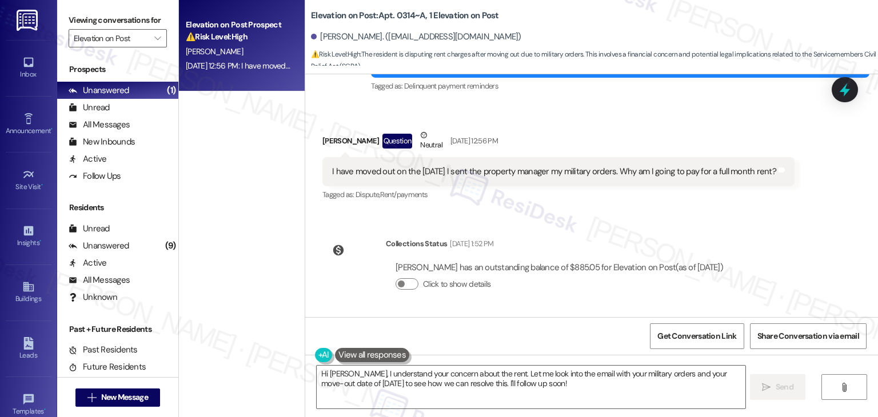
click at [668, 225] on div "WO Opened request: Not turning on [DATE] 1:45 PM Status : Completed Show detail…" at bounding box center [591, 195] width 573 height 243
click at [736, 235] on div "Collections Status [DATE] 1:52 PM [PERSON_NAME] has an outstanding balance of $…" at bounding box center [528, 273] width 428 height 88
click at [736, 234] on div "Collections Status [DATE] 1:52 PM [PERSON_NAME] has an outstanding balance of $…" at bounding box center [528, 273] width 428 height 88
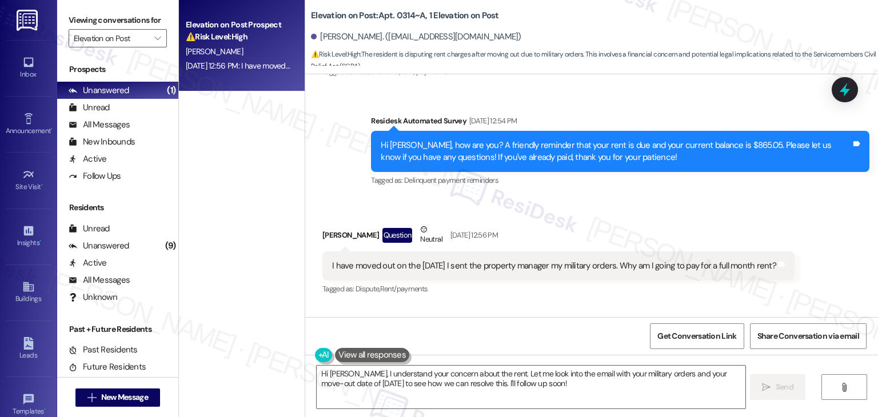
scroll to position [582, 0]
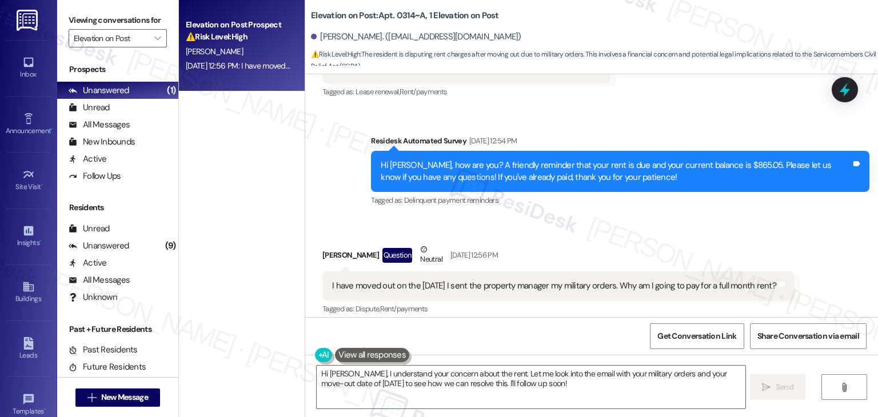
click at [616, 210] on div "Survey, sent via SMS Residesk Automated Survey [DATE] 12:54 PM Hi [PERSON_NAME]…" at bounding box center [620, 171] width 516 height 91
click at [580, 186] on div "Hi [PERSON_NAME], how are you? A friendly reminder that your rent is due and yo…" at bounding box center [620, 172] width 499 height 42
click at [580, 187] on div "Hi [PERSON_NAME], how are you? A friendly reminder that your rent is due and yo…" at bounding box center [620, 172] width 499 height 42
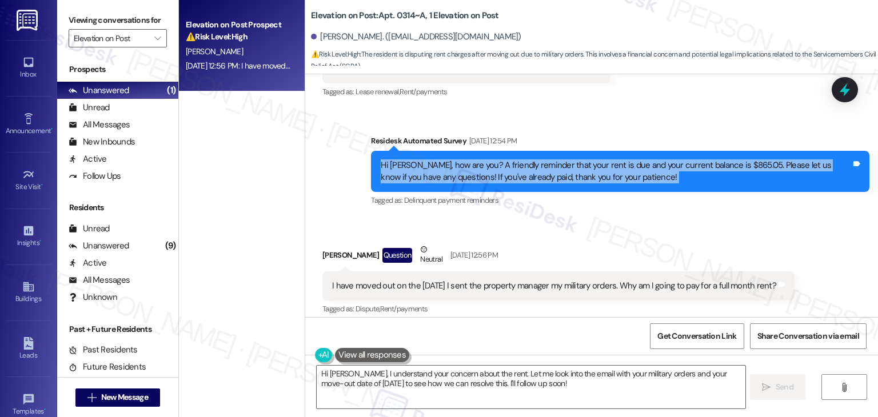
click at [580, 187] on div "Hi [PERSON_NAME], how are you? A friendly reminder that your rent is due and yo…" at bounding box center [620, 172] width 499 height 42
copy div "Hi [PERSON_NAME], how are you? A friendly reminder that your rent is due and yo…"
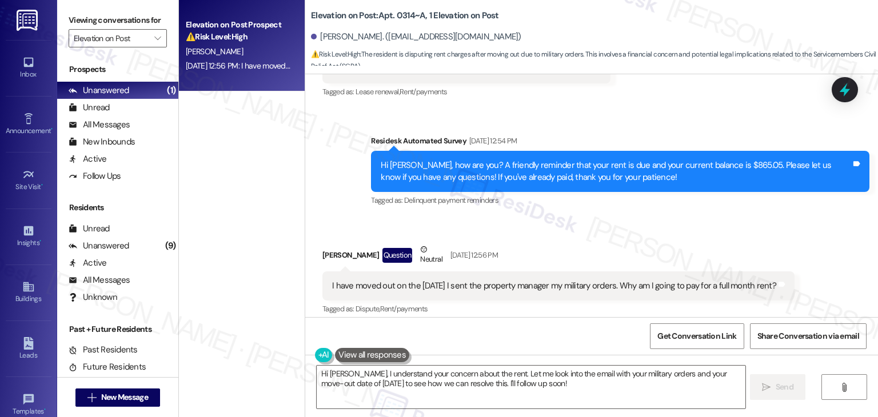
click at [456, 291] on div "I have moved out on the [DATE] I sent the property manager my military orders. …" at bounding box center [554, 286] width 444 height 12
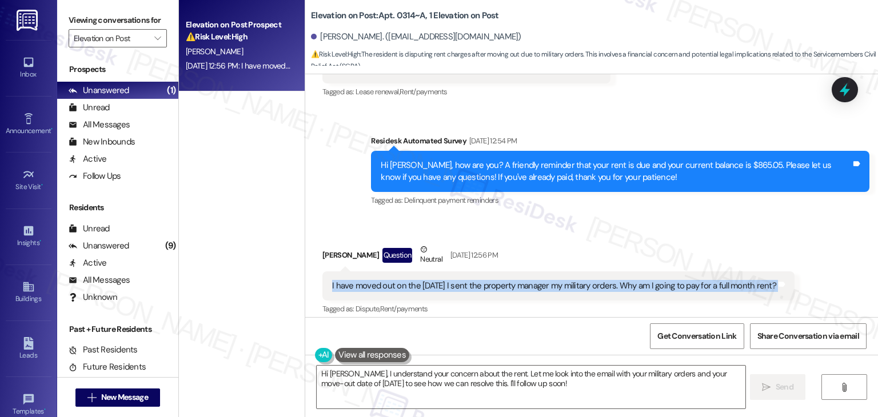
click at [456, 291] on div "I have moved out on the [DATE] I sent the property manager my military orders. …" at bounding box center [554, 286] width 444 height 12
copy div "I have moved out on the [DATE] I sent the property manager my military orders. …"
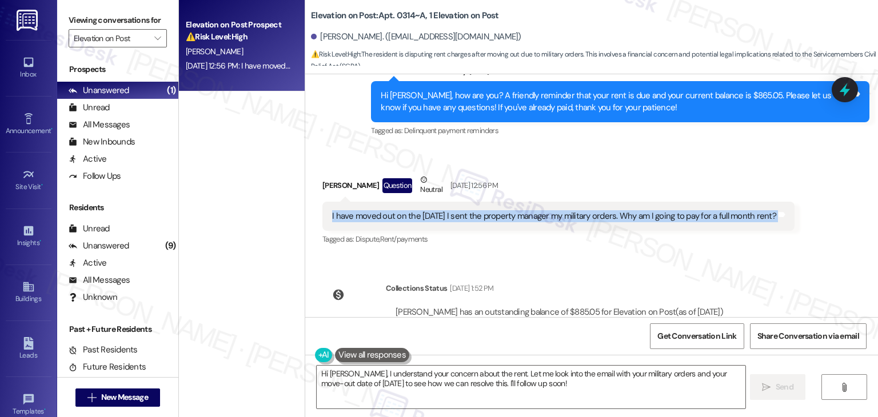
scroll to position [696, 0]
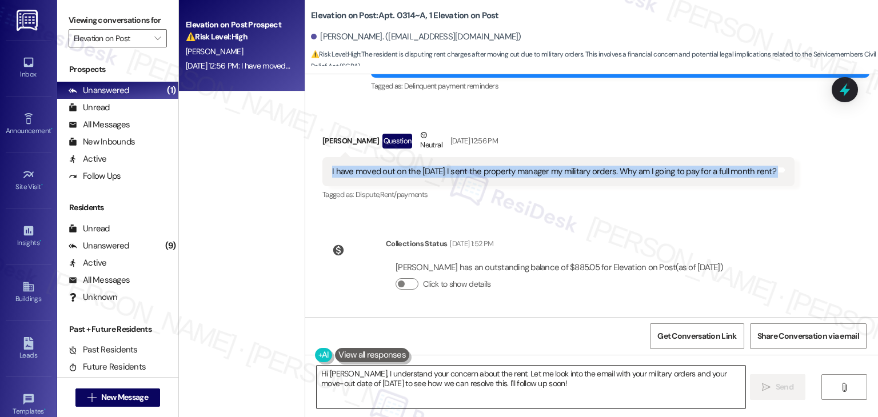
click at [442, 382] on textarea "Hi [PERSON_NAME], I understand your concern about the rent. Let me look into th…" at bounding box center [531, 387] width 428 height 43
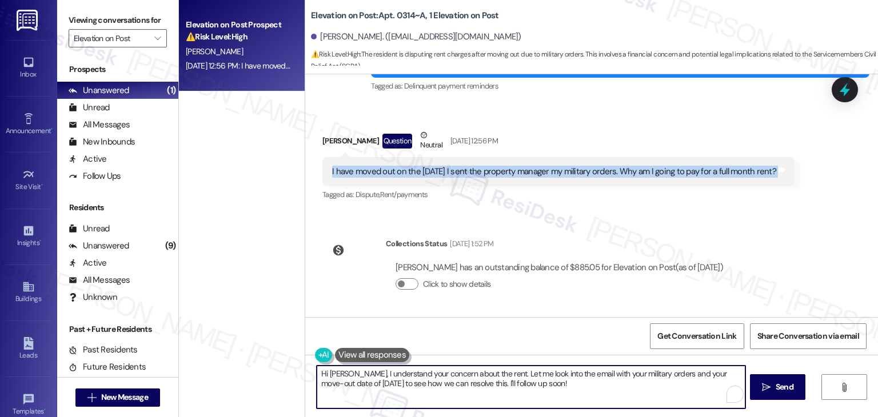
click at [442, 382] on textarea "Hi [PERSON_NAME], I understand your concern about the rent. Let me look into th…" at bounding box center [531, 387] width 428 height 43
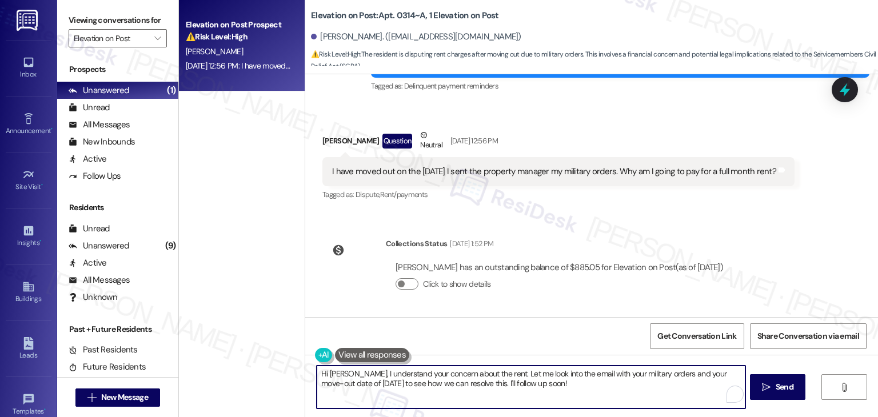
click at [442, 382] on textarea "Hi [PERSON_NAME], I understand your concern about the rent. Let me look into th…" at bounding box center [531, 387] width 428 height 43
paste textarea "thanks for reaching out! I understand you moved out on [DATE] and already sent …"
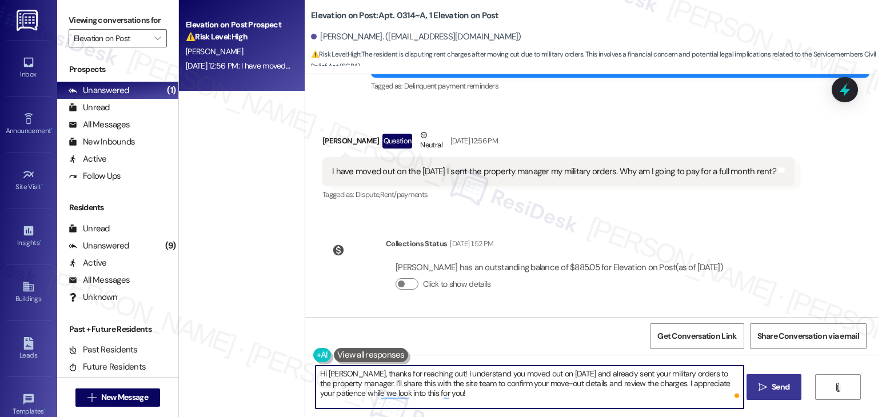
type textarea "Hi [PERSON_NAME], thanks for reaching out! I understand you moved out on [DATE]…"
click at [774, 383] on span "Send" at bounding box center [781, 387] width 18 height 12
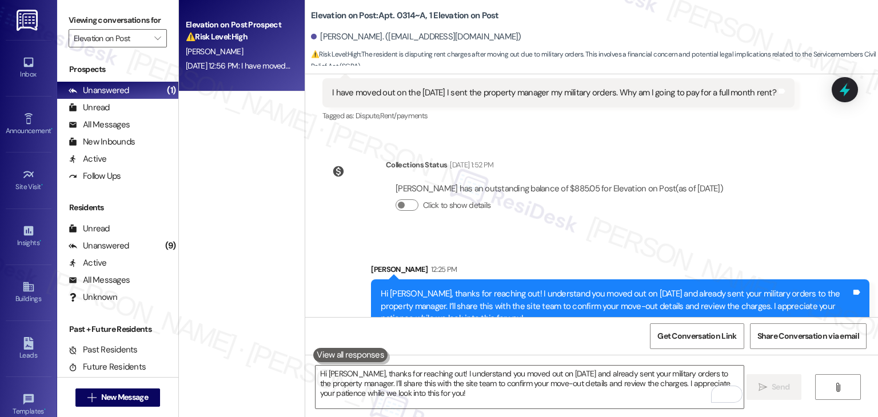
scroll to position [800, 0]
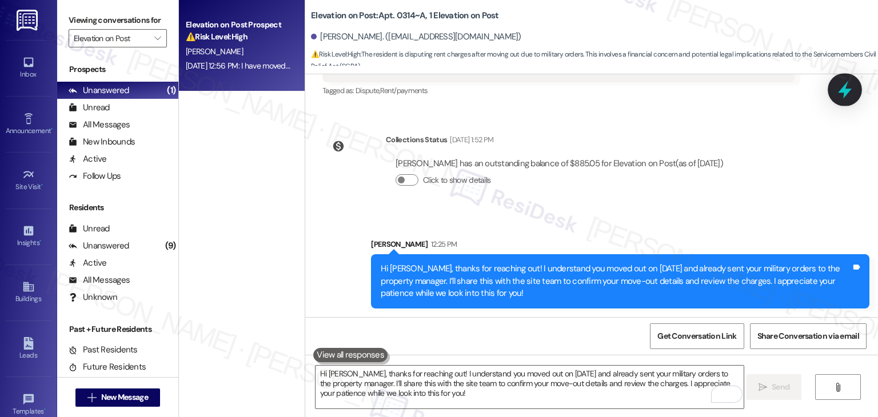
click at [853, 88] on icon at bounding box center [844, 89] width 19 height 19
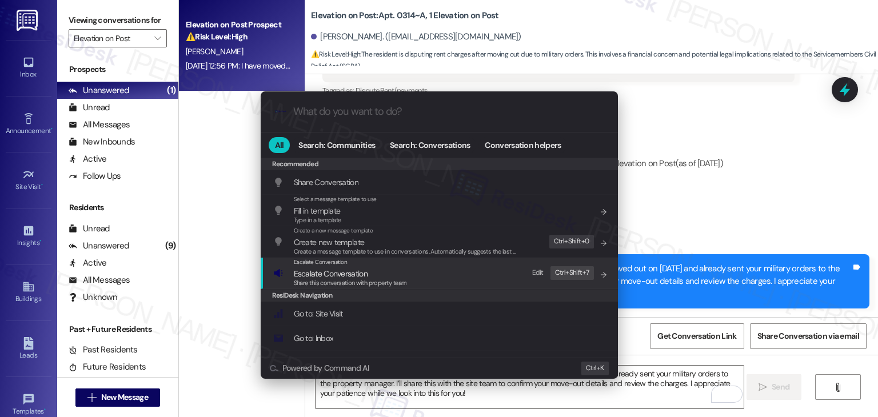
click at [352, 277] on span "Escalate Conversation" at bounding box center [331, 274] width 74 height 10
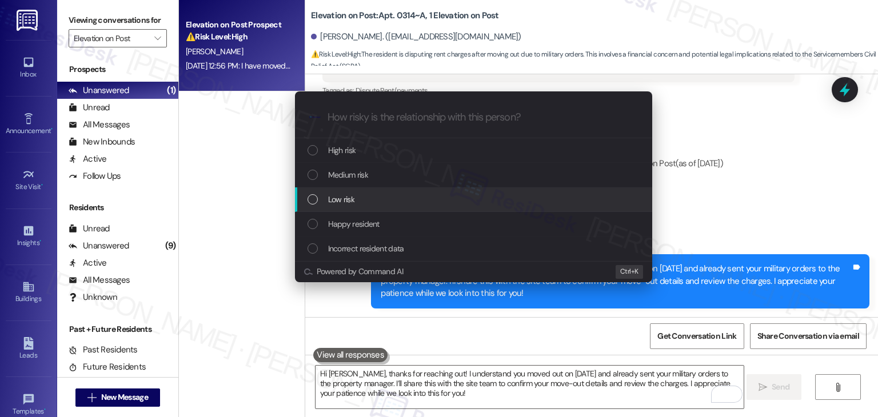
click at [314, 200] on div "List of options" at bounding box center [313, 199] width 10 height 10
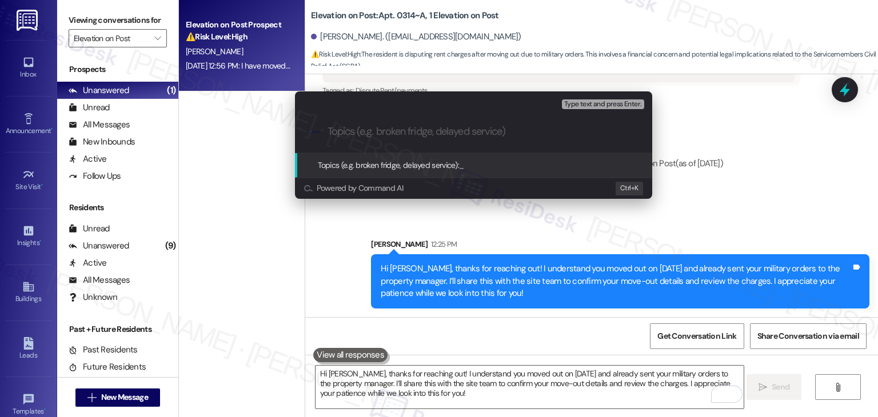
paste input "Move-Out & Military Orders – Rent Charge Dispute"
type input "Move-Out & Military Orders – Rent Charge Dispute"
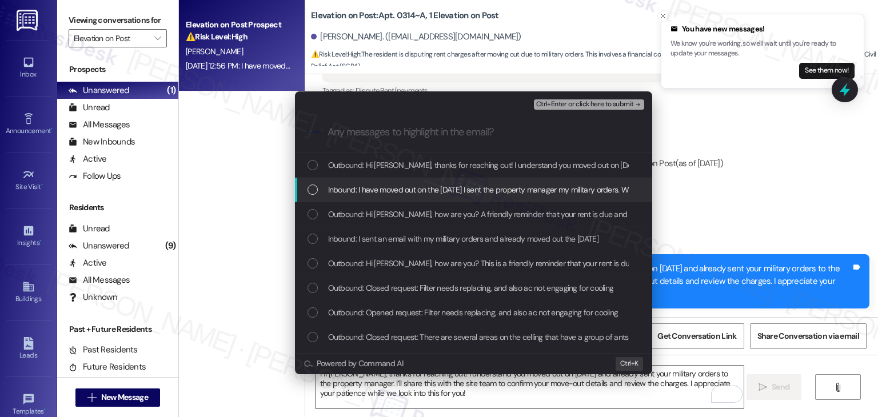
click at [311, 188] on div "List of options" at bounding box center [313, 190] width 10 height 10
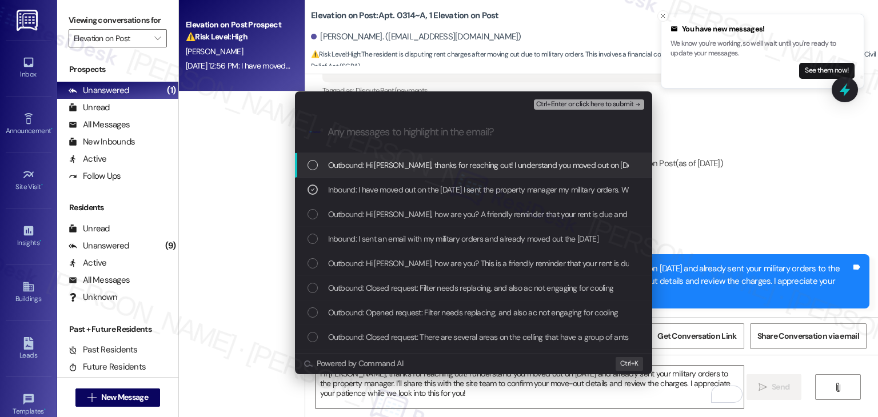
click at [597, 104] on span "Ctrl+Enter or click here to submit" at bounding box center [585, 105] width 98 height 8
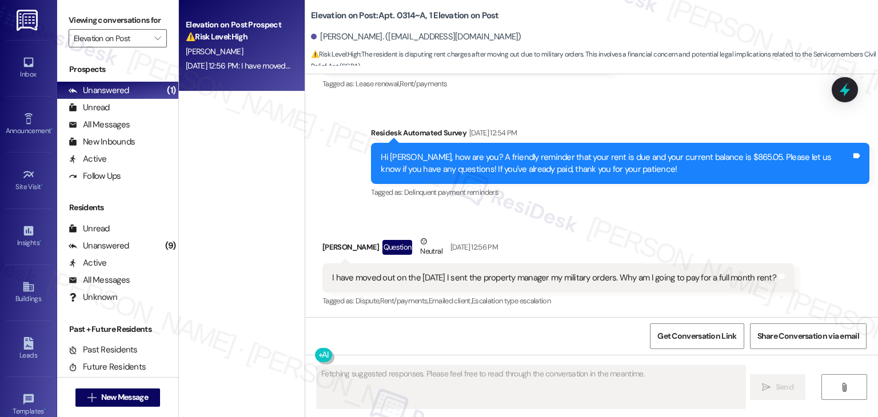
scroll to position [591, 0]
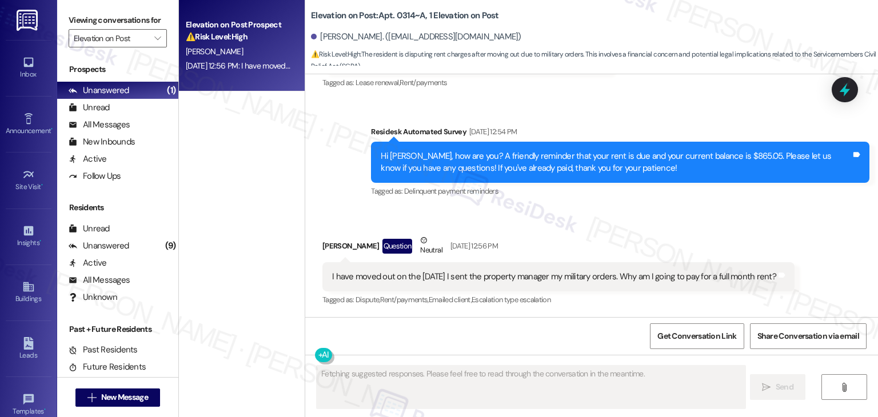
click at [148, 27] on label "Viewing conversations for" at bounding box center [118, 20] width 98 height 18
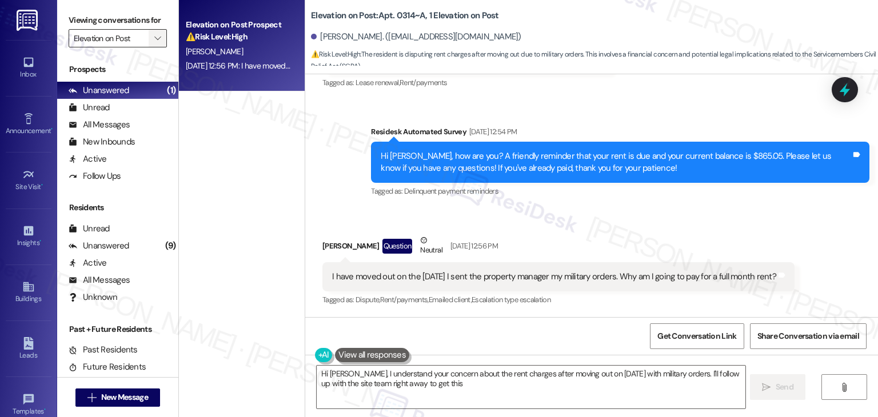
click at [154, 37] on icon "" at bounding box center [157, 38] width 6 height 9
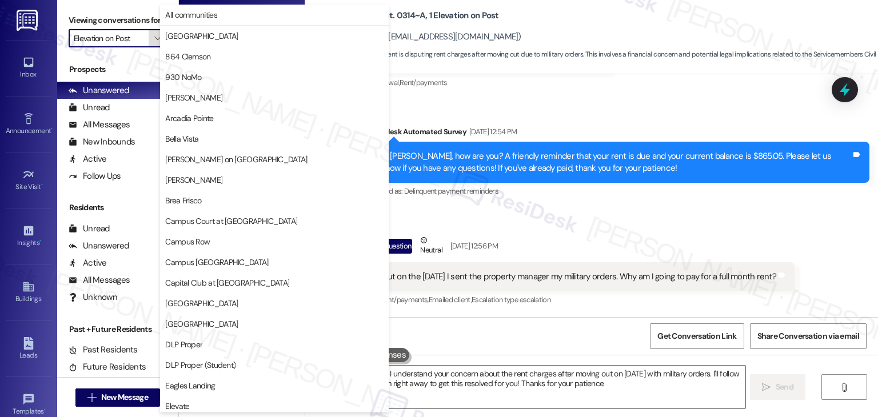
type textarea "Hi Zackarie, I understand your concern about the rent charges after moving out …"
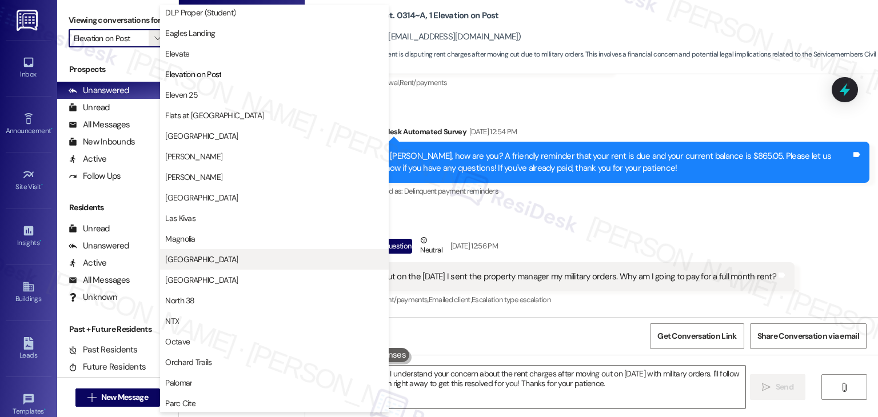
scroll to position [334, 0]
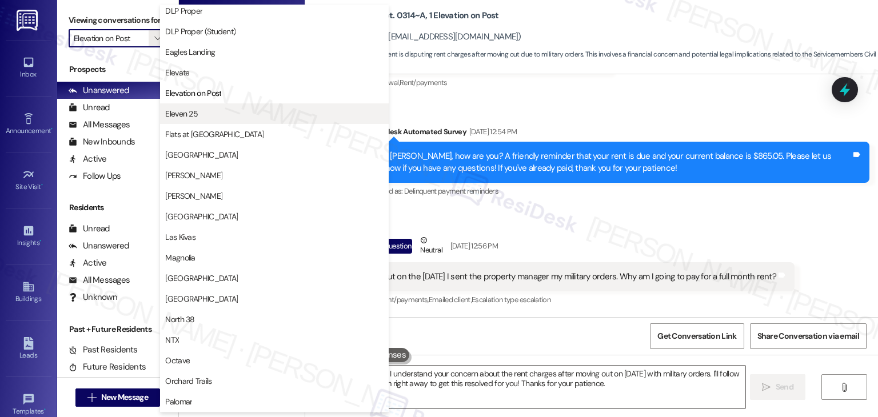
click at [205, 115] on span "Eleven 25" at bounding box center [274, 113] width 218 height 11
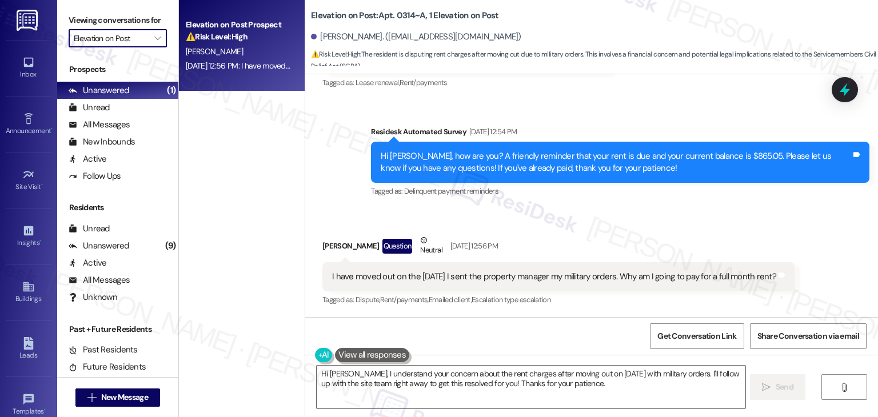
type input "Eleven 25"
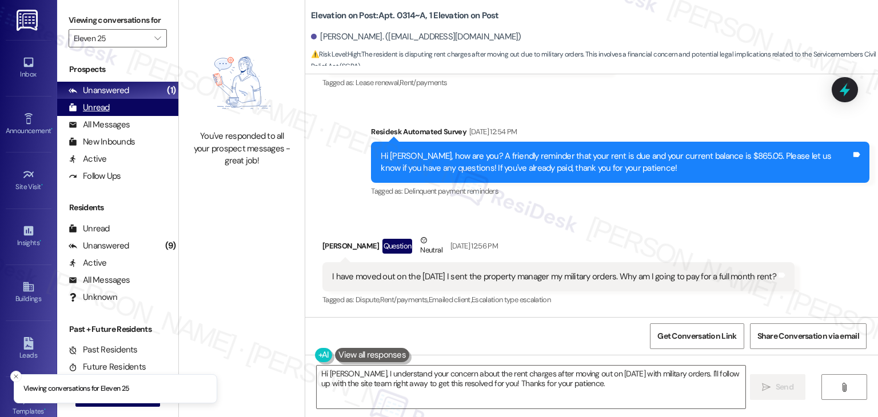
click at [95, 102] on div "Unread" at bounding box center [89, 108] width 41 height 12
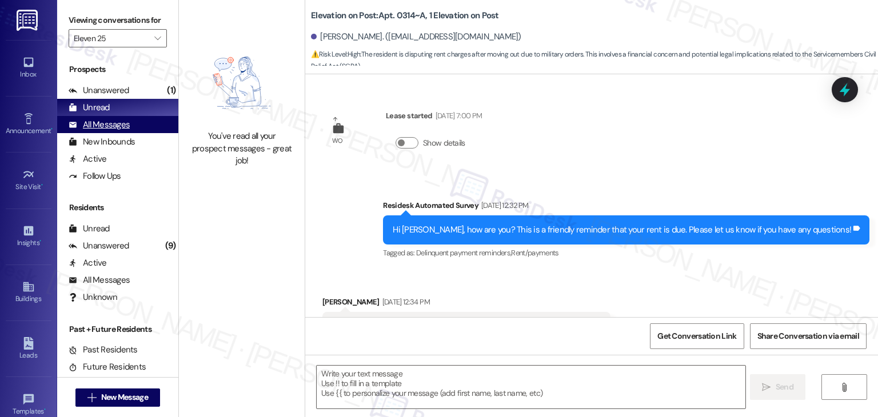
type textarea "Fetching suggested responses. Please feel free to read through the conversation…"
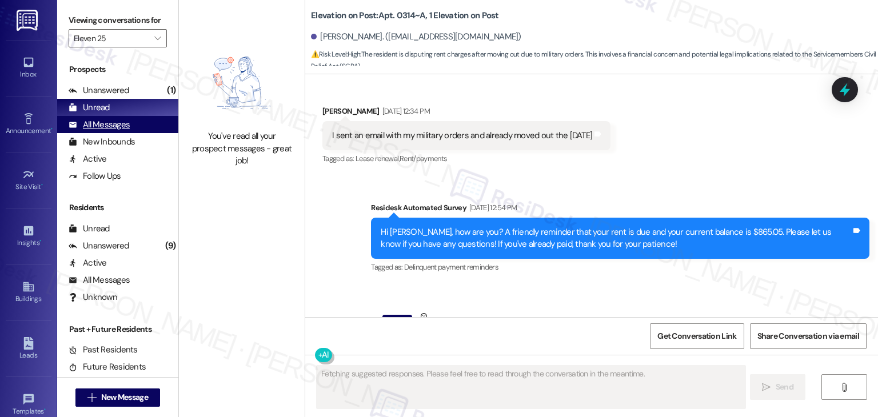
scroll to position [591, 0]
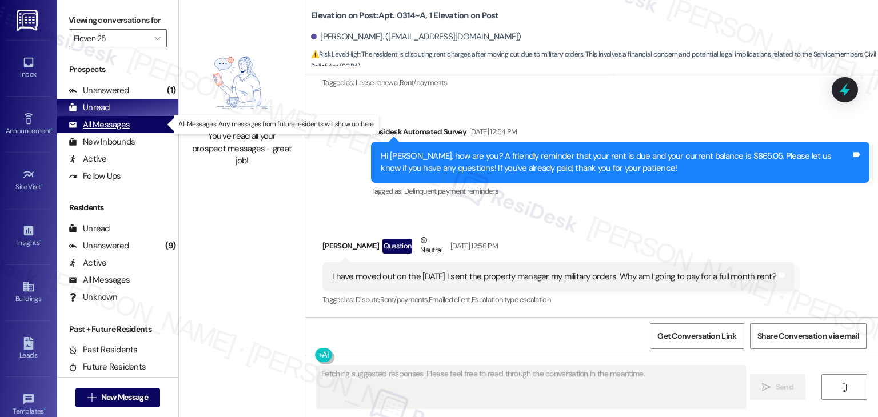
click at [105, 127] on div "All Messages" at bounding box center [99, 125] width 61 height 12
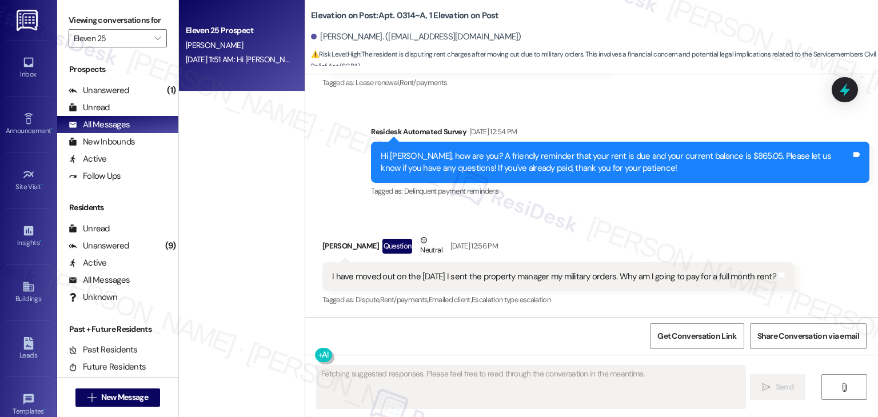
click at [199, 60] on div "Aug 25, 2025 at 11:51 AM: Hi Julianna! We're so glad you chose Eleven 25! We wo…" at bounding box center [553, 59] width 735 height 10
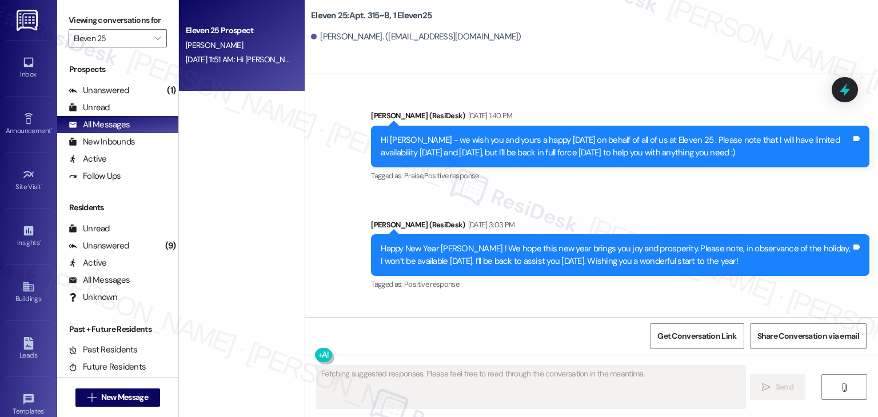
scroll to position [629, 0]
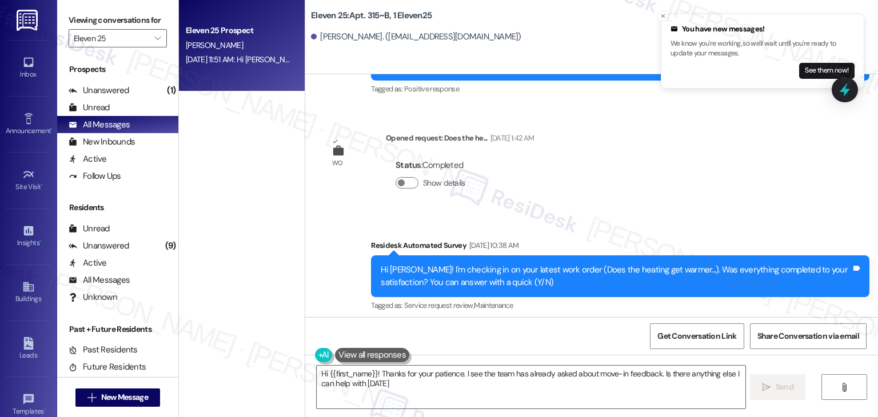
type textarea "Hi {{first_name}}! Thanks for your patience. I see the team has already asked a…"
drag, startPoint x: 872, startPoint y: 153, endPoint x: 877, endPoint y: 163, distance: 11.3
click at [877, 163] on div "Survey, sent via SMS Residesk Automated Survey Jun 21, 2023 at 12:19 PM Hi Juli…" at bounding box center [591, 195] width 573 height 243
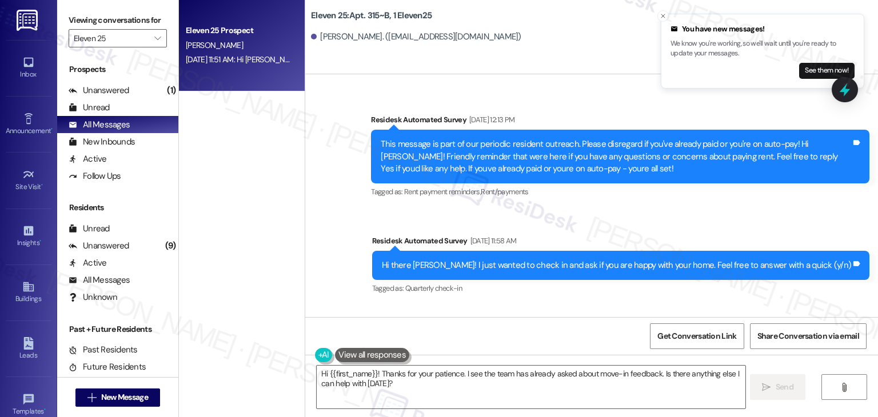
scroll to position [1871, 0]
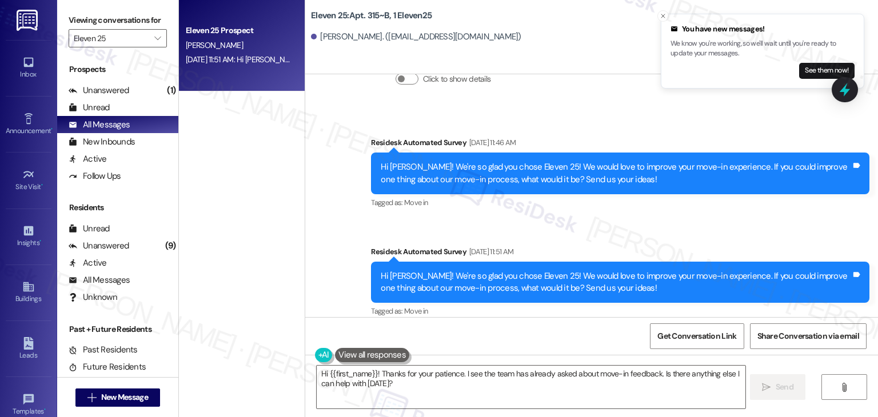
click at [688, 217] on div "Survey, sent via SMS Residesk Automated Survey Aug 08, 2025 at 11:46 AM Hi Juli…" at bounding box center [591, 219] width 573 height 217
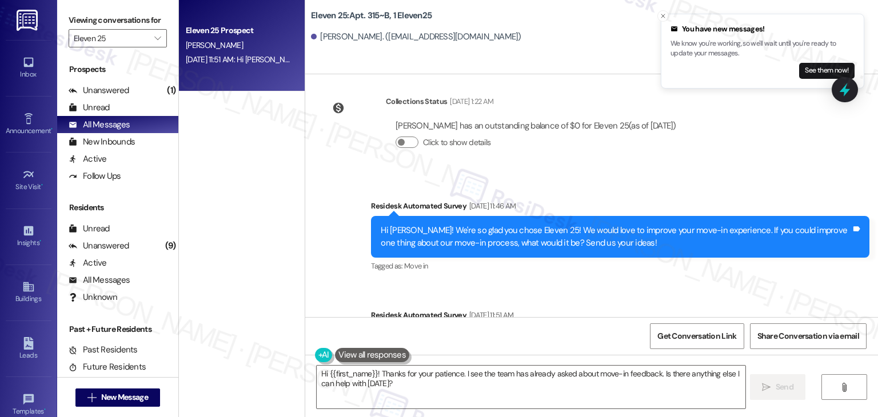
scroll to position [1756, 0]
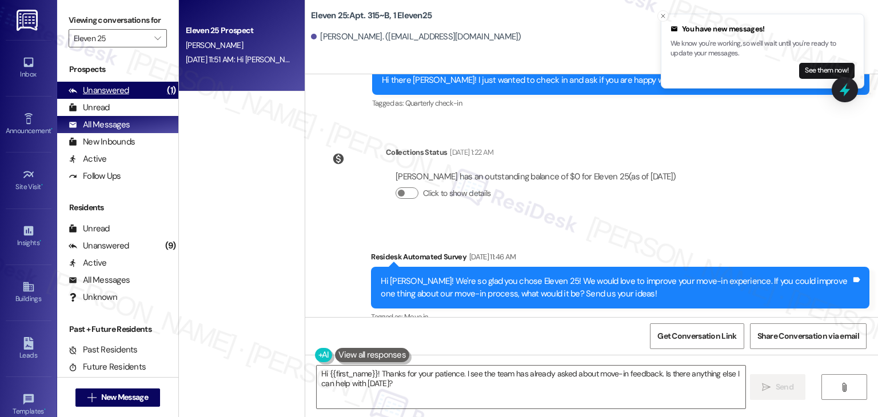
click at [129, 85] on div "Unanswered (1)" at bounding box center [117, 90] width 121 height 17
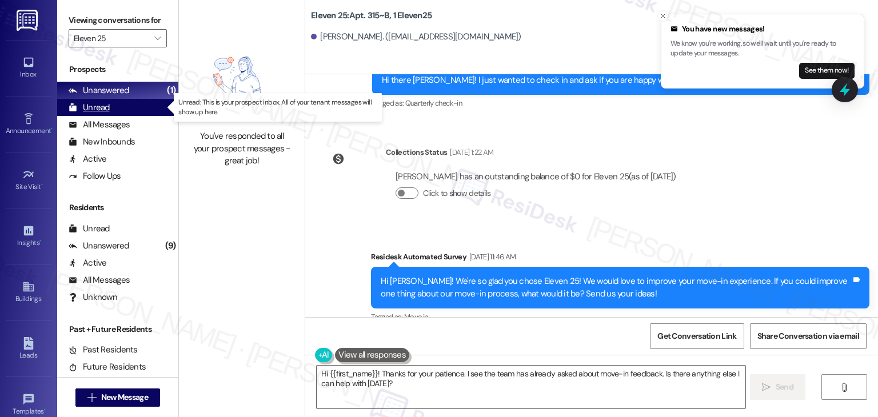
click at [115, 105] on div "Unread (0)" at bounding box center [117, 107] width 121 height 17
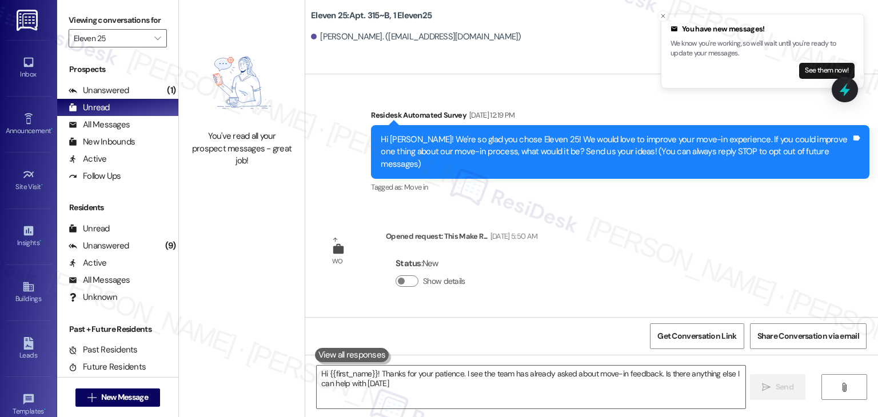
type textarea "Hi {{first_name}}! Thanks for your patience. I see the team has already asked a…"
click at [353, 194] on div "Survey, sent via SMS Residesk Automated Survey Jun 21, 2023 at 12:19 PM Hi Juli…" at bounding box center [591, 195] width 573 height 243
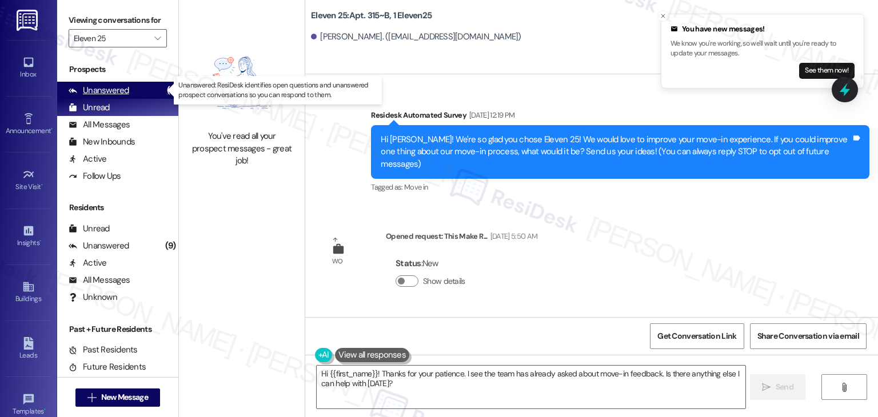
click at [111, 83] on div "Unanswered (1)" at bounding box center [117, 90] width 121 height 17
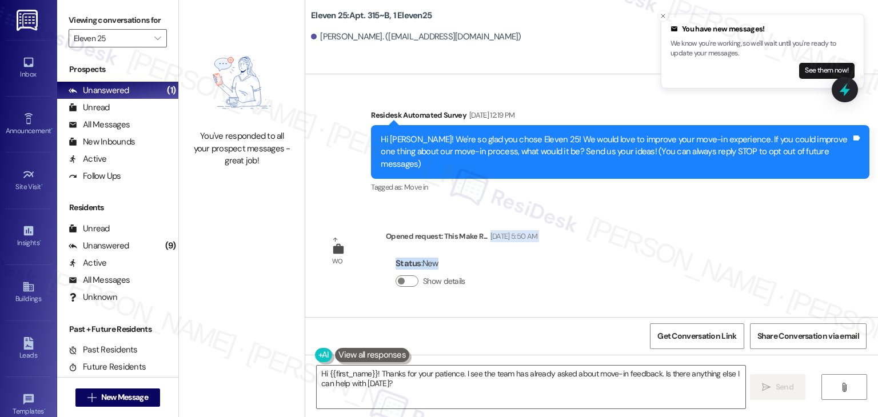
click at [634, 234] on div "Survey, sent via SMS Residesk Automated Survey Jun 21, 2023 at 12:19 PM Hi Juli…" at bounding box center [591, 195] width 573 height 243
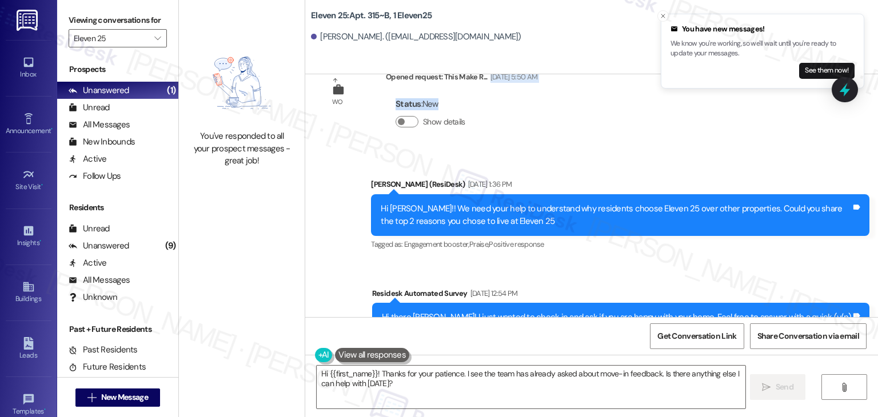
scroll to position [286, 0]
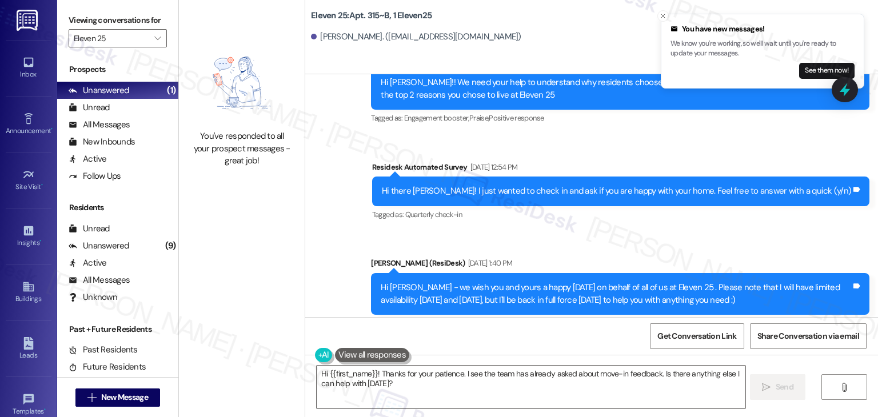
click at [359, 205] on div "Announcement, sent via SMS Sarah (ResiDesk) Sep 20, 2023 at 1:36 PM Hi Julianna…" at bounding box center [591, 237] width 573 height 422
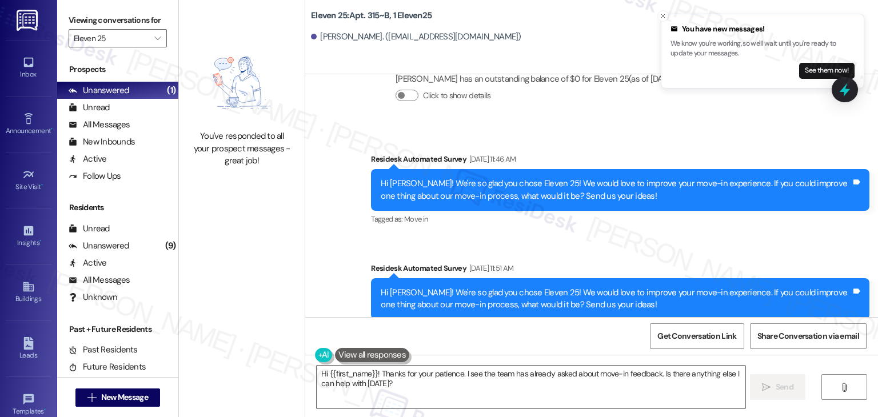
scroll to position [1871, 0]
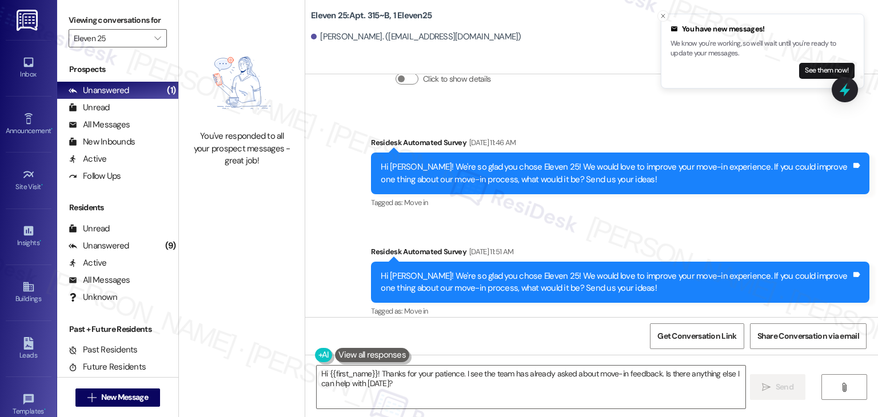
click at [632, 210] on div "Survey, sent via SMS Residesk Automated Survey Aug 08, 2025 at 11:46 AM Hi Juli…" at bounding box center [591, 219] width 573 height 217
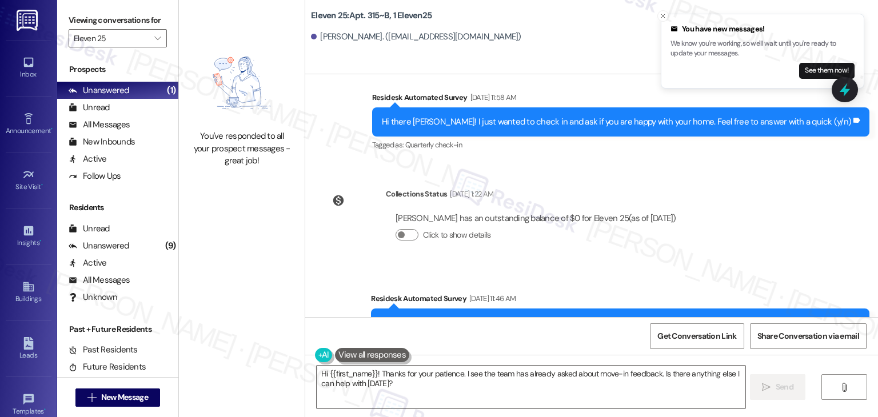
scroll to position [1688, 0]
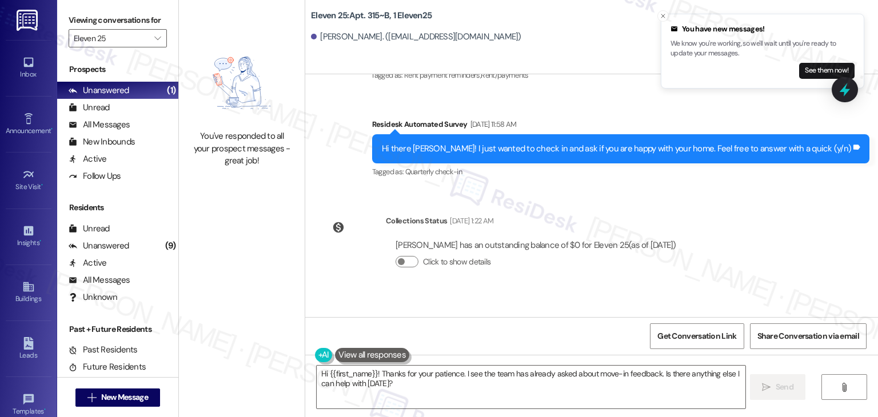
click at [761, 227] on div "Survey, sent via SMS Residesk Automated Survey Jun 21, 2023 at 12:19 PM Hi Juli…" at bounding box center [591, 195] width 573 height 243
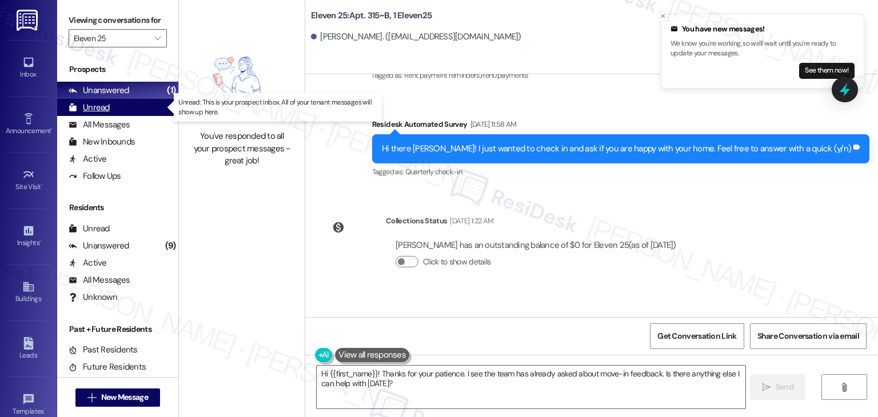
click at [116, 105] on div "Unread (0)" at bounding box center [117, 107] width 121 height 17
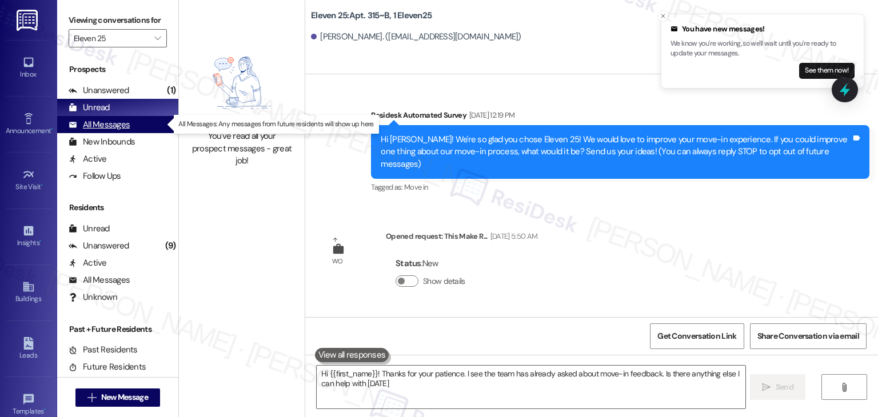
type textarea "Hi {{first_name}}! Thanks for your patience. I see the team has already asked a…"
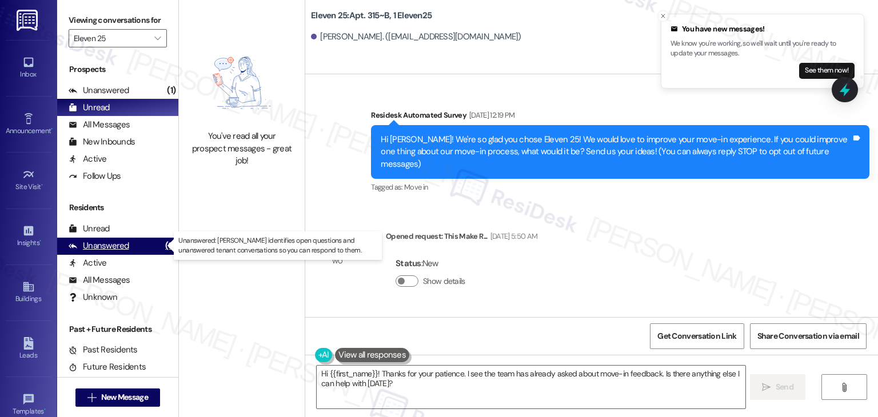
click at [118, 245] on div "Unanswered" at bounding box center [99, 246] width 61 height 12
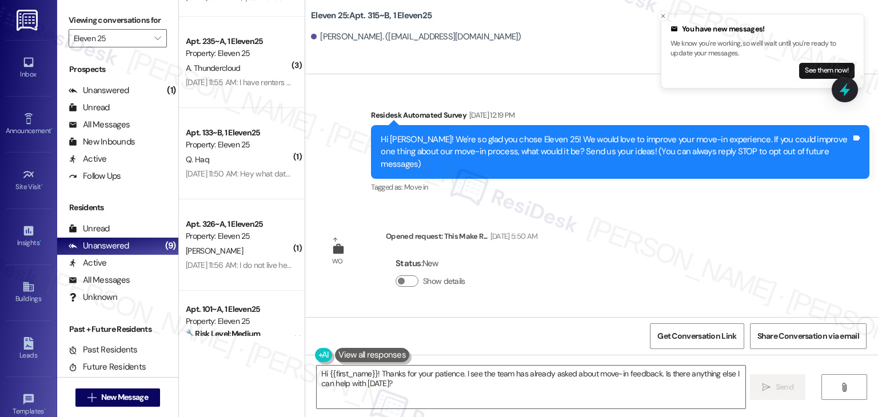
scroll to position [0, 0]
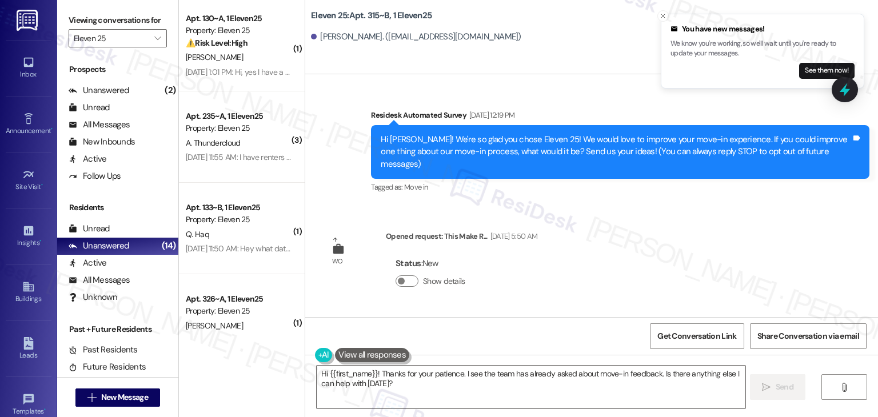
click at [740, 219] on div "Survey, sent via SMS Residesk Automated Survey Jun 21, 2023 at 12:19 PM Hi Juli…" at bounding box center [591, 195] width 573 height 243
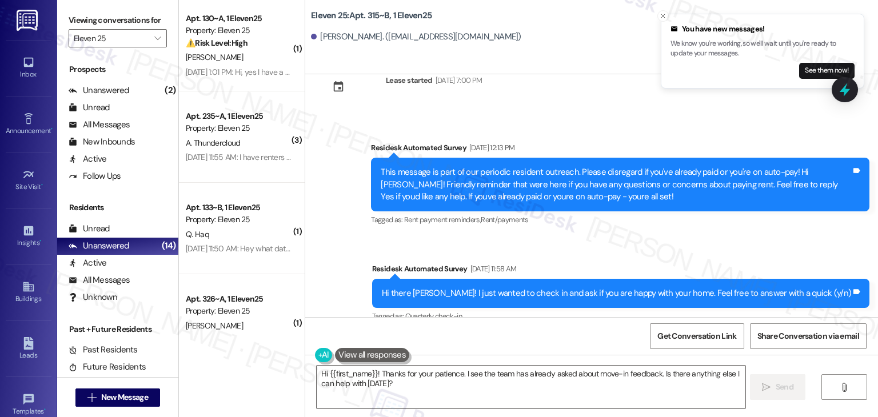
scroll to position [1727, 0]
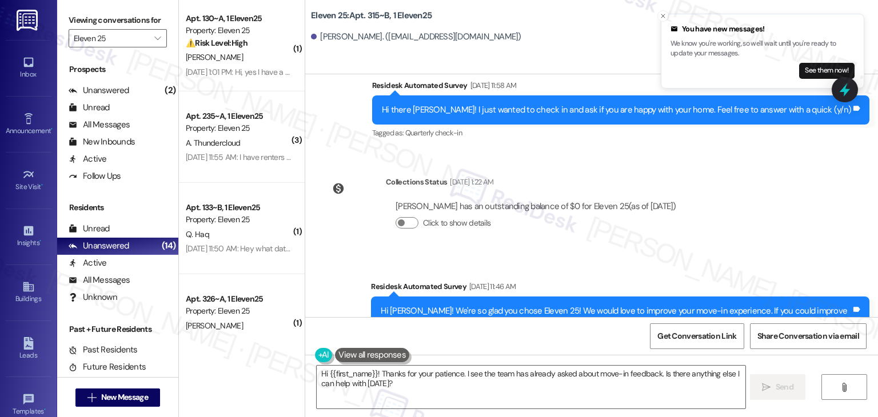
click at [757, 205] on div "Survey, sent via SMS Residesk Automated Survey Jun 21, 2023 at 12:19 PM Hi Juli…" at bounding box center [591, 195] width 573 height 243
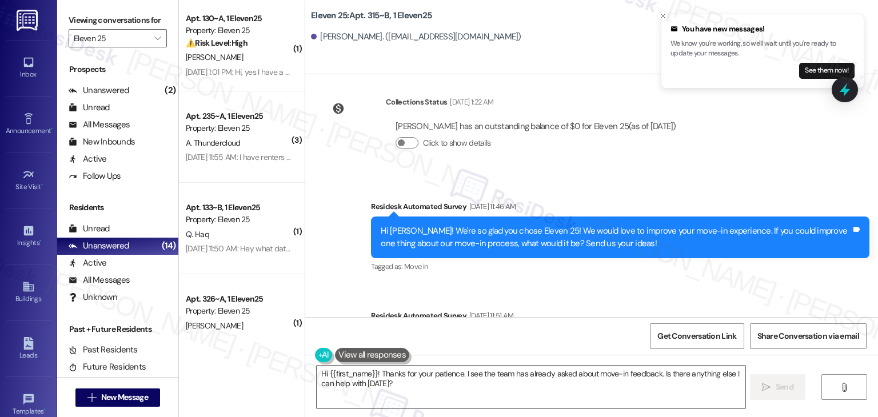
scroll to position [1871, 0]
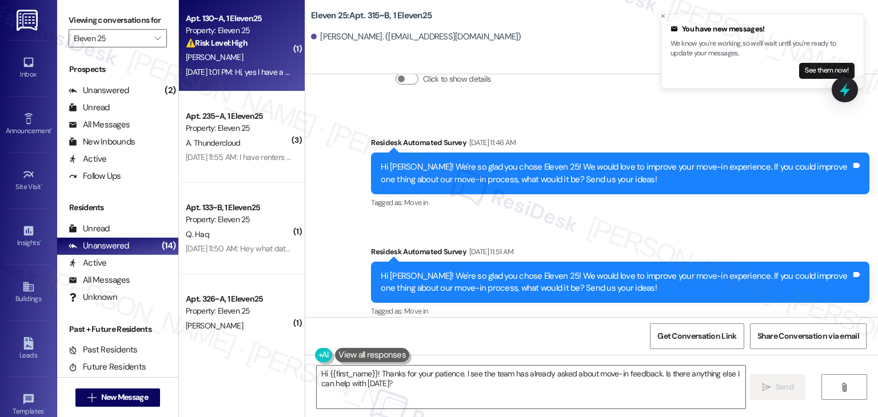
click at [266, 58] on div "M. Dunsirn" at bounding box center [239, 57] width 108 height 14
type textarea "Hi {{first_name}}! Thanks for your patience. I see the team has already asked a…"
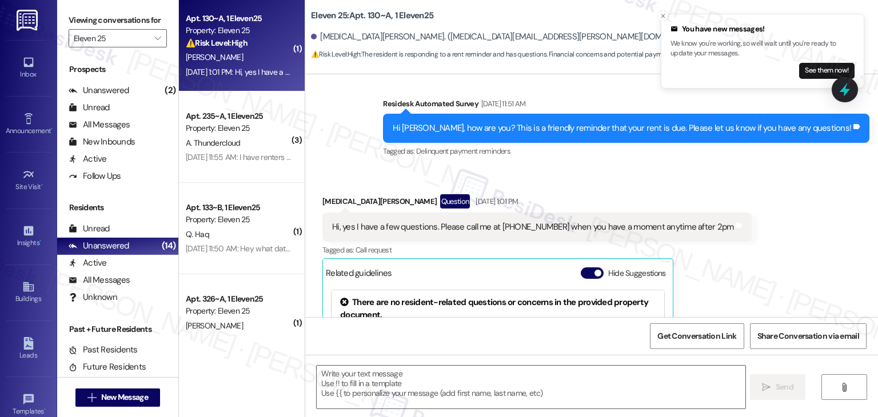
scroll to position [356, 0]
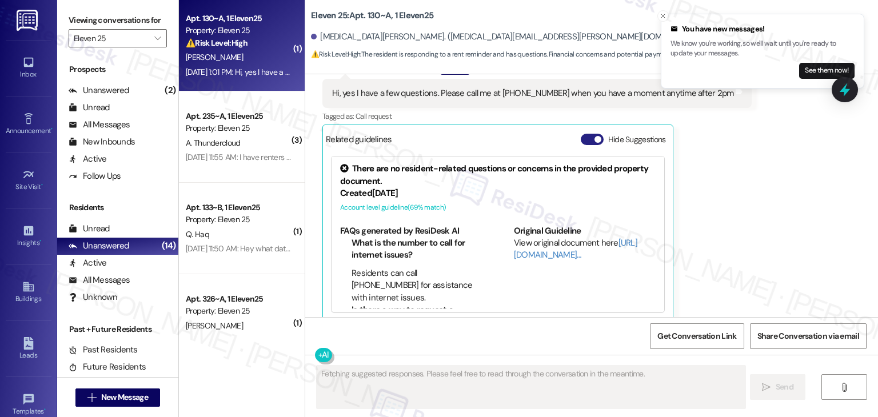
click at [582, 134] on button "Hide Suggestions" at bounding box center [592, 139] width 23 height 11
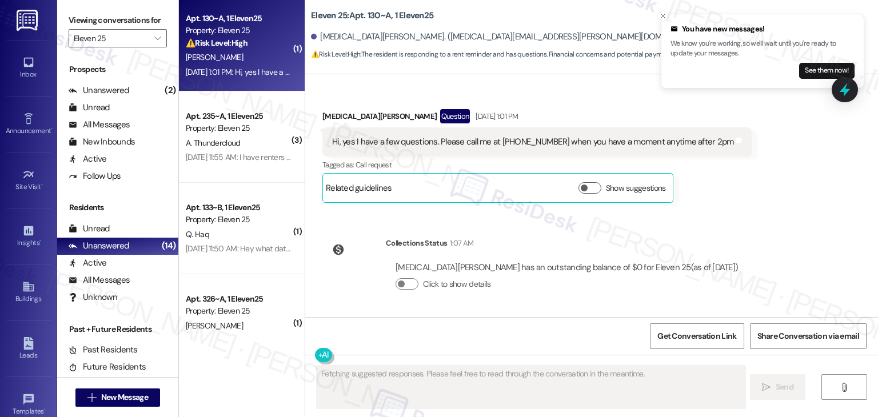
scroll to position [295, 0]
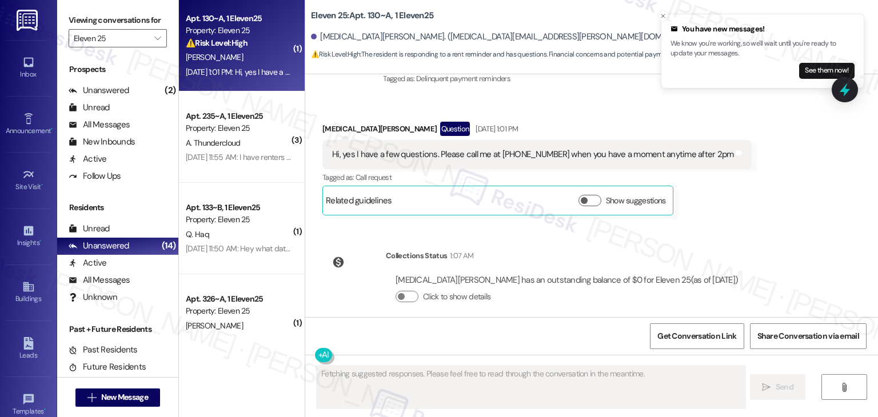
click at [808, 154] on div "Received via SMS Makena Dunsirn Question Sep 02, 2025 at 1:01 PM Hi, yes I have…" at bounding box center [591, 160] width 573 height 128
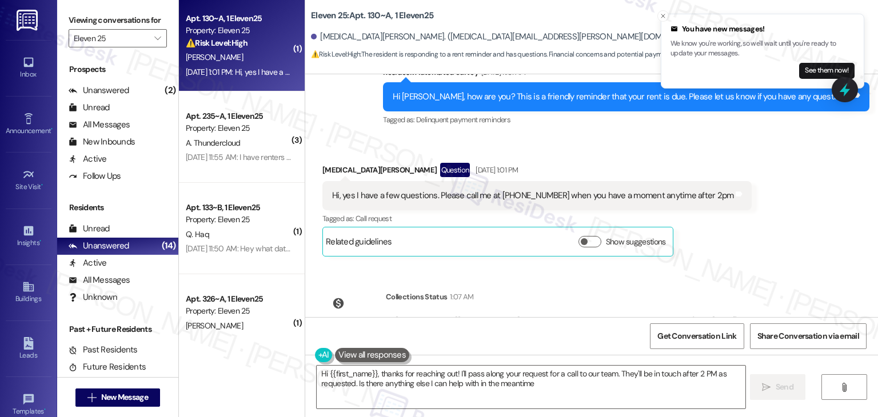
type textarea "Hi {{first_name}}, thanks for reaching out! I'll pass along your request for a …"
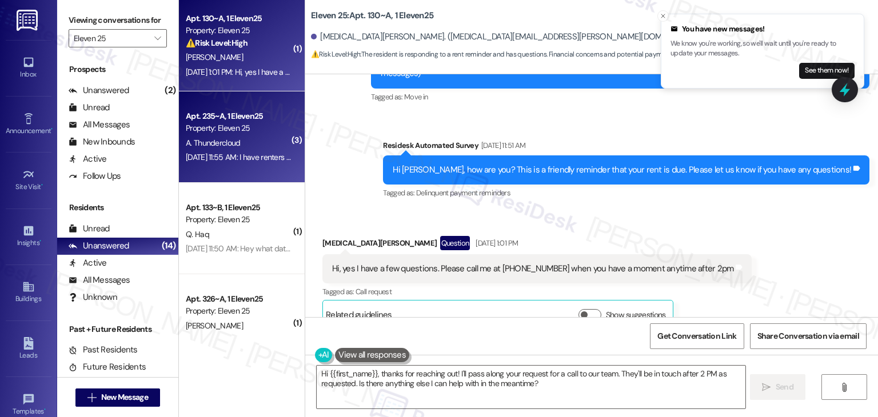
click at [213, 129] on div "Property: Eleven 25" at bounding box center [239, 128] width 106 height 12
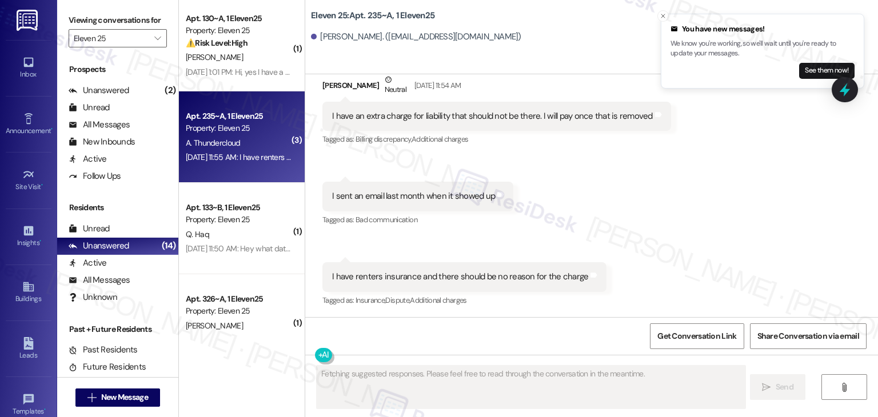
click at [653, 284] on div "Received via SMS Alexander Thundercloud Neutral Sep 02, 2025 at 11:54 AM I have…" at bounding box center [591, 182] width 573 height 269
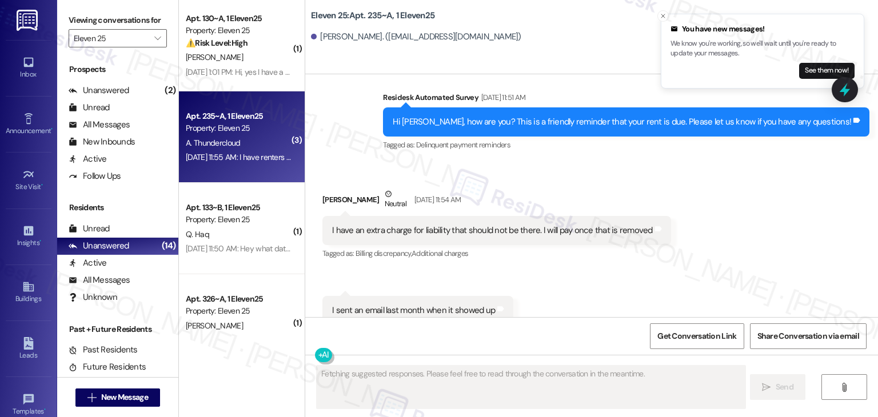
click at [755, 254] on div "Received via SMS Alexander Thundercloud Neutral Sep 02, 2025 at 11:54 AM I have…" at bounding box center [591, 296] width 573 height 269
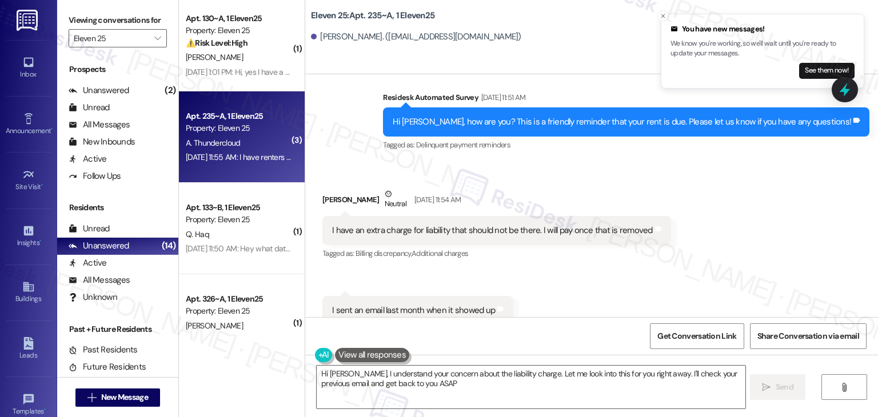
type textarea "Hi Alexander, I understand your concern about the liability charge. Let me look…"
click at [755, 254] on div "Received via SMS Alexander Thundercloud Neutral Sep 02, 2025 at 11:54 AM I have…" at bounding box center [591, 296] width 573 height 269
click at [547, 119] on div "Hi Alexander, how are you? This is a friendly reminder that your rent is due. P…" at bounding box center [622, 122] width 459 height 12
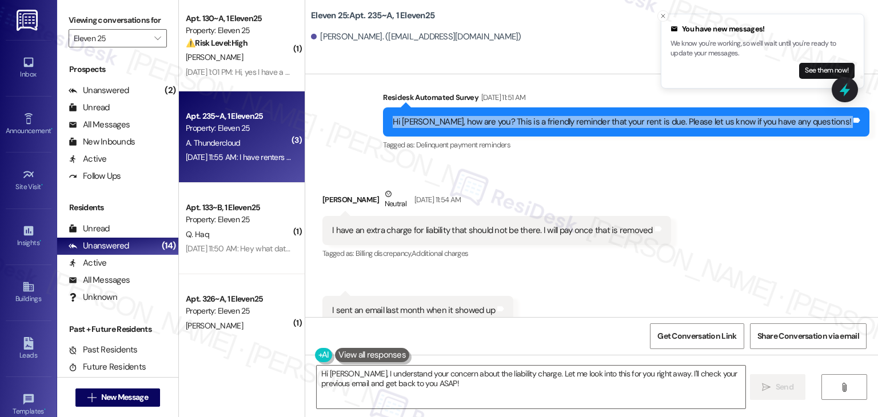
click at [547, 119] on div "Hi Alexander, how are you? This is a friendly reminder that your rent is due. P…" at bounding box center [622, 122] width 459 height 12
copy div "Hi Alexander, how are you? This is a friendly reminder that your rent is due. P…"
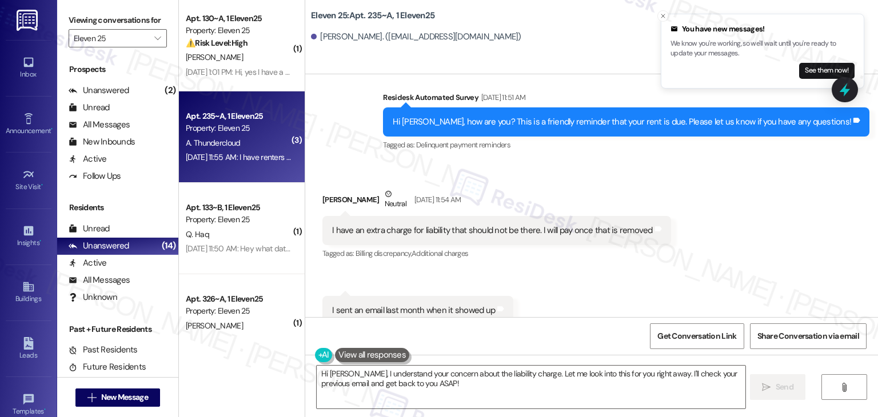
click at [743, 284] on div "Received via SMS Alexander Thundercloud Neutral Sep 02, 2025 at 11:54 AM I have…" at bounding box center [591, 296] width 573 height 269
click at [744, 262] on div "Received via SMS Alexander Thundercloud Neutral Sep 02, 2025 at 11:54 AM I have…" at bounding box center [591, 296] width 573 height 269
click at [492, 234] on div "I have an extra charge for liability that should not be there. I will pay once …" at bounding box center [492, 231] width 321 height 12
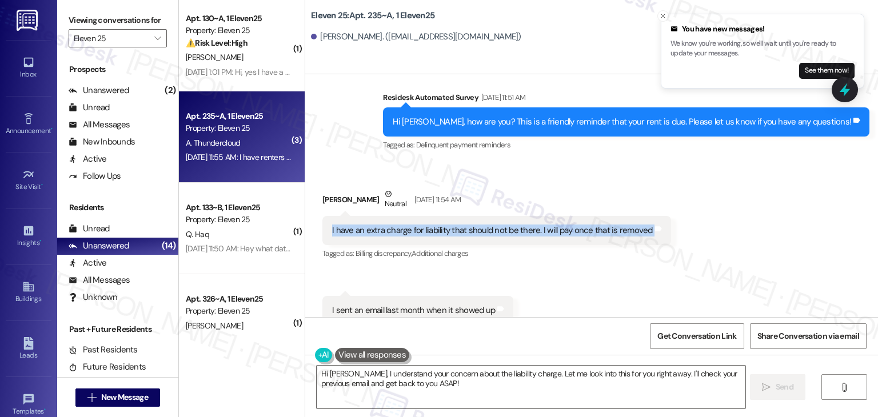
click at [492, 234] on div "I have an extra charge for liability that should not be there. I will pay once …" at bounding box center [492, 231] width 321 height 12
copy div "I have an extra charge for liability that should not be there. I will pay once …"
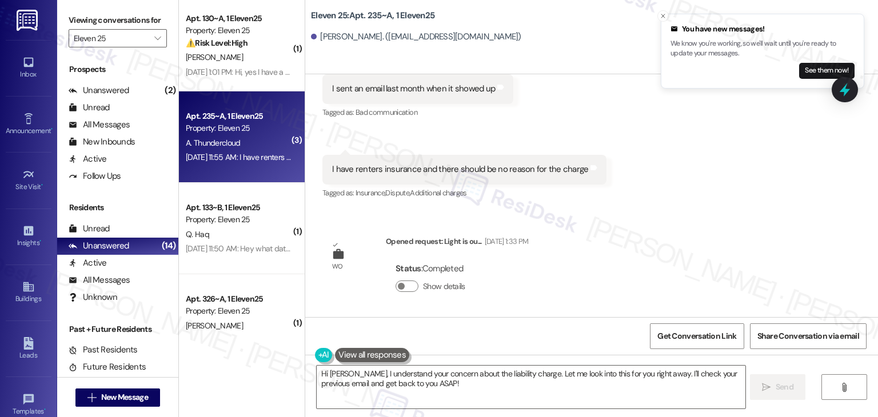
scroll to position [1466, 0]
click at [670, 236] on div "Announcement, sent via SMS Sarah (ResiDesk) Sep 01, 2023 at 11:12 AM Hi Alexand…" at bounding box center [591, 195] width 573 height 243
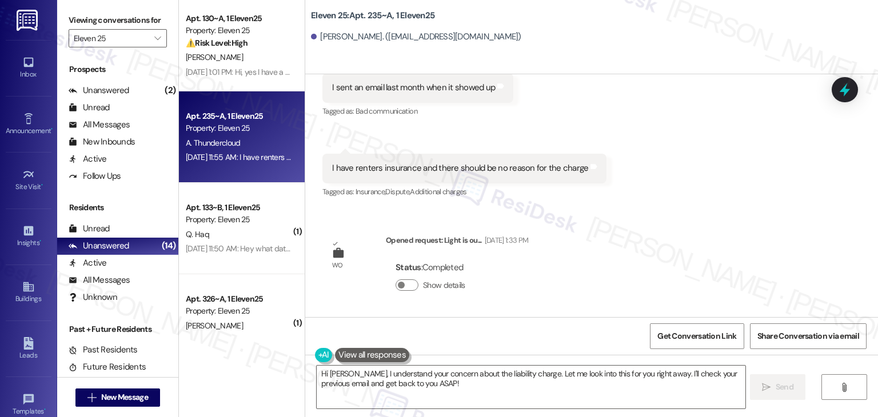
click at [766, 248] on div "Announcement, sent via SMS Sarah (ResiDesk) Sep 01, 2023 at 11:12 AM Hi Alexand…" at bounding box center [591, 195] width 573 height 243
click at [755, 197] on div "Received via SMS Alexander Thundercloud Neutral Sep 02, 2025 at 11:54 AM I have…" at bounding box center [591, 73] width 573 height 269
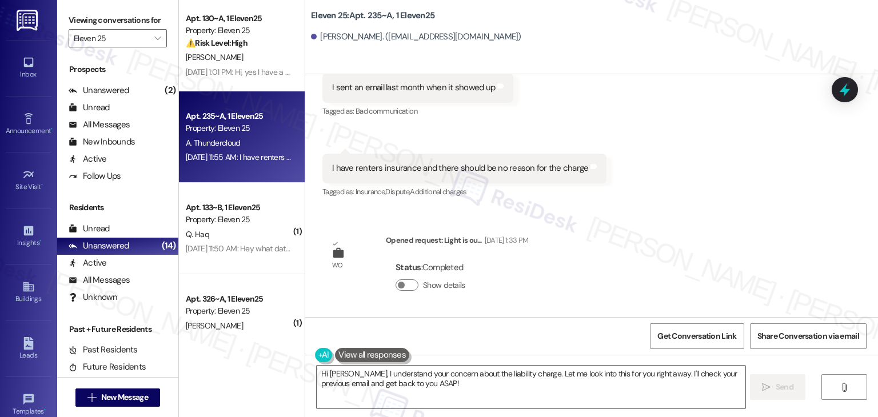
click at [755, 197] on div "Received via SMS Alexander Thundercloud Neutral Sep 02, 2025 at 11:54 AM I have…" at bounding box center [591, 73] width 573 height 269
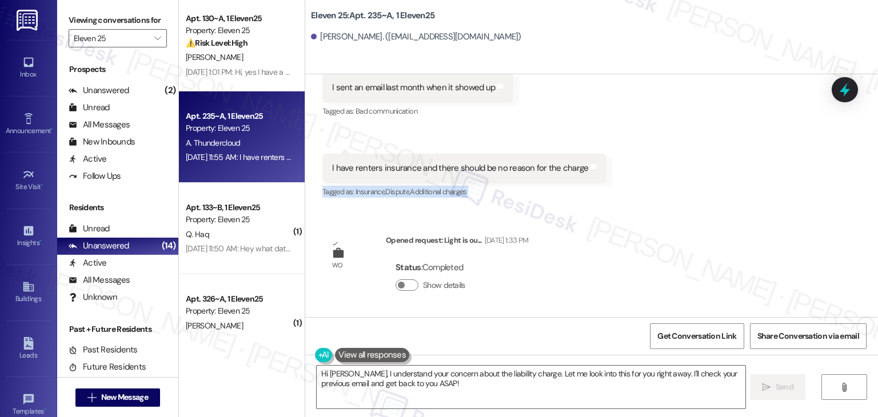
click at [755, 197] on div "Received via SMS Alexander Thundercloud Neutral Sep 02, 2025 at 11:54 AM I have…" at bounding box center [591, 73] width 573 height 269
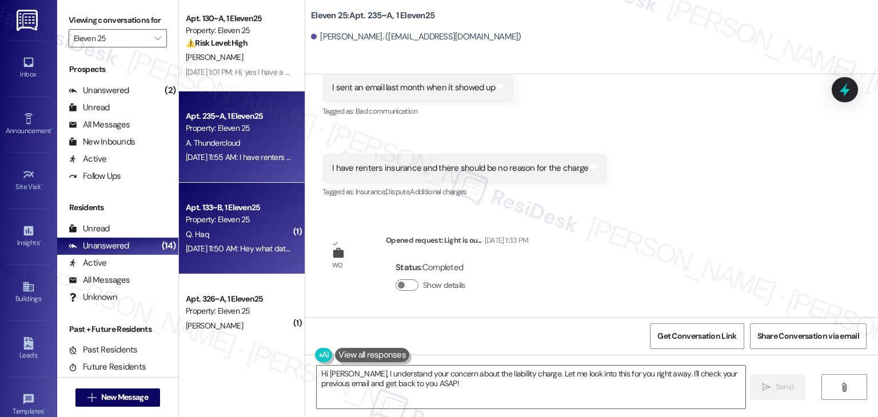
click at [257, 241] on div "Q. Haq" at bounding box center [239, 235] width 108 height 14
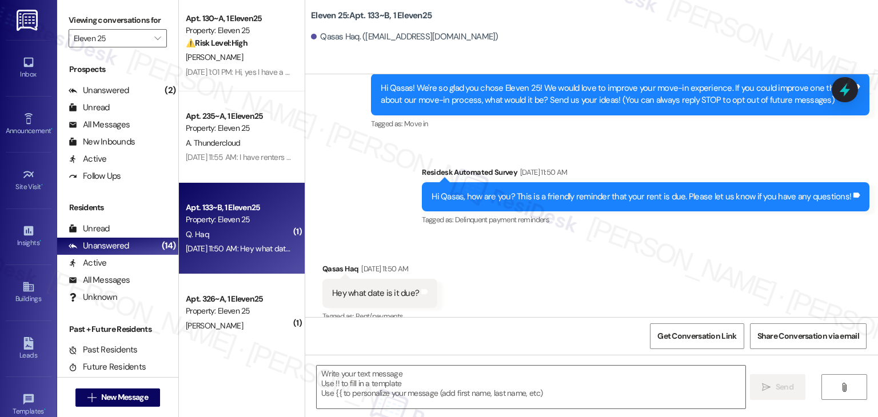
scroll to position [135, 0]
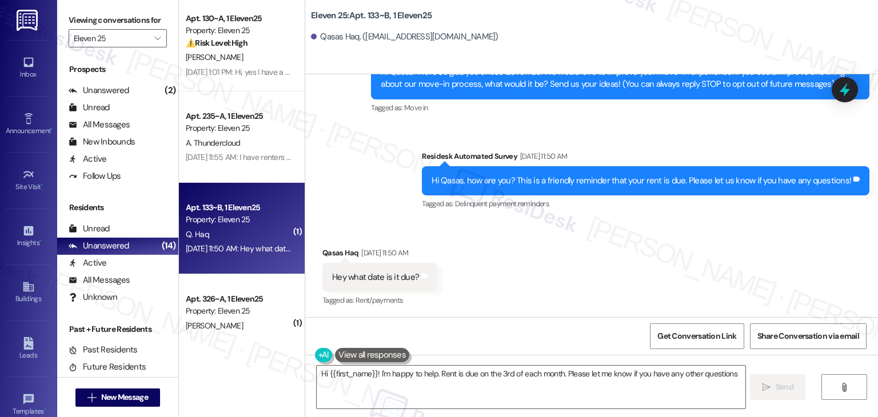
type textarea "Hi {{first_name}}! I'm happy to help. Rent is due on the 3rd of each month. Ple…"
click at [492, 241] on div "Received via SMS Qasas Haq Sep 02, 2025 at 11:50 AM Hey what date is it due? Ta…" at bounding box center [591, 269] width 573 height 97
click at [366, 180] on div "Survey, sent via SMS Residesk Automated Survey Aug 25, 2025 at 11:52 AM Hi Qasa…" at bounding box center [591, 118] width 573 height 205
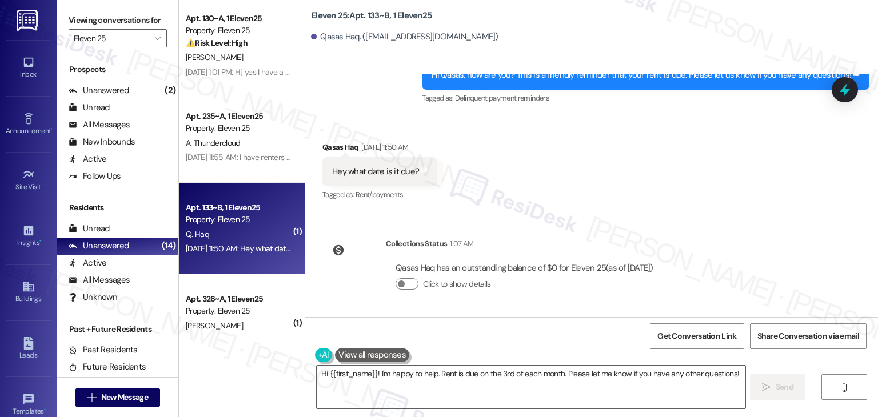
click at [599, 179] on div "Received via SMS Qasas Haq Sep 02, 2025 at 11:50 AM Hey what date is it due? Ta…" at bounding box center [591, 163] width 573 height 97
